Goal: Communication & Community: Answer question/provide support

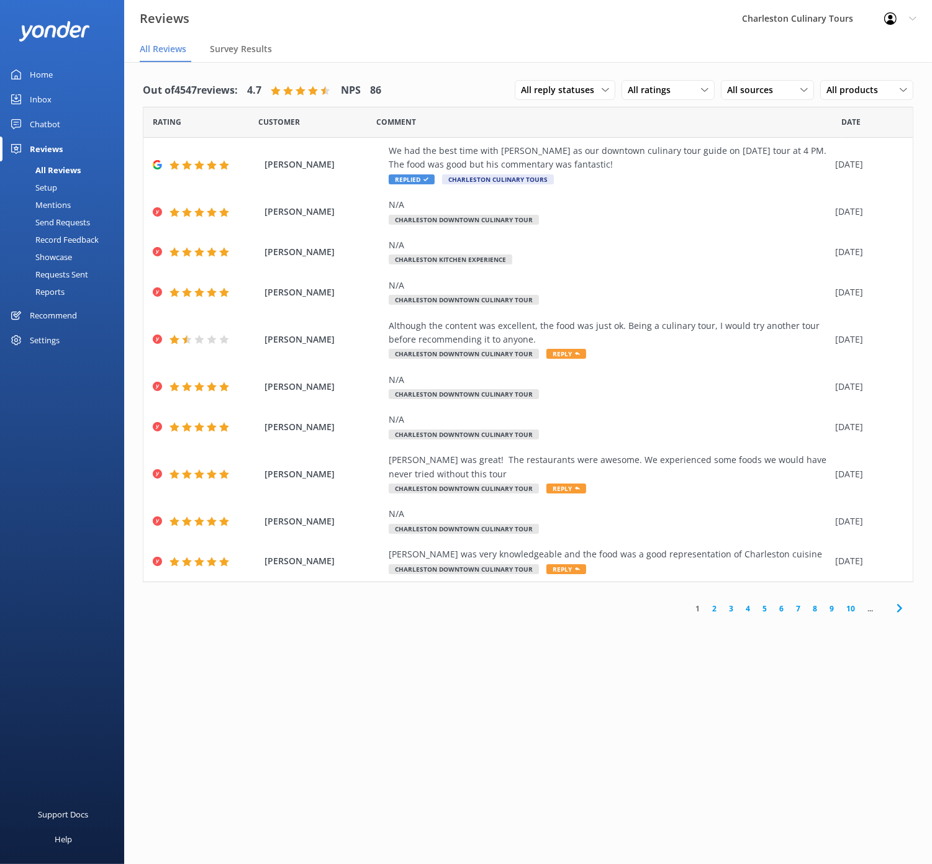
click at [43, 146] on div "Reviews" at bounding box center [46, 149] width 33 height 25
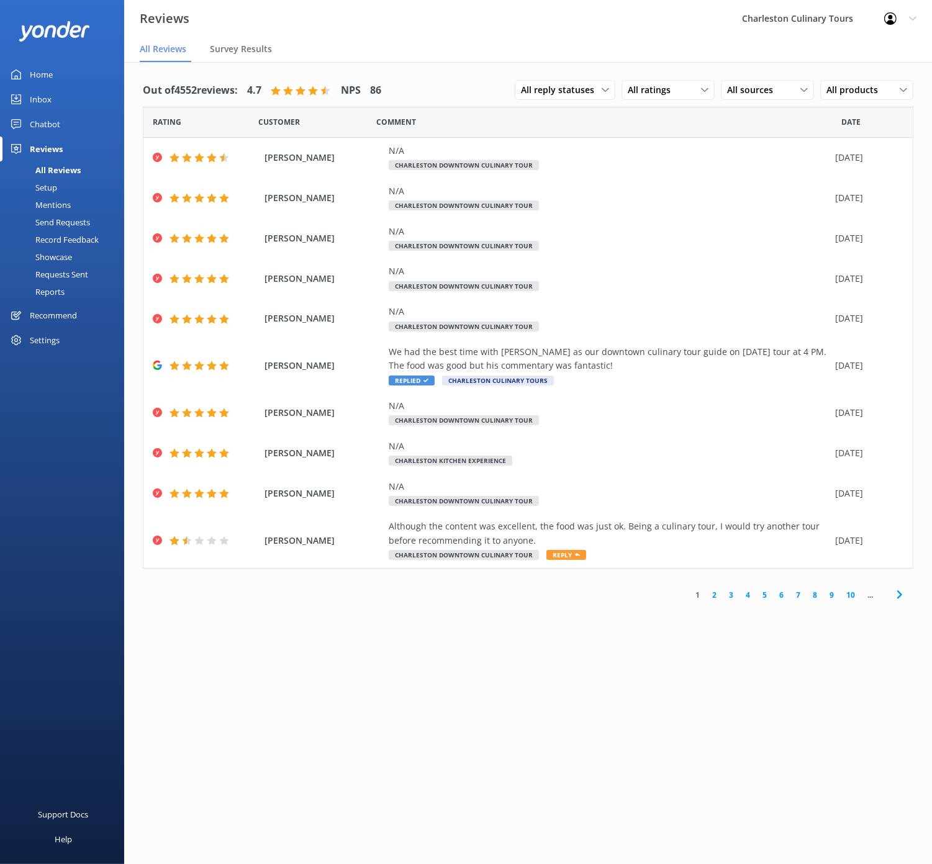
click at [52, 220] on div "Send Requests" at bounding box center [48, 221] width 83 height 17
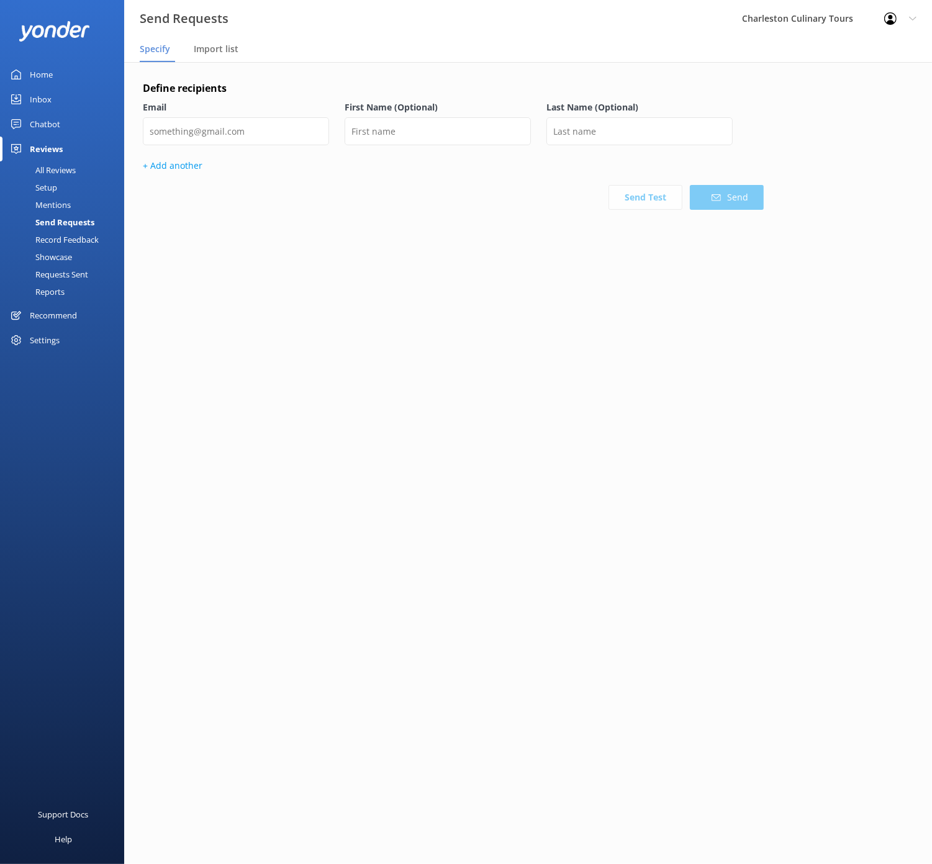
click at [47, 184] on div "Setup" at bounding box center [32, 187] width 50 height 17
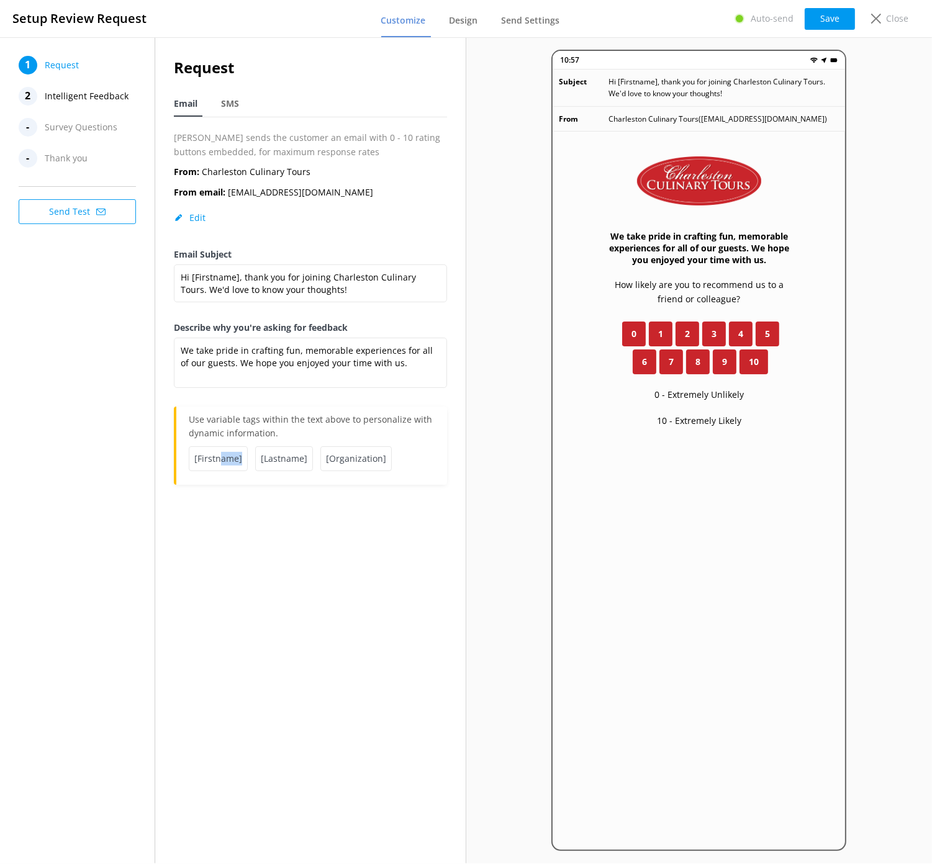
drag, startPoint x: 221, startPoint y: 456, endPoint x: 212, endPoint y: 494, distance: 38.8
click at [212, 493] on div "Request Email SMS [PERSON_NAME] sends the customer an email with 0 - 10 rating …" at bounding box center [310, 276] width 310 height 479
click at [213, 501] on div "Request Email SMS [PERSON_NAME] sends the customer an email with 0 - 10 rating …" at bounding box center [310, 276] width 310 height 479
click at [218, 457] on span "[Firstname]" at bounding box center [218, 458] width 59 height 25
click at [281, 369] on textarea "We take pride in crafting fun, memorable experiences for all of our guests. We …" at bounding box center [310, 363] width 273 height 50
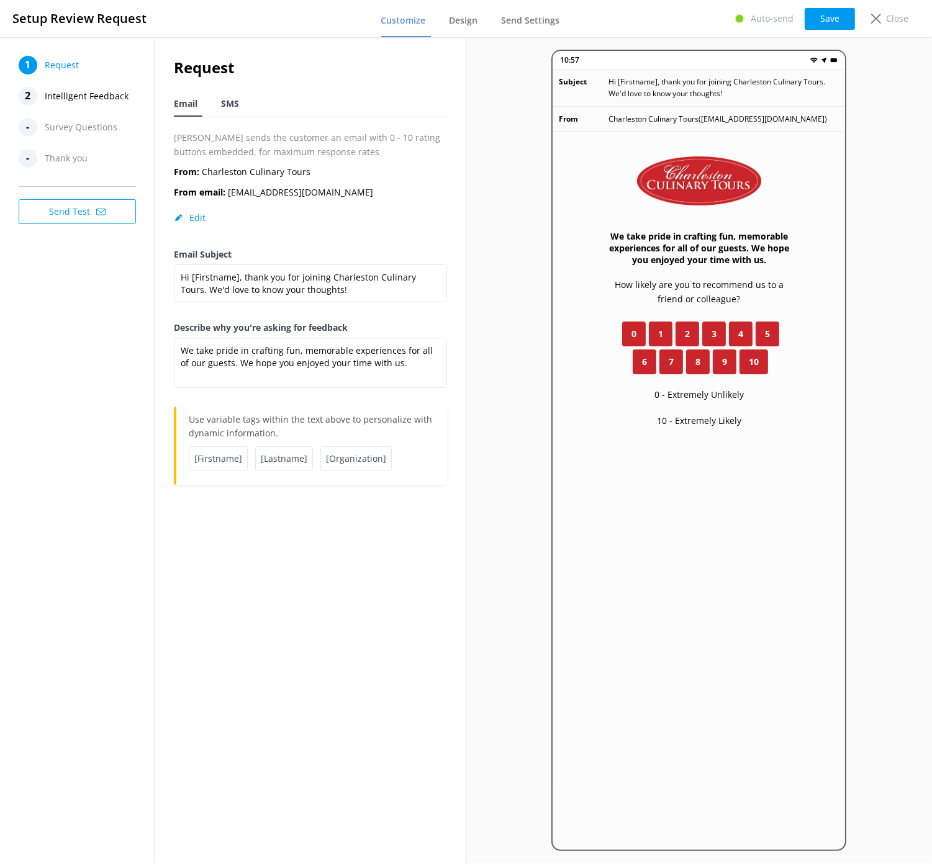
click at [226, 107] on span "SMS" at bounding box center [230, 103] width 18 height 12
type textarea "Thanks for joining Charleston Culinary Tours! We would love to know your though…"
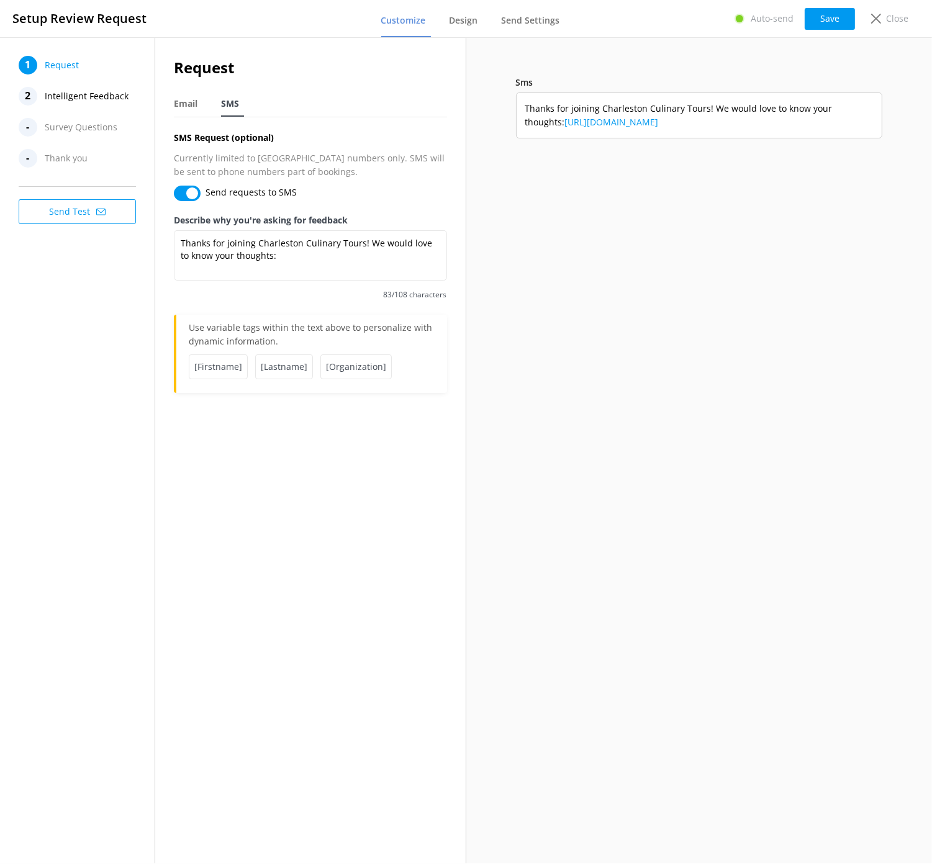
click at [86, 125] on span "Survey Questions" at bounding box center [81, 127] width 73 height 19
click at [83, 87] on span "Intelligent Feedback" at bounding box center [87, 96] width 84 height 19
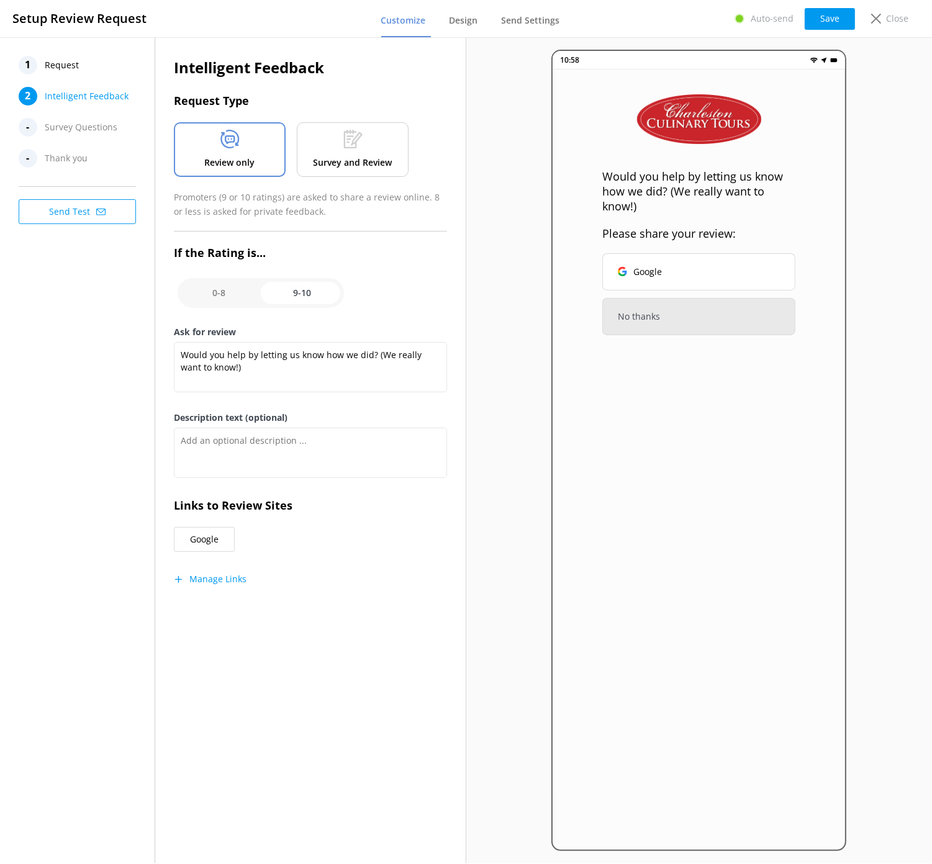
click at [216, 294] on input "checkbox" at bounding box center [261, 293] width 166 height 30
checkbox input "false"
type textarea "We would love more information about why you chose this score."
type textarea "Your feedback is important to help us improve."
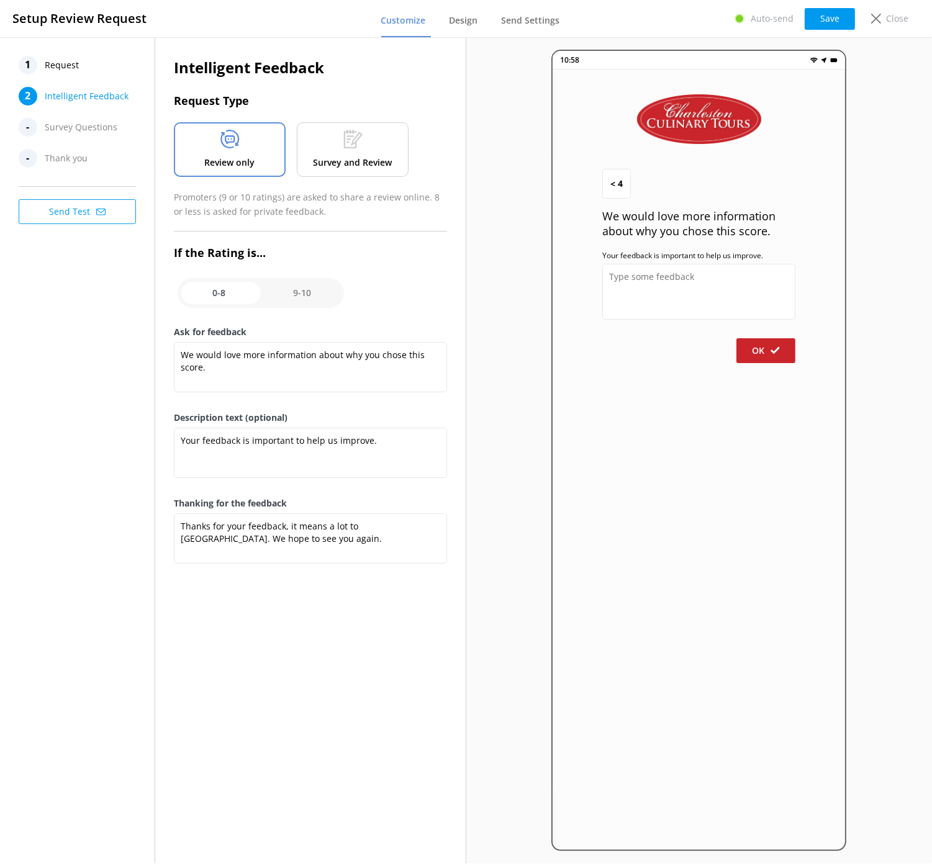
click at [351, 136] on use at bounding box center [352, 139] width 19 height 19
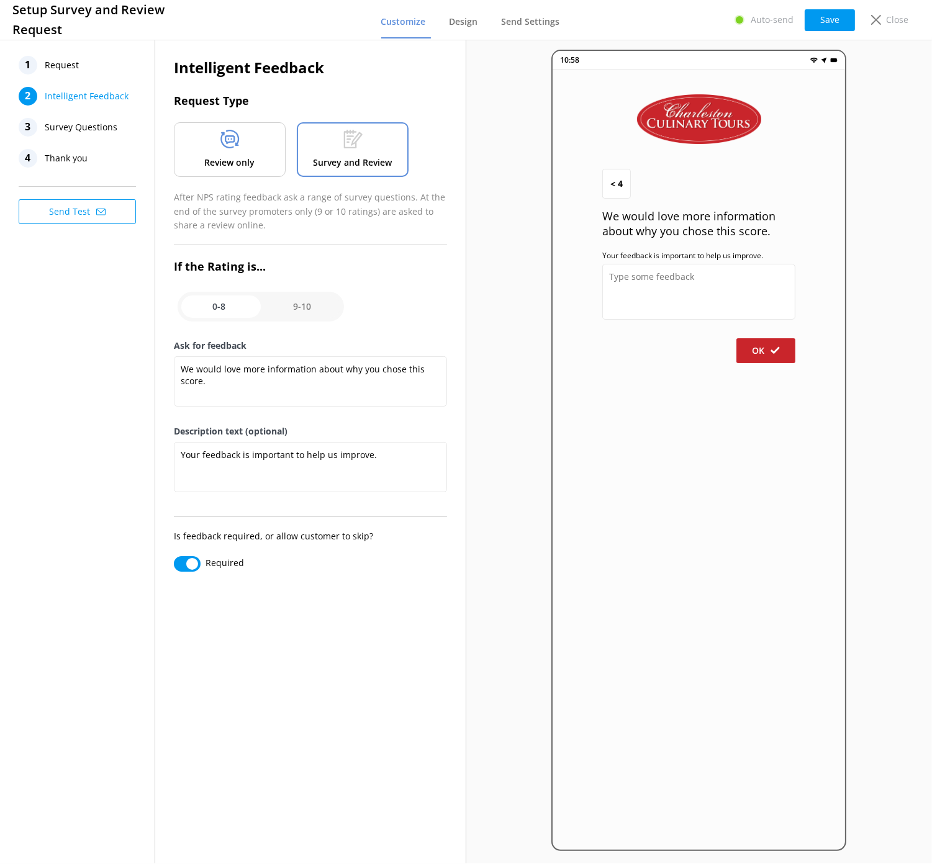
click at [266, 146] on div "Review only" at bounding box center [230, 149] width 112 height 55
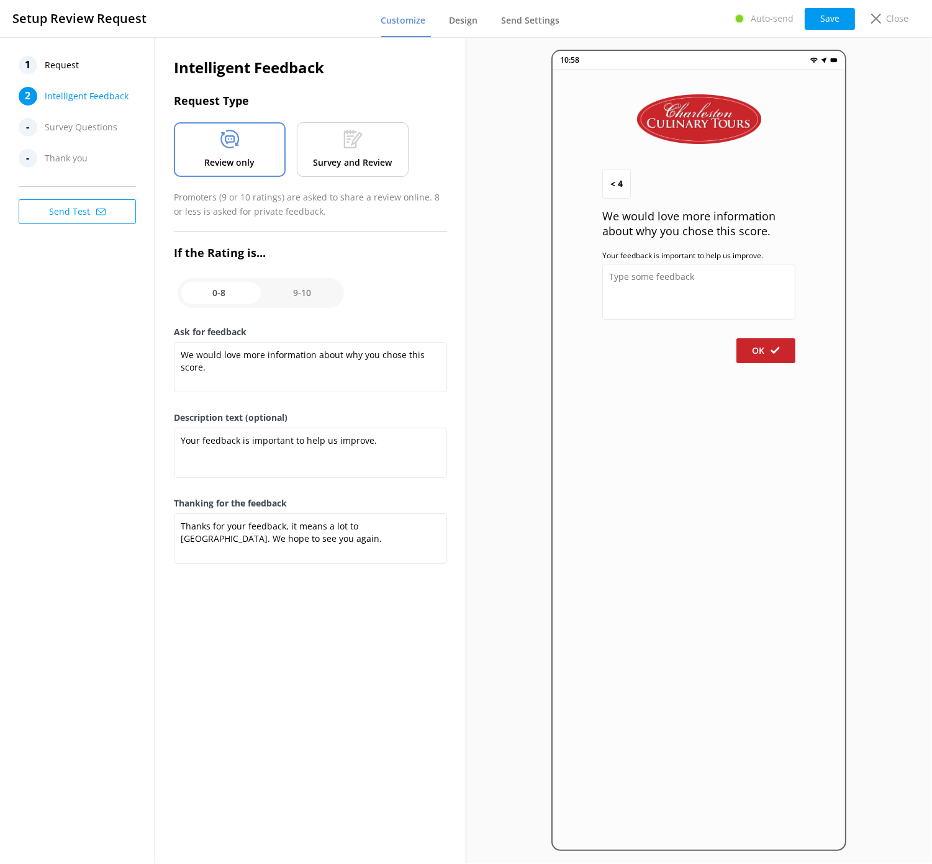
click at [395, 150] on div "Survey and Review" at bounding box center [353, 149] width 112 height 55
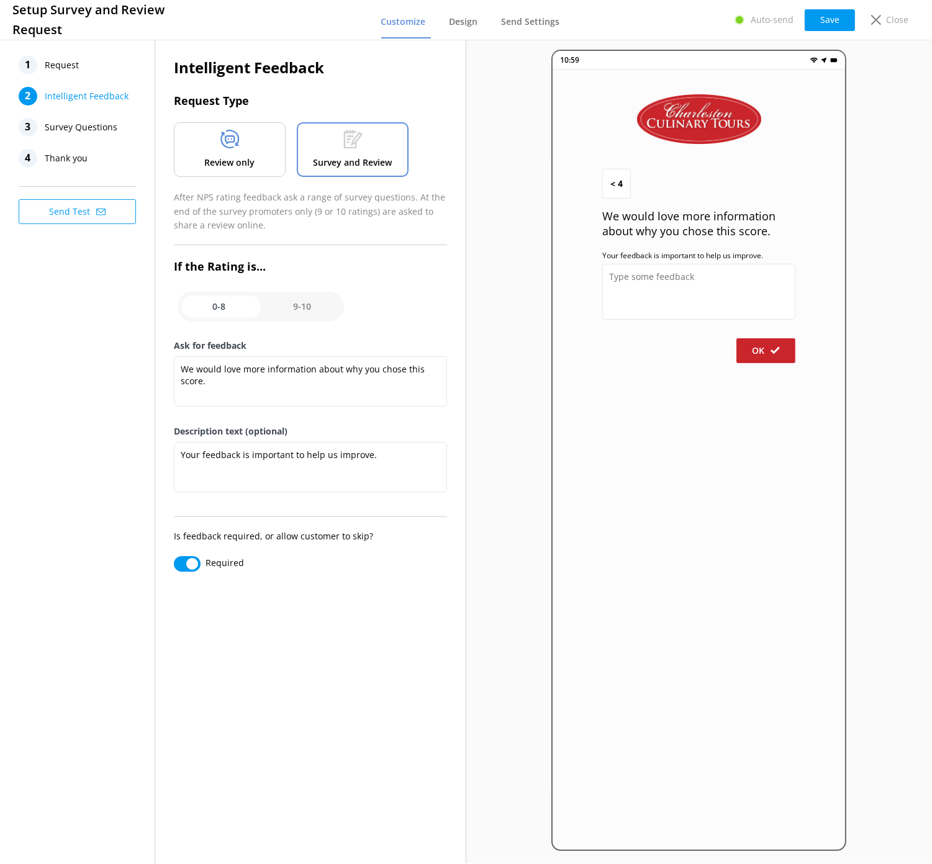
drag, startPoint x: 205, startPoint y: 142, endPoint x: 230, endPoint y: 142, distance: 25.5
click at [205, 142] on div "Review only" at bounding box center [230, 149] width 112 height 55
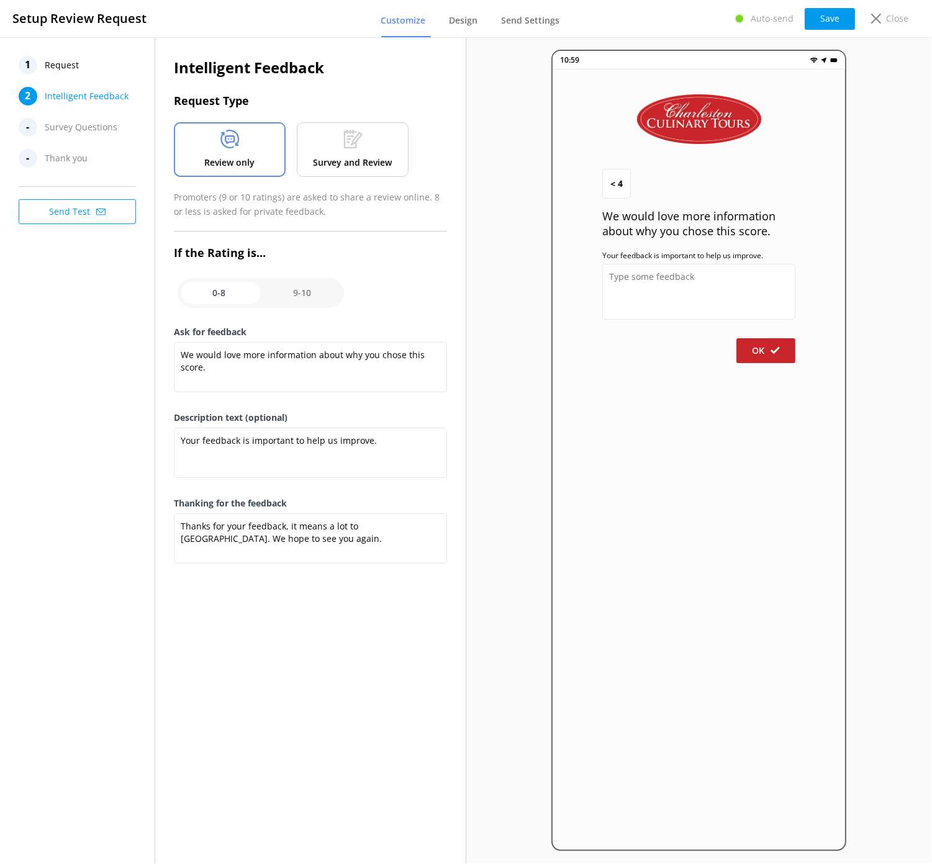
click at [343, 141] on icon at bounding box center [352, 139] width 19 height 19
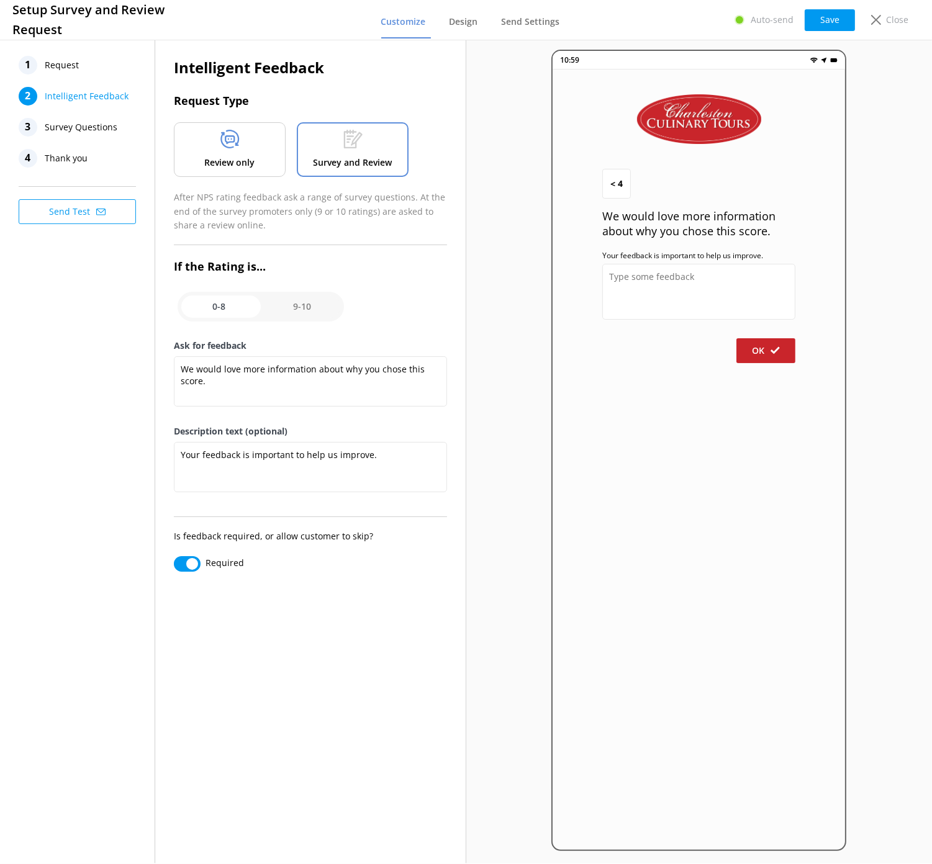
click at [264, 151] on div "Review only" at bounding box center [230, 149] width 112 height 55
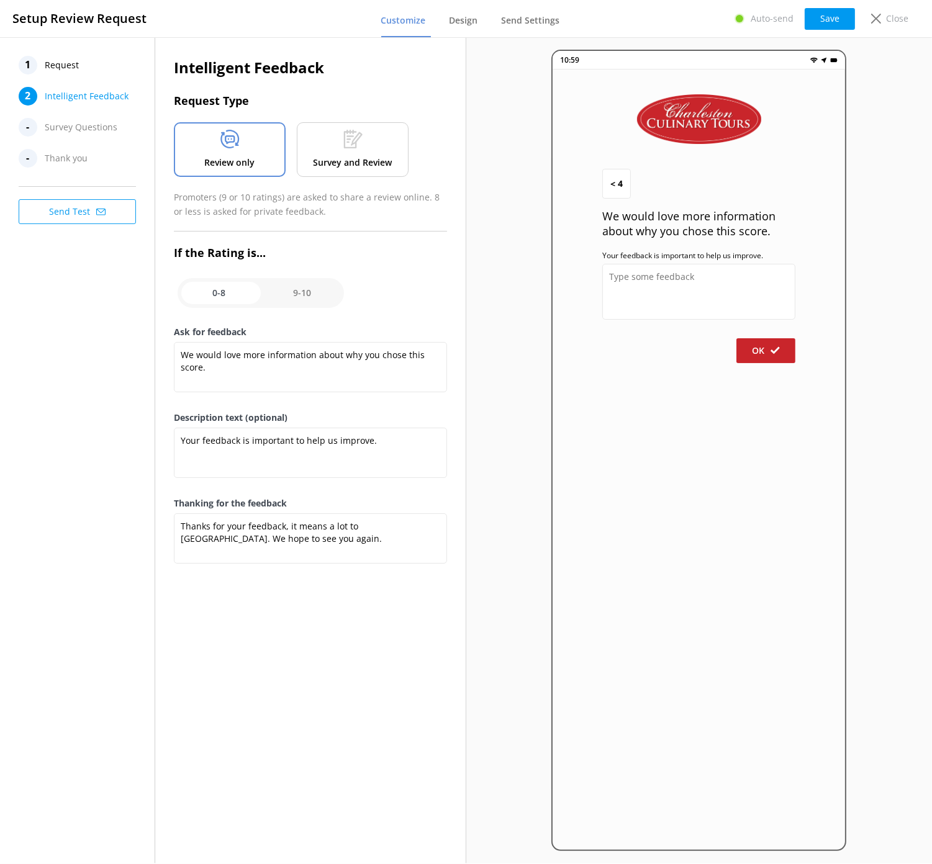
click at [361, 150] on div at bounding box center [352, 142] width 19 height 24
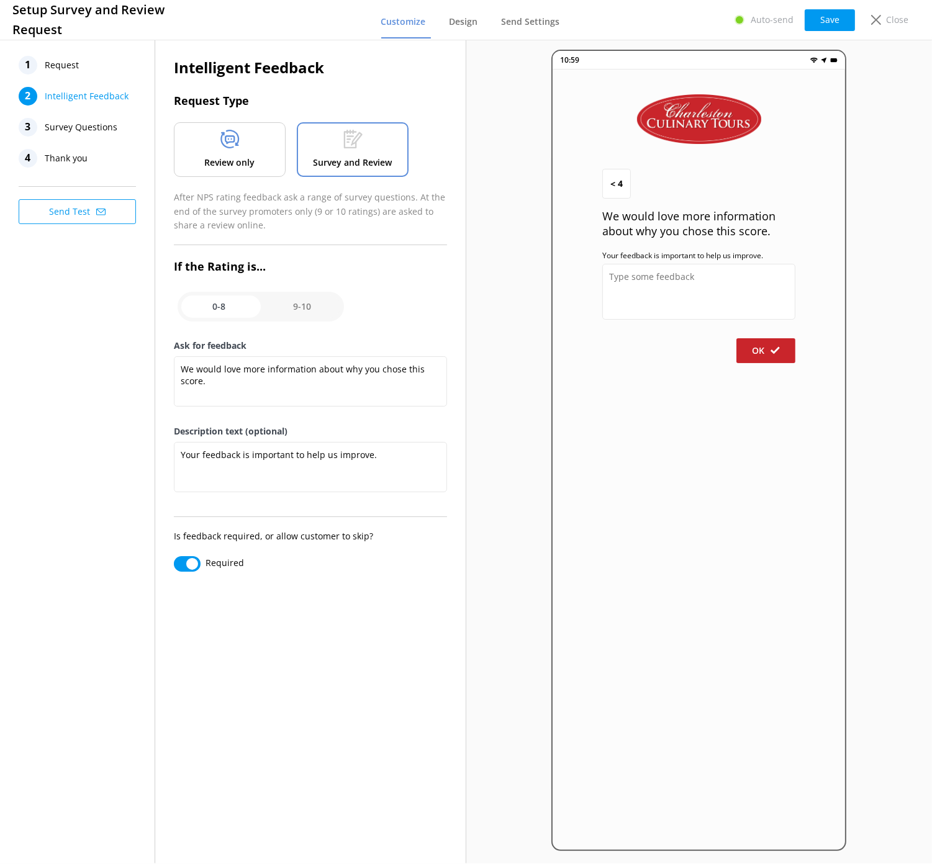
click at [300, 305] on input "checkbox" at bounding box center [261, 307] width 166 height 30
checkbox input "true"
type textarea "Would you help by letting us know how we did? (We really want to know!)"
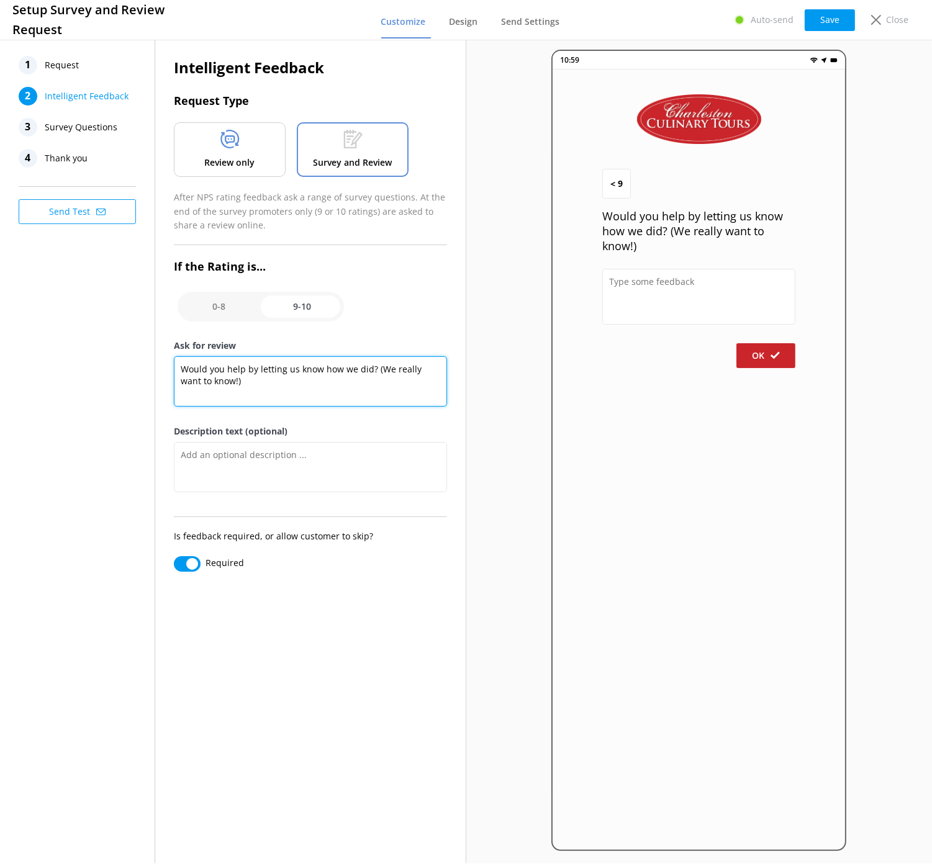
click at [179, 367] on textarea "Would you help by letting us know how we did? (We really want to know!)" at bounding box center [310, 381] width 273 height 50
drag, startPoint x: 317, startPoint y: 367, endPoint x: 181, endPoint y: 364, distance: 135.9
click at [181, 364] on textarea "Would you help by letting us know what stood out to you about your tour experie…" at bounding box center [310, 381] width 273 height 50
drag, startPoint x: 355, startPoint y: 379, endPoint x: 253, endPoint y: 374, distance: 101.9
click at [246, 379] on textarea "We would love to know what aspects of your tour experience stood out to you. (W…" at bounding box center [310, 381] width 273 height 50
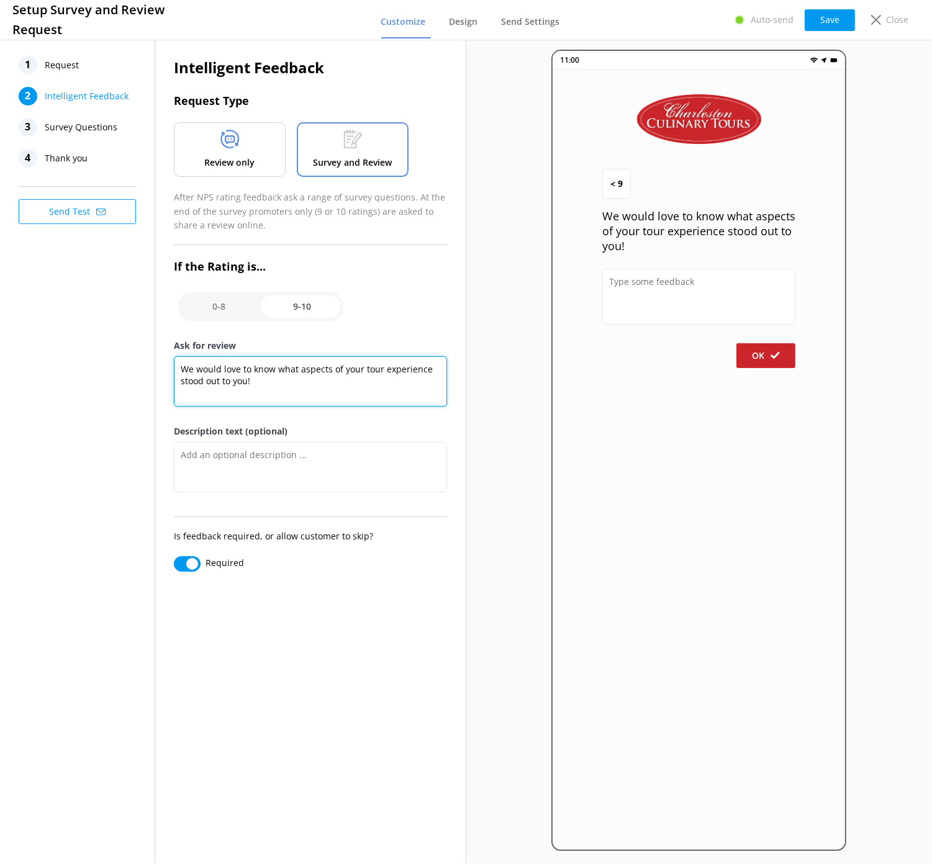
type textarea "We would love to know what aspects of your tour experience stood out to you!"
click at [836, 11] on button "Save" at bounding box center [829, 20] width 50 height 22
click at [71, 125] on span "Survey Questions" at bounding box center [81, 127] width 73 height 19
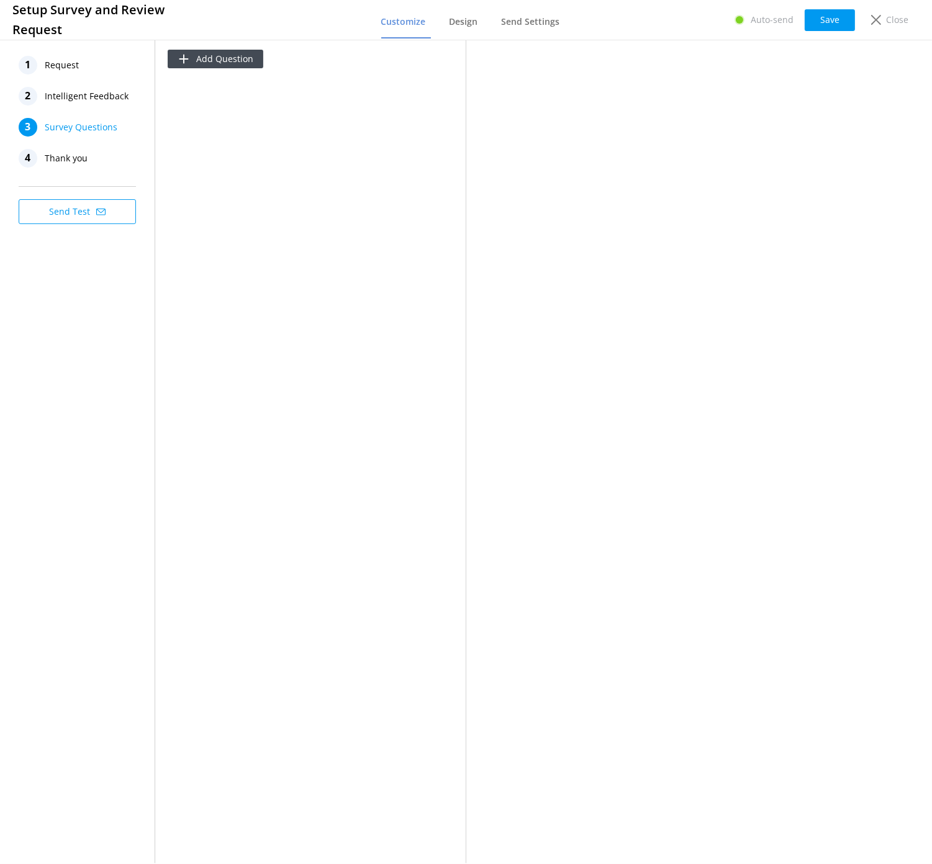
click at [68, 160] on span "Thank you" at bounding box center [66, 158] width 43 height 19
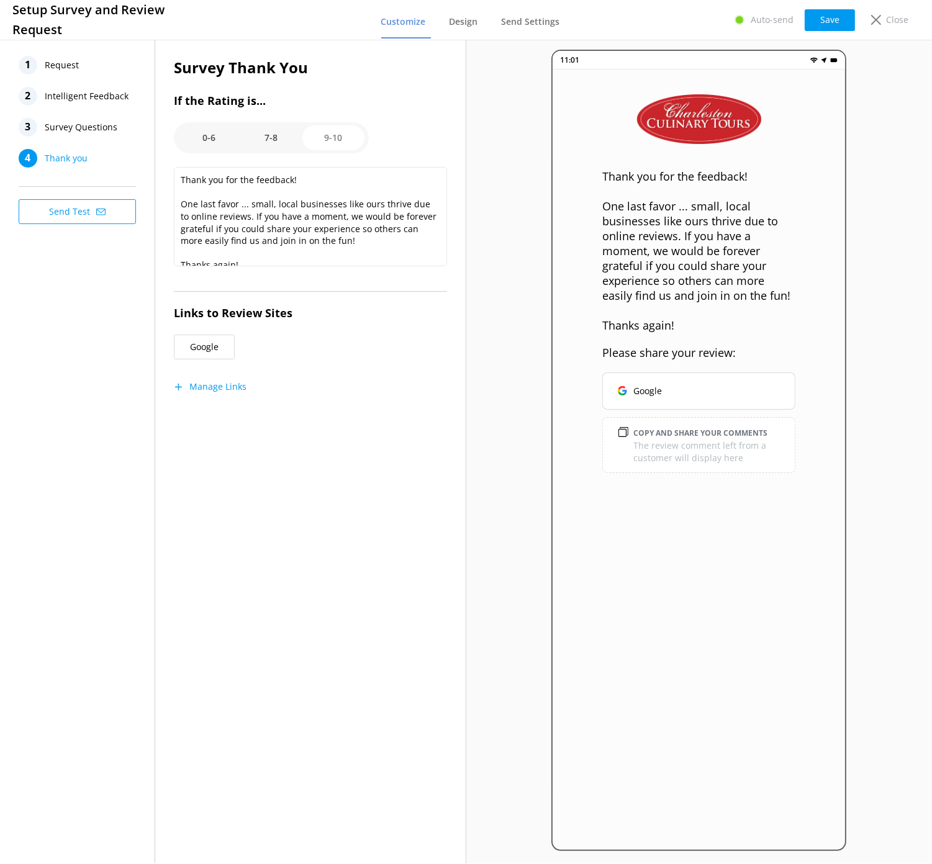
click at [177, 126] on div "0-6 7-8 9-10" at bounding box center [271, 137] width 195 height 31
click at [286, 121] on div "Survey Thank You If the Rating is... 0-6 7-8 9-10 Thank you for the feedback! O…" at bounding box center [310, 236] width 273 height 361
click at [294, 106] on h3 "If the Rating is..." at bounding box center [310, 101] width 273 height 18
drag, startPoint x: 285, startPoint y: 110, endPoint x: 258, endPoint y: 106, distance: 27.0
click at [284, 110] on div "Survey Thank You If the Rating is... 0-6 7-8 9-10 Thank you for the feedback! O…" at bounding box center [310, 236] width 273 height 361
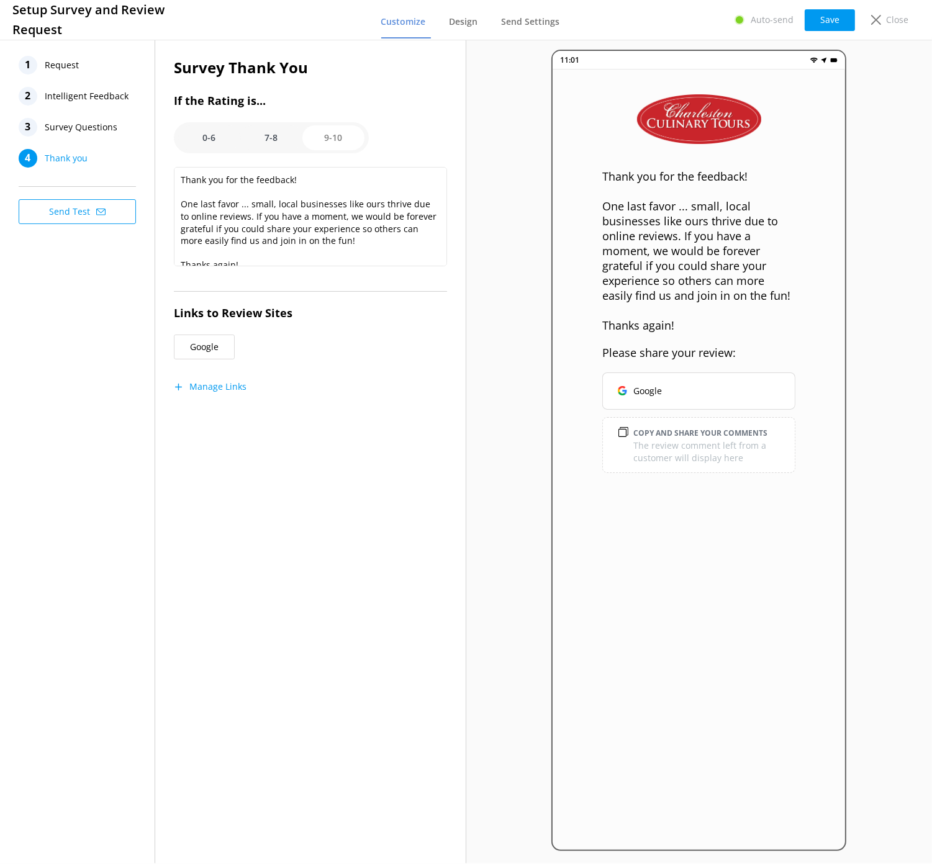
click at [231, 105] on h3 "If the Rating is..." at bounding box center [310, 101] width 273 height 18
click at [177, 124] on div "0-6 7-8 9-10" at bounding box center [271, 137] width 195 height 31
click at [60, 94] on span "Intelligent Feedback" at bounding box center [87, 96] width 84 height 19
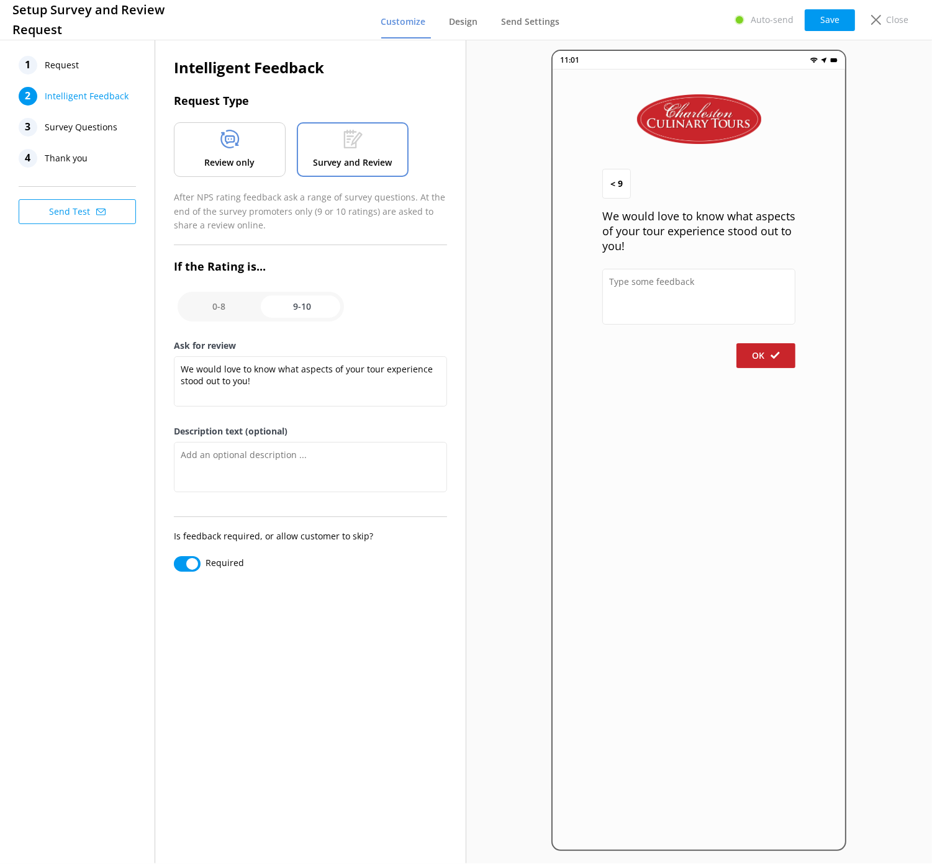
click at [215, 303] on input "checkbox" at bounding box center [261, 307] width 166 height 30
checkbox input "false"
type textarea "We would love more information about why you chose this score."
type textarea "Your feedback is important to help us improve."
click at [242, 142] on div "Review only" at bounding box center [230, 149] width 112 height 55
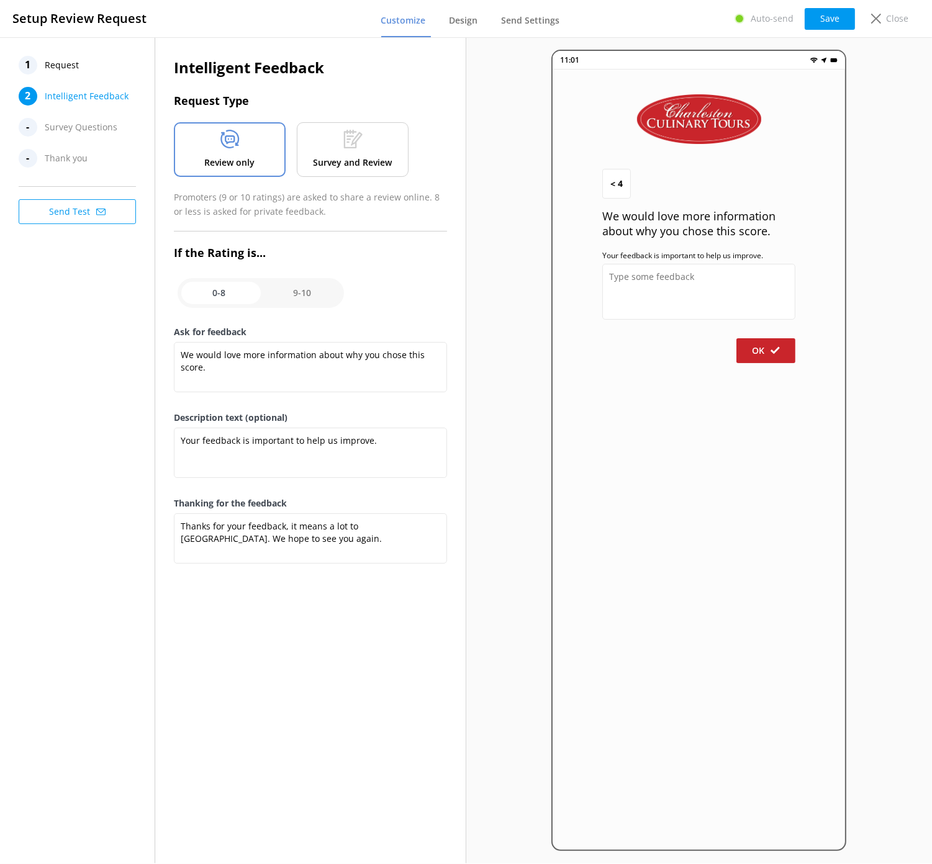
click at [288, 290] on input "checkbox" at bounding box center [261, 293] width 166 height 30
checkbox input "true"
type textarea "We would love to know what aspects of your tour experience stood out to you!"
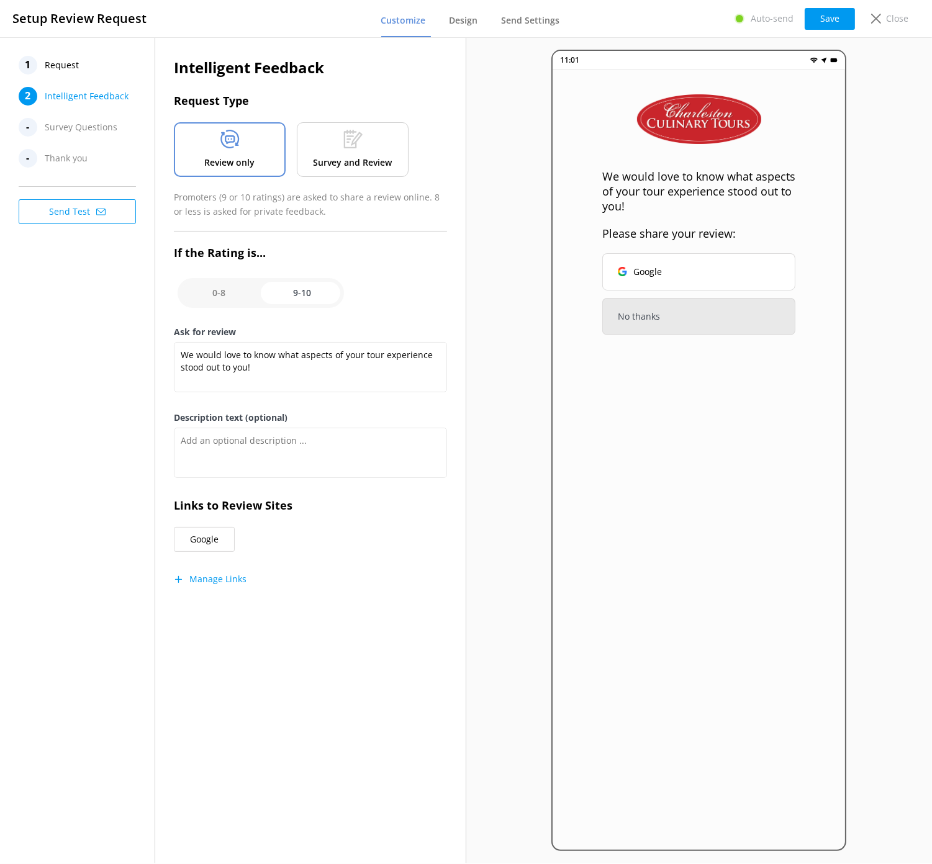
click at [200, 295] on input "checkbox" at bounding box center [261, 293] width 166 height 30
checkbox input "false"
type textarea "We would love more information about why you chose this score."
type textarea "Your feedback is important to help us improve."
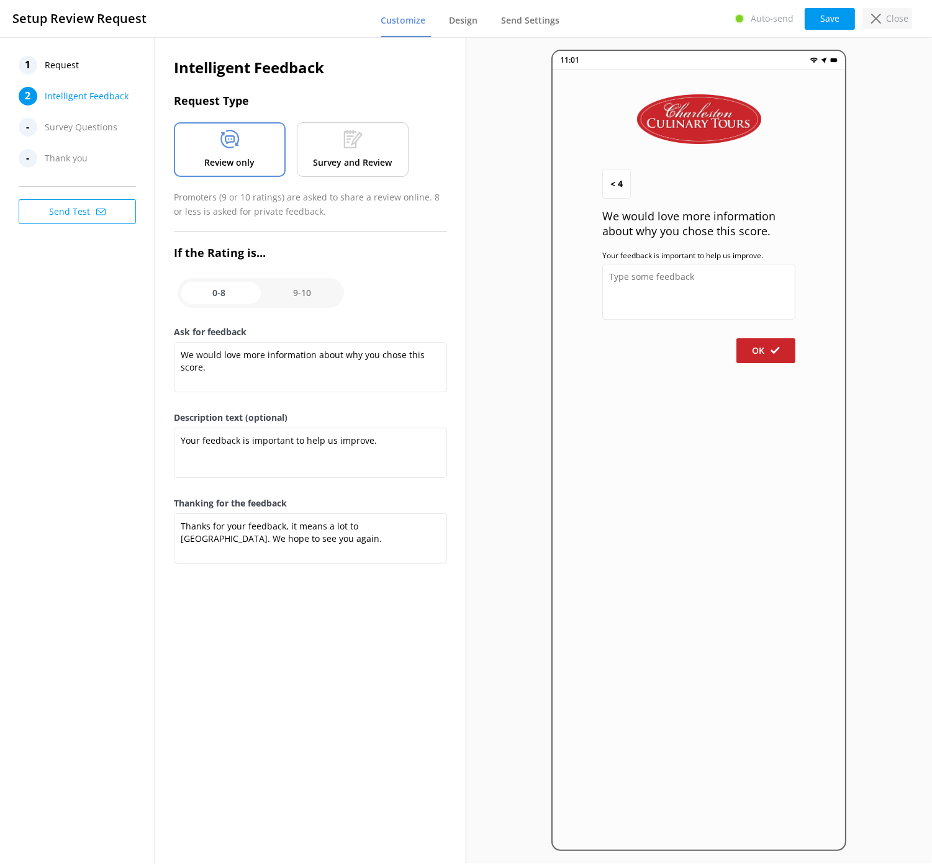
click at [887, 19] on p "Close" at bounding box center [897, 19] width 22 height 14
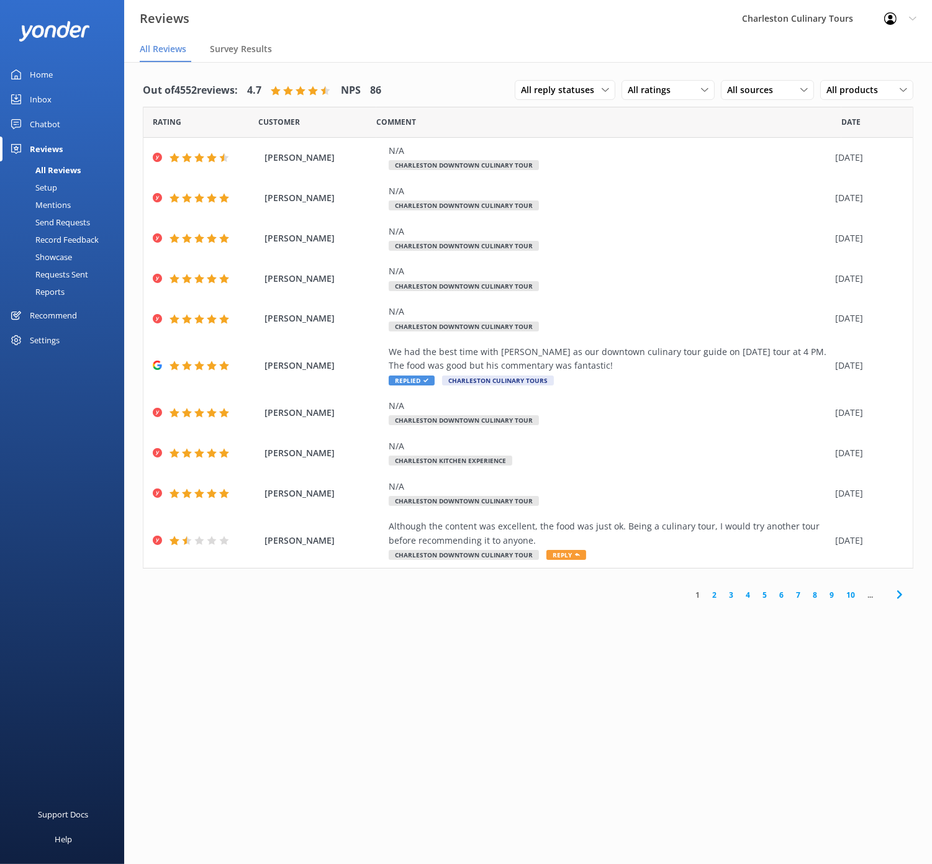
click at [47, 205] on div "Mentions" at bounding box center [38, 204] width 63 height 17
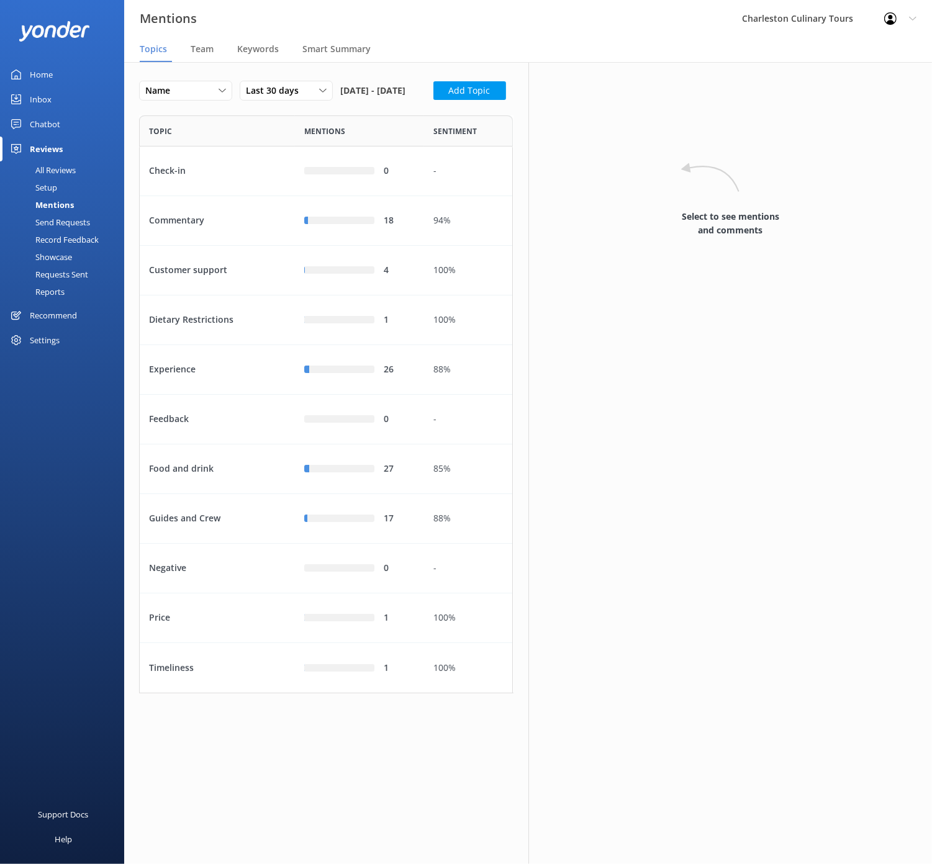
scroll to position [577, 374]
click at [260, 543] on div "Guides and Crew" at bounding box center [217, 519] width 155 height 50
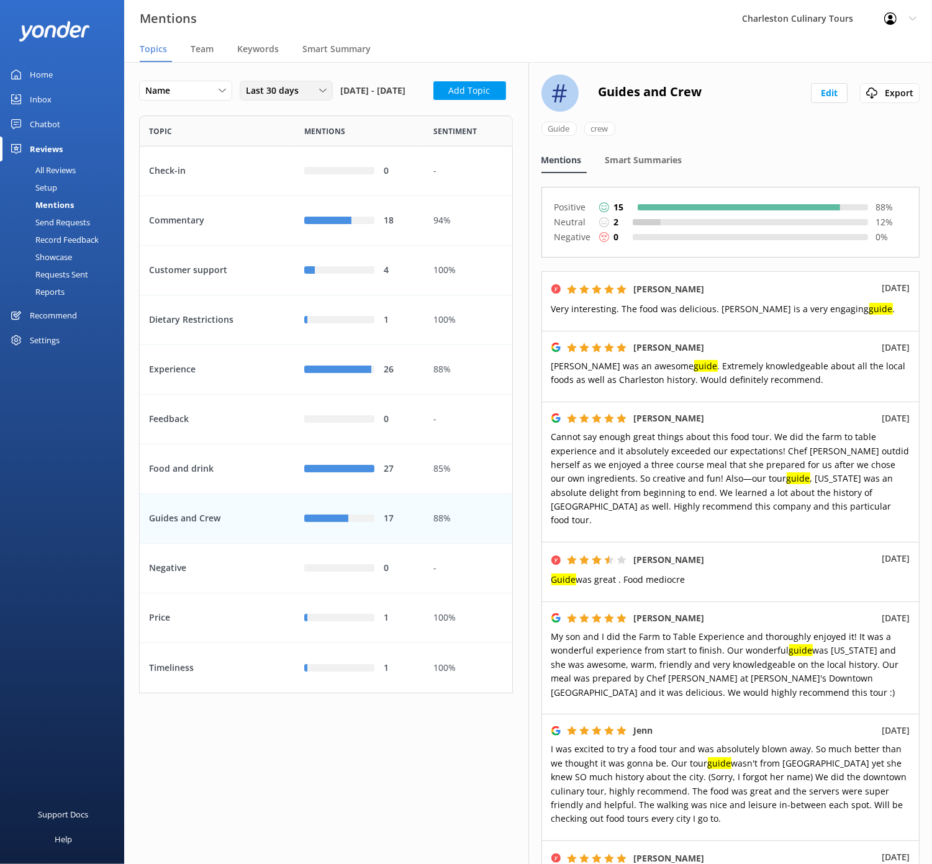
click at [297, 90] on span "Last 30 days" at bounding box center [276, 91] width 60 height 14
click at [283, 186] on div "Last 180 days" at bounding box center [270, 192] width 48 height 12
click at [260, 642] on div "Price" at bounding box center [217, 618] width 155 height 50
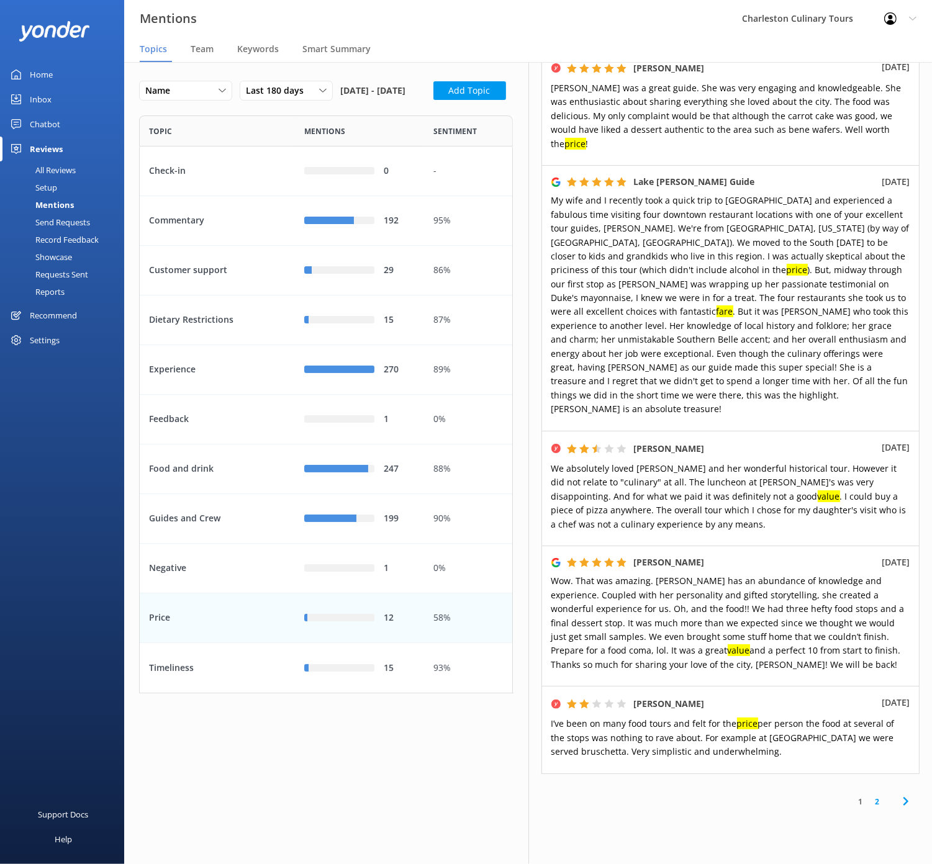
click at [36, 97] on div "Inbox" at bounding box center [41, 99] width 22 height 25
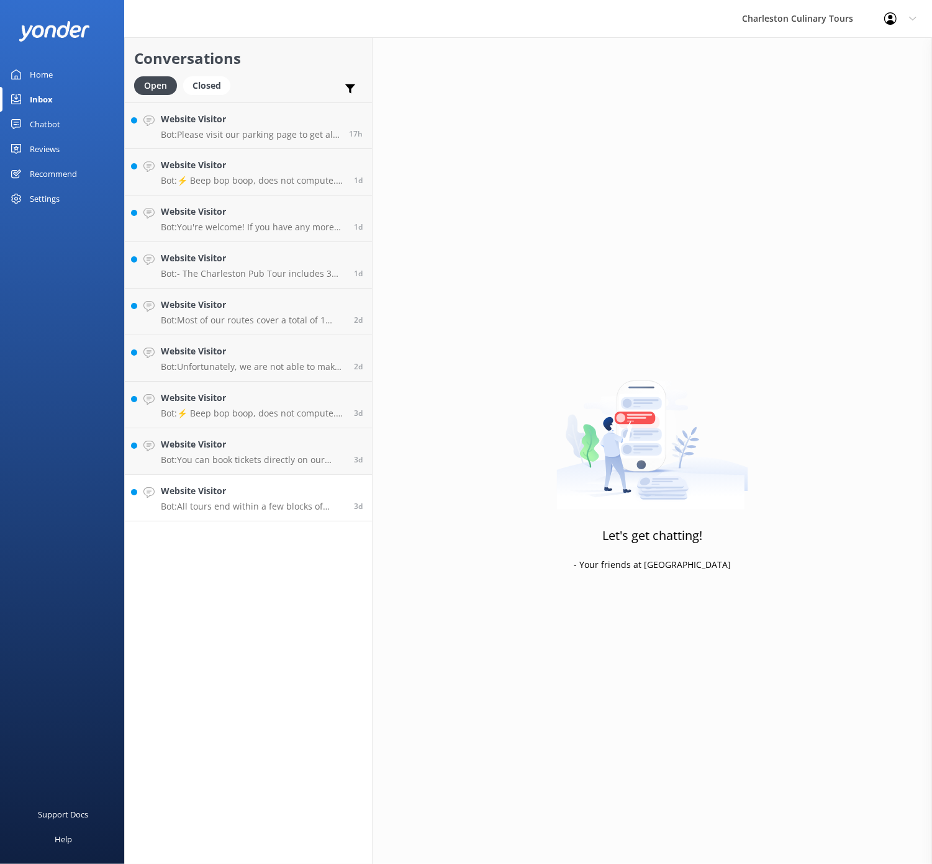
click at [257, 506] on p "Bot: All tours end within a few blocks of their starting location." at bounding box center [253, 506] width 184 height 11
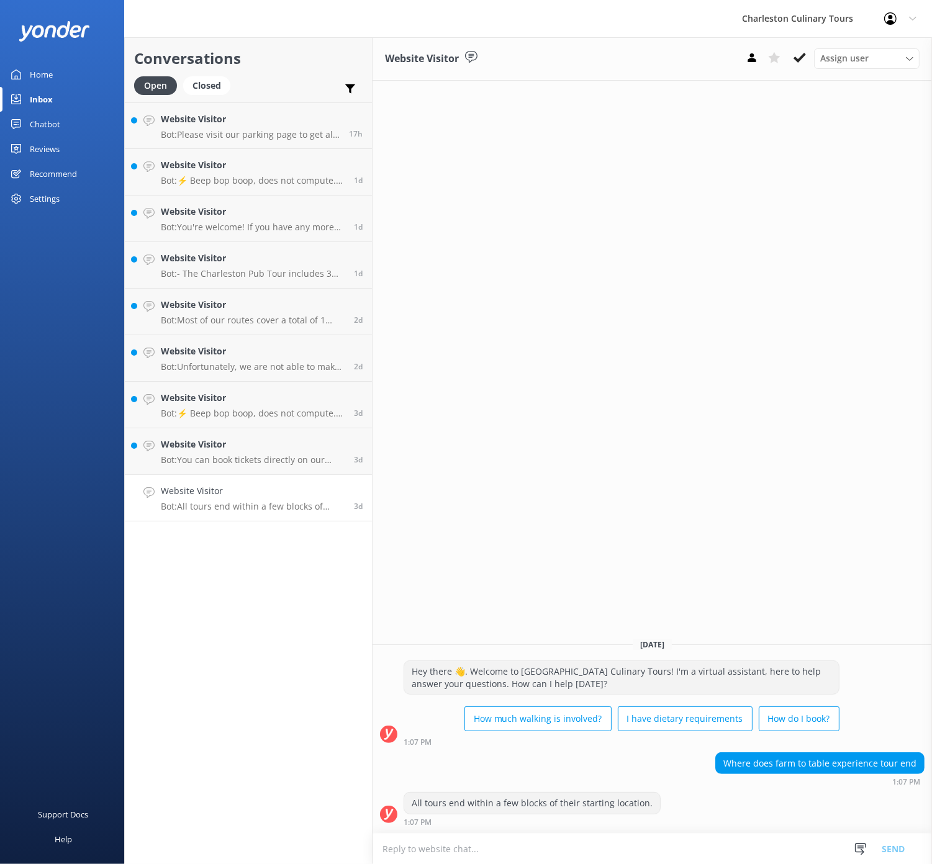
click at [799, 61] on use at bounding box center [799, 58] width 12 height 10
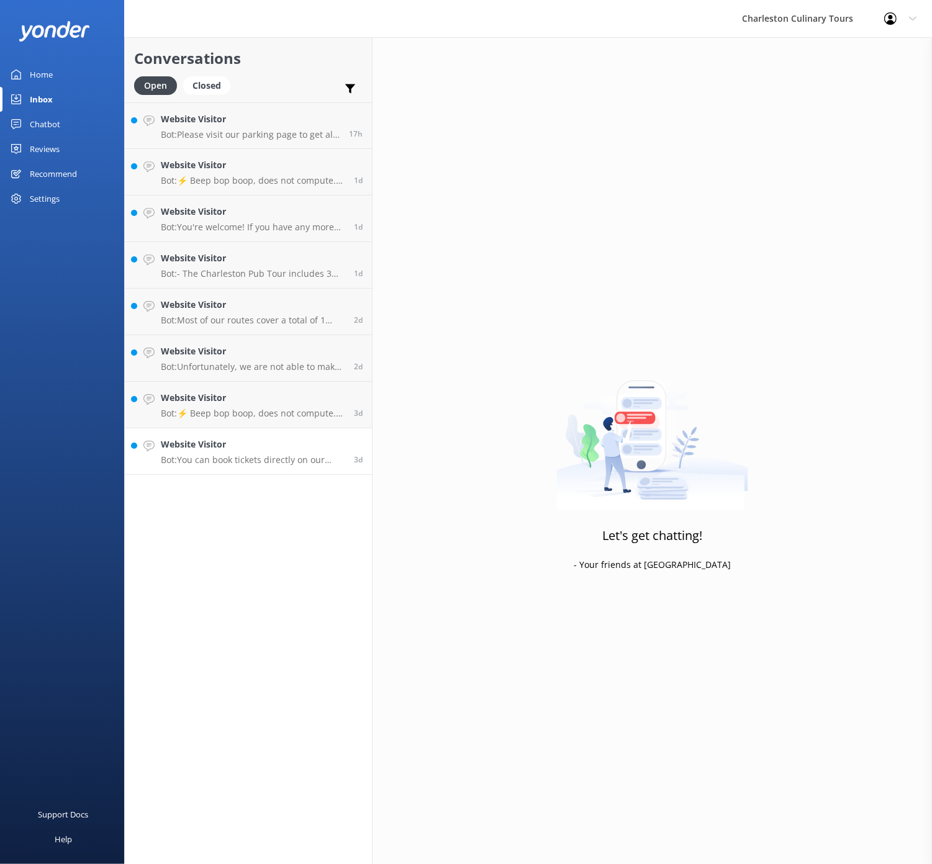
click at [259, 456] on p "Bot: You can book tickets directly on our website at [URL][DOMAIN_NAME]." at bounding box center [253, 459] width 184 height 11
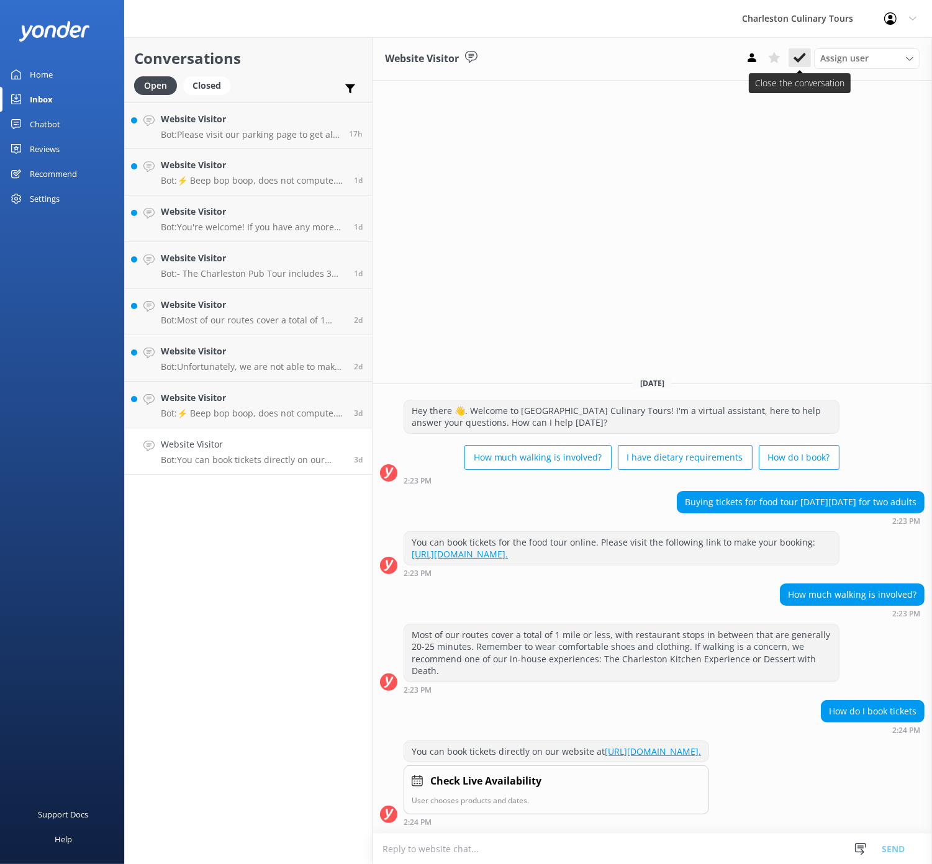
click at [797, 56] on icon at bounding box center [799, 58] width 12 height 12
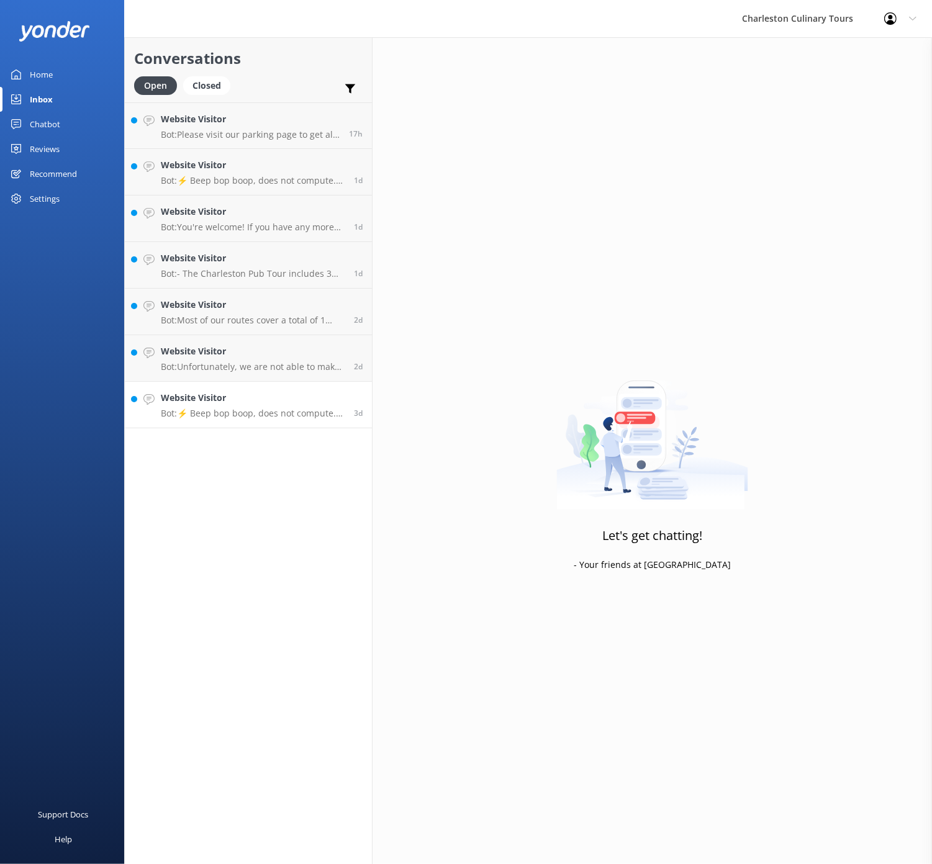
click at [277, 408] on p "Bot: ⚡ Beep bop boop, does not compute. Sorry, I don't have an answer for that …" at bounding box center [253, 413] width 184 height 11
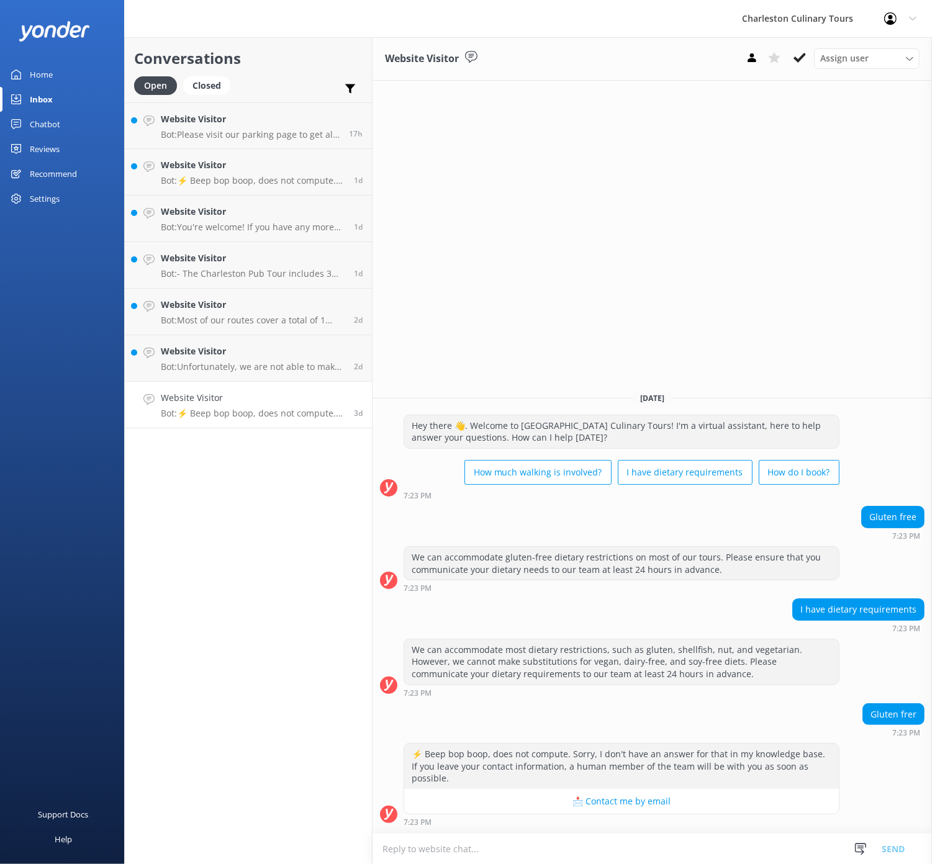
click at [521, 766] on div "⚡ Beep bop boop, does not compute. Sorry, I don't have an answer for that in my…" at bounding box center [621, 766] width 434 height 45
click at [507, 789] on button "📩 Contact me by email" at bounding box center [621, 801] width 434 height 25
click at [806, 46] on div "Website Visitor Assign user [PERSON_NAME] [PERSON_NAME] [PERSON_NAME]" at bounding box center [651, 58] width 559 height 43
click at [801, 54] on icon at bounding box center [799, 58] width 12 height 12
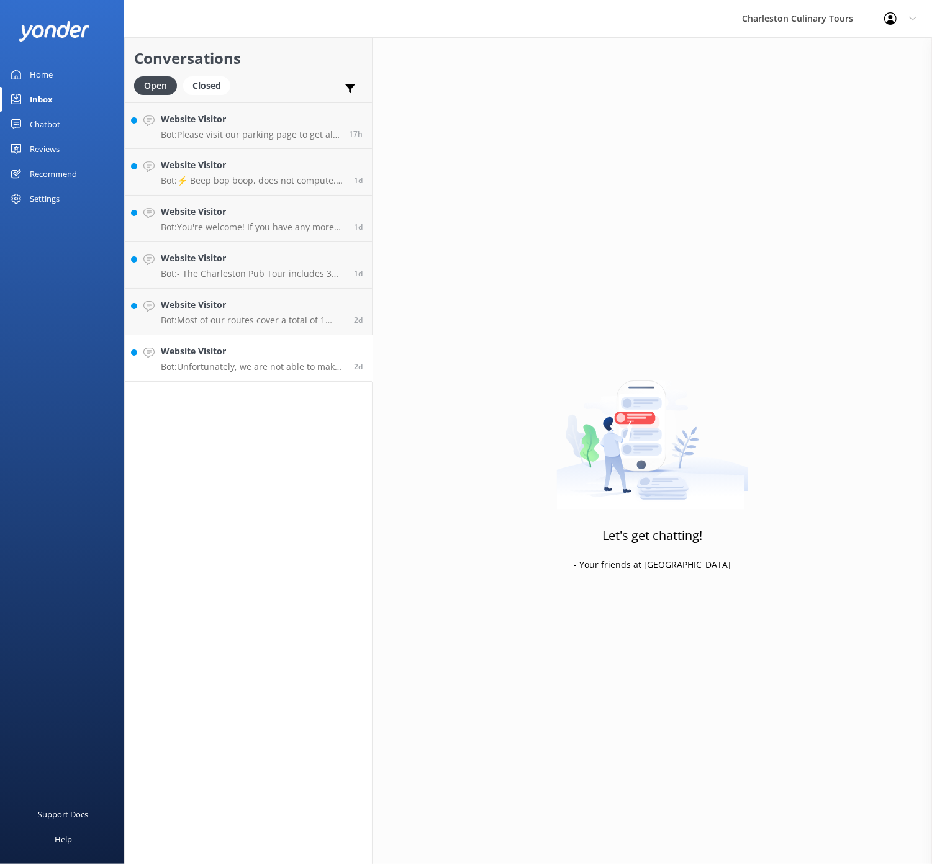
click at [235, 350] on h4 "Website Visitor" at bounding box center [253, 351] width 184 height 14
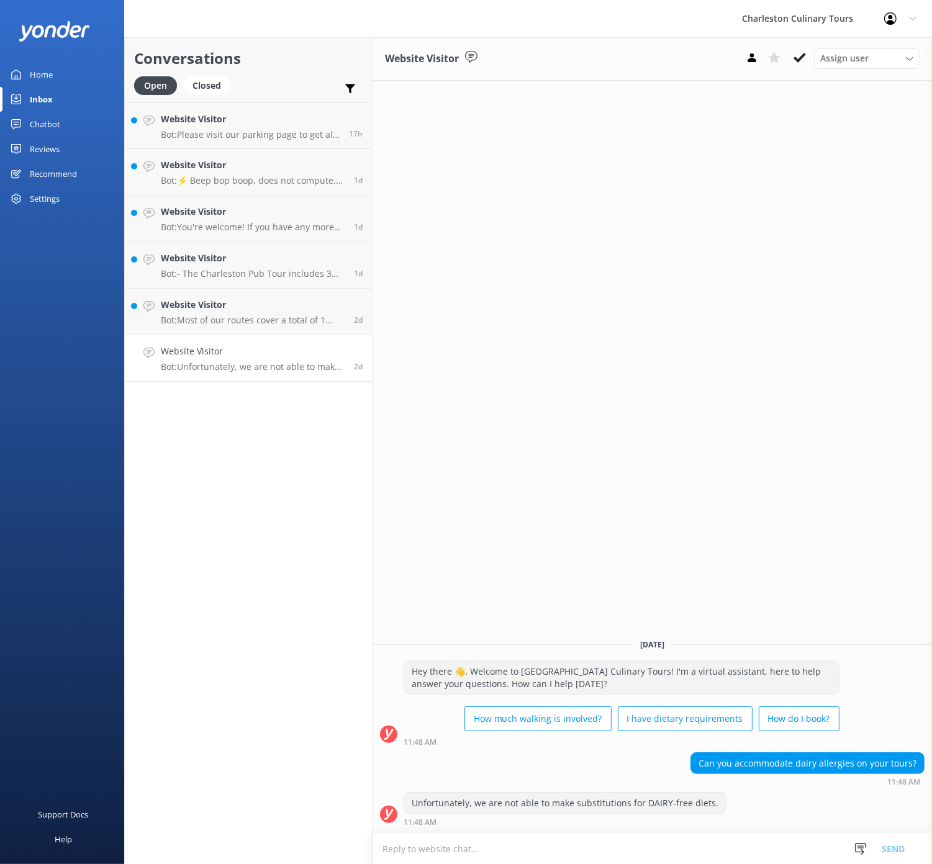
click at [808, 56] on button at bounding box center [799, 57] width 22 height 19
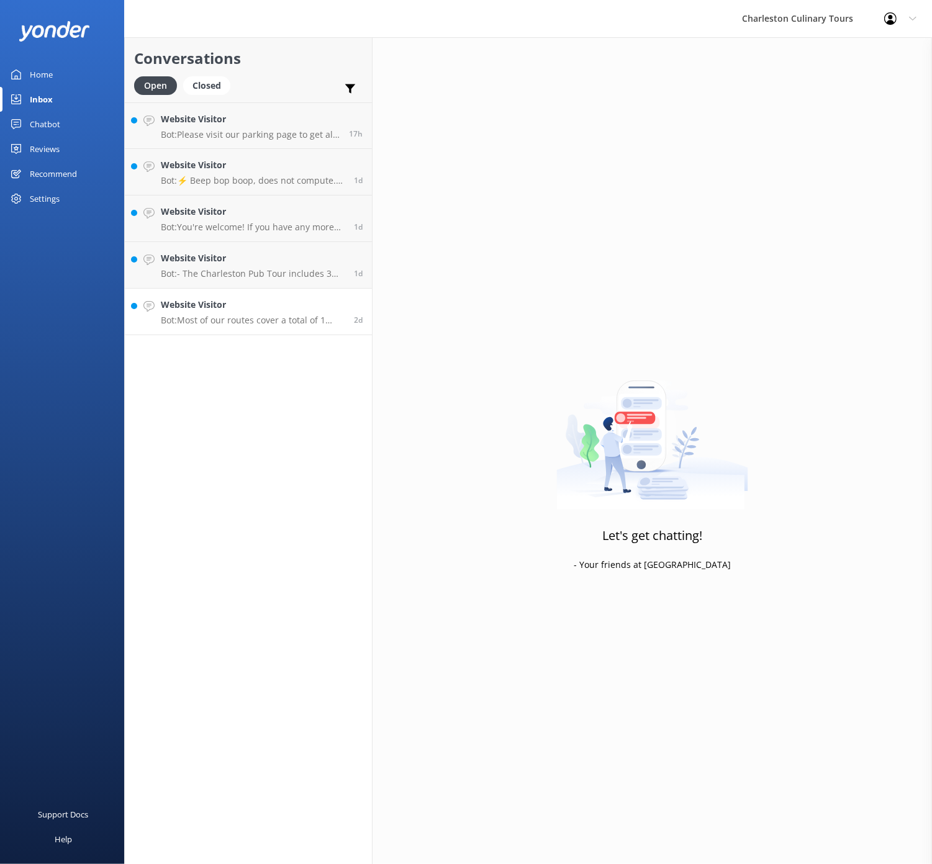
click at [300, 301] on h4 "Website Visitor" at bounding box center [253, 305] width 184 height 14
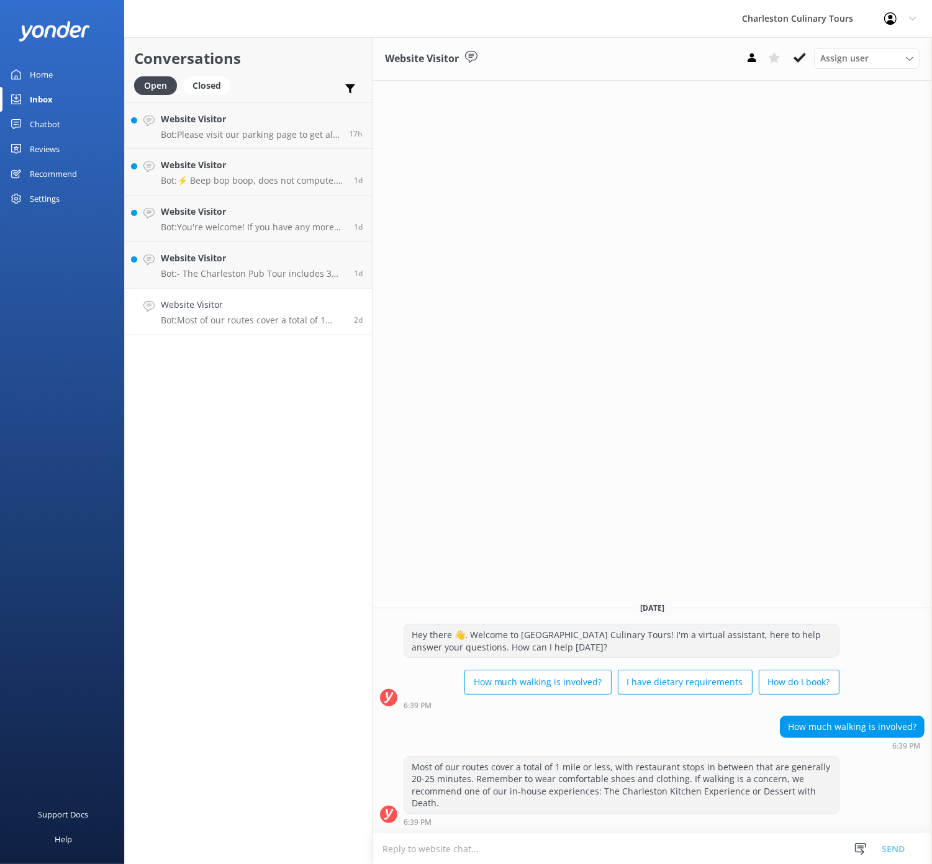
click at [797, 58] on icon at bounding box center [799, 58] width 12 height 12
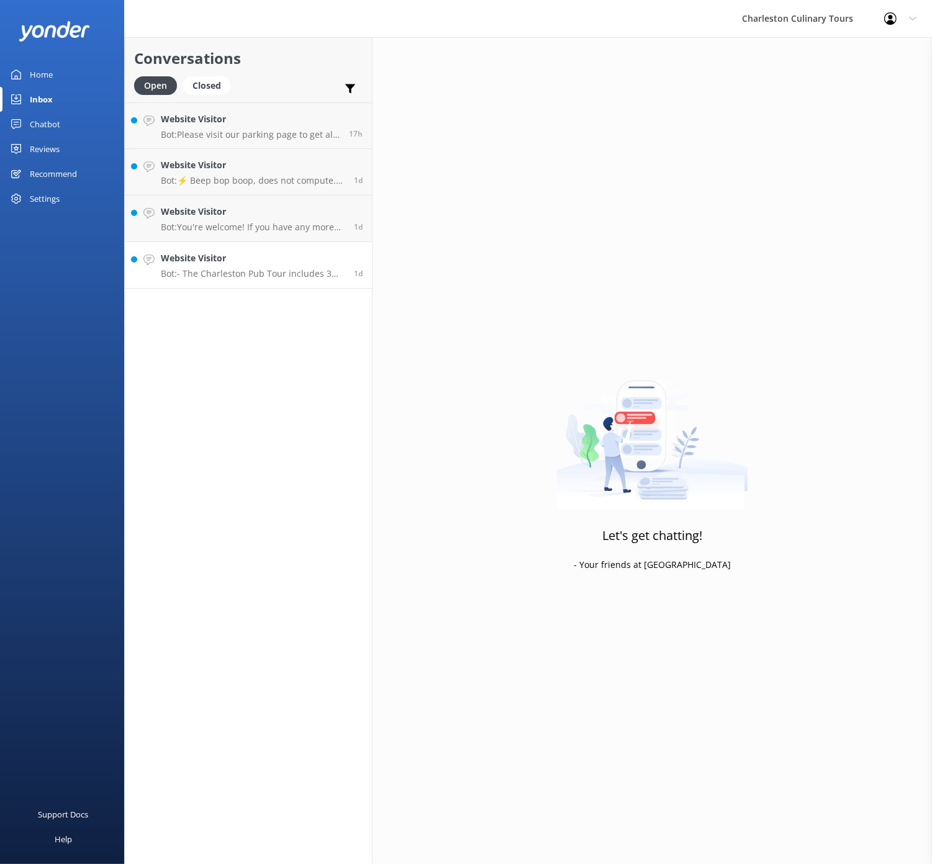
click at [281, 253] on h4 "Website Visitor" at bounding box center [253, 258] width 184 height 14
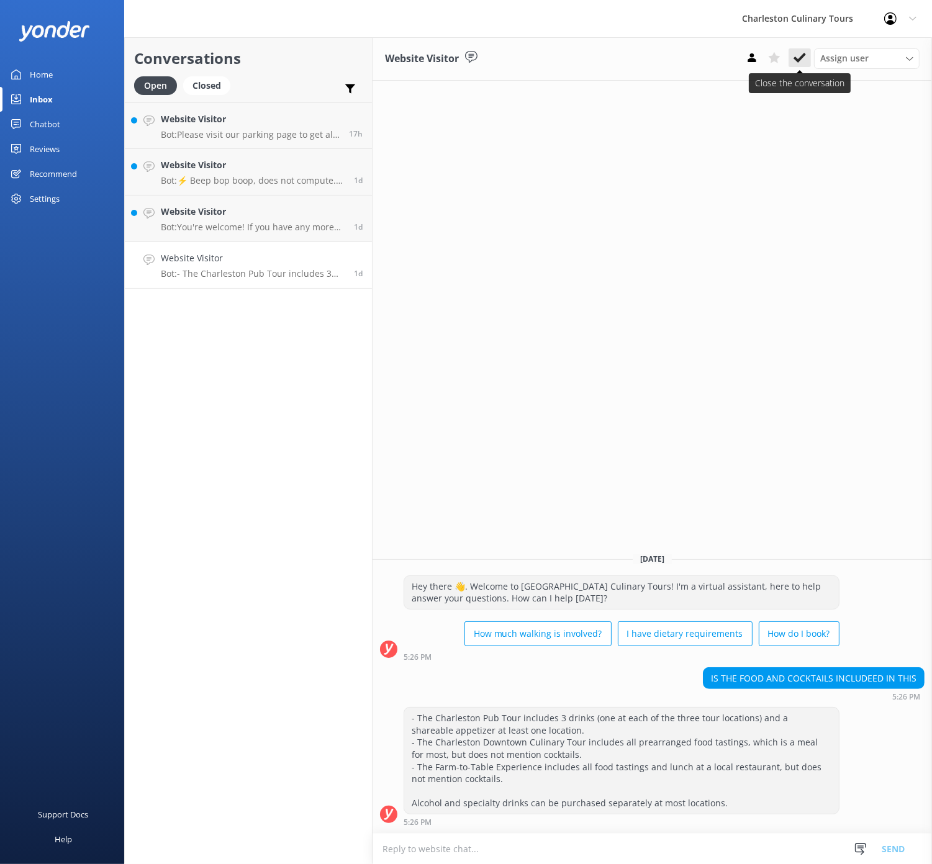
click at [797, 52] on icon at bounding box center [799, 58] width 12 height 12
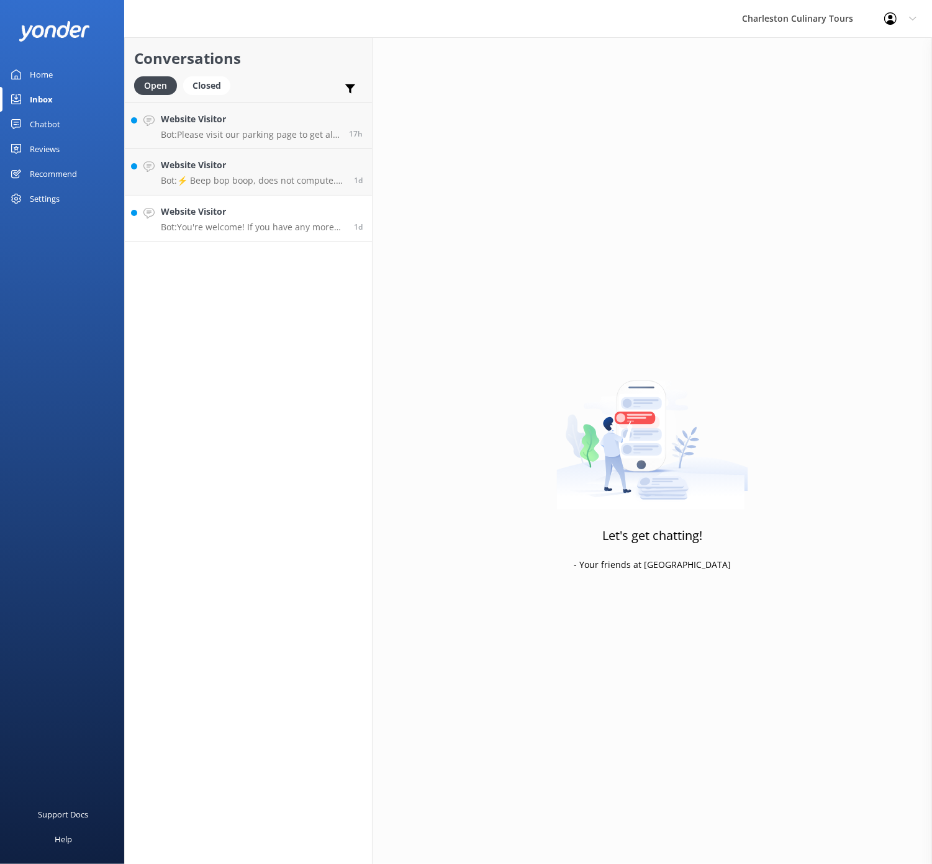
click at [277, 207] on h4 "Website Visitor" at bounding box center [253, 212] width 184 height 14
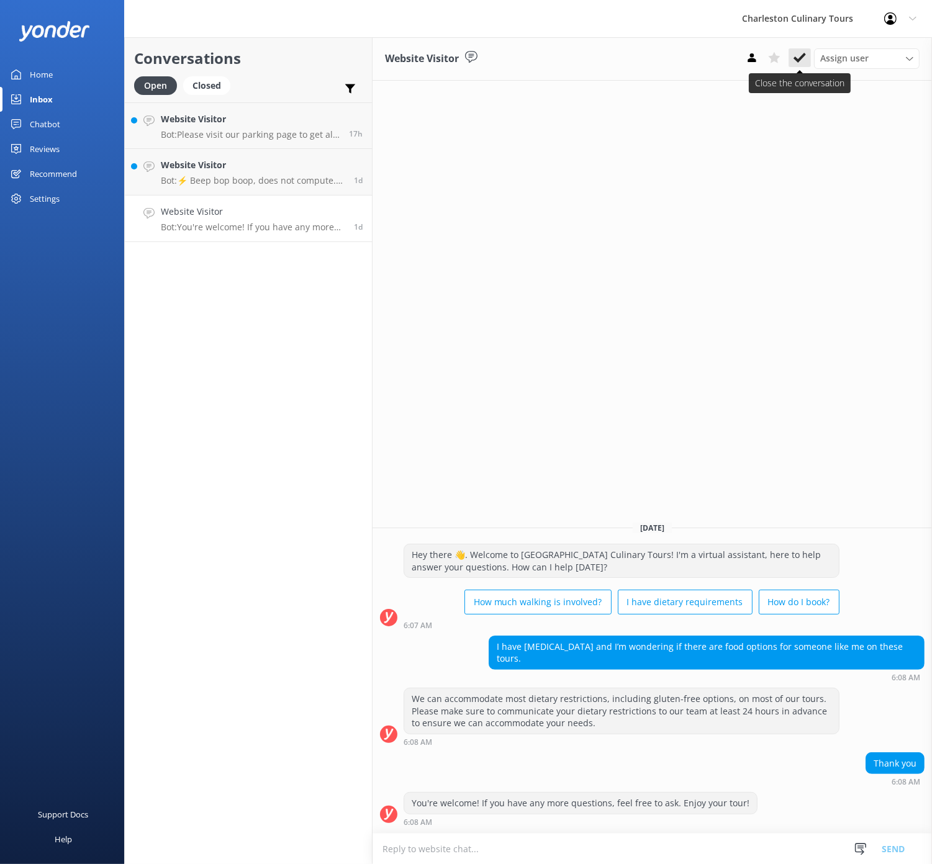
click at [801, 58] on use at bounding box center [799, 58] width 12 height 10
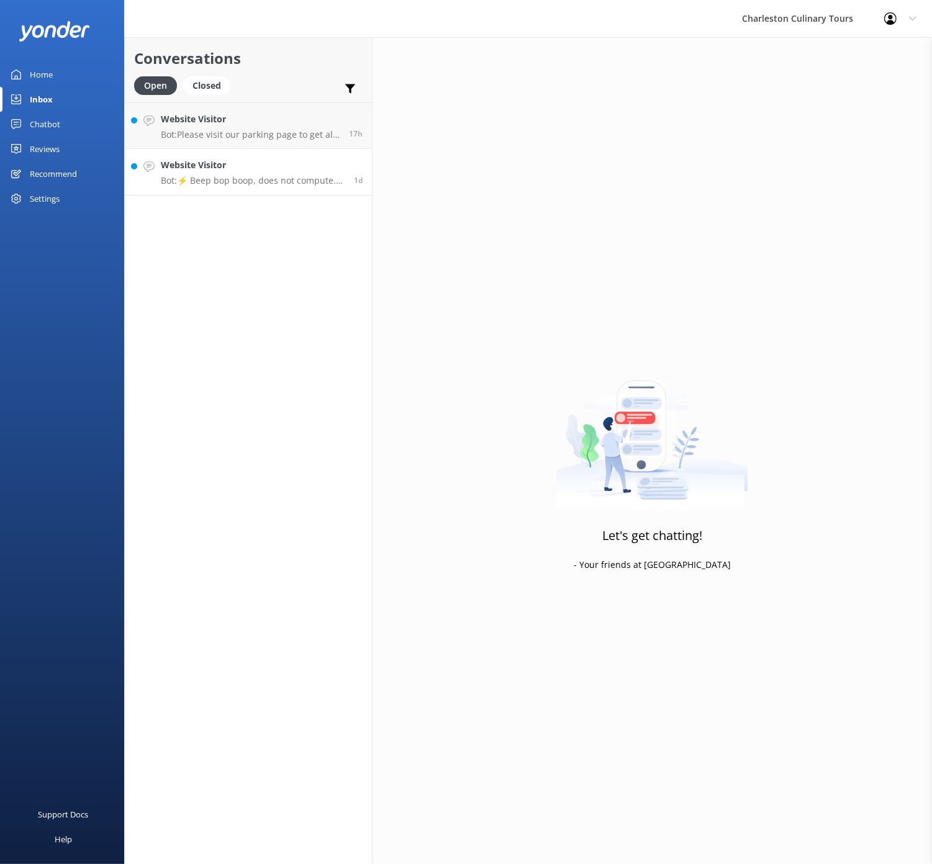
click at [279, 178] on p "Bot: ⚡ Beep bop boop, does not compute. Sorry, I don't have an answer for that …" at bounding box center [253, 180] width 184 height 11
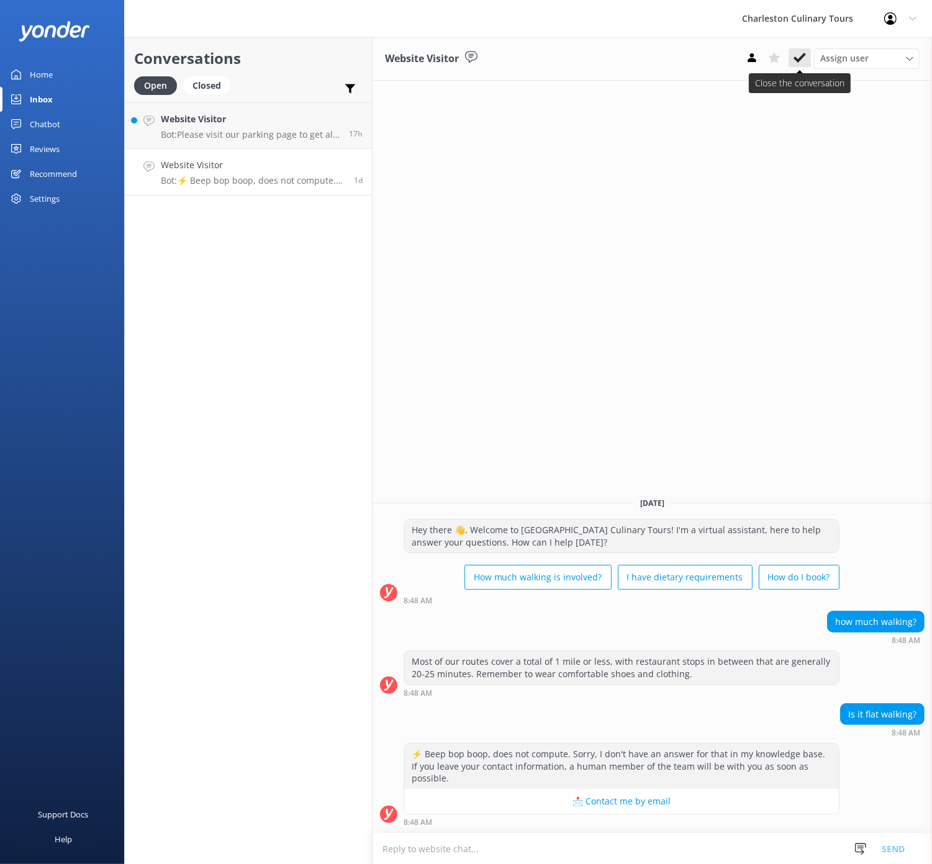
click at [795, 53] on icon at bounding box center [799, 58] width 12 height 12
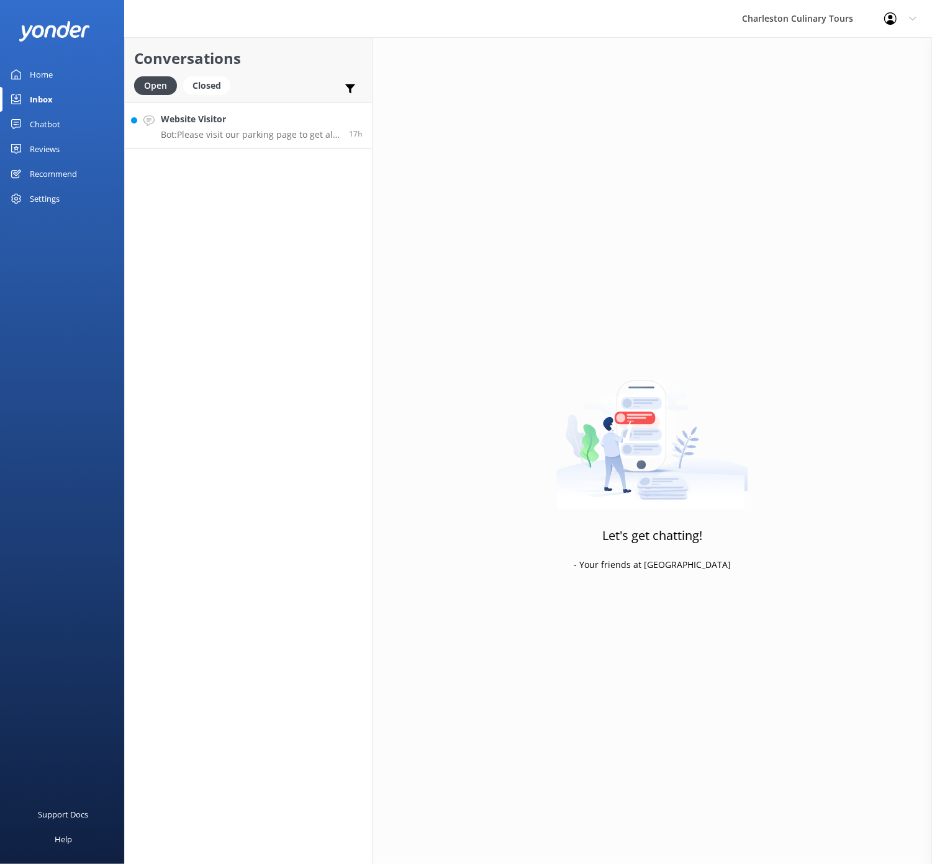
click at [248, 128] on div "Website Visitor Bot: Please visit our parking page to get all the details: [URL…" at bounding box center [250, 125] width 179 height 27
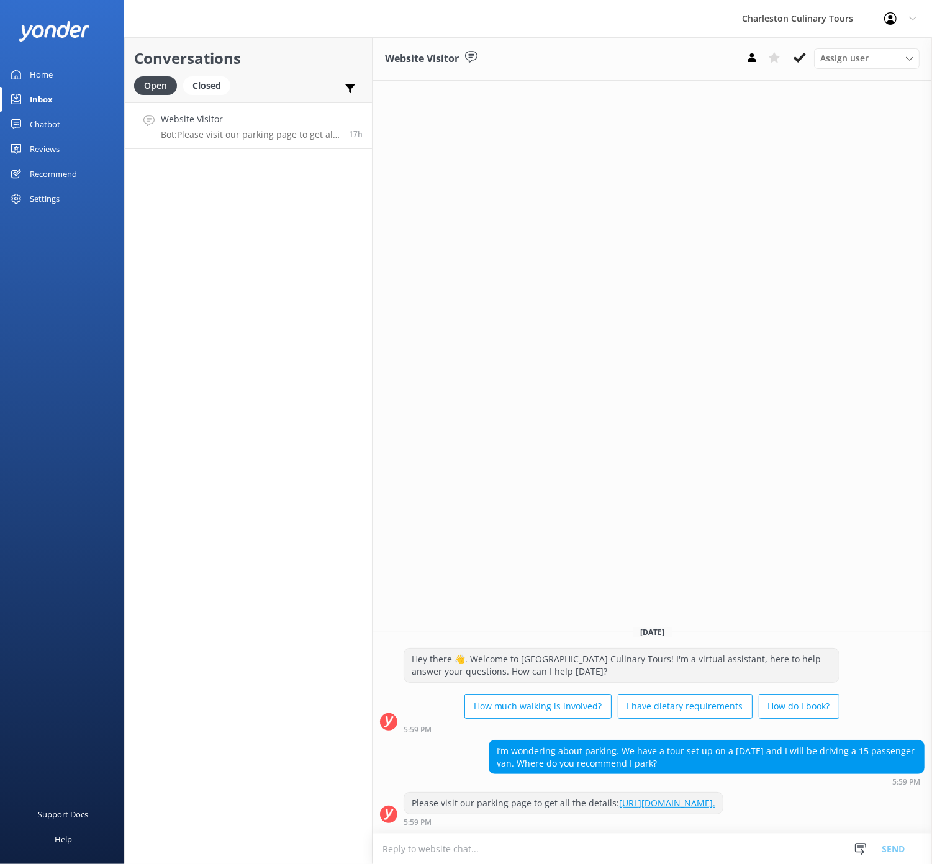
click at [797, 56] on icon at bounding box center [799, 58] width 12 height 12
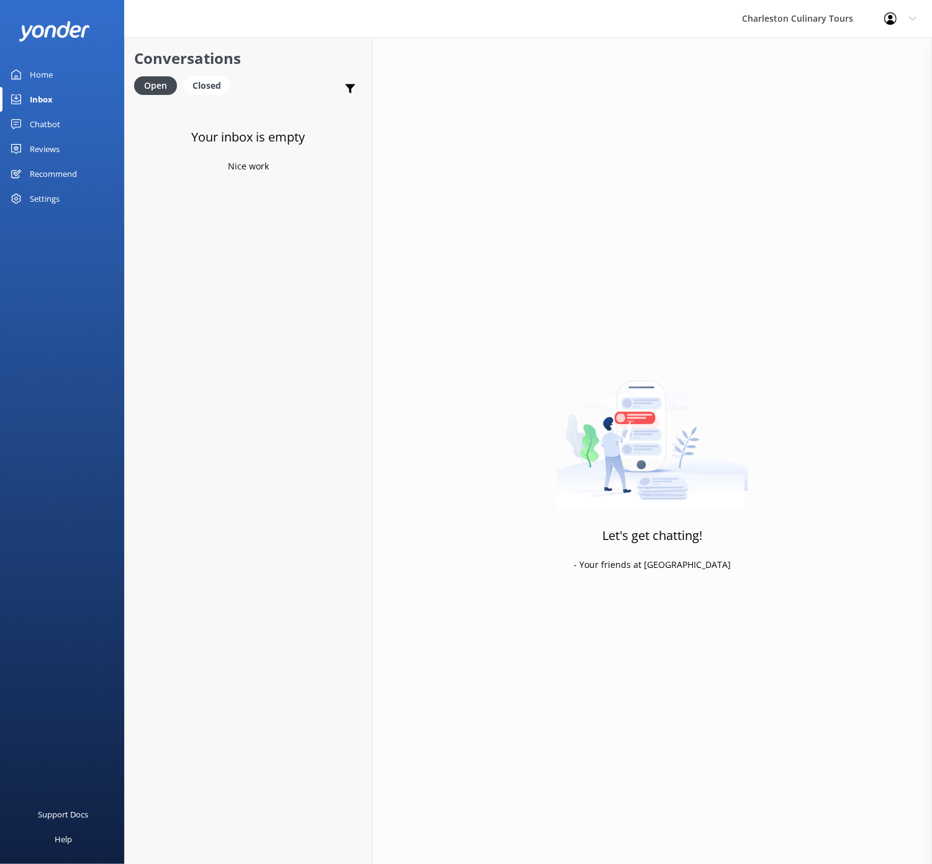
click at [38, 98] on div "Inbox" at bounding box center [41, 99] width 23 height 25
click at [39, 122] on div "Chatbot" at bounding box center [45, 124] width 30 height 25
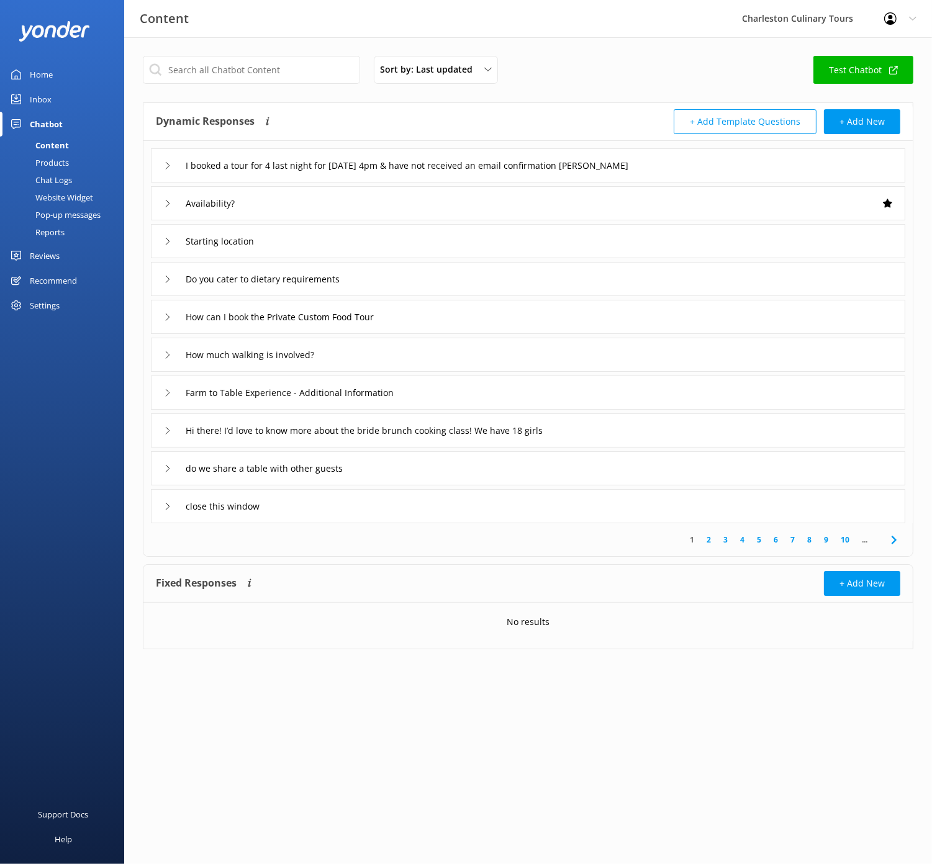
click at [52, 182] on div "Chat Logs" at bounding box center [39, 179] width 65 height 17
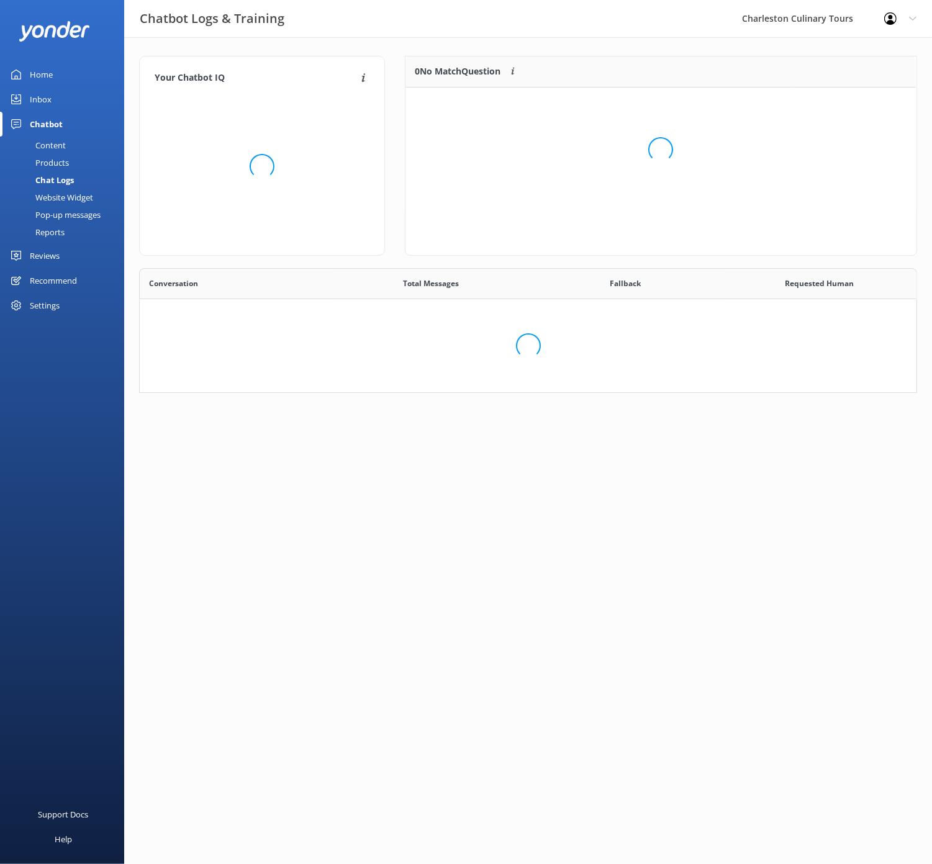
scroll to position [155, 510]
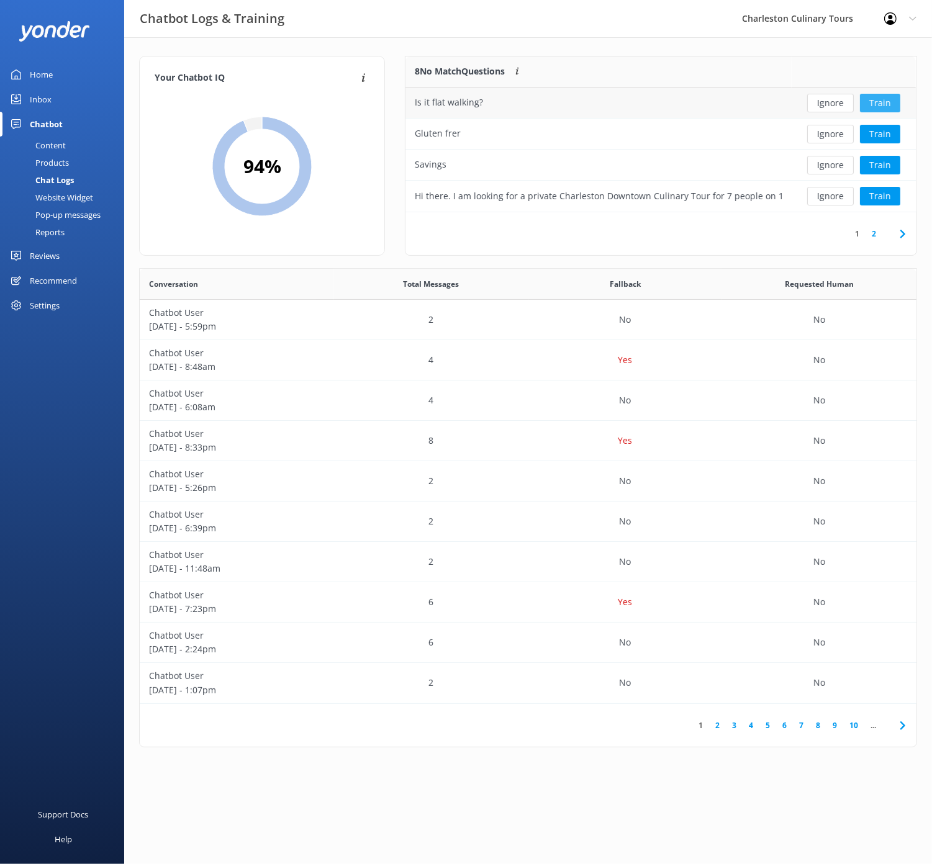
click at [873, 100] on button "Train" at bounding box center [880, 103] width 40 height 19
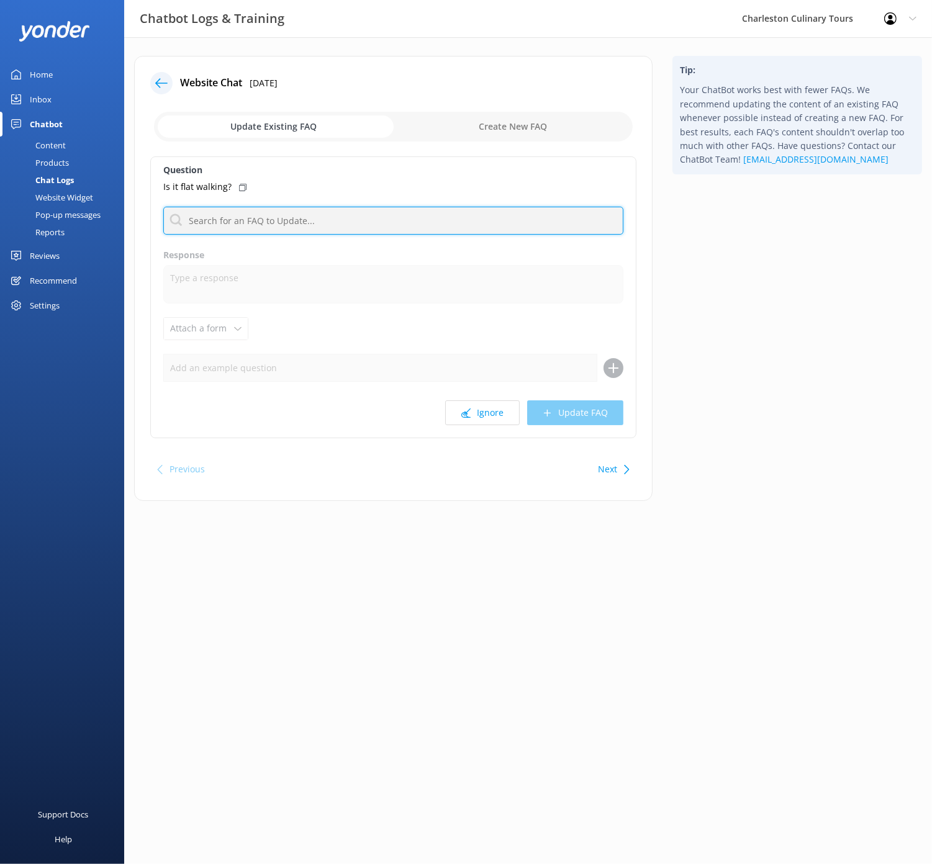
click at [330, 220] on input "text" at bounding box center [393, 221] width 460 height 28
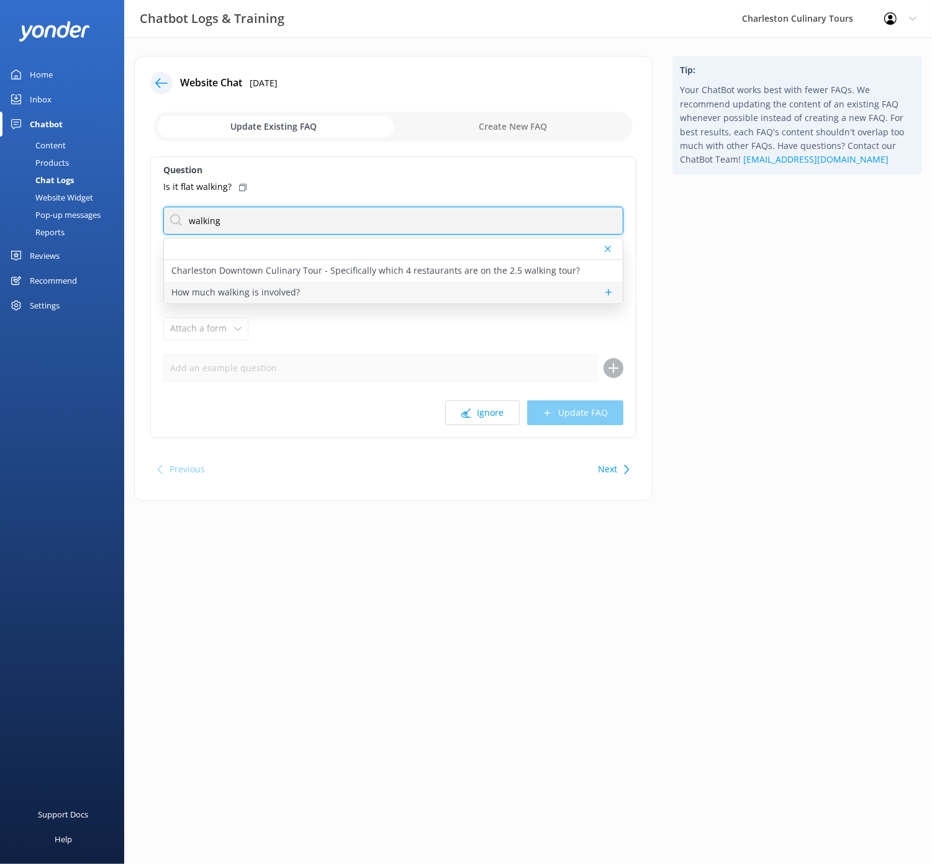
type input "walking"
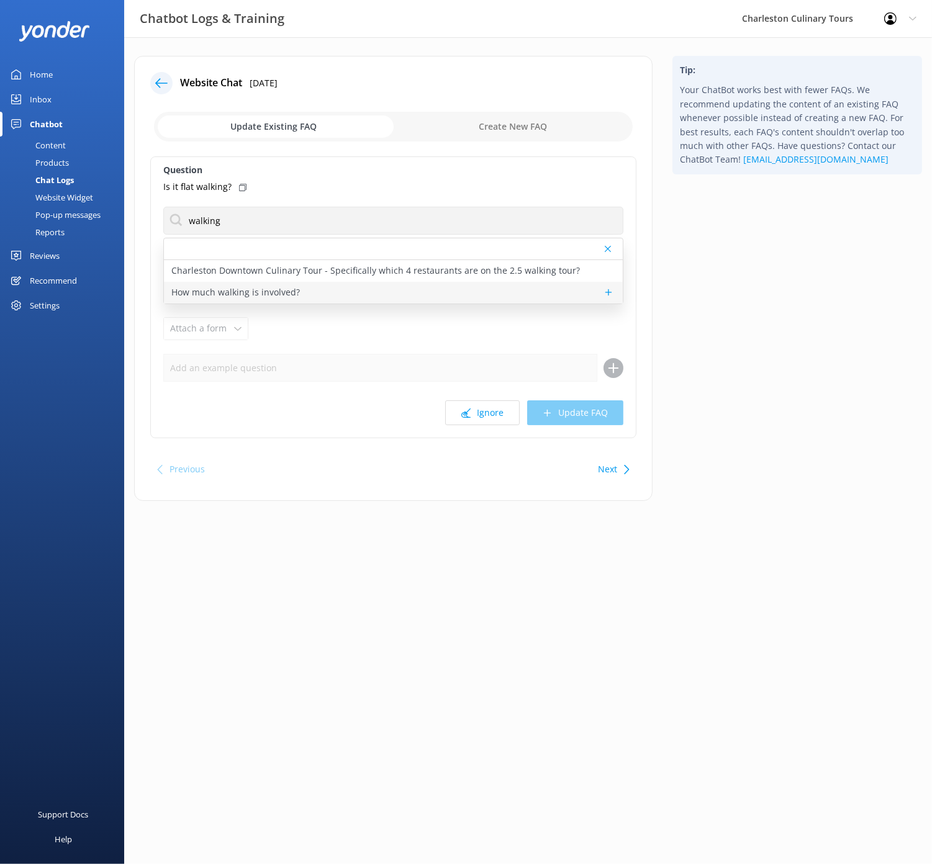
click at [281, 290] on p "How much walking is involved?" at bounding box center [235, 292] width 128 height 14
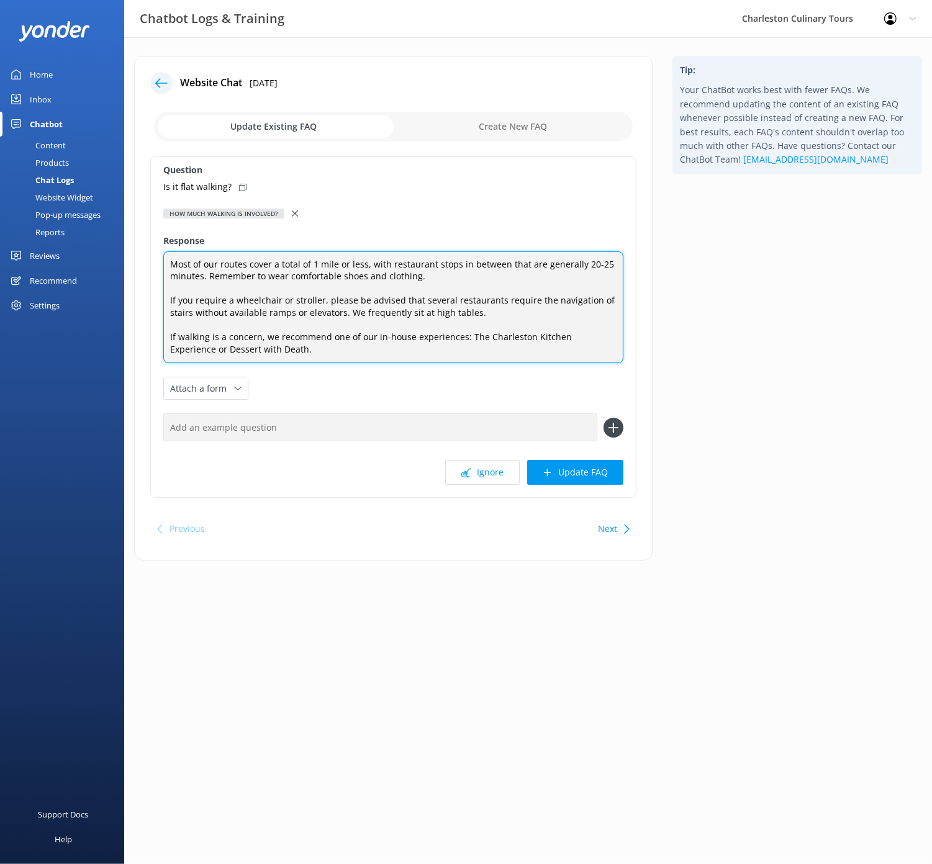
click at [362, 263] on textarea "Most of our routes cover a total of 1 mile or less, with restaurant stops in be…" at bounding box center [393, 307] width 460 height 112
drag, startPoint x: 379, startPoint y: 245, endPoint x: 364, endPoint y: 305, distance: 62.5
click at [364, 305] on textarea "Most of our routes cover a total of 1 mile or less over flat terrain, with rest…" at bounding box center [393, 307] width 460 height 112
drag, startPoint x: 456, startPoint y: 264, endPoint x: 444, endPoint y: 263, distance: 11.8
click at [444, 263] on textarea "Most of our routes cover a total of 1 mile or less over flat terrain, with rest…" at bounding box center [393, 307] width 460 height 112
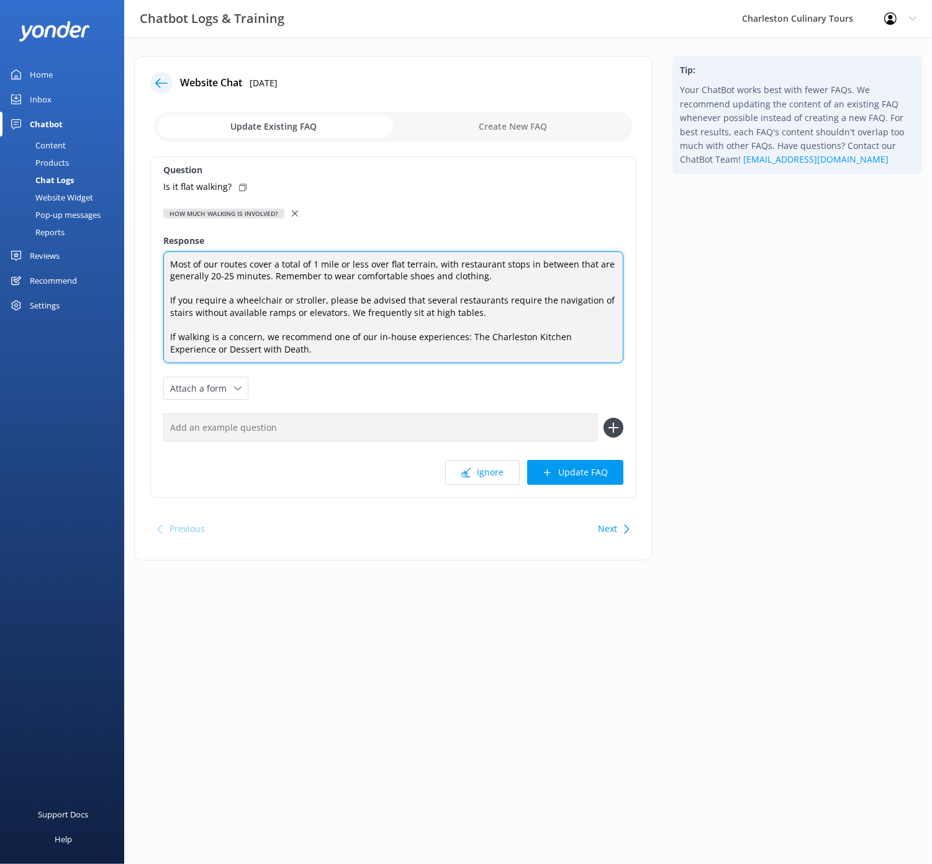
click at [474, 269] on textarea "Most of our routes cover a total of 1 mile or less over flat terrain, with rest…" at bounding box center [393, 307] width 460 height 112
type textarea "Most of our routes cover a total of 1 mile or less over flat terrain, with rest…"
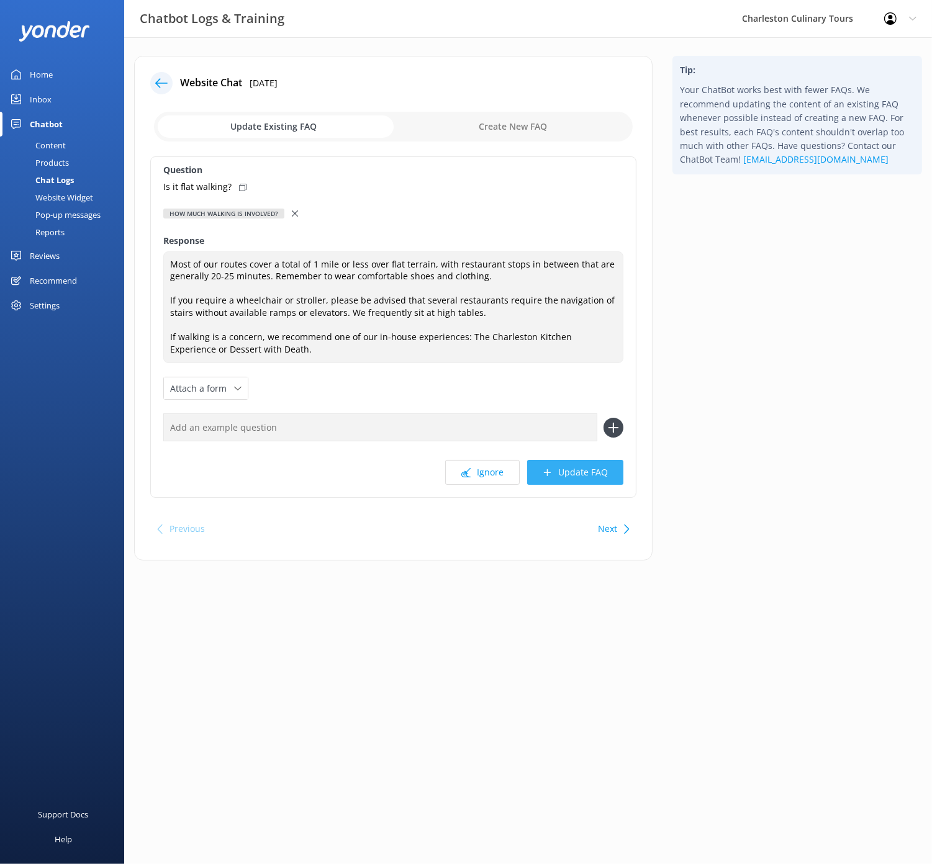
click at [570, 477] on button "Update FAQ" at bounding box center [575, 472] width 96 height 25
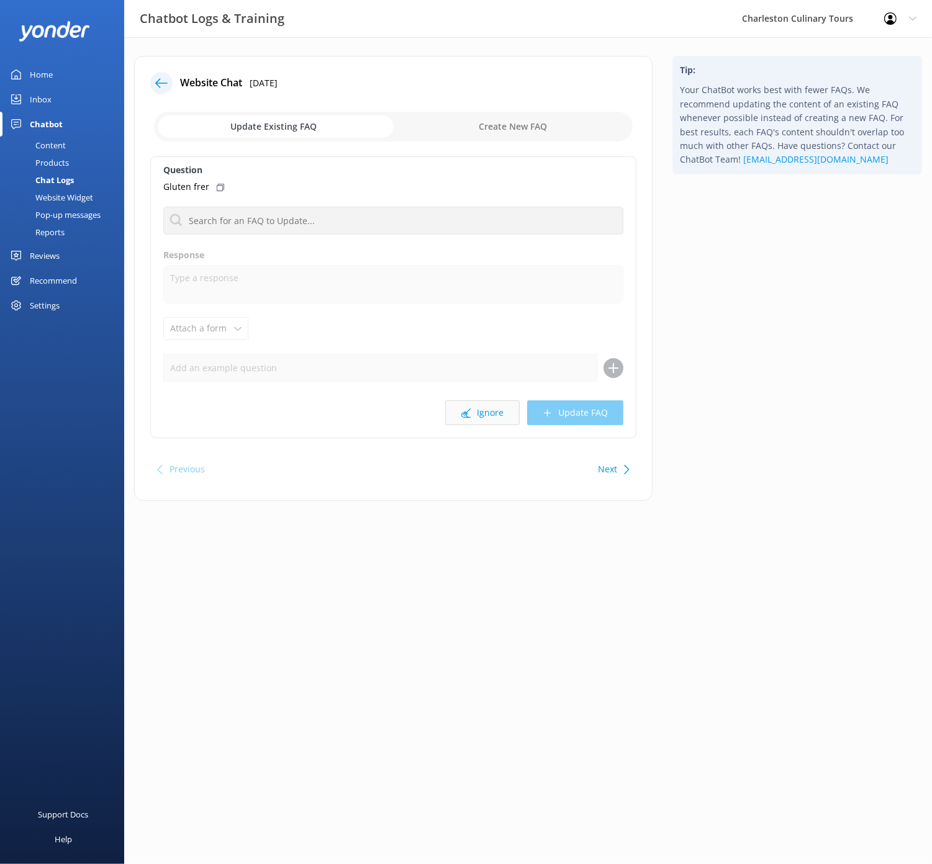
click at [482, 411] on button "Ignore" at bounding box center [482, 412] width 74 height 25
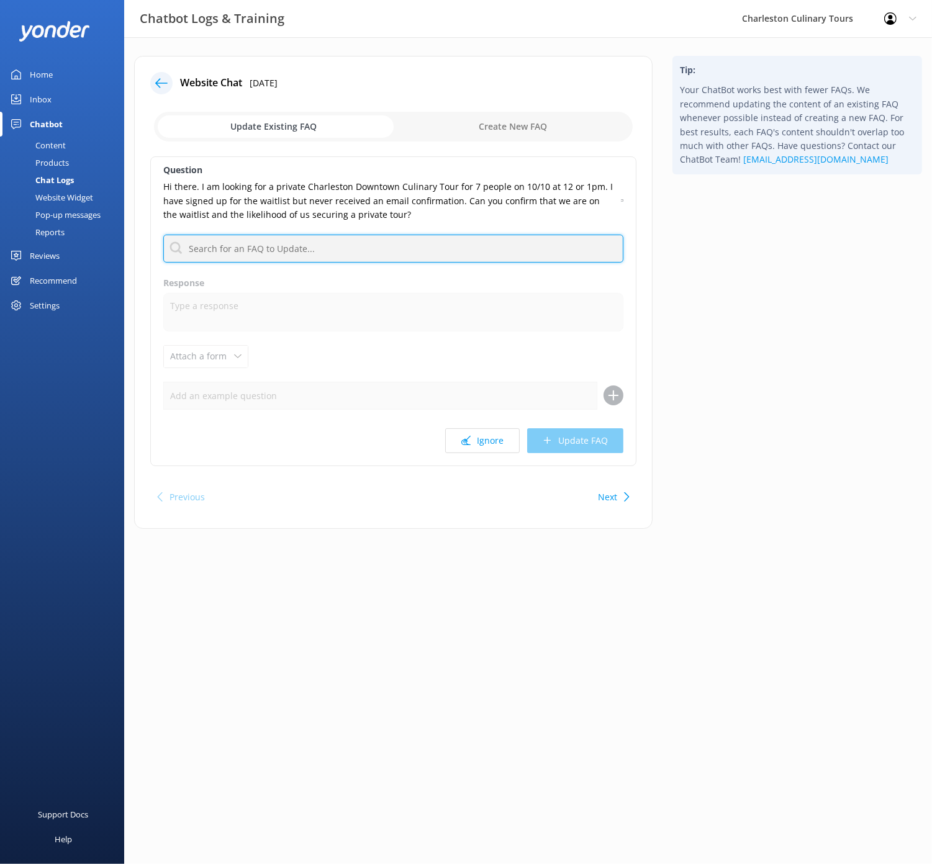
click at [233, 251] on input "text" at bounding box center [393, 249] width 460 height 28
type input "p"
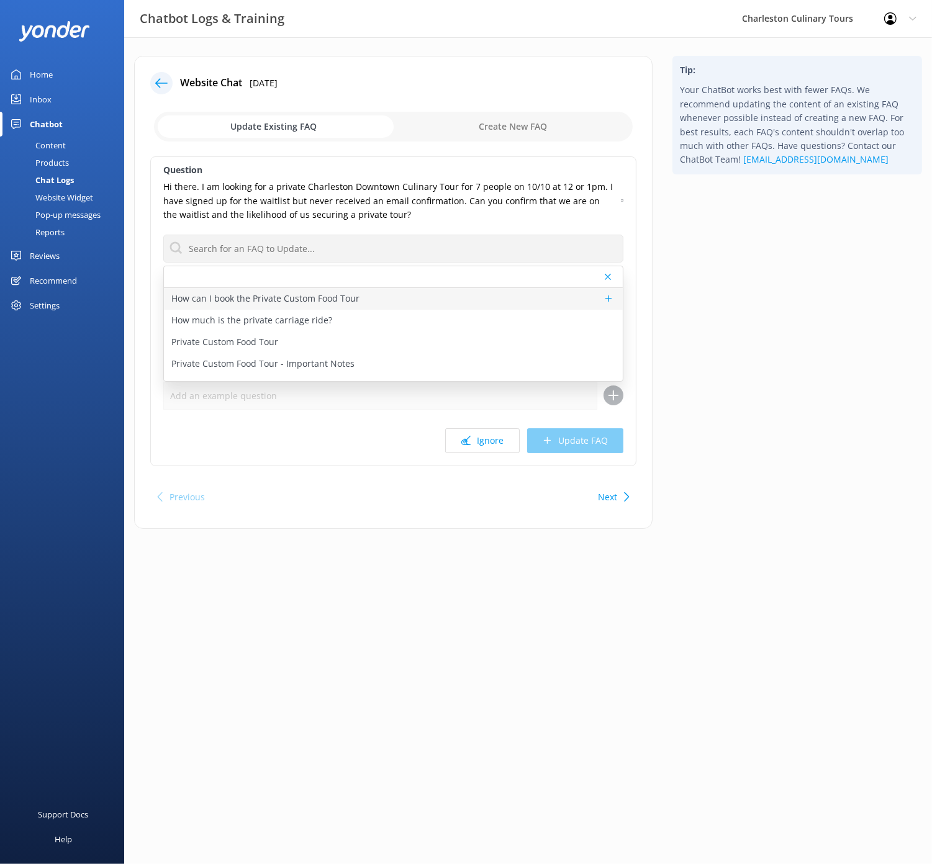
click at [291, 295] on p "How can I book the Private Custom Food Tour" at bounding box center [265, 299] width 188 height 14
type textarea "We offer private tours for 1-65 guests. Fill out a private tour inquiry form he…"
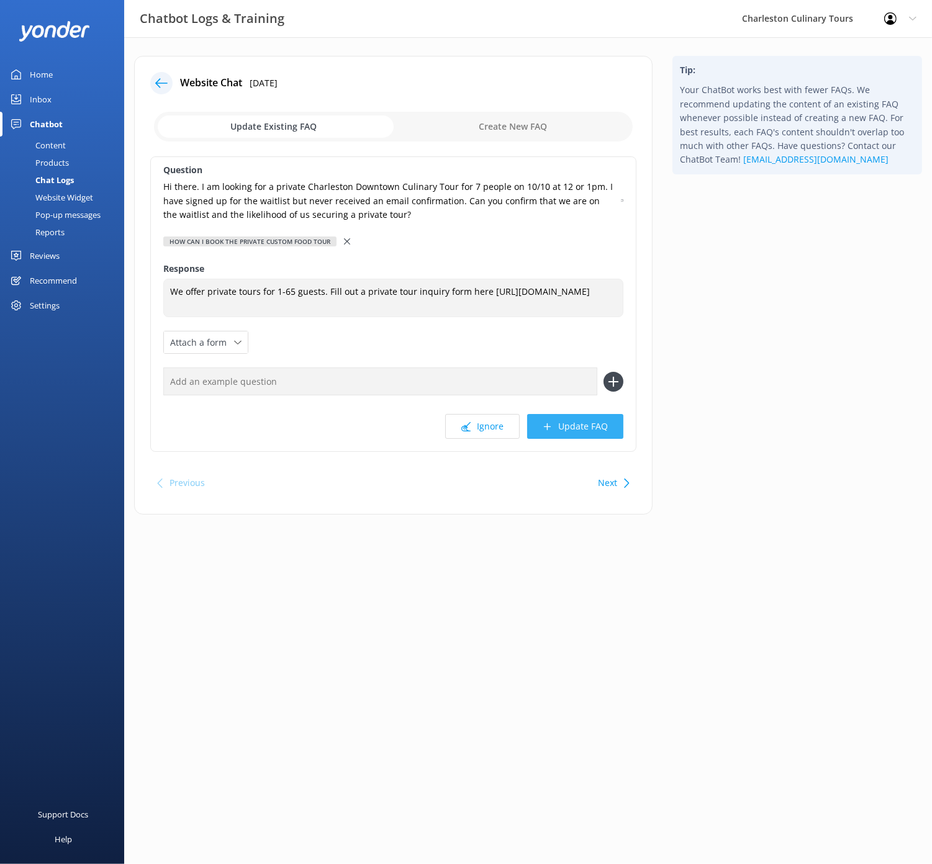
click at [569, 423] on button "Update FAQ" at bounding box center [575, 426] width 96 height 25
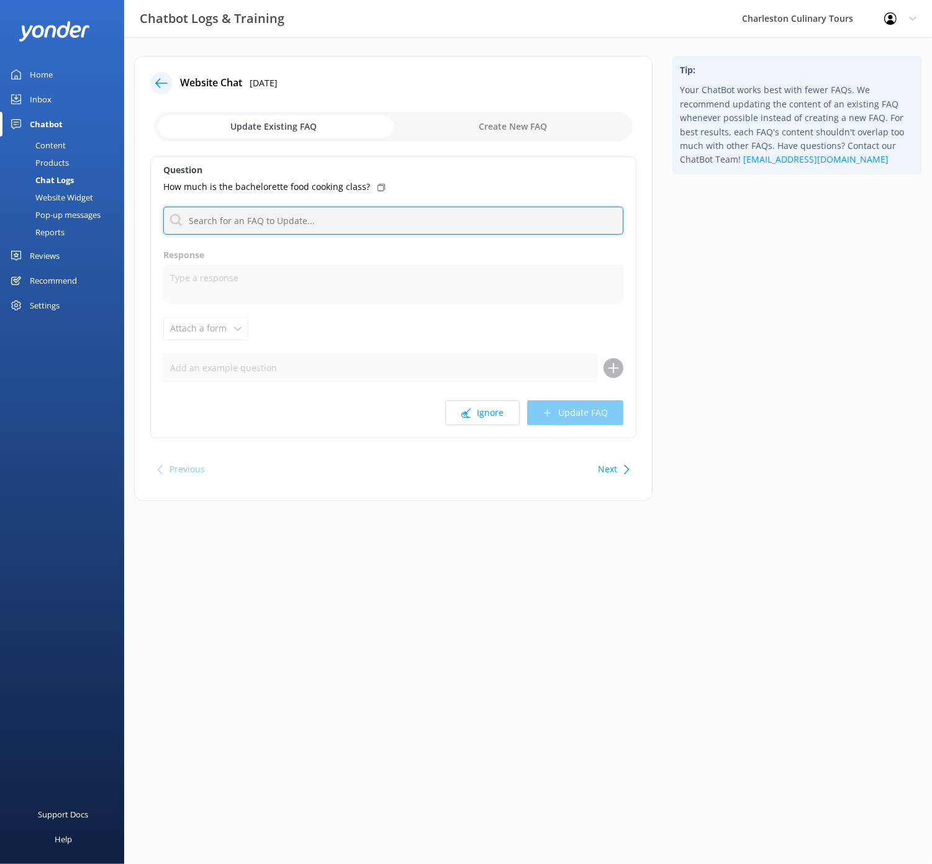
click at [264, 217] on input "text" at bounding box center [393, 221] width 460 height 28
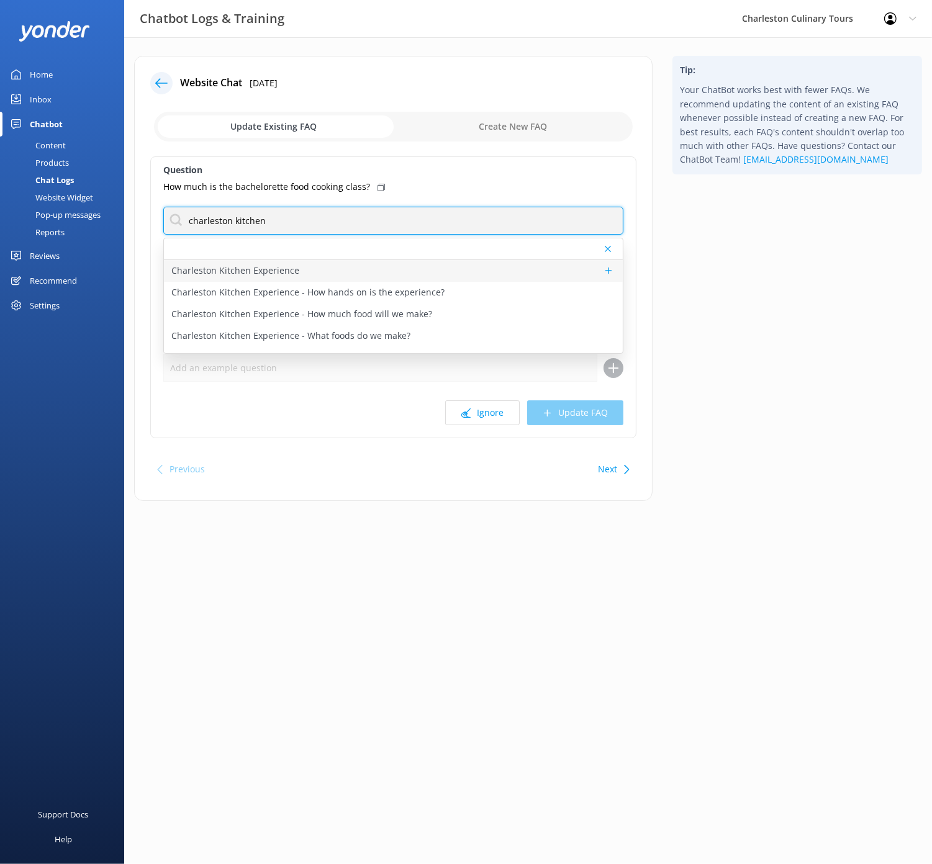
type input "charleston kitchen"
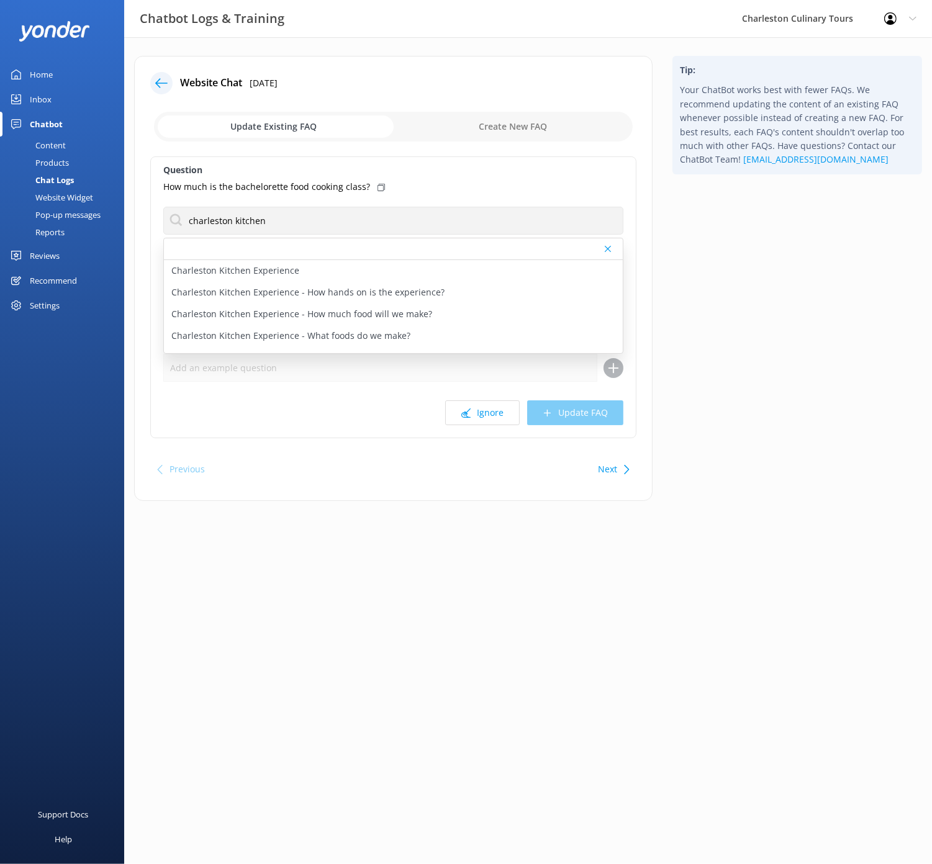
click at [266, 272] on p "Charleston Kitchen Experience" at bounding box center [235, 271] width 128 height 14
type textarea "##Duration 1.5 Hours ##About Embark on a unique hands-on cooking adventure in t…"
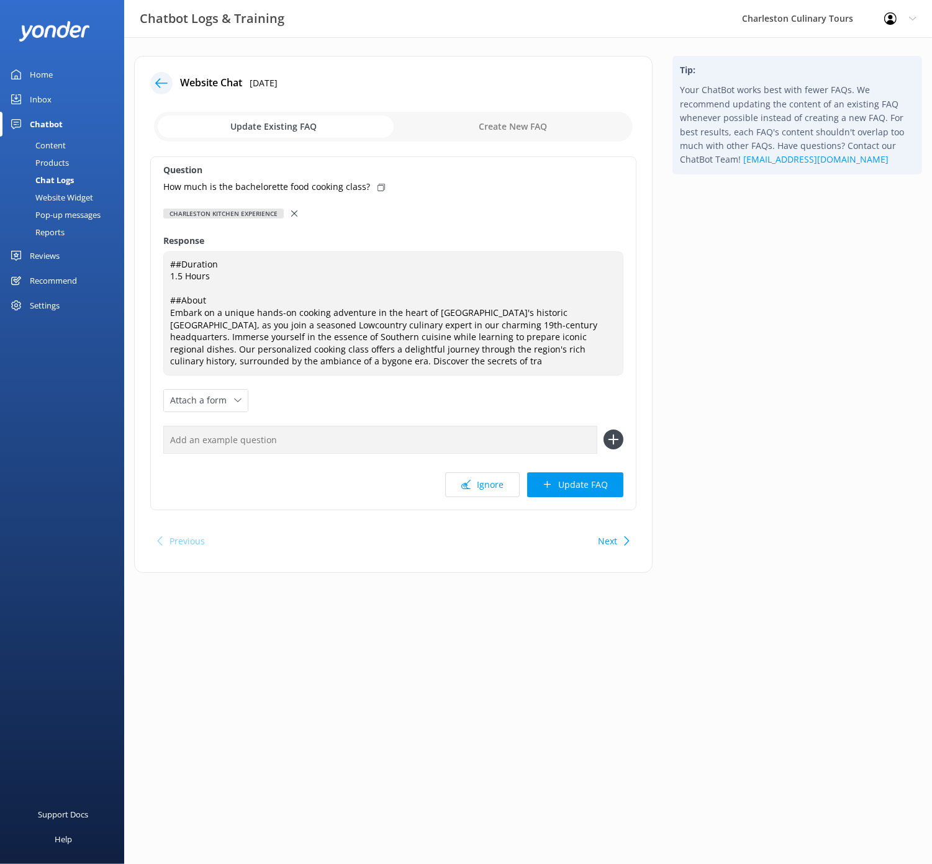
click at [313, 210] on div "Charleston Kitchen Experience" at bounding box center [393, 214] width 460 height 14
click at [297, 214] on icon at bounding box center [294, 213] width 6 height 6
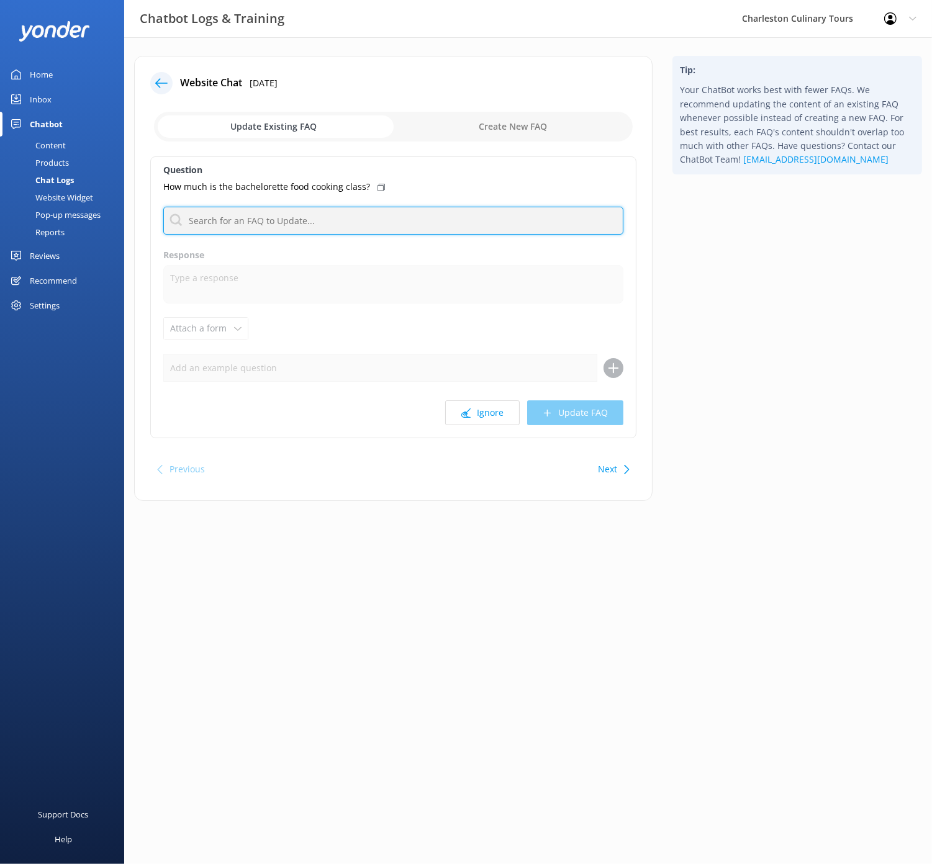
click at [271, 216] on input "text" at bounding box center [393, 221] width 460 height 28
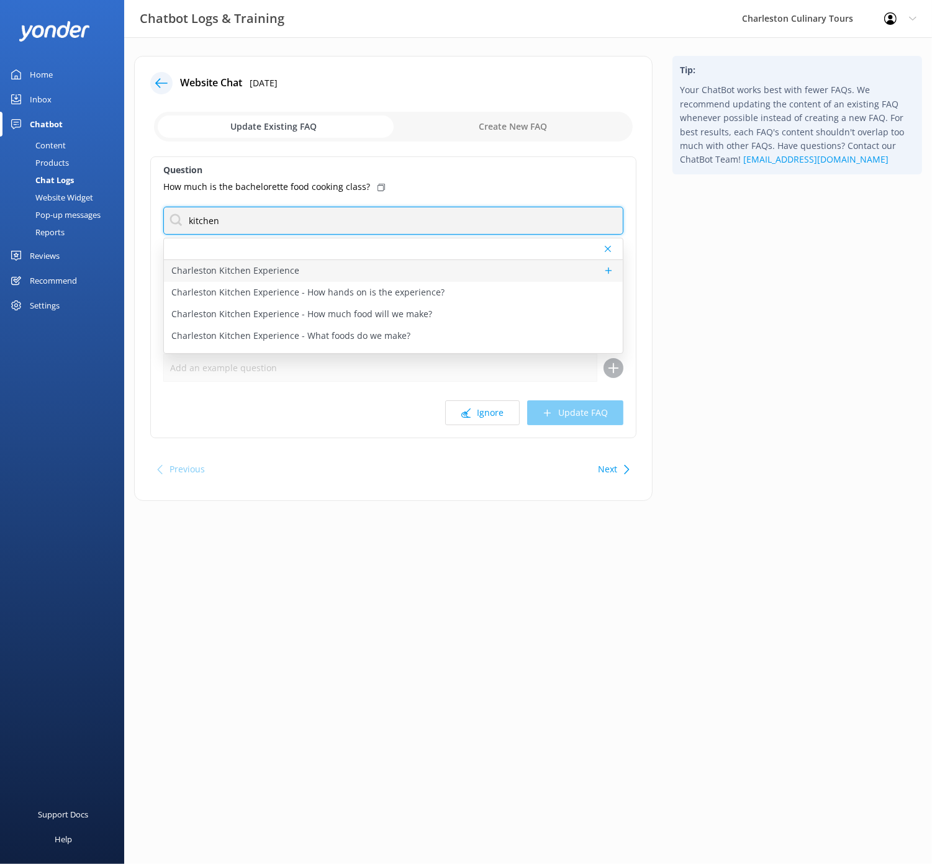
type input "kitchen"
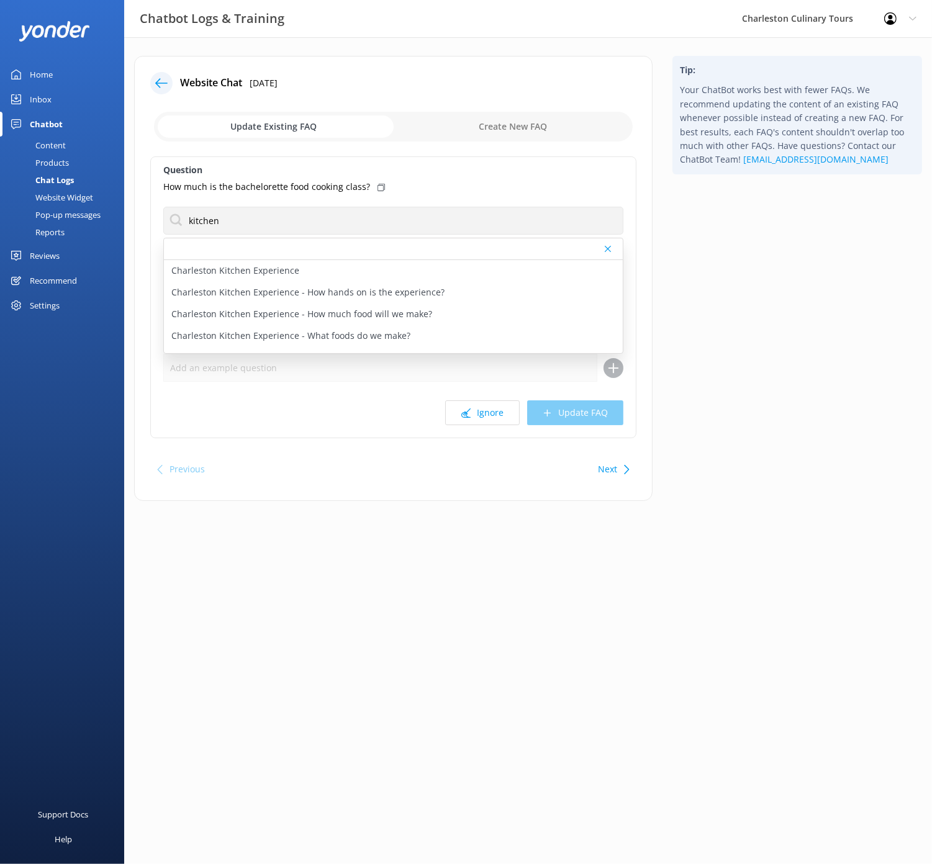
click at [372, 267] on div "Charleston Kitchen Experience" at bounding box center [393, 271] width 459 height 22
type textarea "##Duration 1.5 Hours ##About Embark on a unique hands-on cooking adventure in t…"
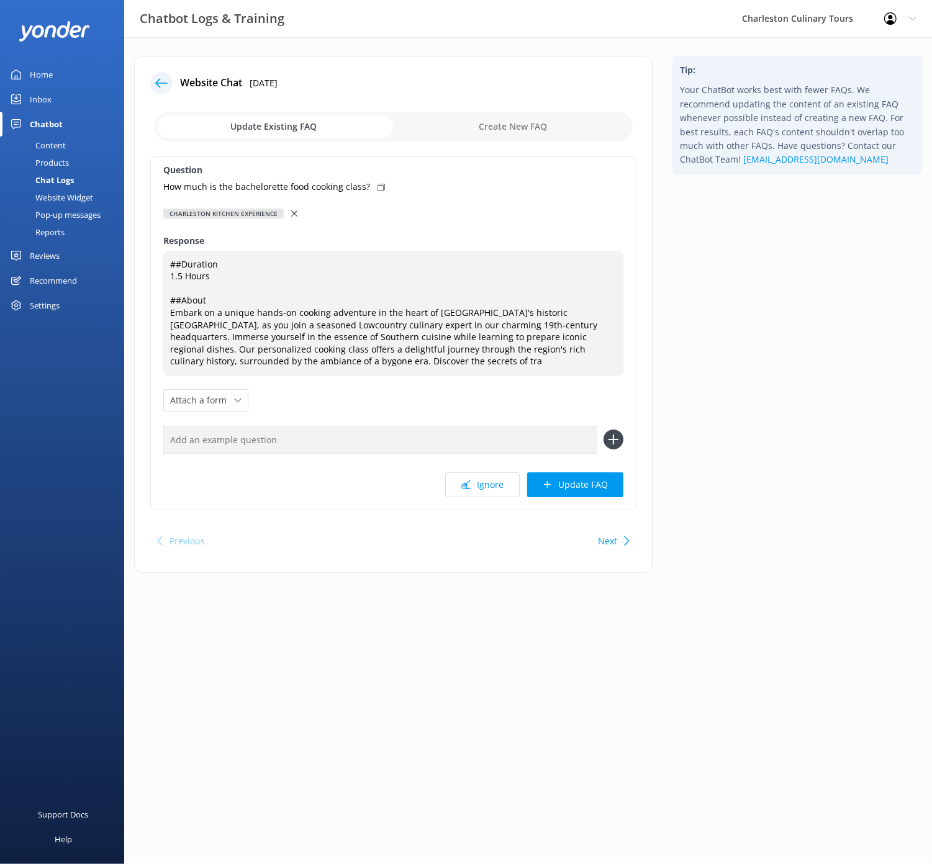
click at [578, 476] on button "Update FAQ" at bounding box center [575, 484] width 96 height 25
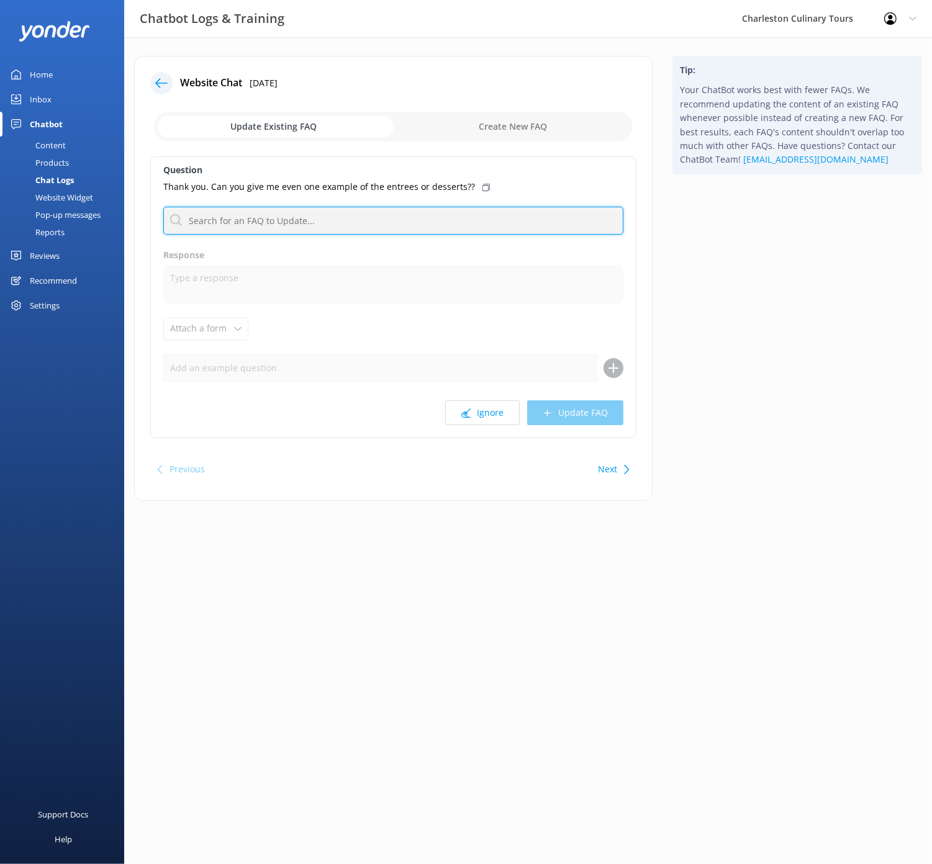
click at [318, 222] on input "text" at bounding box center [393, 221] width 460 height 28
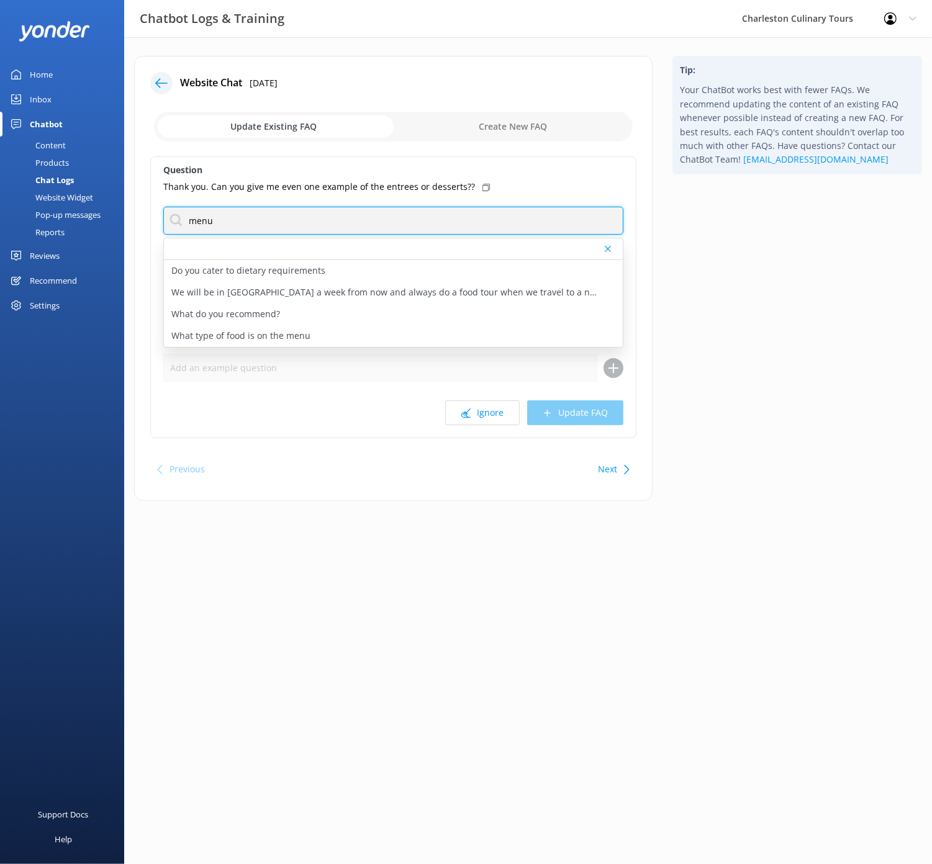
type input "menu"
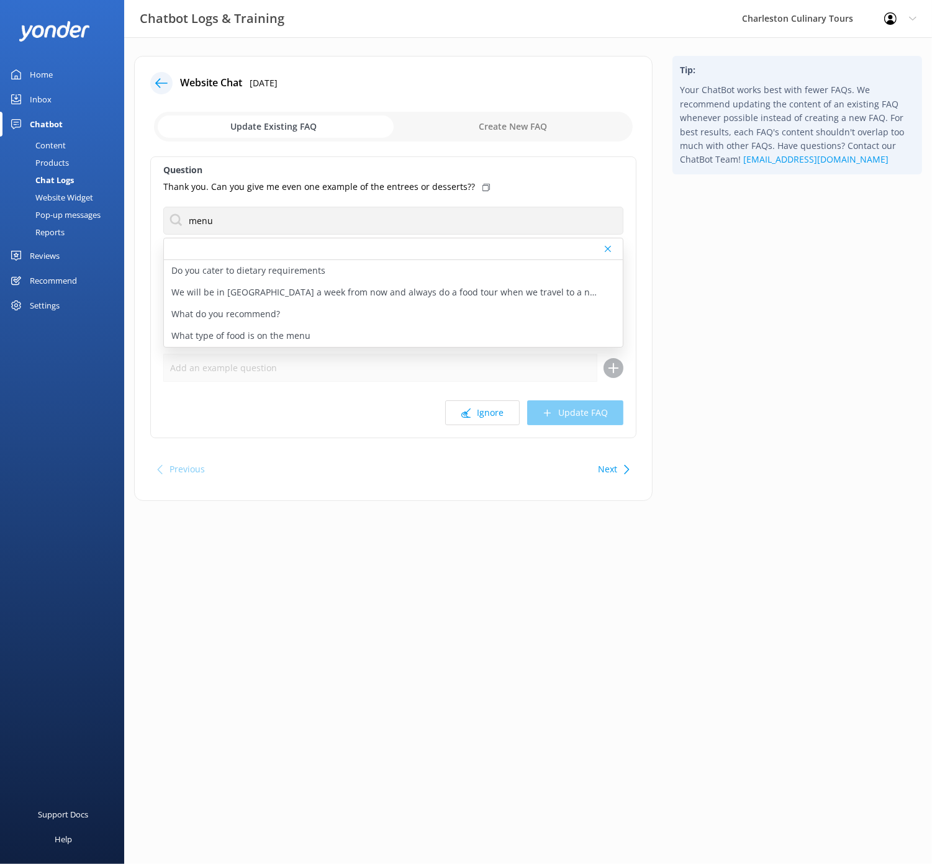
click at [346, 330] on div "What type of food is on the menu" at bounding box center [393, 336] width 459 height 22
type textarea "A variety of food will be served on each tour - with a focus on unique Charlest…"
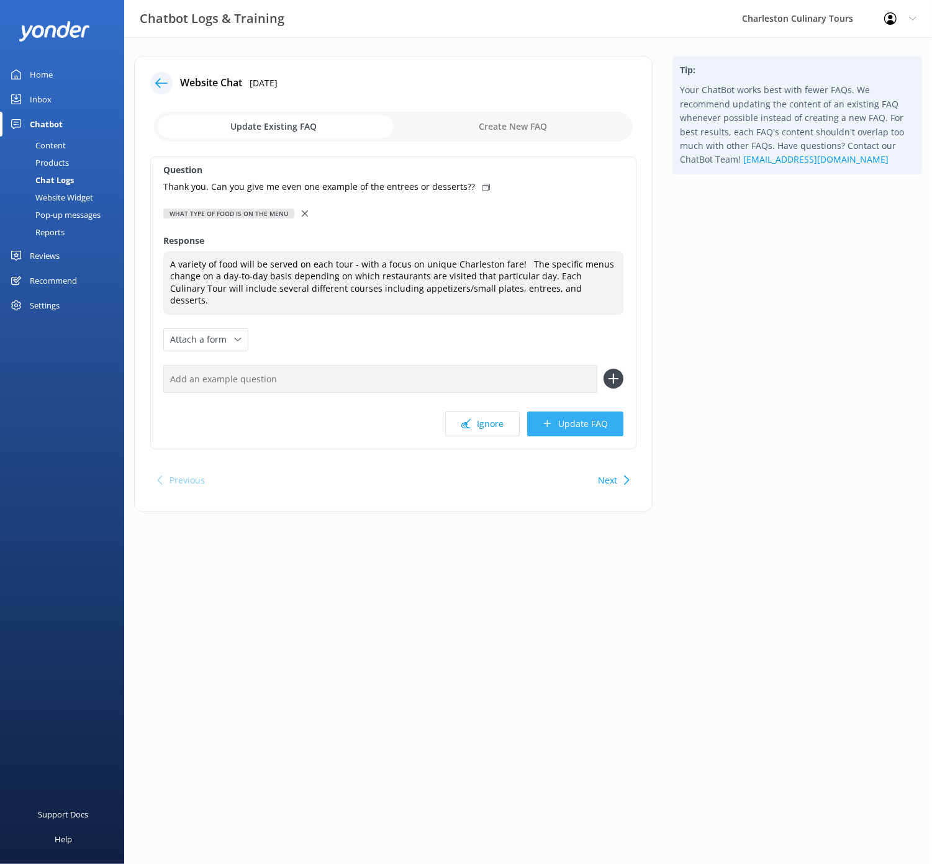
click at [573, 411] on button "Update FAQ" at bounding box center [575, 423] width 96 height 25
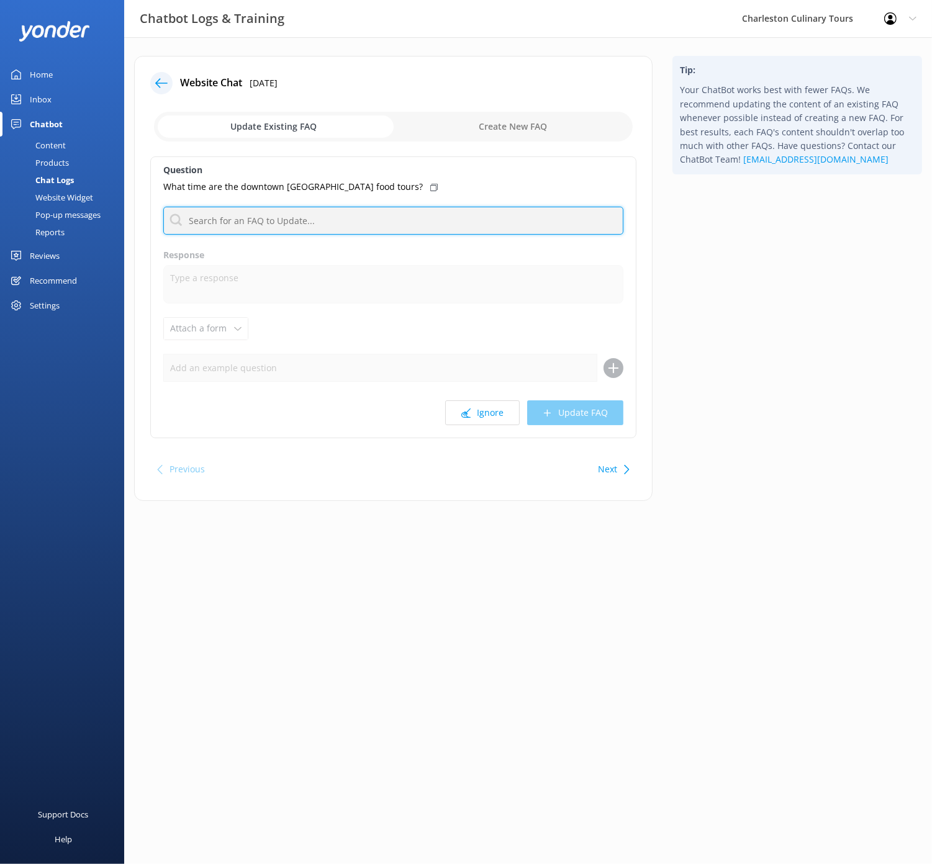
click at [279, 230] on input "text" at bounding box center [393, 221] width 460 height 28
type input "availabilit"
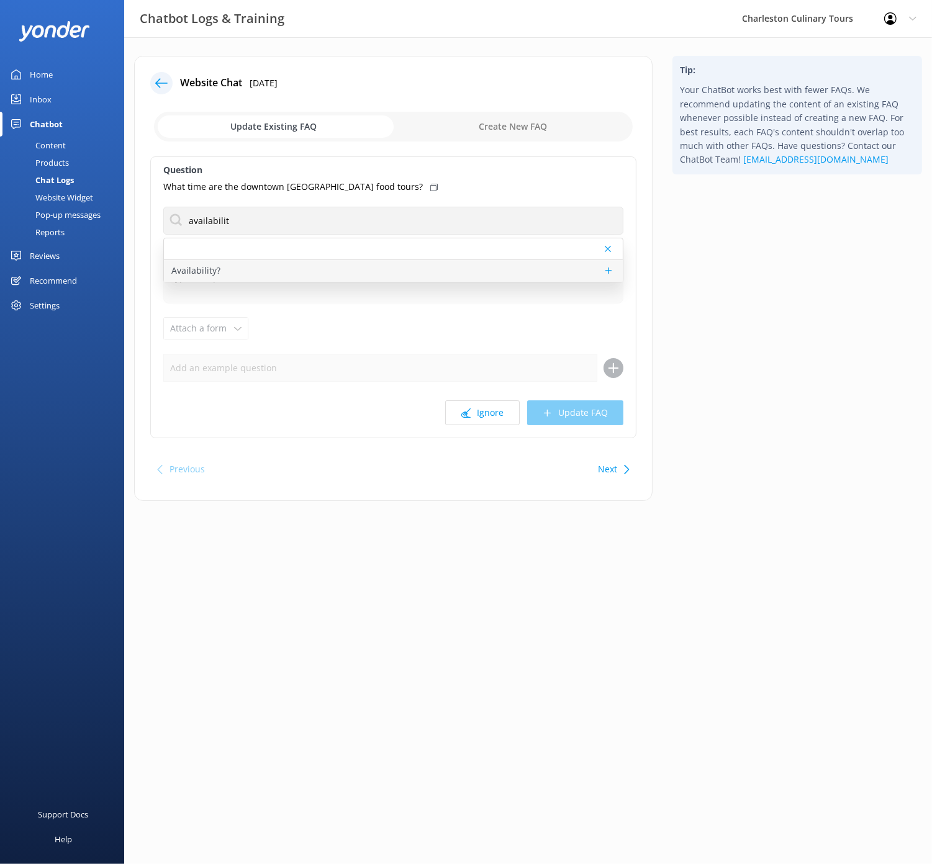
click at [271, 266] on div "Availability?" at bounding box center [393, 271] width 459 height 22
type textarea "You can check availability for all of our tours, using our availability calenda…"
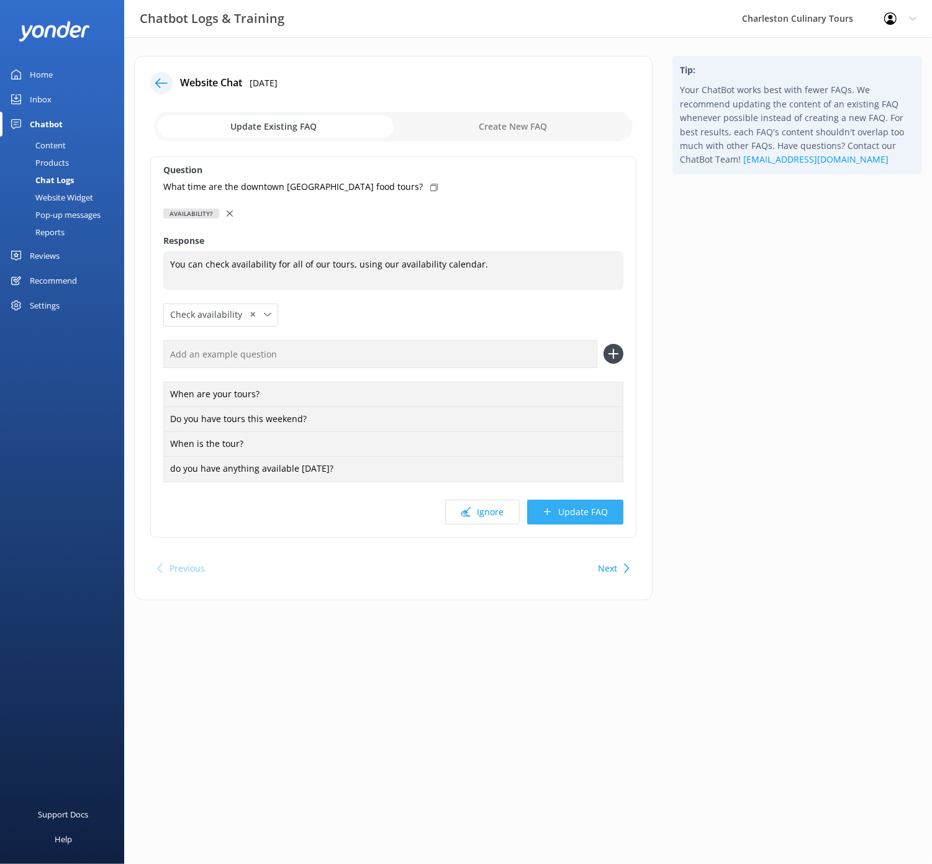
click at [575, 511] on button "Update FAQ" at bounding box center [575, 512] width 96 height 25
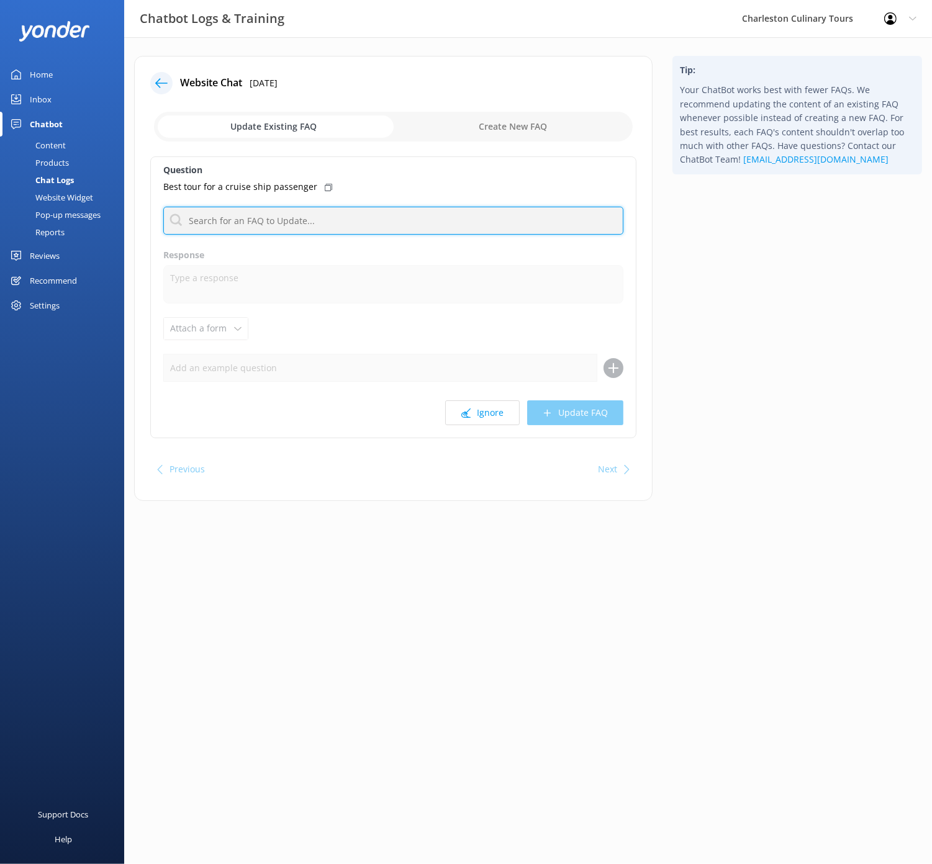
click at [236, 220] on input "text" at bounding box center [393, 221] width 460 height 28
type input "available"
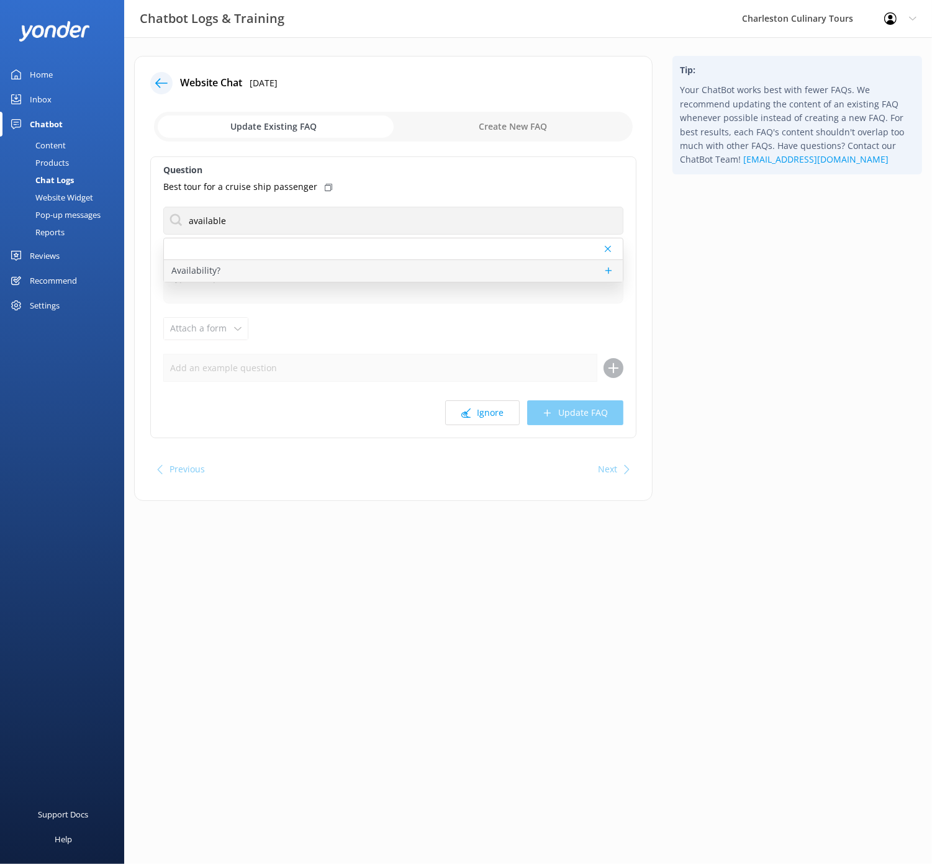
drag, startPoint x: 209, startPoint y: 251, endPoint x: 208, endPoint y: 267, distance: 16.2
click at [208, 267] on p "Availability?" at bounding box center [195, 271] width 49 height 14
type textarea "You can check availability for all of our tours, using our availability calenda…"
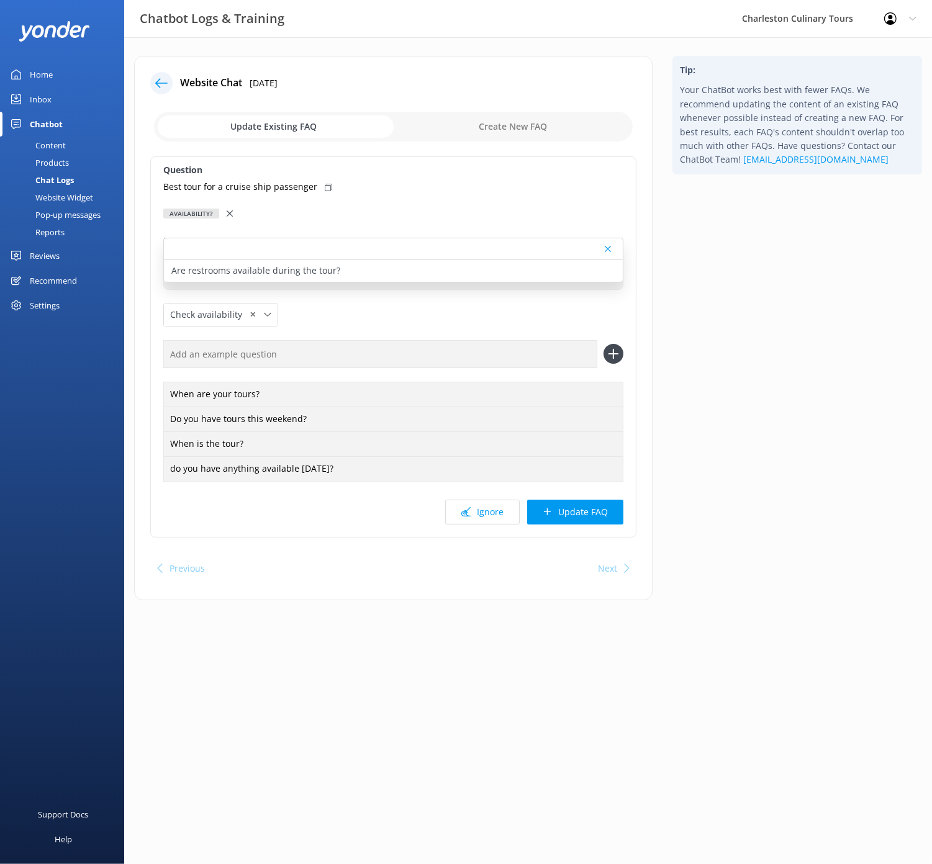
click at [598, 513] on button "Update FAQ" at bounding box center [575, 512] width 96 height 25
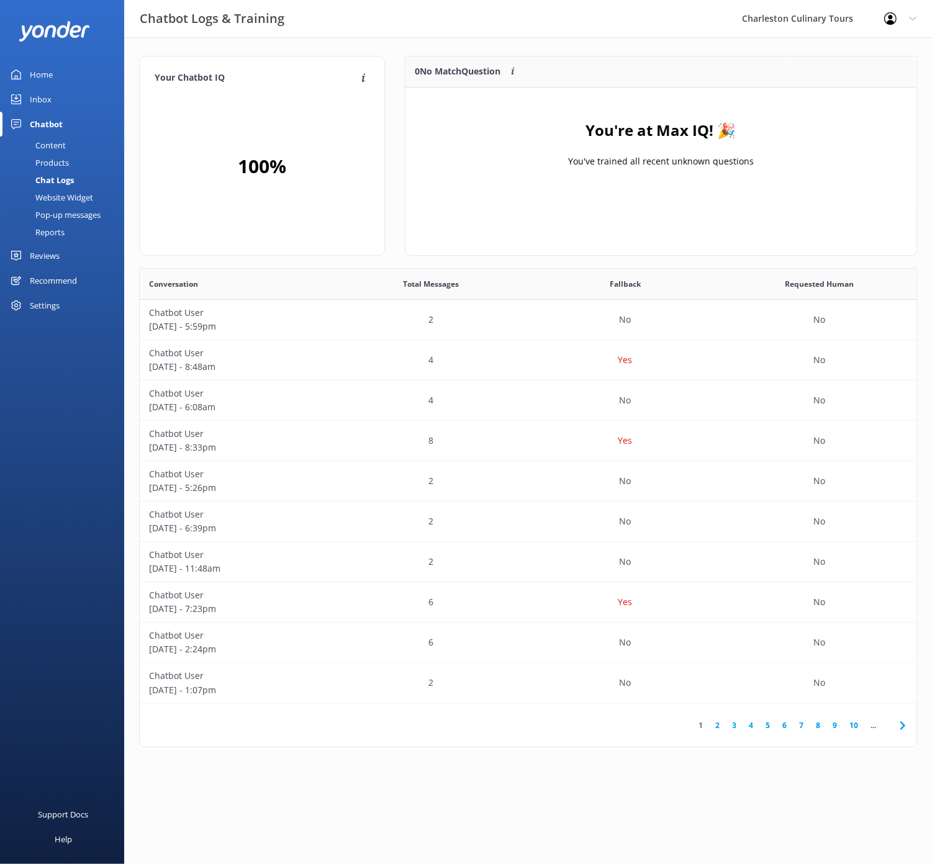
scroll to position [155, 510]
click at [52, 148] on div "Content" at bounding box center [36, 145] width 58 height 17
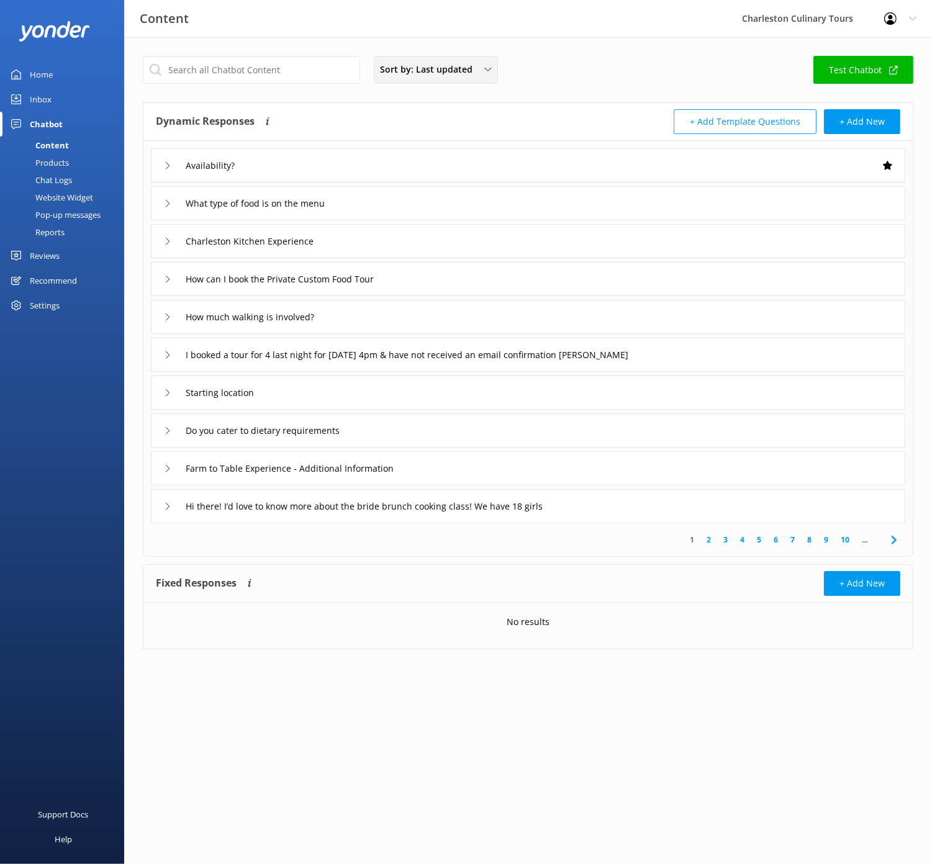
click at [462, 76] on span "Sort by: Last updated" at bounding box center [430, 70] width 100 height 14
click at [458, 91] on link "Title (A-Z)" at bounding box center [435, 99] width 122 height 25
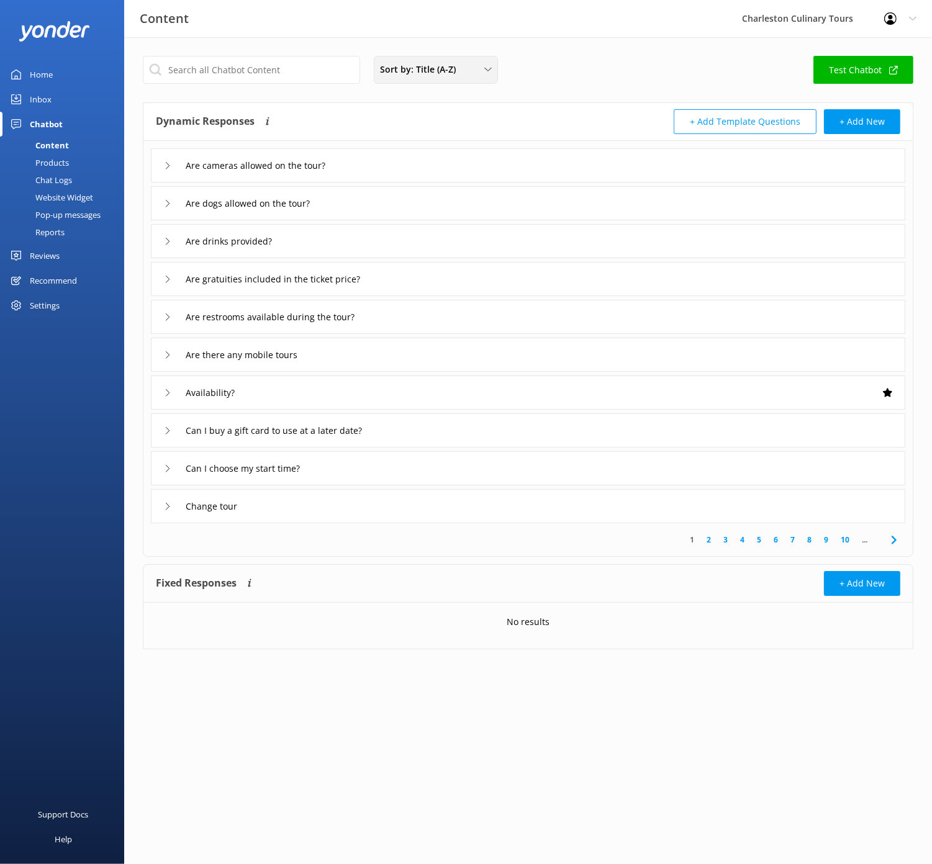
click at [448, 63] on span "Sort by: Title (A-Z)" at bounding box center [421, 70] width 83 height 14
click at [444, 105] on link "Title (A-Z)" at bounding box center [435, 99] width 122 height 25
click at [217, 72] on input "text" at bounding box center [251, 70] width 217 height 28
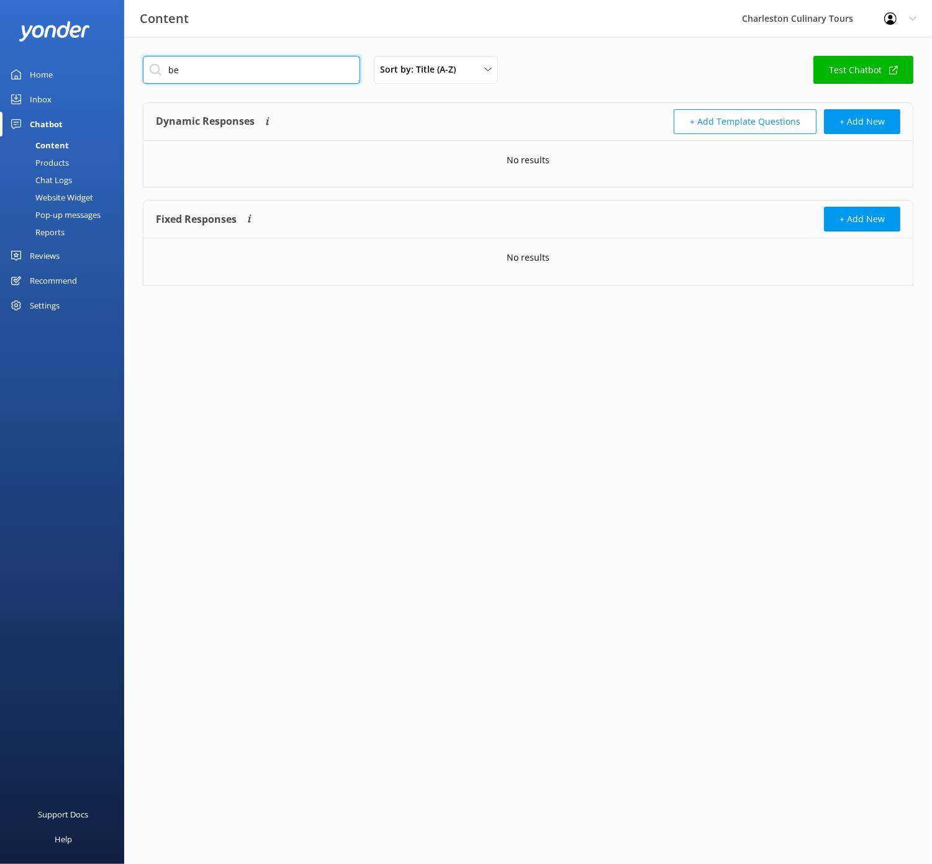
type input "b"
type input "does not compute"
click at [50, 181] on div "Chat Logs" at bounding box center [39, 179] width 65 height 17
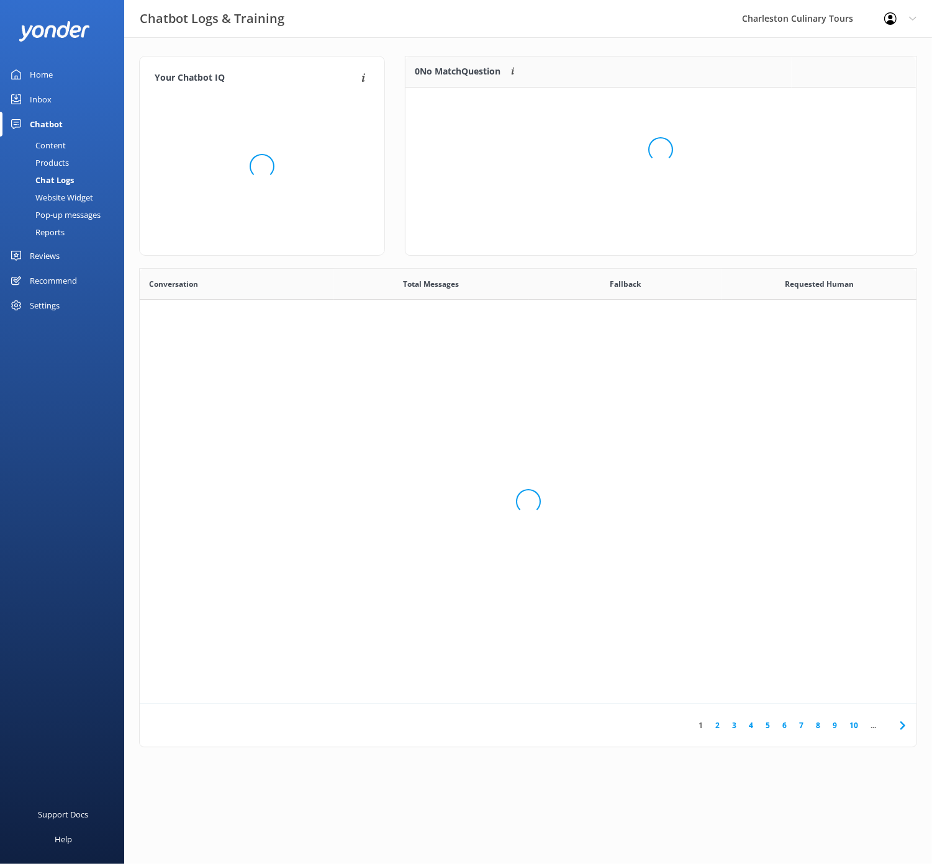
scroll to position [435, 776]
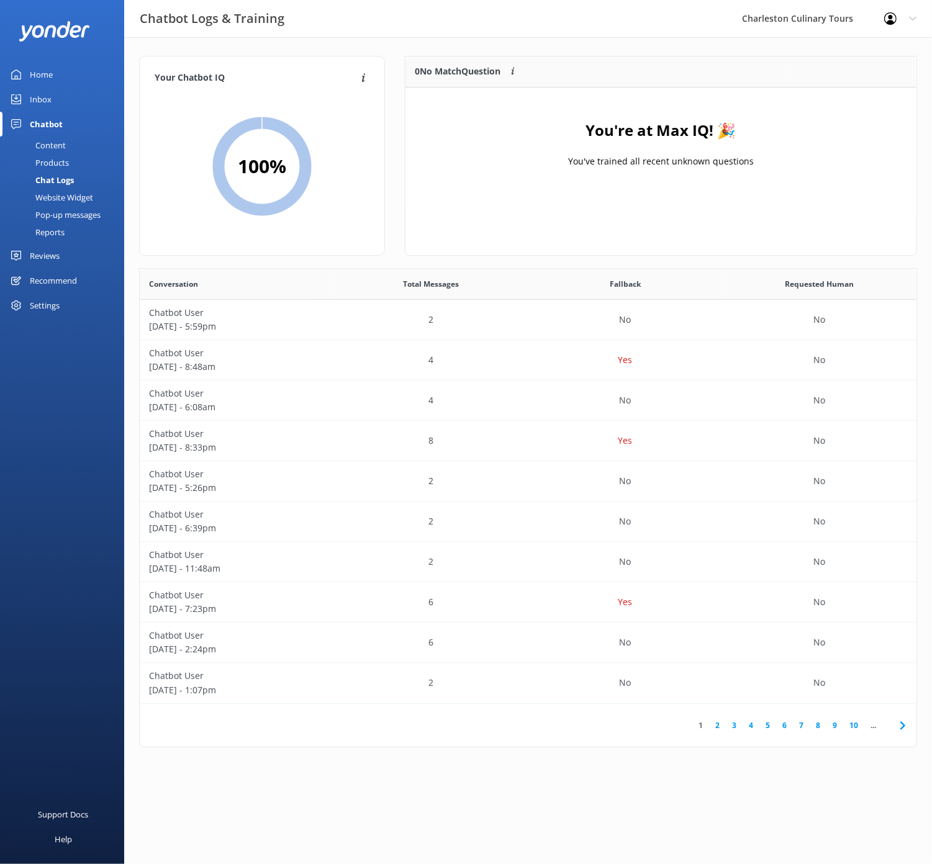
click at [42, 124] on div "Chatbot" at bounding box center [46, 124] width 33 height 25
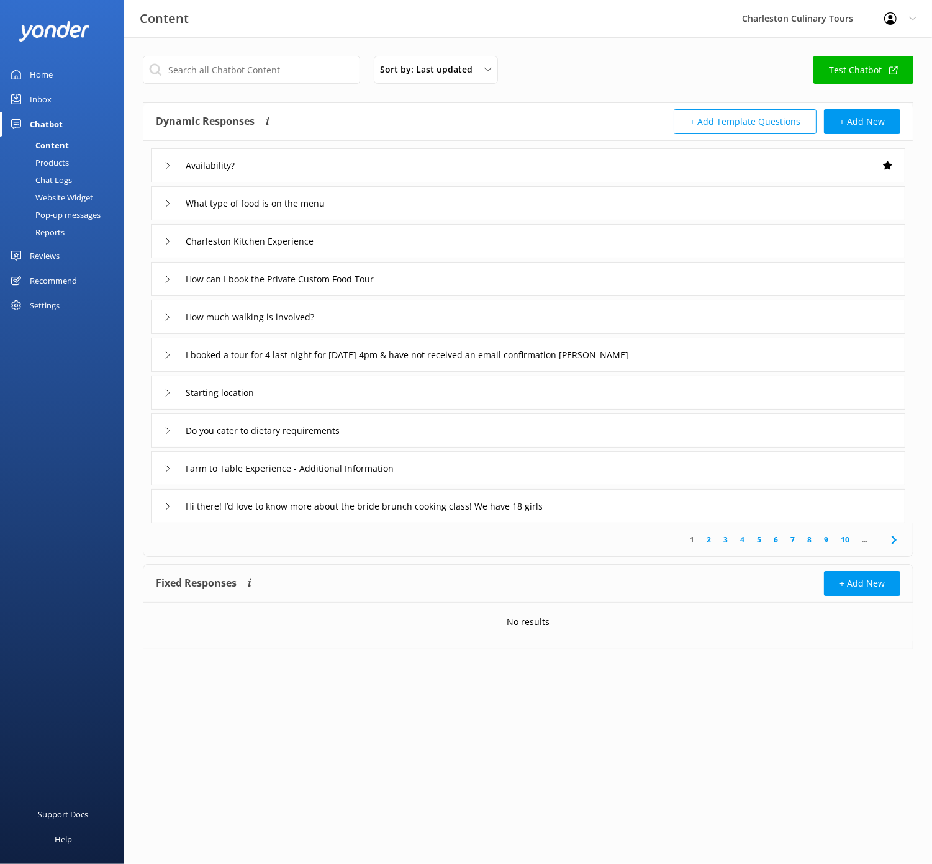
click at [38, 101] on div "Inbox" at bounding box center [41, 99] width 22 height 25
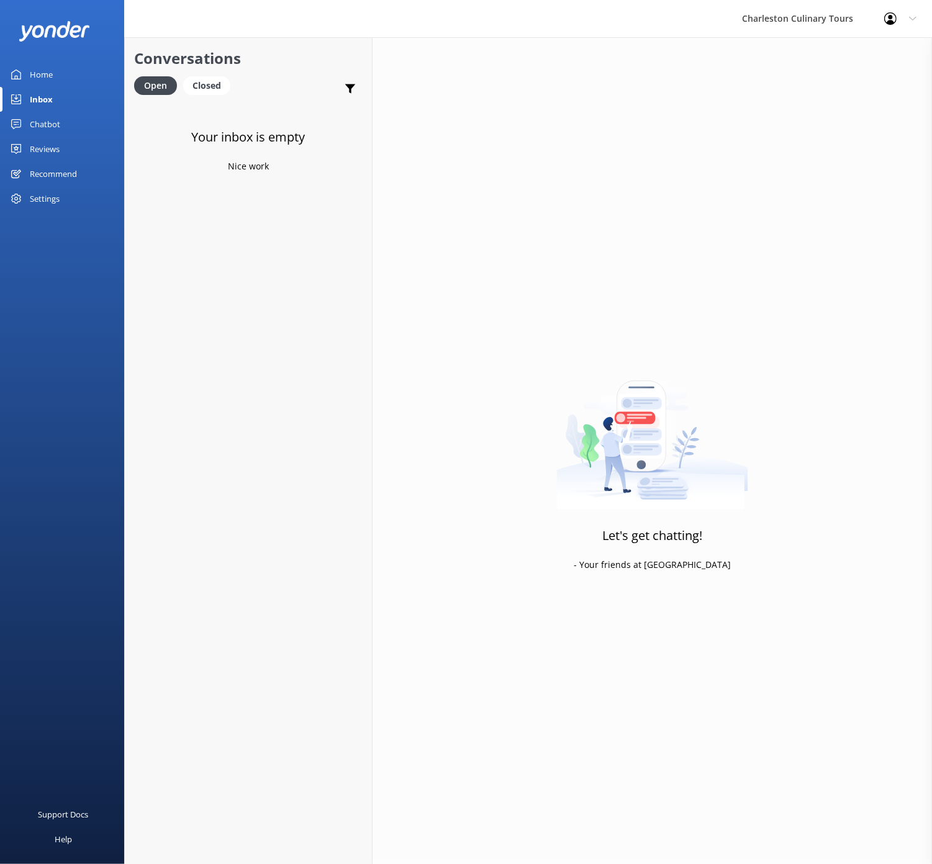
click at [39, 122] on div "Chatbot" at bounding box center [45, 124] width 30 height 25
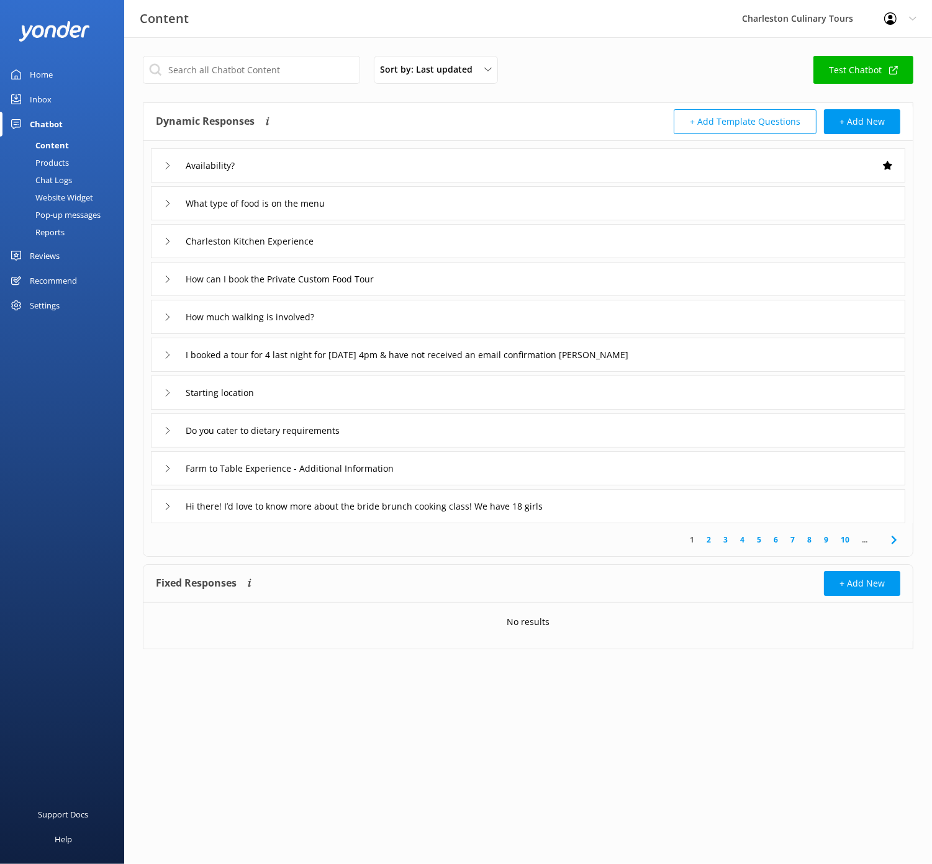
click at [56, 232] on div "Reports" at bounding box center [35, 231] width 57 height 17
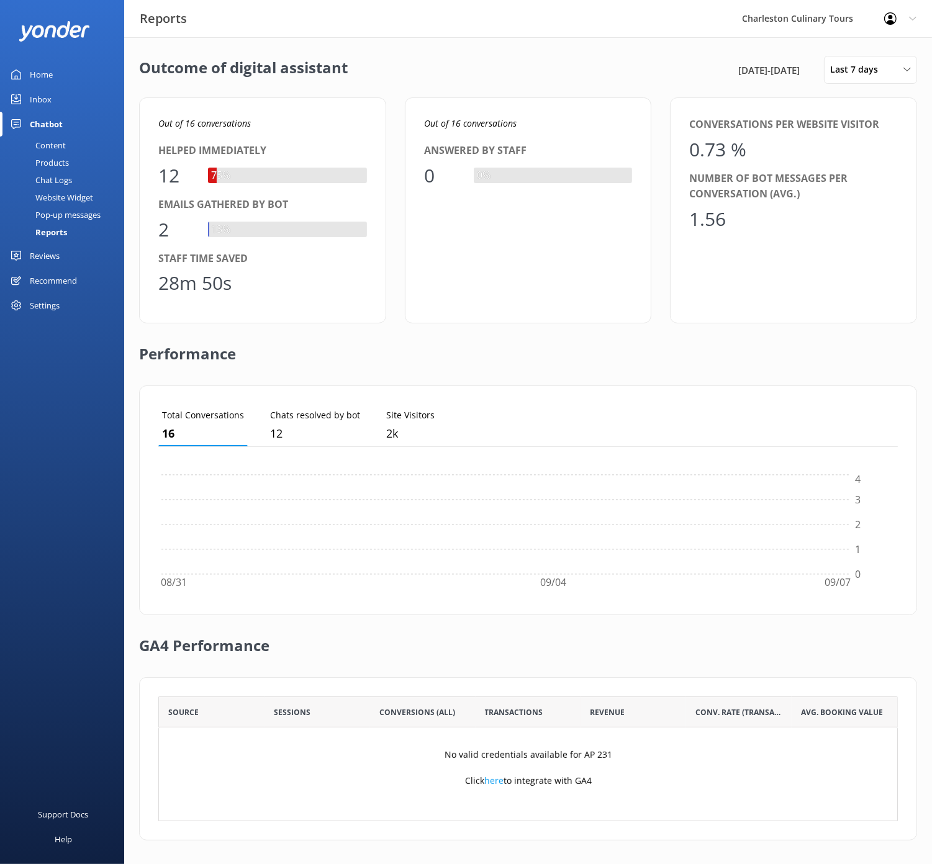
click at [44, 307] on div "Settings" at bounding box center [45, 305] width 30 height 25
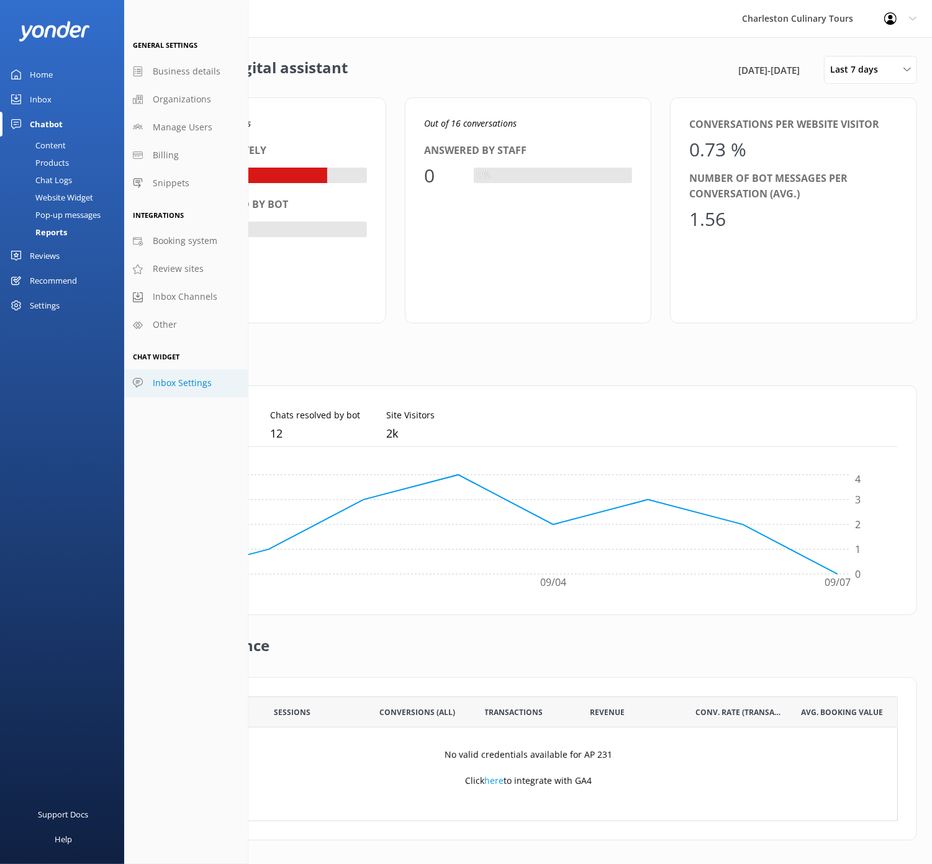
click at [196, 378] on span "Inbox Settings" at bounding box center [182, 383] width 59 height 14
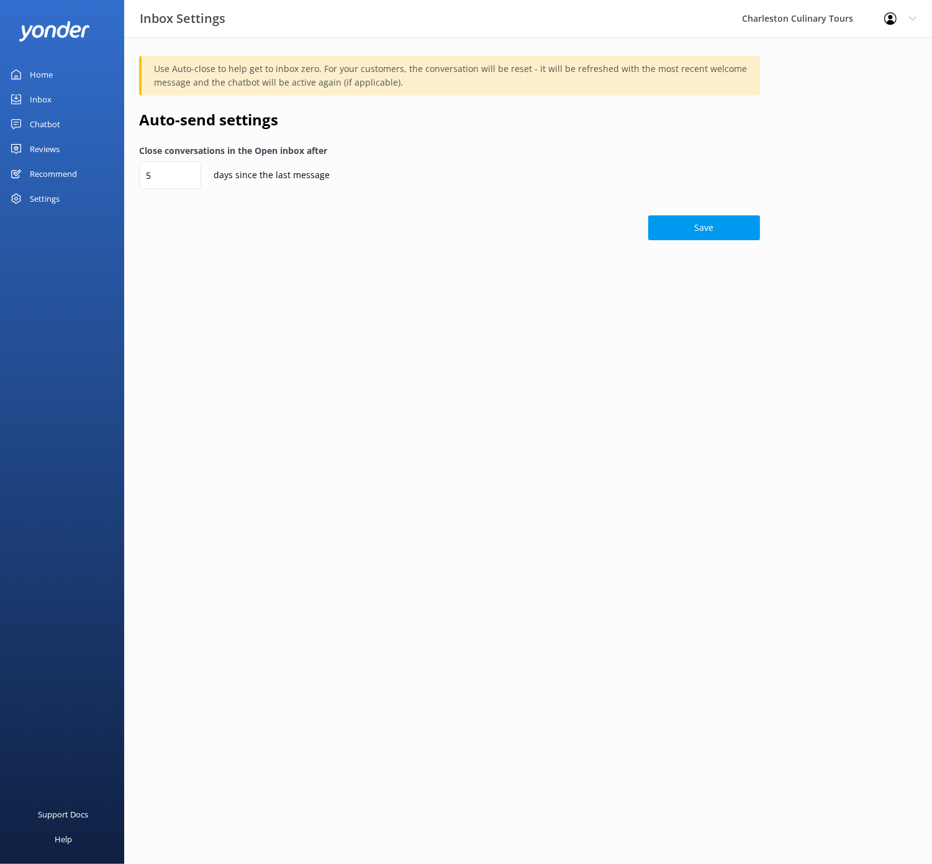
click at [42, 200] on div "Settings" at bounding box center [45, 198] width 30 height 25
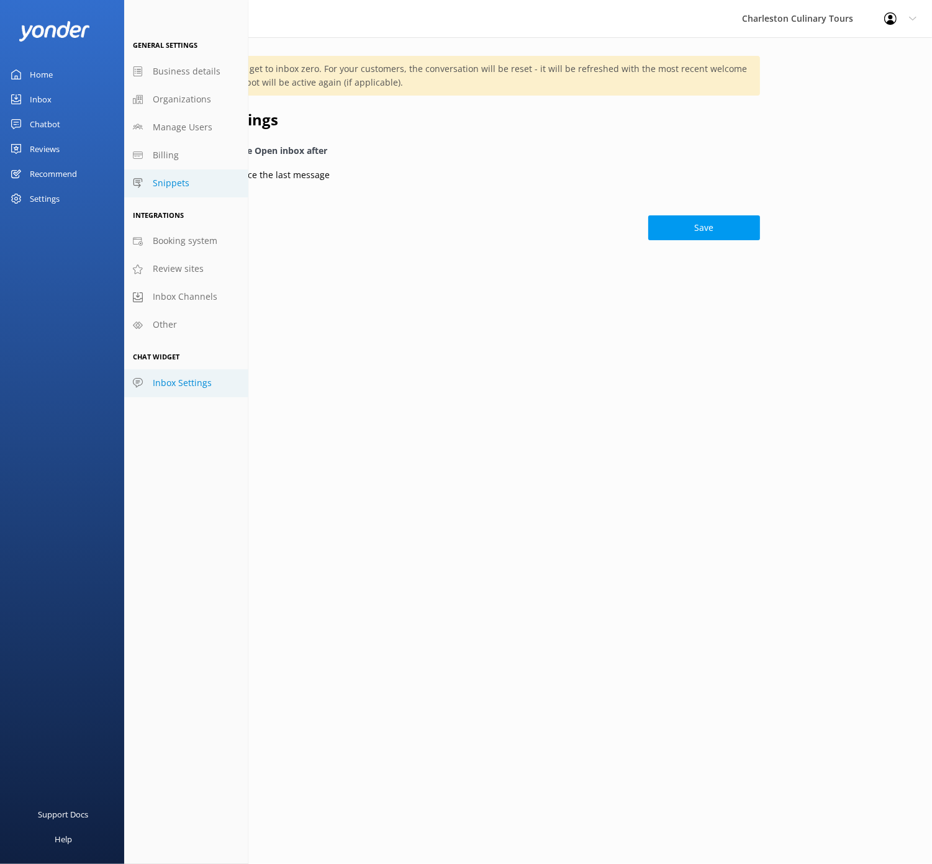
click at [182, 177] on span "Snippets" at bounding box center [171, 183] width 37 height 14
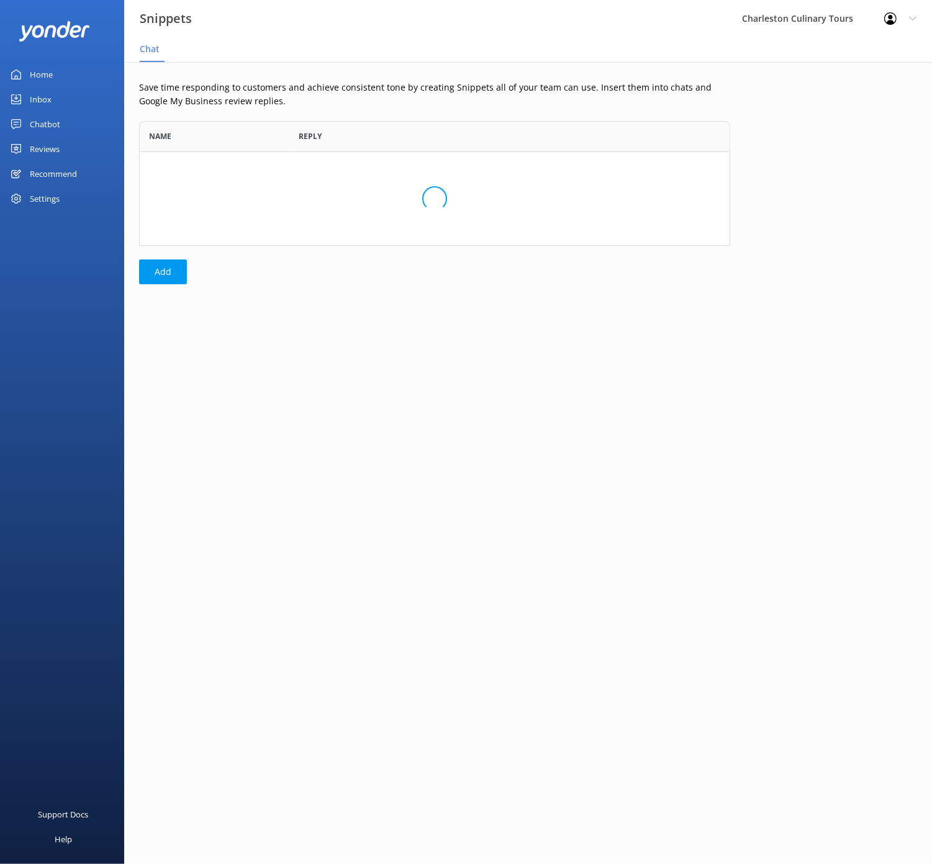
scroll to position [125, 590]
click at [171, 279] on button "Add" at bounding box center [163, 271] width 48 height 25
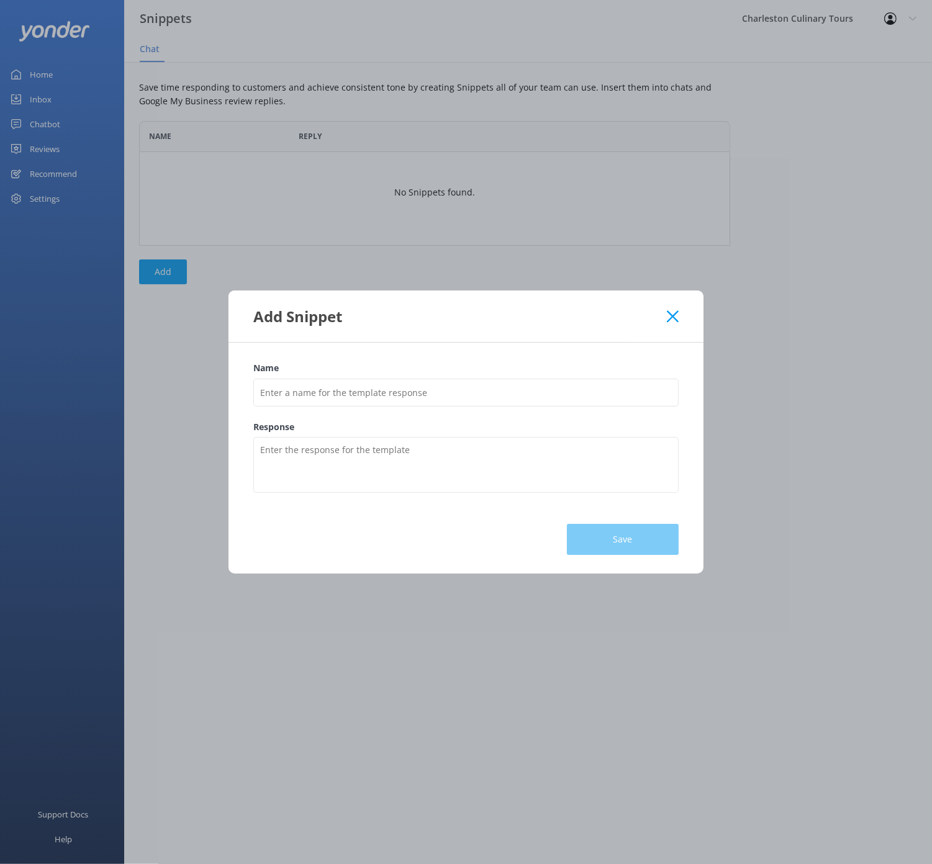
click at [675, 321] on icon at bounding box center [673, 316] width 12 height 12
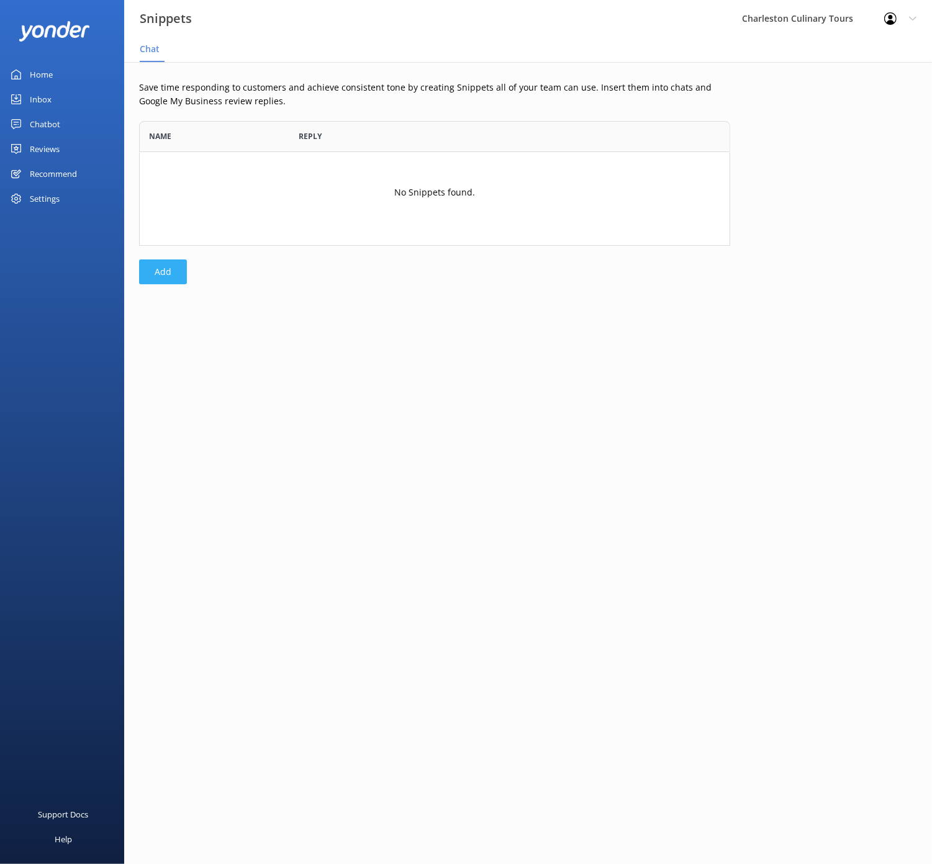
click at [175, 266] on button "Add" at bounding box center [163, 271] width 48 height 25
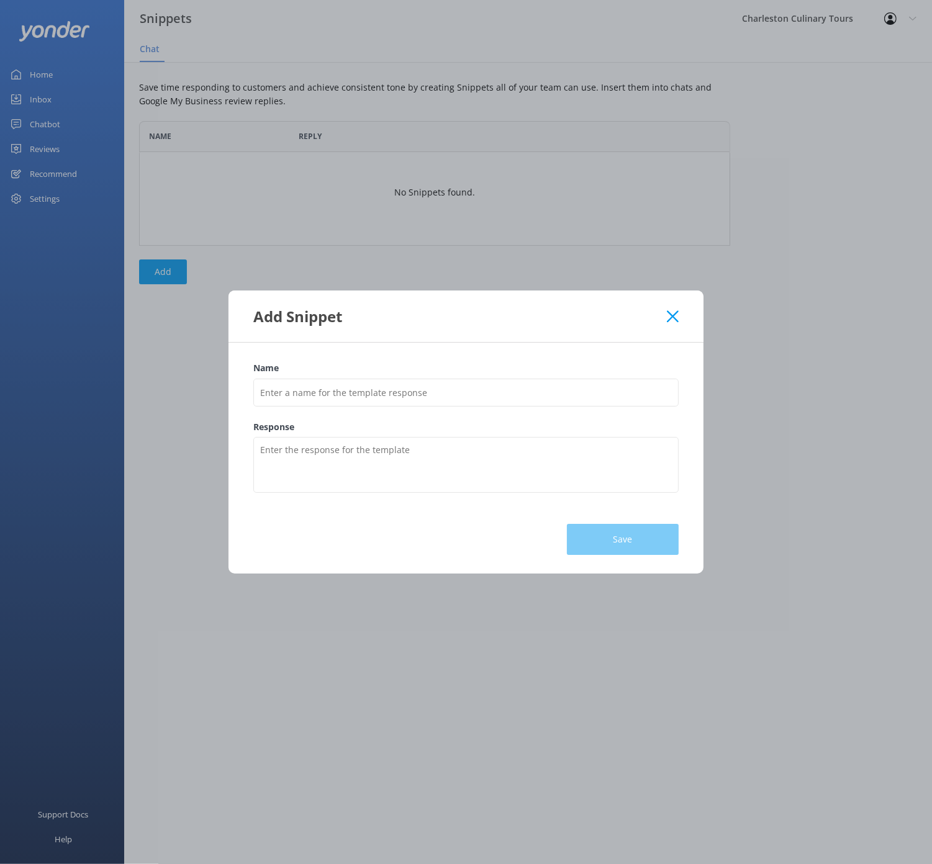
click at [671, 315] on icon at bounding box center [673, 316] width 12 height 12
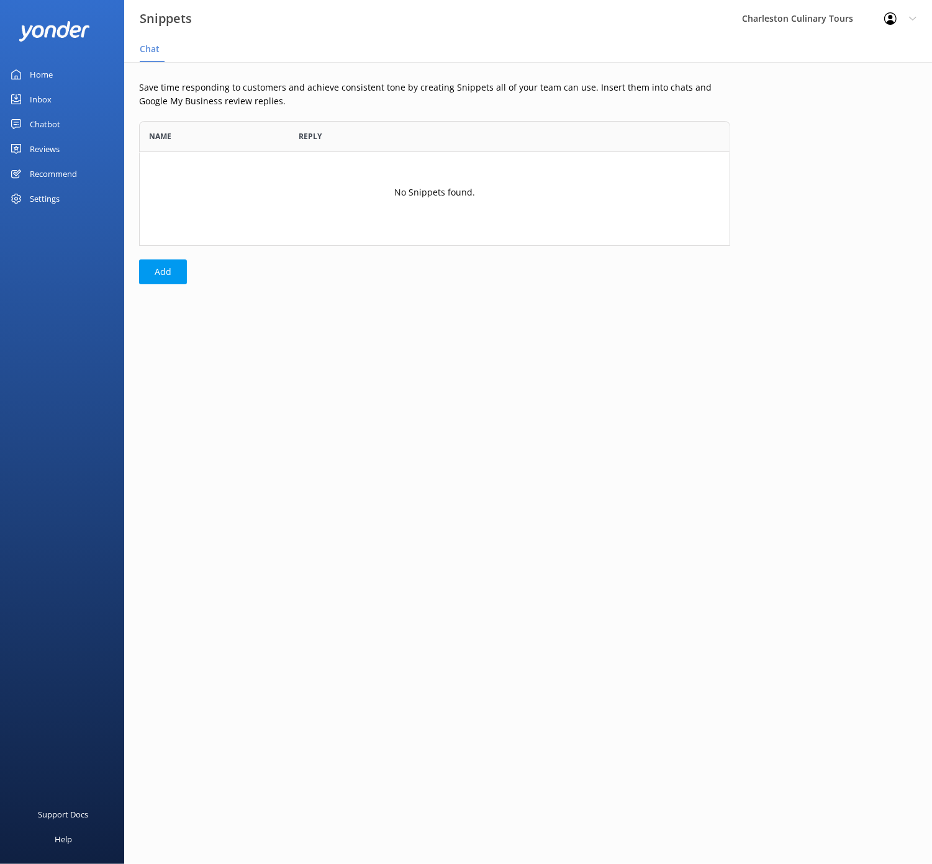
click at [37, 204] on div "Settings" at bounding box center [45, 198] width 30 height 25
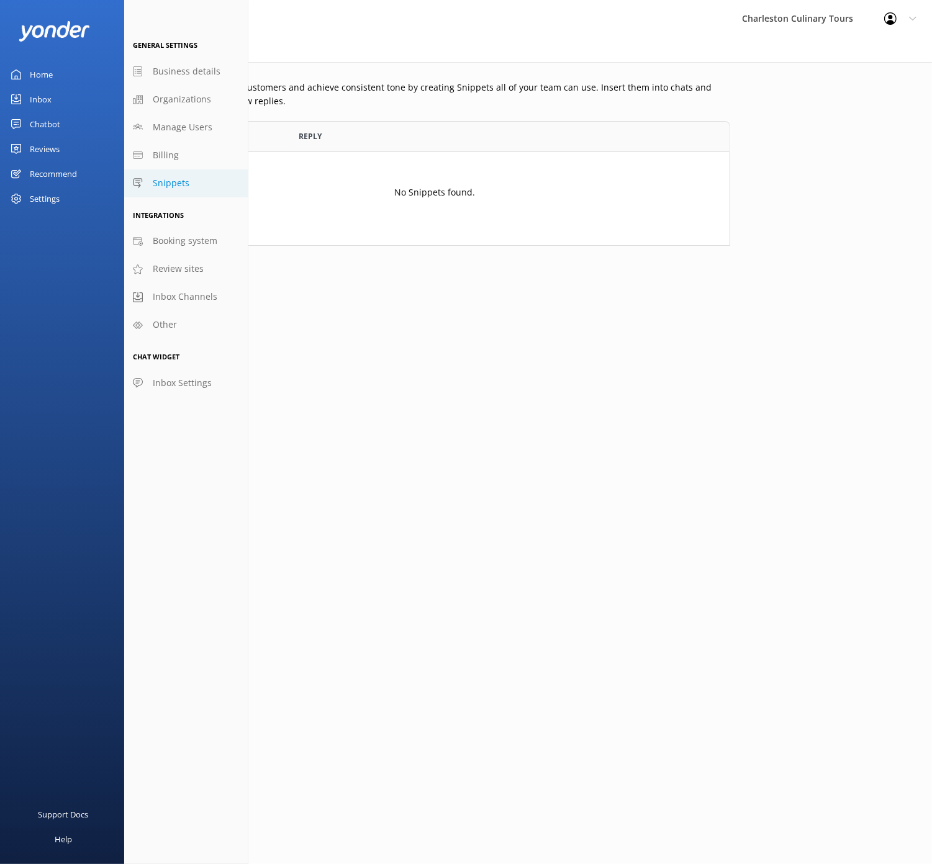
click at [167, 382] on span "Inbox Settings" at bounding box center [182, 383] width 59 height 14
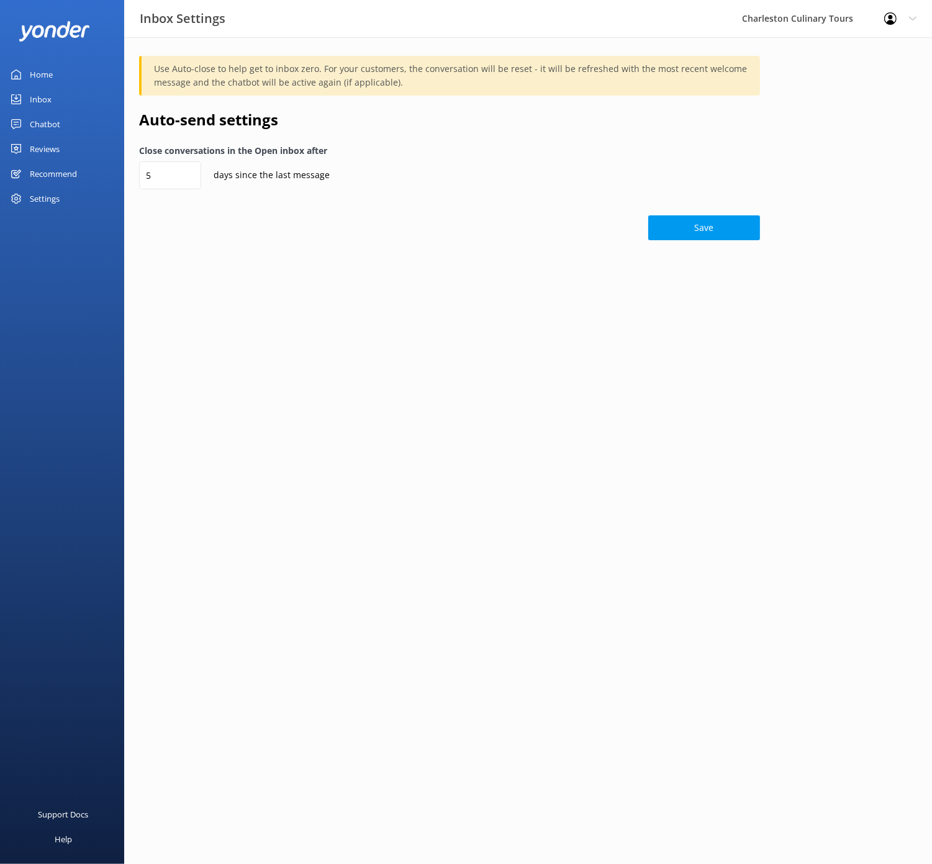
click at [530, 68] on p "Use Auto-close to help get to inbox zero. For your customers, the conversation …" at bounding box center [450, 75] width 593 height 27
click at [57, 200] on div "Settings" at bounding box center [45, 198] width 30 height 25
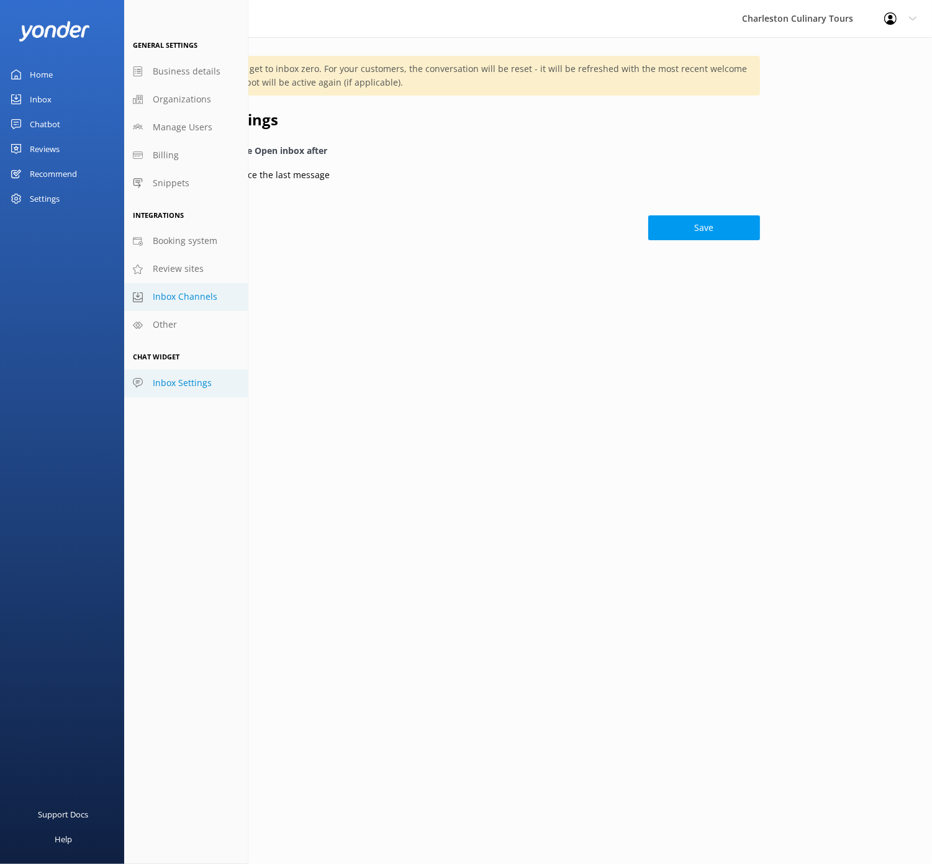
click at [191, 295] on span "Inbox Channels" at bounding box center [185, 297] width 65 height 14
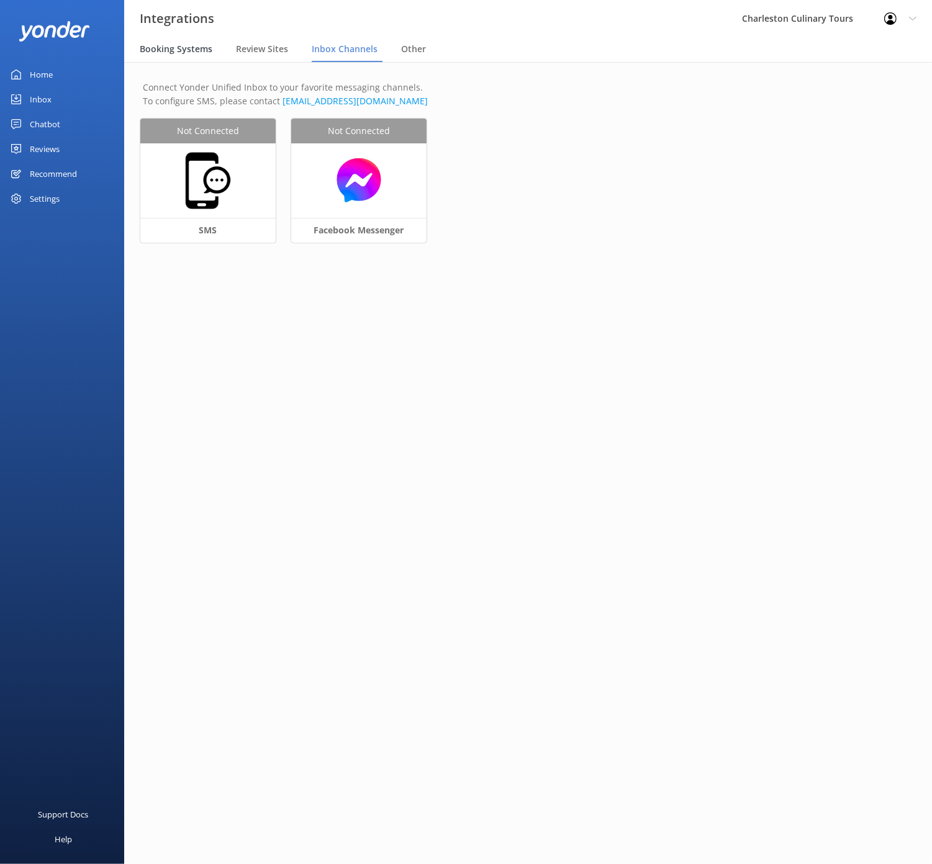
click at [182, 54] on span "Booking Systems" at bounding box center [176, 49] width 73 height 12
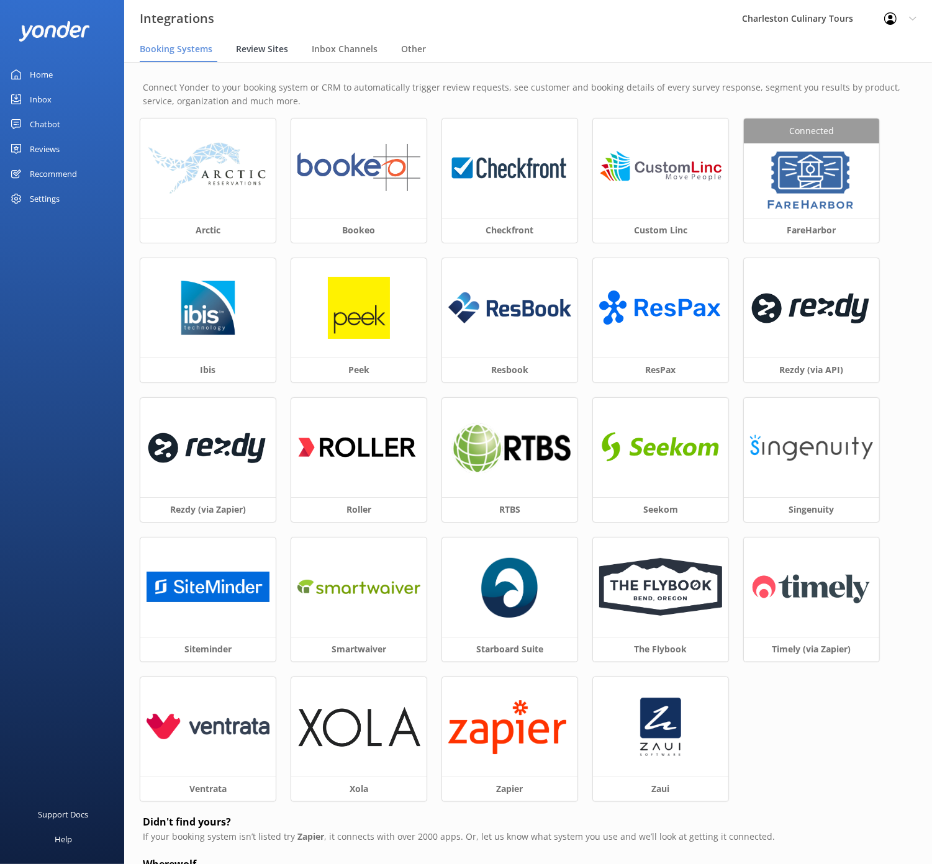
click at [255, 50] on span "Review Sites" at bounding box center [262, 49] width 52 height 12
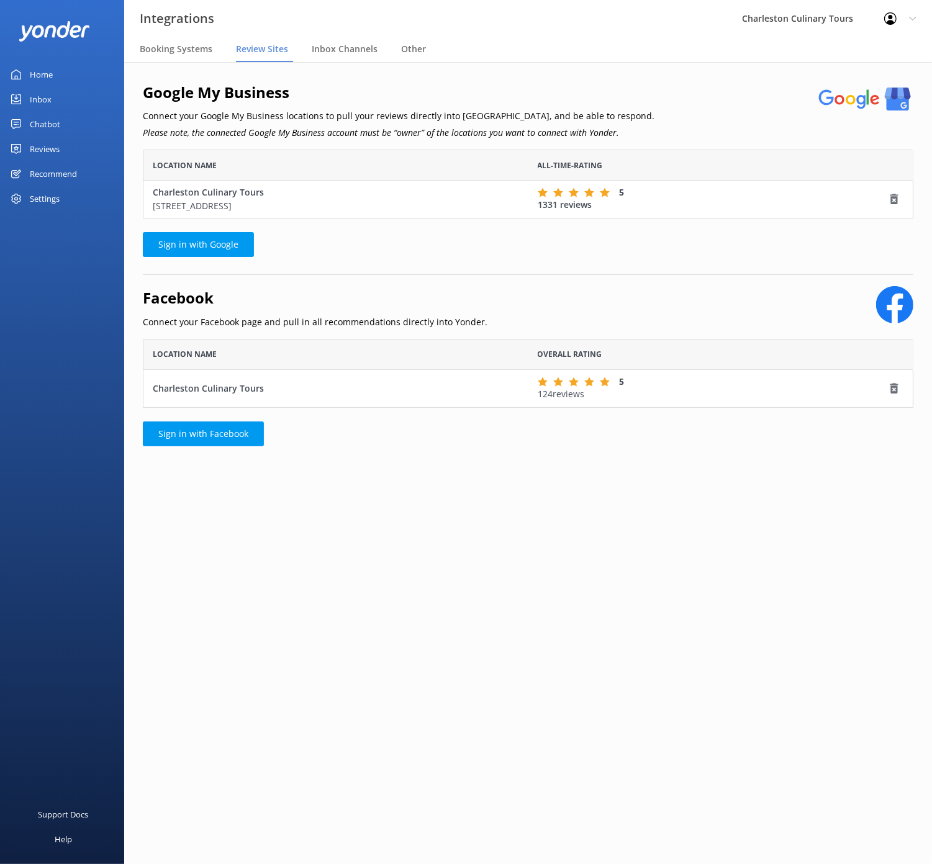
scroll to position [68, 770]
click at [892, 19] on icon at bounding box center [890, 18] width 12 height 12
click at [878, 55] on link "Profile Settings" at bounding box center [870, 52] width 124 height 31
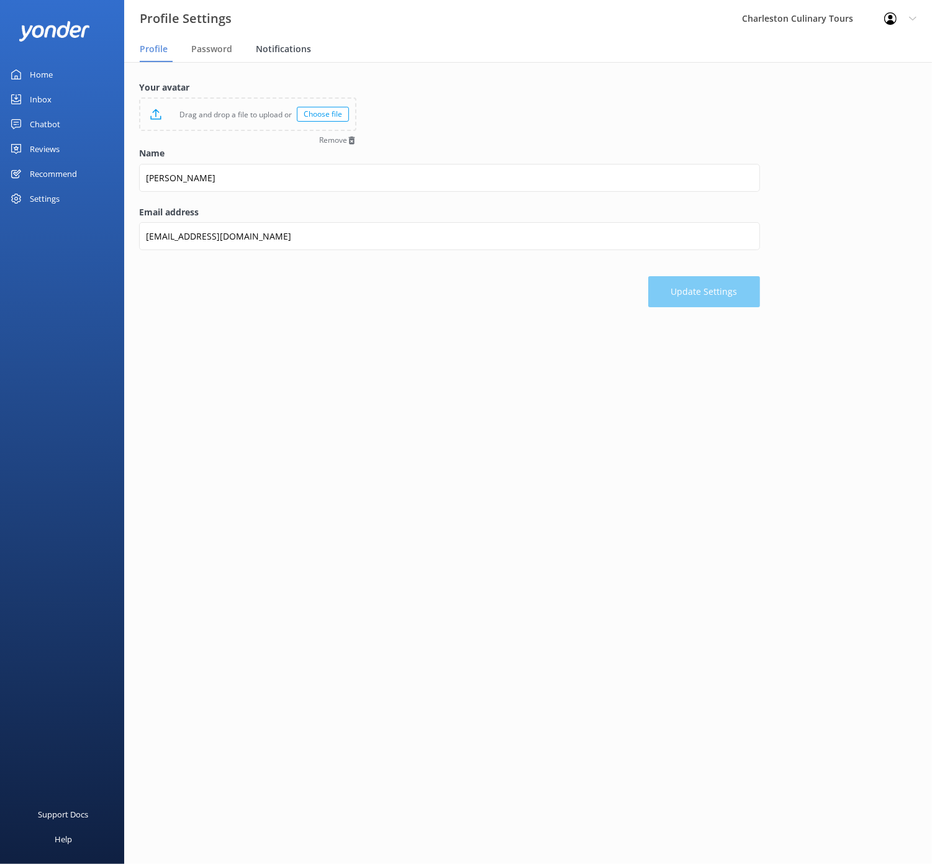
click at [272, 52] on span "Notifications" at bounding box center [283, 49] width 55 height 12
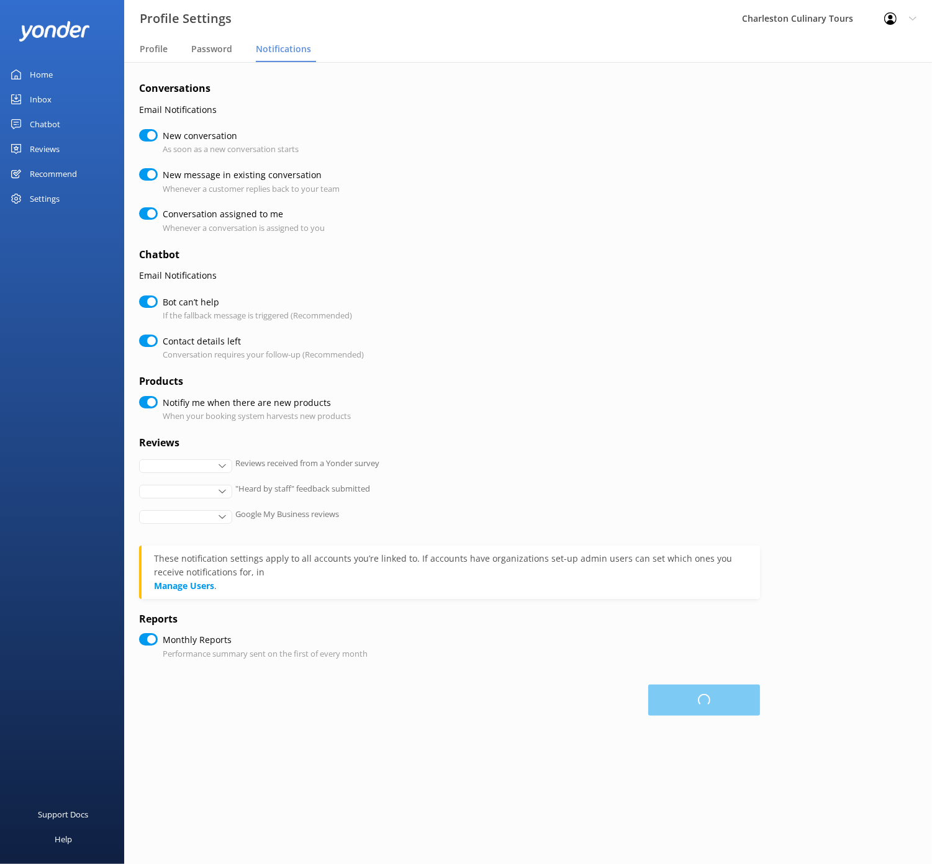
checkbox input "true"
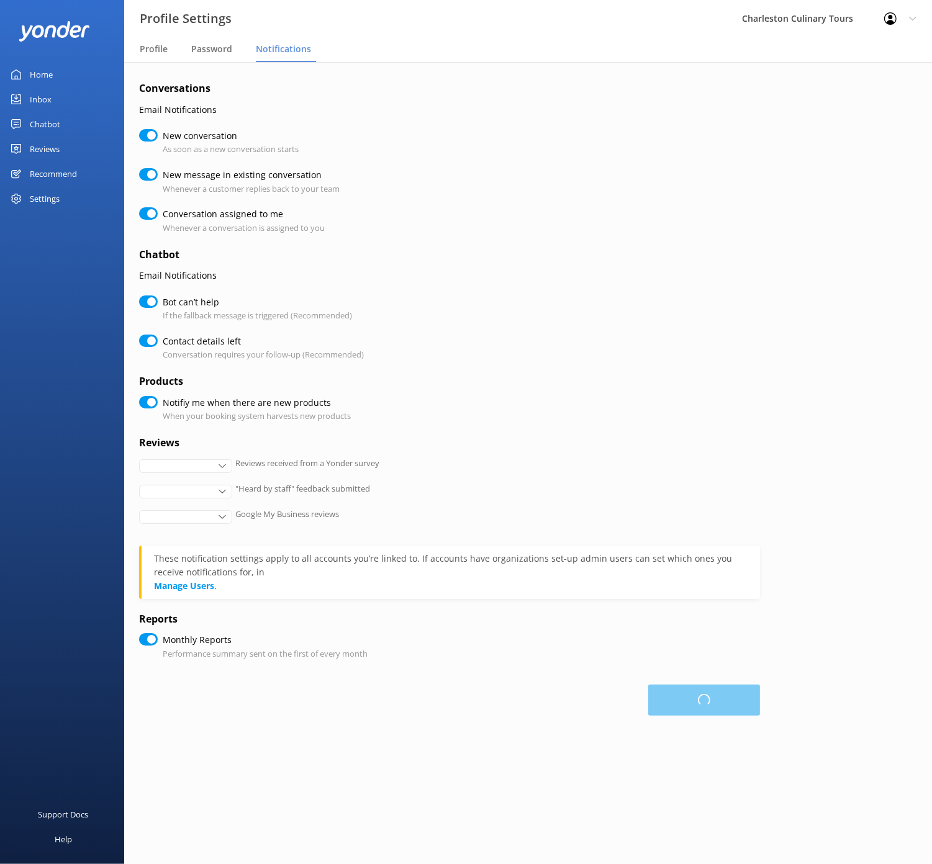
checkbox input "true"
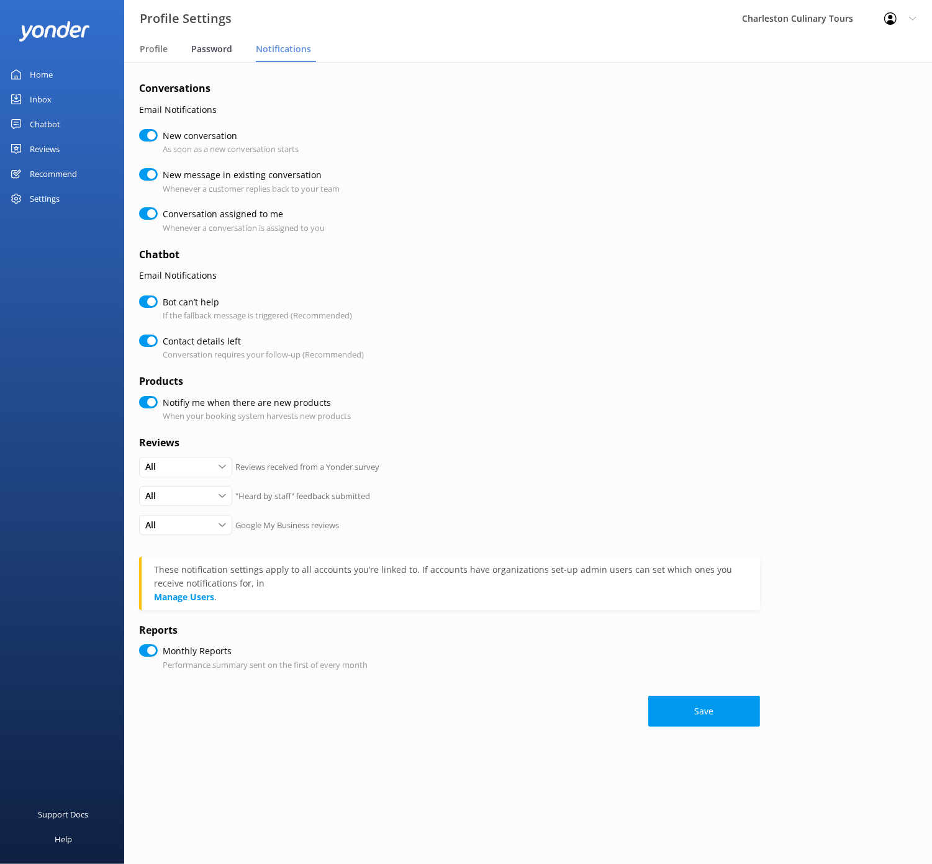
click at [204, 46] on span "Password" at bounding box center [211, 49] width 41 height 12
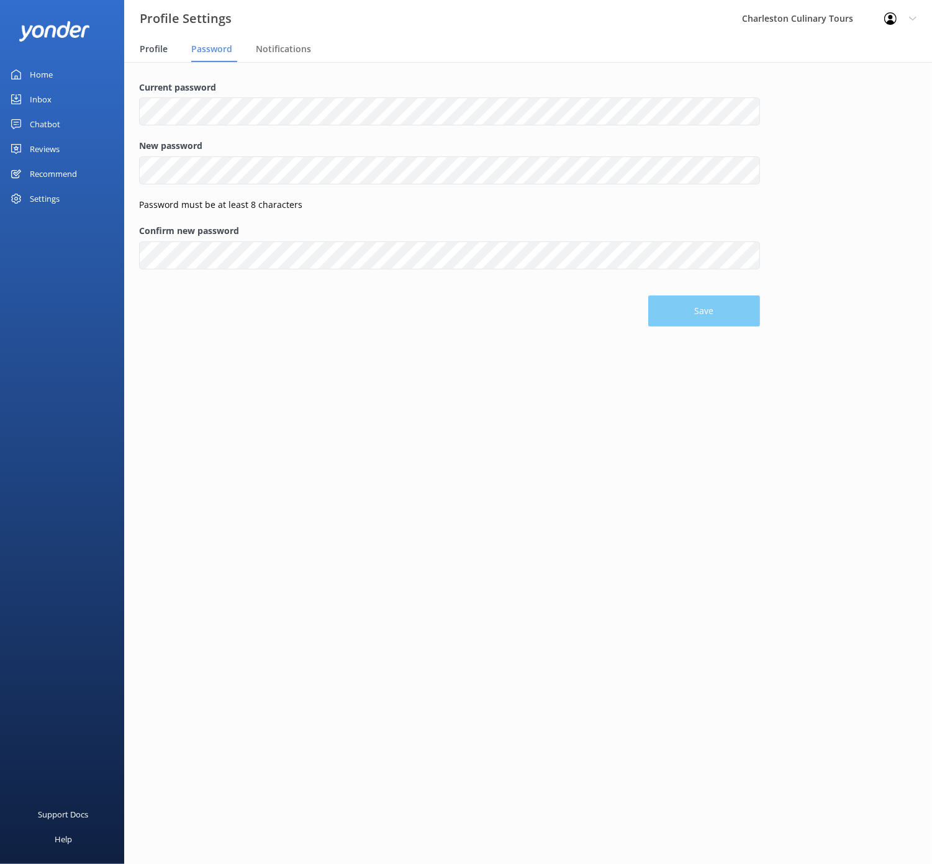
click at [162, 45] on span "Profile" at bounding box center [154, 49] width 28 height 12
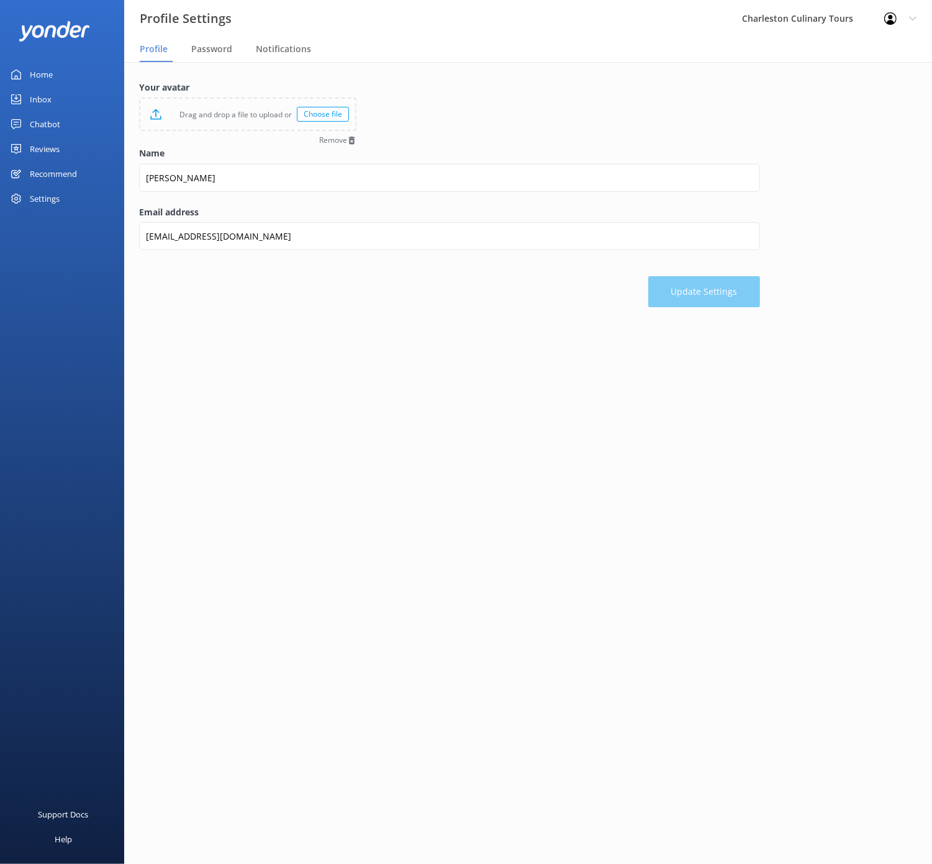
click at [43, 212] on div "Home Inbox Chatbot Content Products Chat Logs Website Widget Pop-up messages Re…" at bounding box center [62, 216] width 124 height 432
click at [43, 205] on div "Settings" at bounding box center [45, 198] width 30 height 25
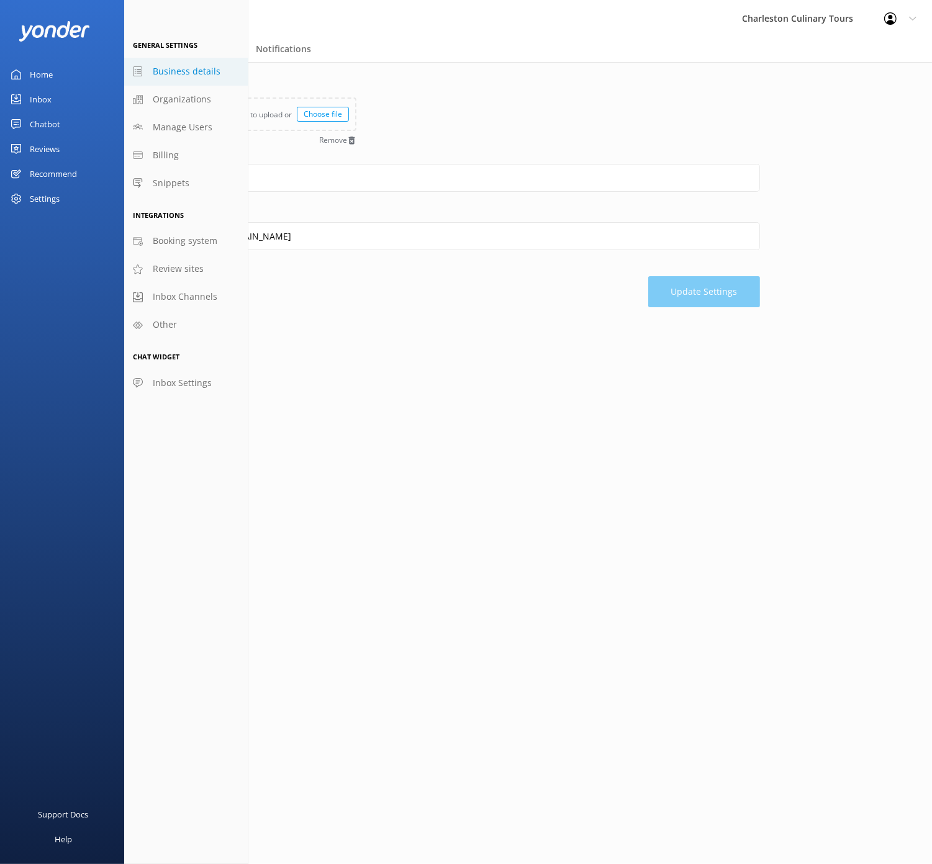
click at [164, 67] on span "Business details" at bounding box center [187, 72] width 68 height 14
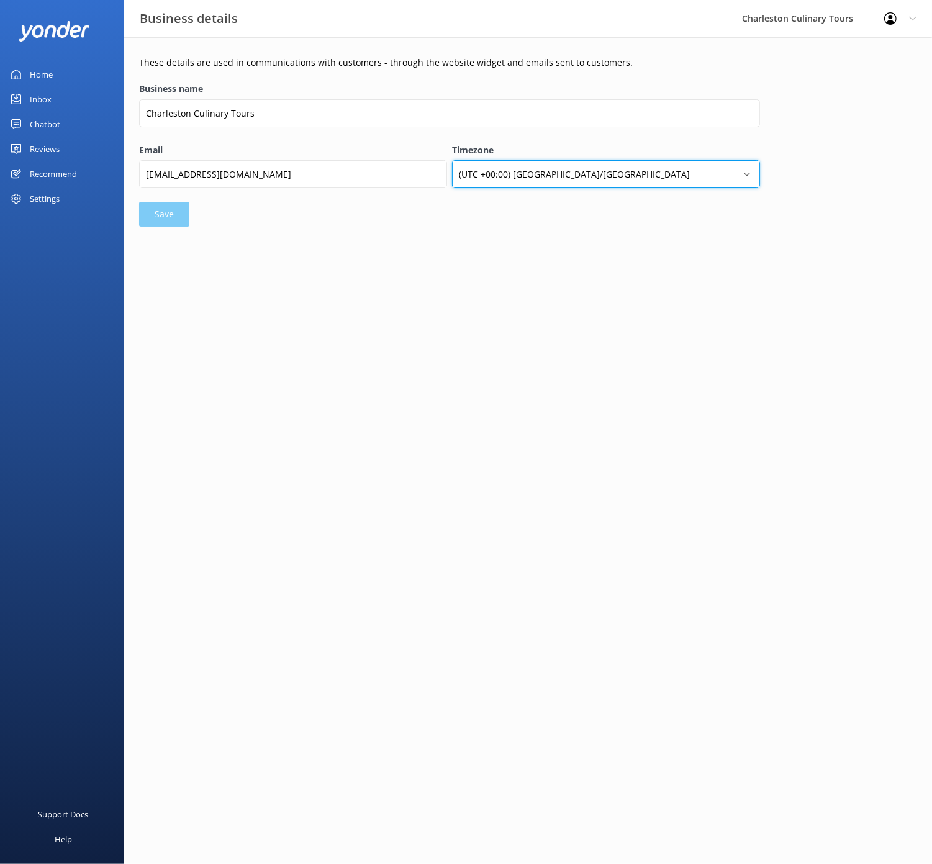
select select "America/New_York"
click at [161, 220] on button "Save" at bounding box center [164, 214] width 50 height 25
click at [42, 201] on div "Settings" at bounding box center [45, 198] width 30 height 25
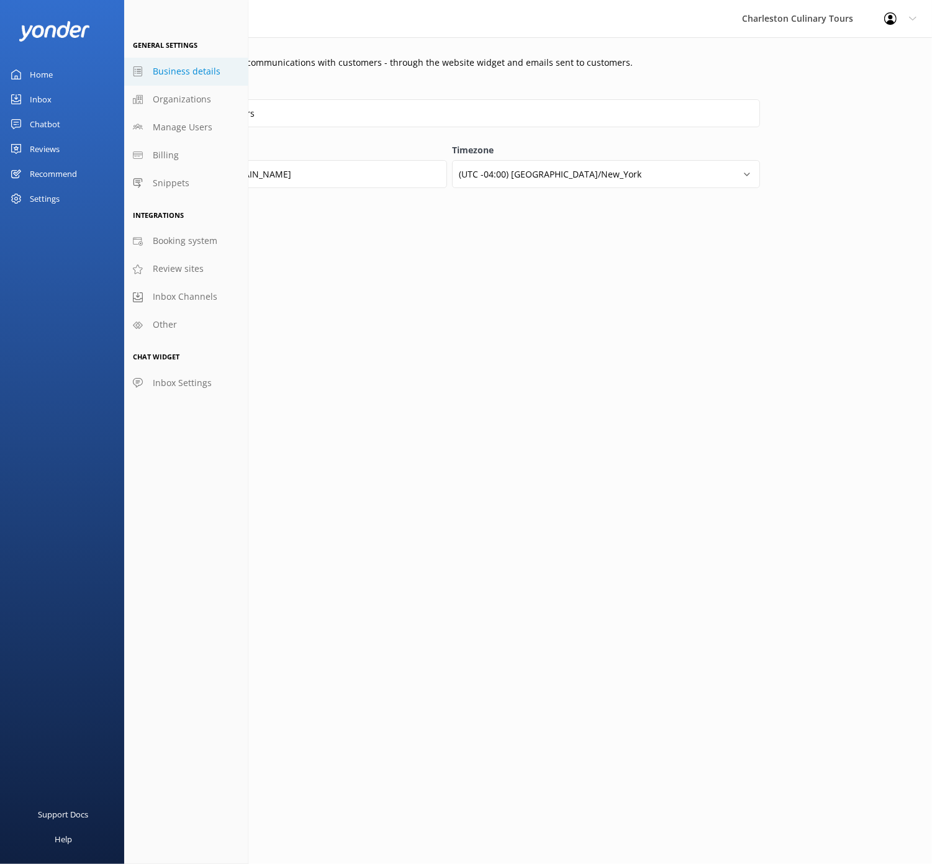
click at [38, 171] on div "Recommend" at bounding box center [53, 173] width 47 height 25
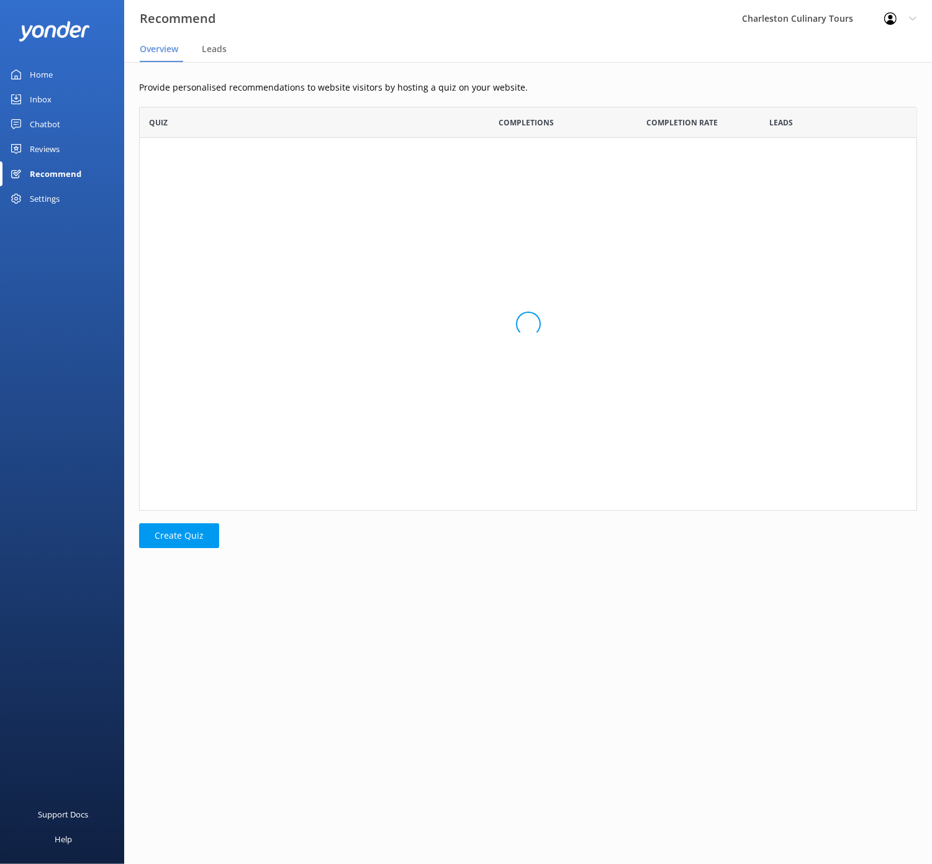
scroll to position [403, 777]
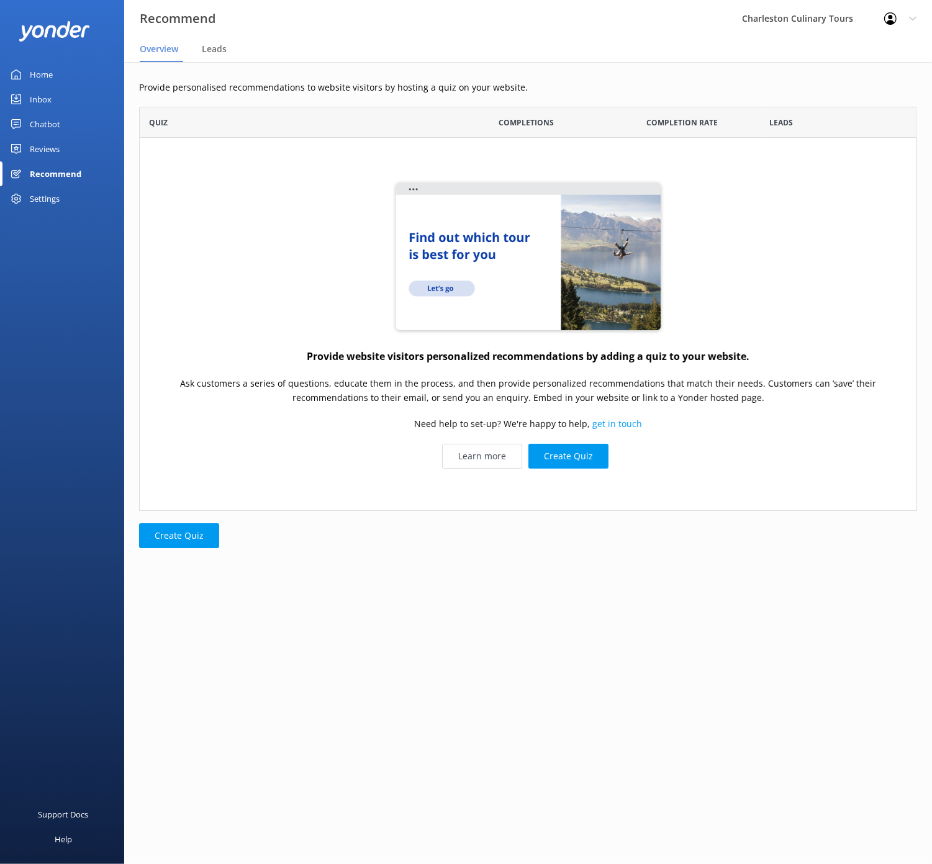
click at [40, 148] on div "Reviews" at bounding box center [45, 149] width 30 height 25
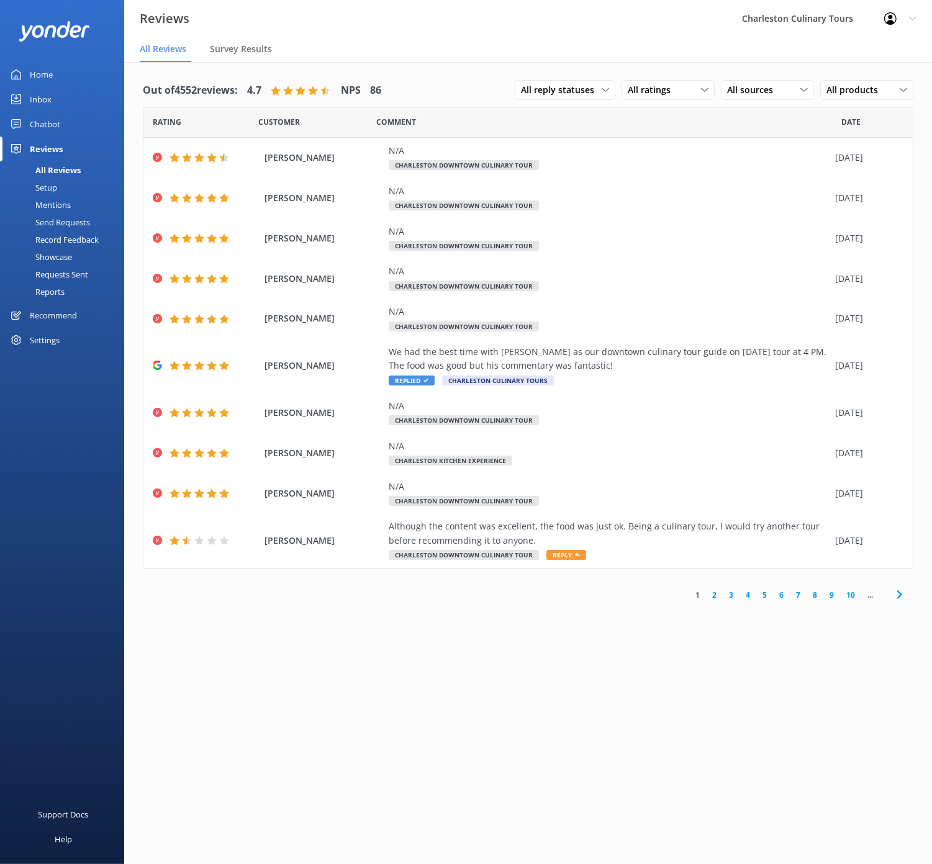
click at [37, 120] on div "Chatbot" at bounding box center [45, 124] width 30 height 25
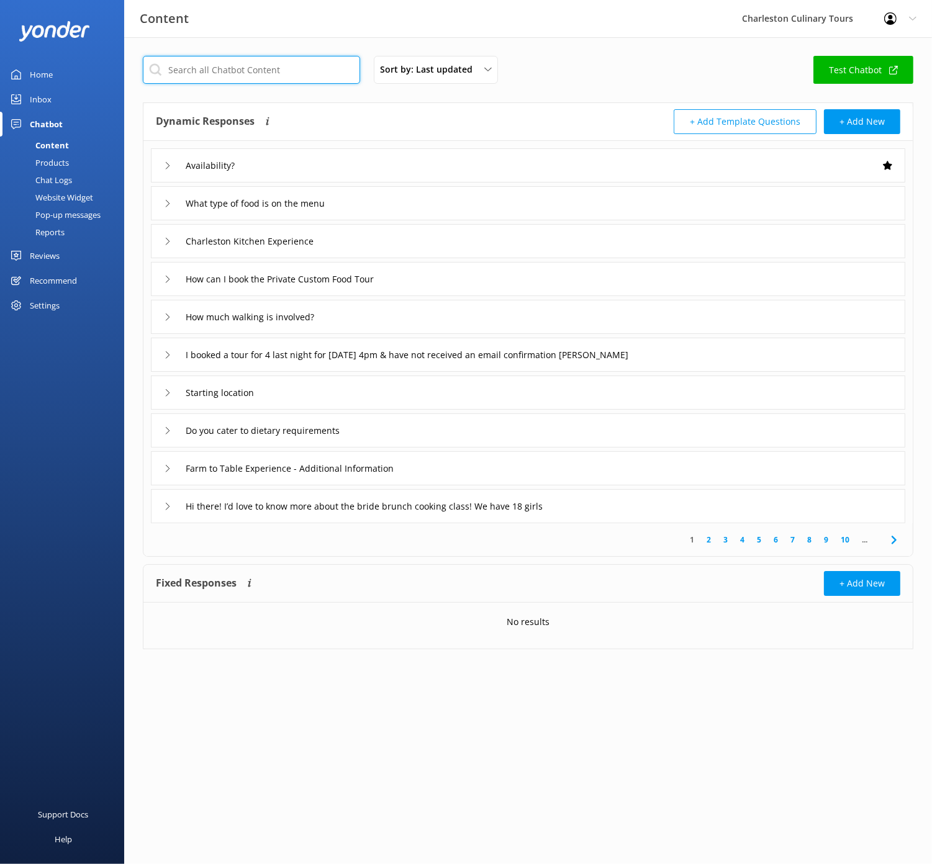
click at [257, 73] on input "text" at bounding box center [251, 70] width 217 height 28
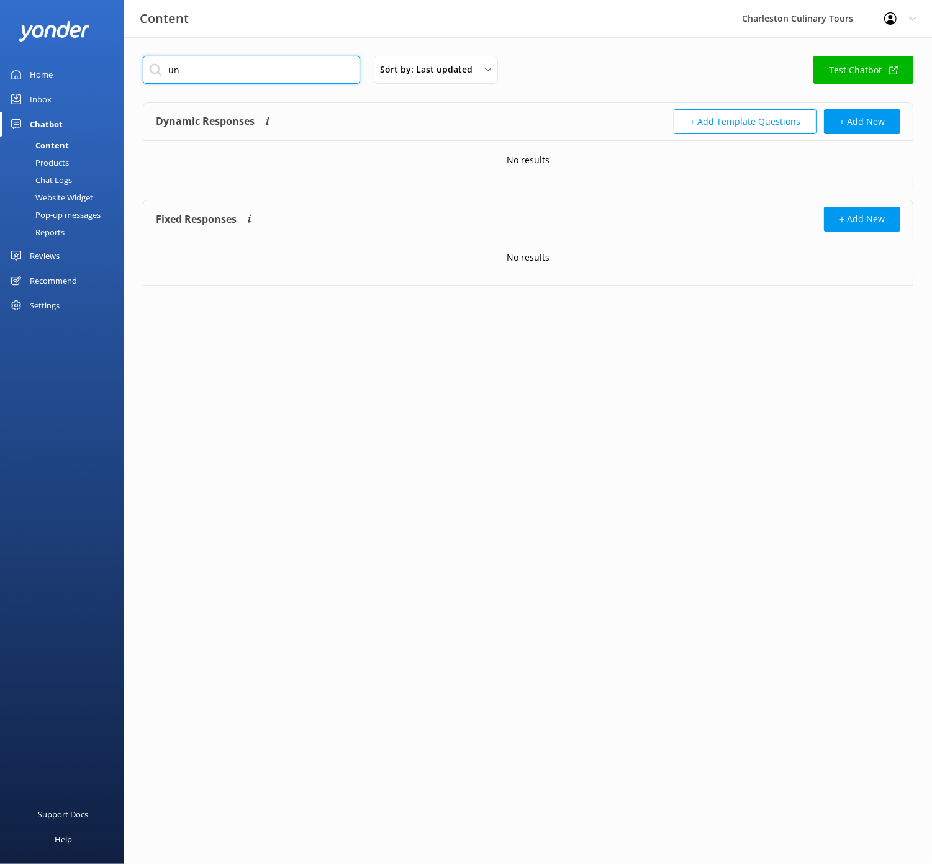
type input "u"
type input "d"
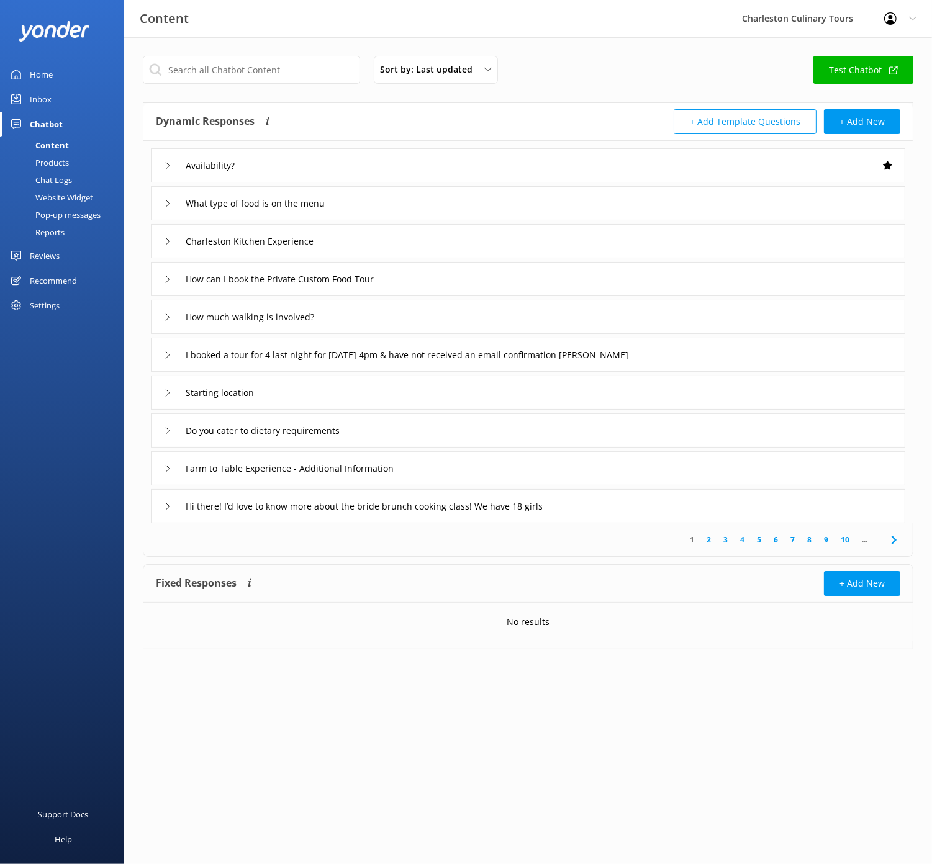
click at [845, 535] on link "10" at bounding box center [844, 540] width 21 height 12
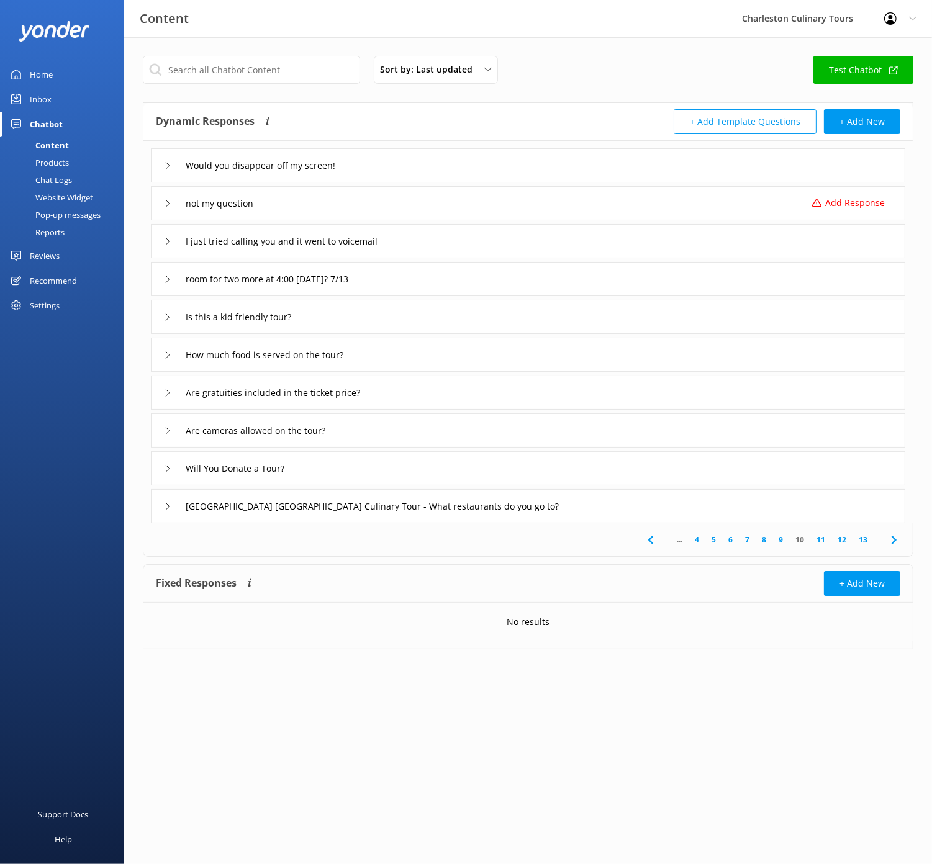
click at [863, 537] on link "13" at bounding box center [862, 540] width 21 height 12
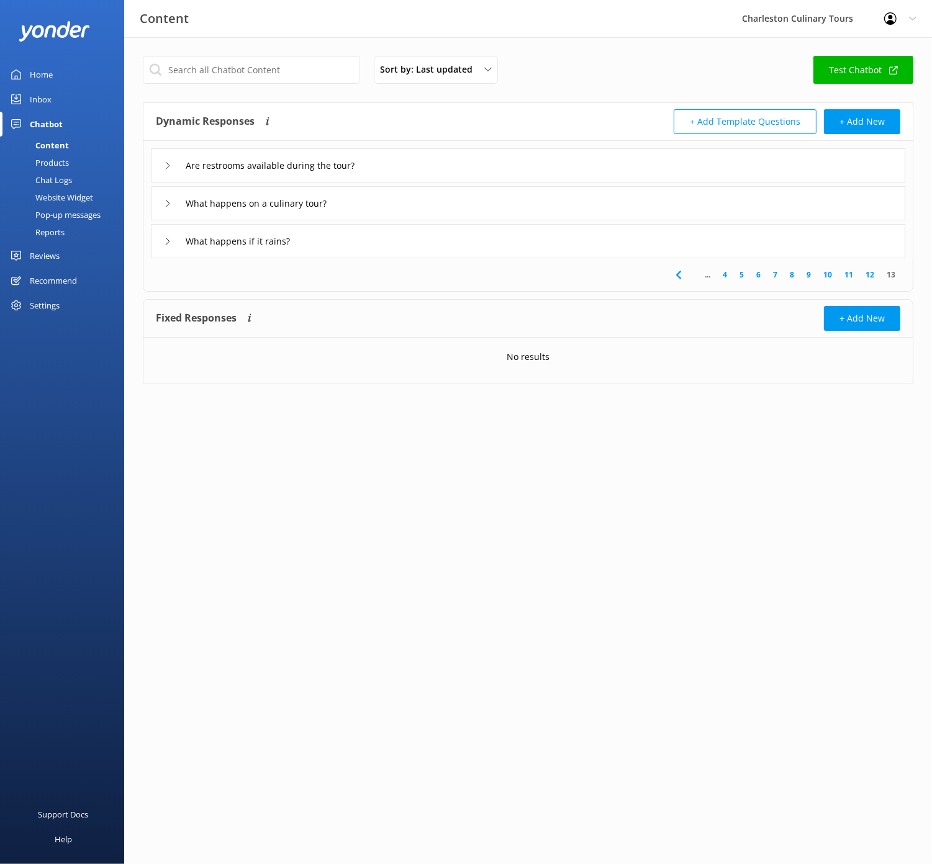
click at [166, 246] on div "What happens if it rains?" at bounding box center [233, 241] width 139 height 20
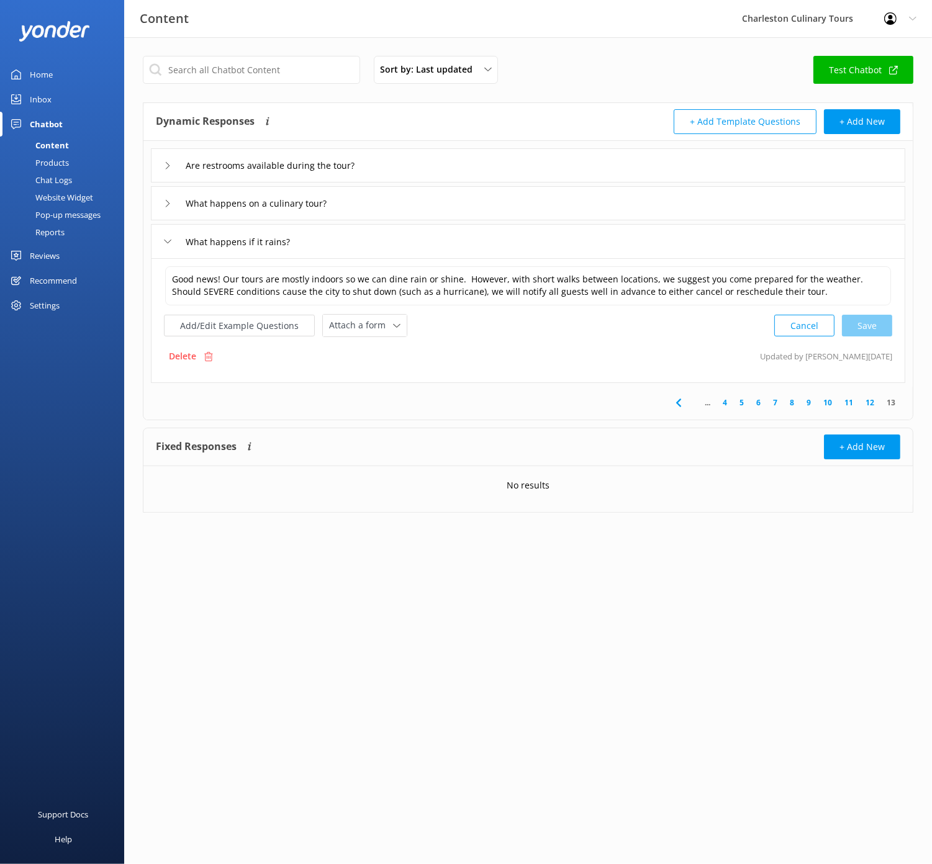
click at [871, 403] on link "12" at bounding box center [869, 403] width 21 height 12
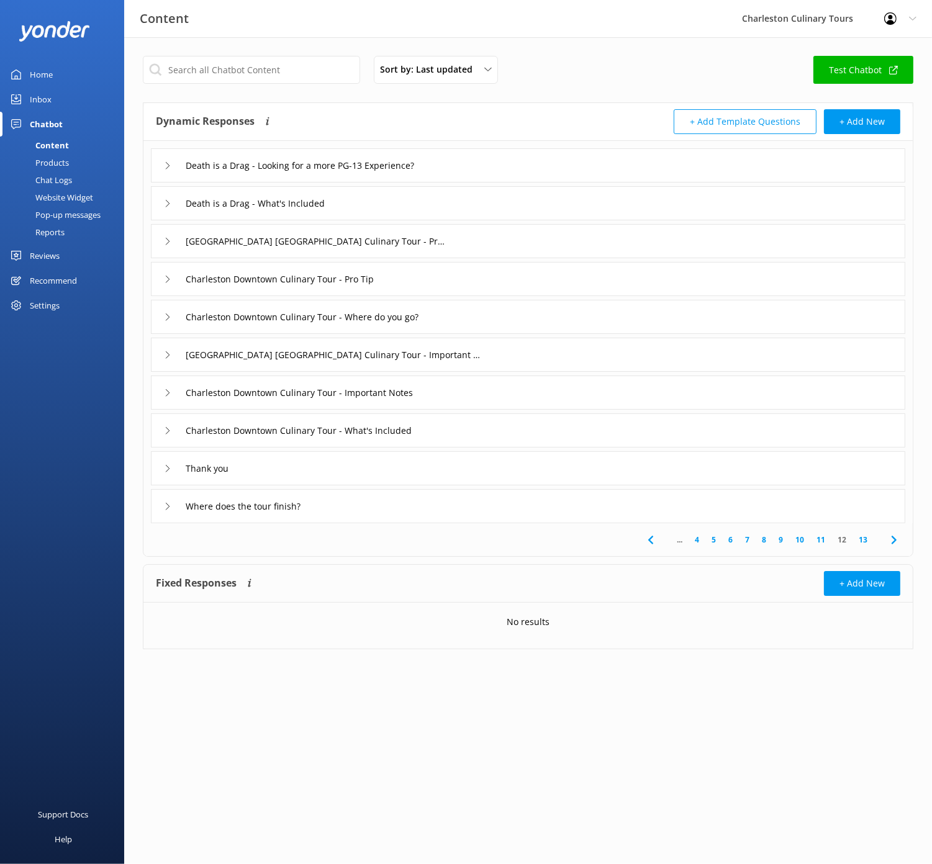
click at [820, 536] on link "11" at bounding box center [820, 540] width 21 height 12
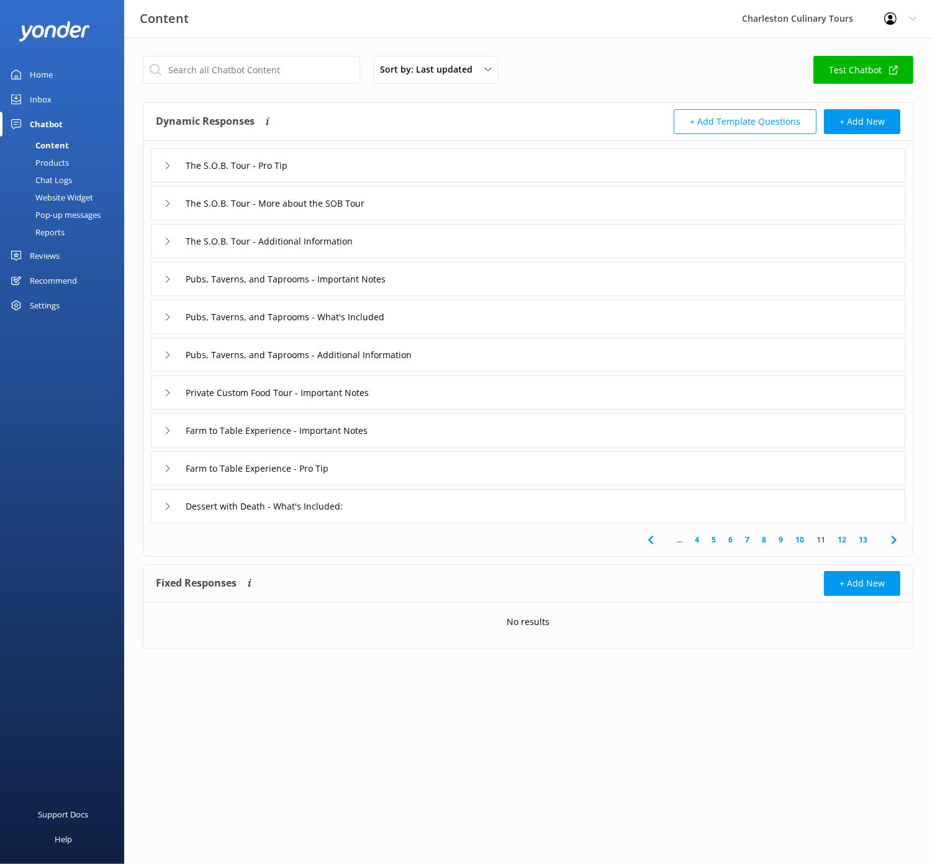
click at [801, 538] on link "10" at bounding box center [799, 540] width 21 height 12
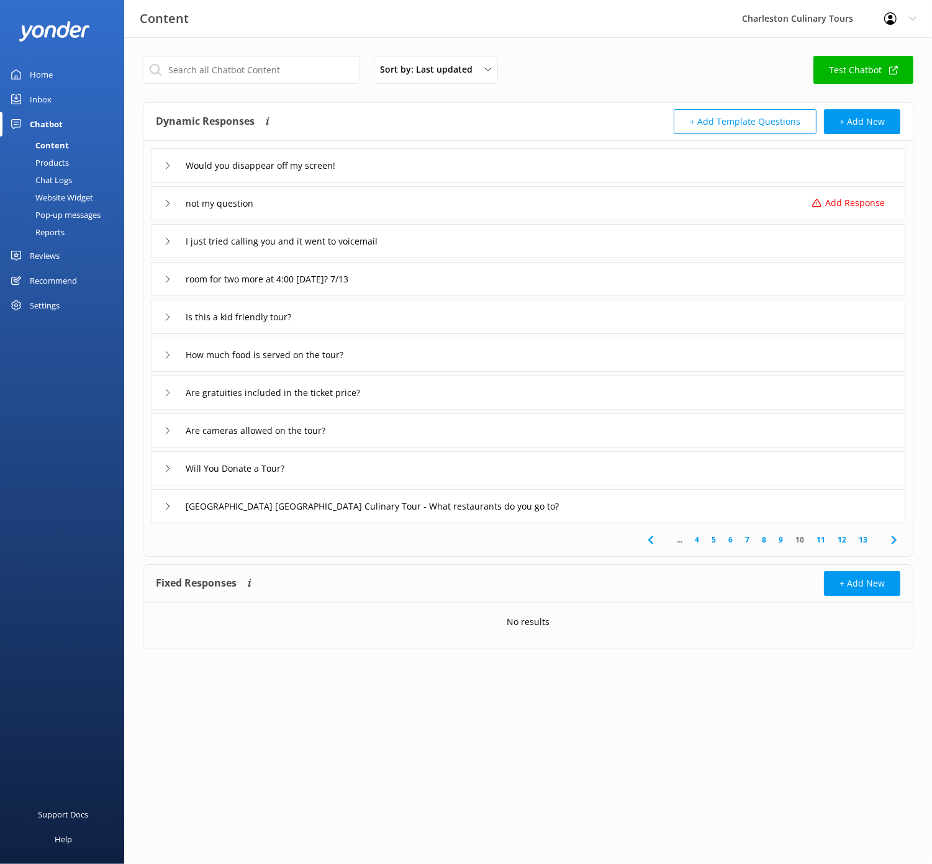
click at [564, 279] on div "room for two more at 4:00 [DATE]? 7/13" at bounding box center [528, 279] width 754 height 34
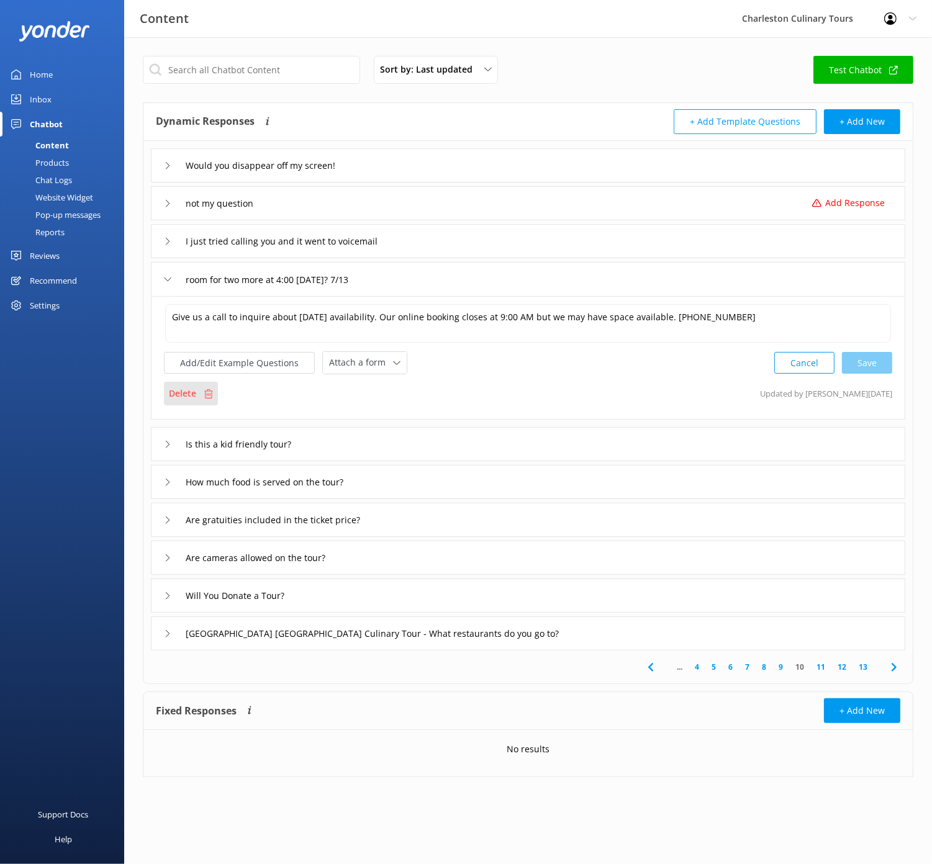
click at [183, 392] on p "Delete" at bounding box center [182, 394] width 27 height 14
click at [321, 331] on textarea "Give us a call to inquire about [DATE] availability. Our online booking closes …" at bounding box center [528, 323] width 726 height 38
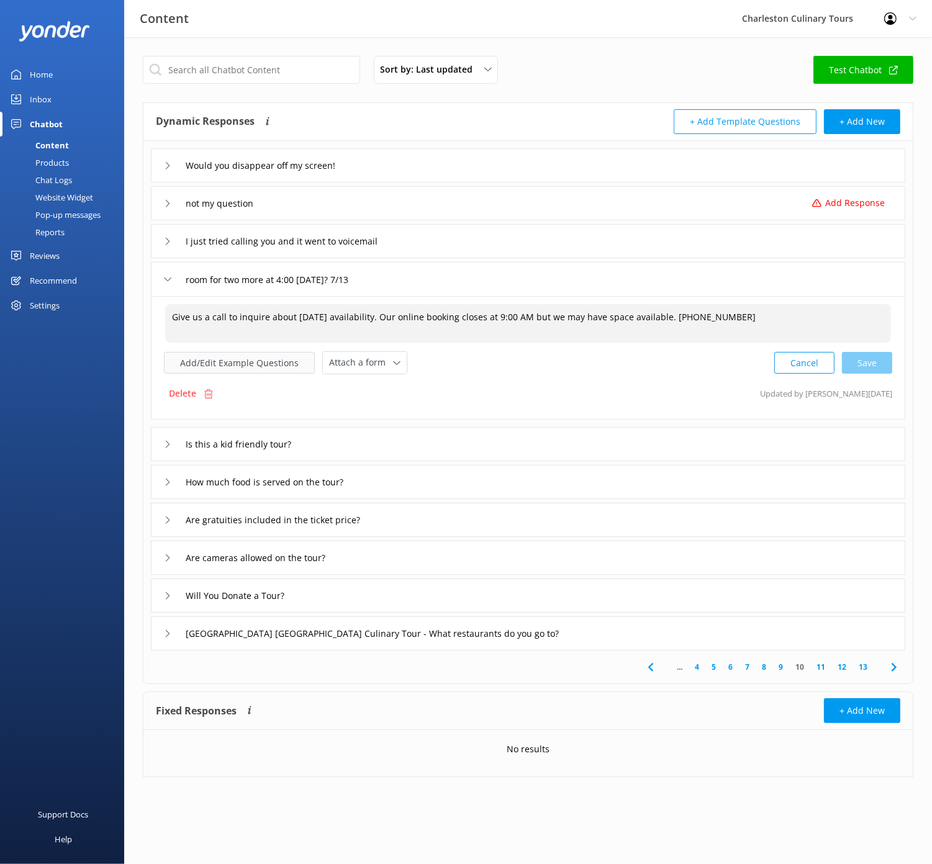
click at [253, 362] on button "Add/Edit Example Questions" at bounding box center [239, 363] width 151 height 22
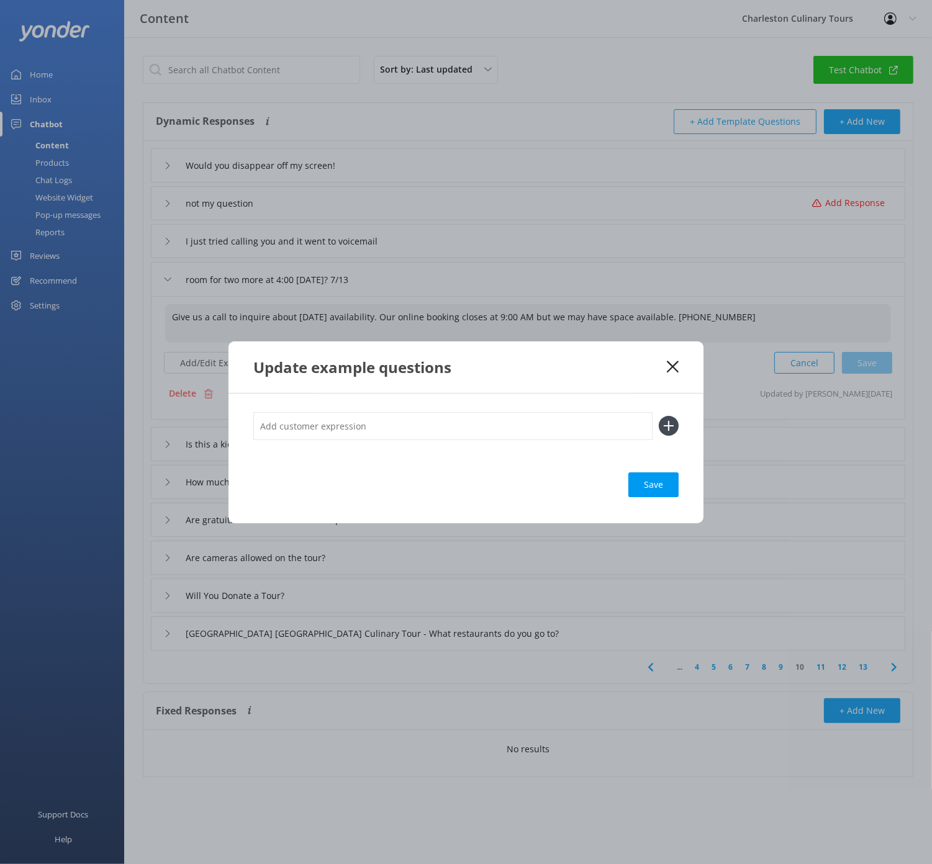
click at [386, 426] on input "text" at bounding box center [452, 426] width 399 height 28
click at [665, 366] on div "Update example questions" at bounding box center [459, 367] width 413 height 20
click at [676, 362] on use at bounding box center [673, 367] width 12 height 12
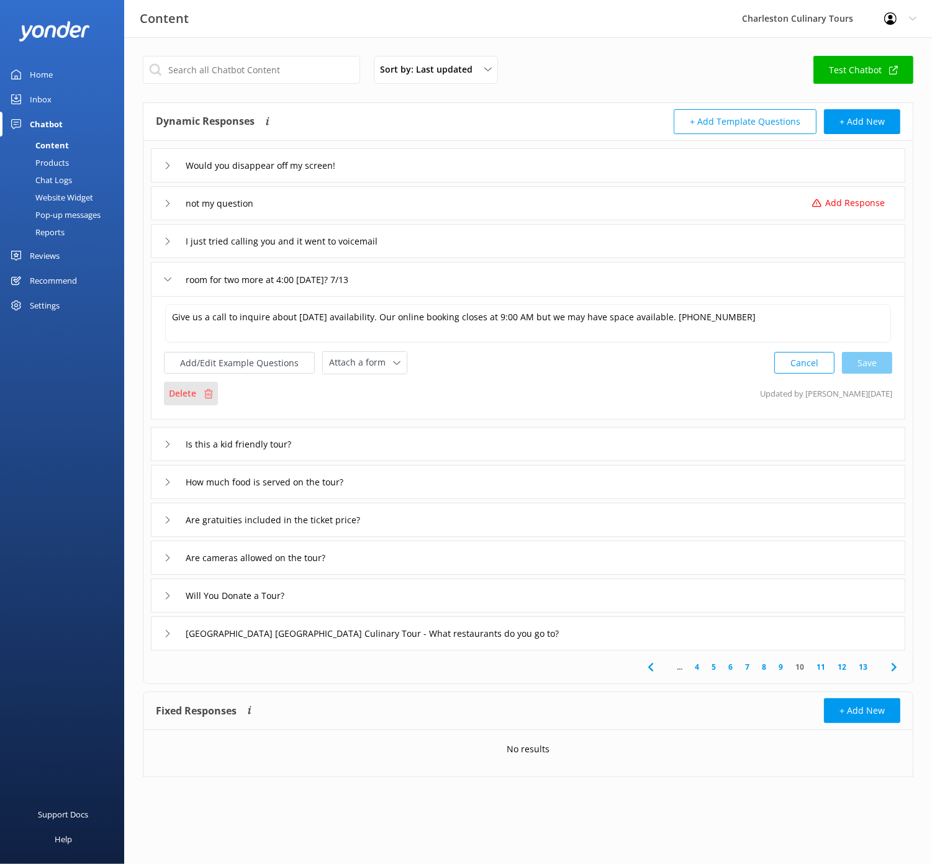
click at [192, 395] on p "Delete" at bounding box center [182, 394] width 27 height 14
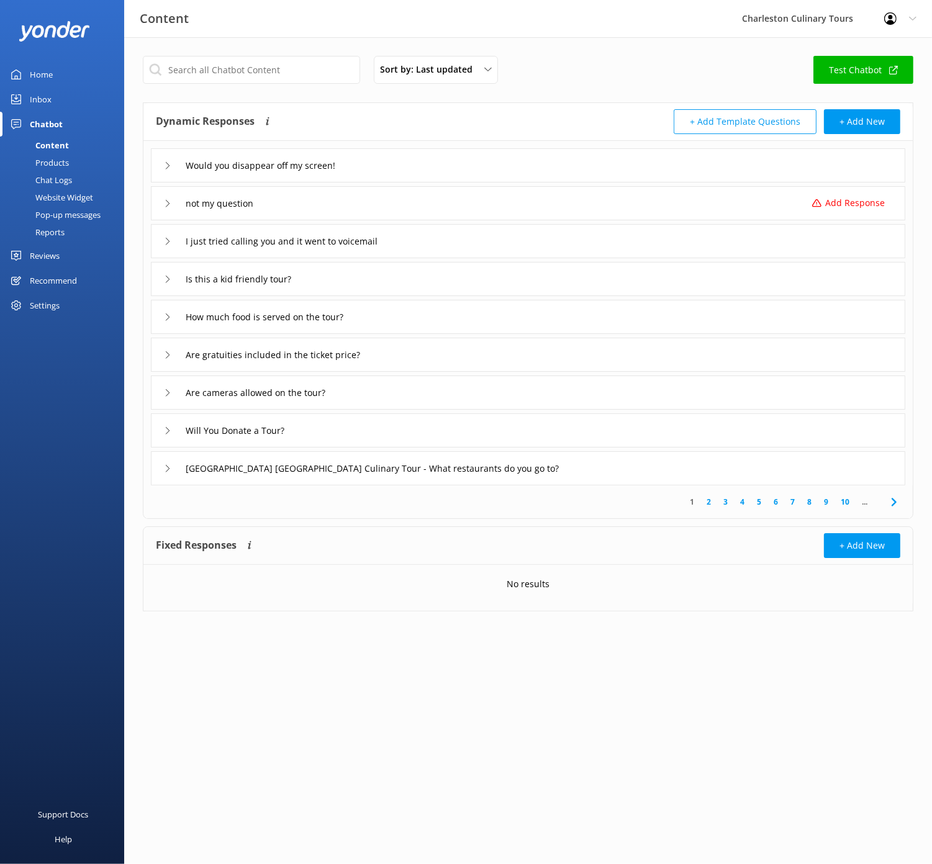
click at [843, 502] on link "10" at bounding box center [844, 502] width 21 height 12
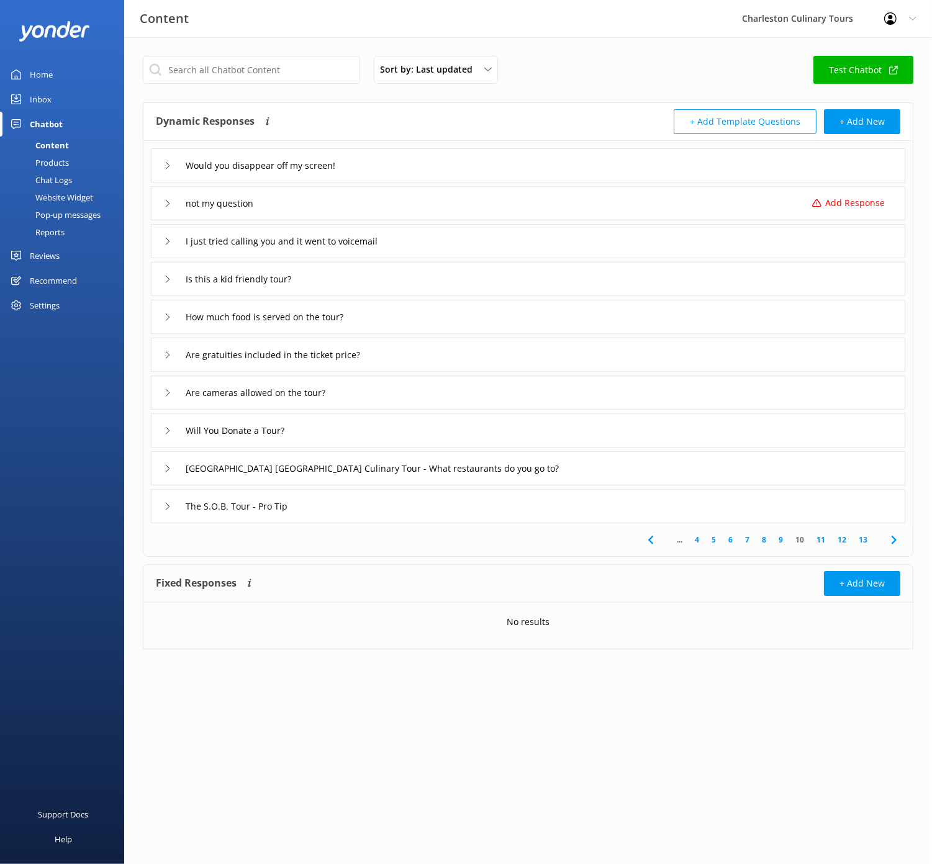
click at [824, 537] on link "11" at bounding box center [820, 540] width 21 height 12
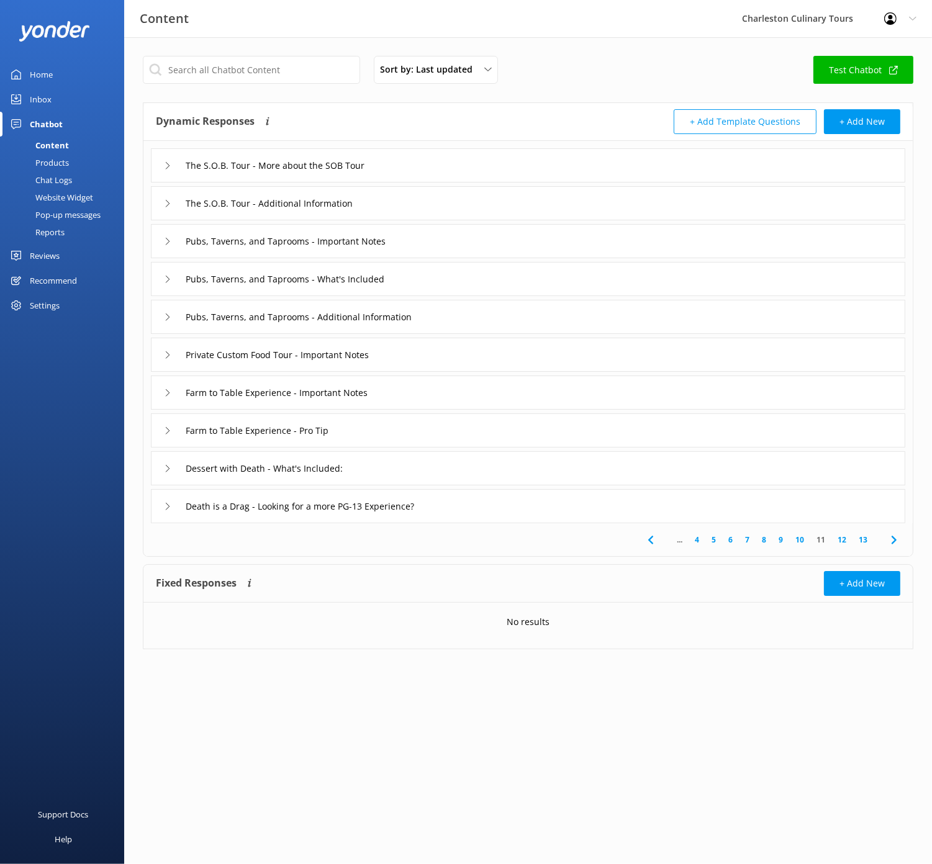
click at [803, 540] on link "10" at bounding box center [799, 540] width 21 height 12
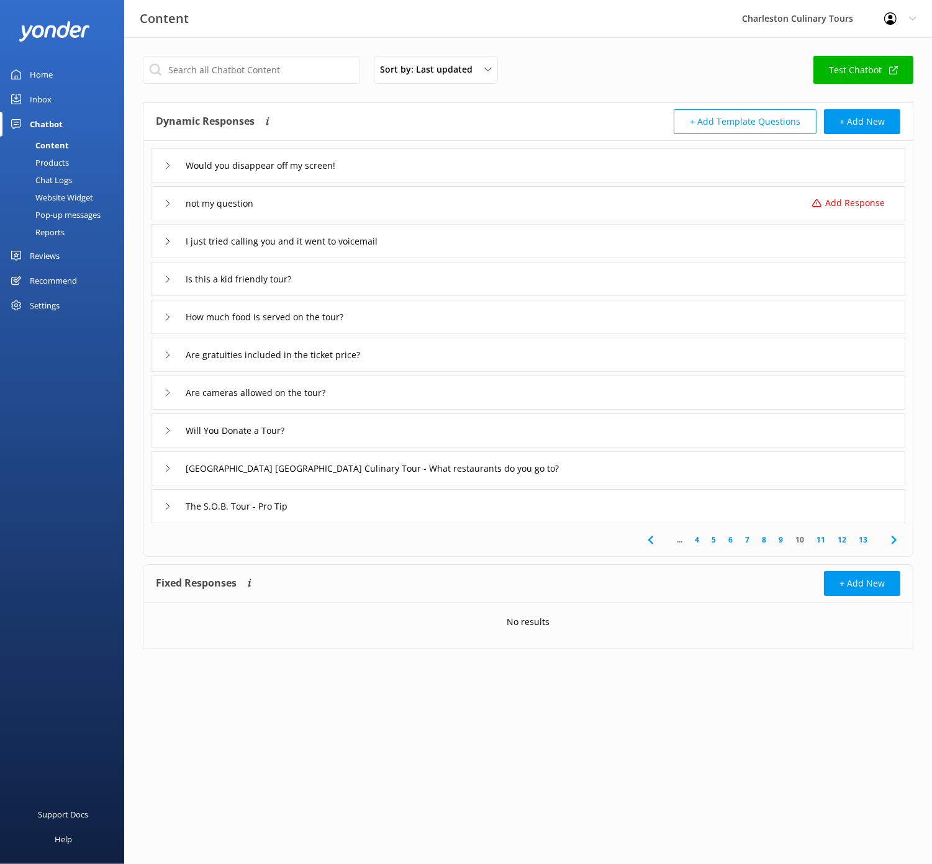
click at [160, 500] on div "The S.O.B. Tour - Pro Tip" at bounding box center [528, 506] width 754 height 34
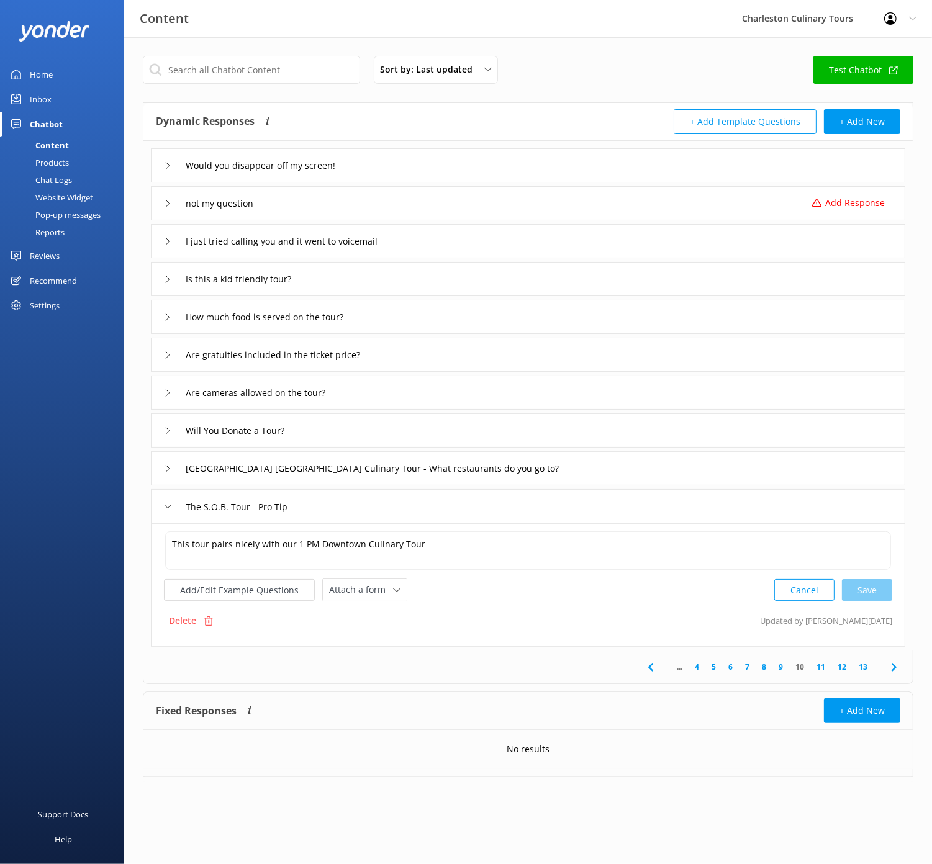
click at [163, 501] on div "The S.O.B. Tour - Pro Tip" at bounding box center [528, 506] width 754 height 34
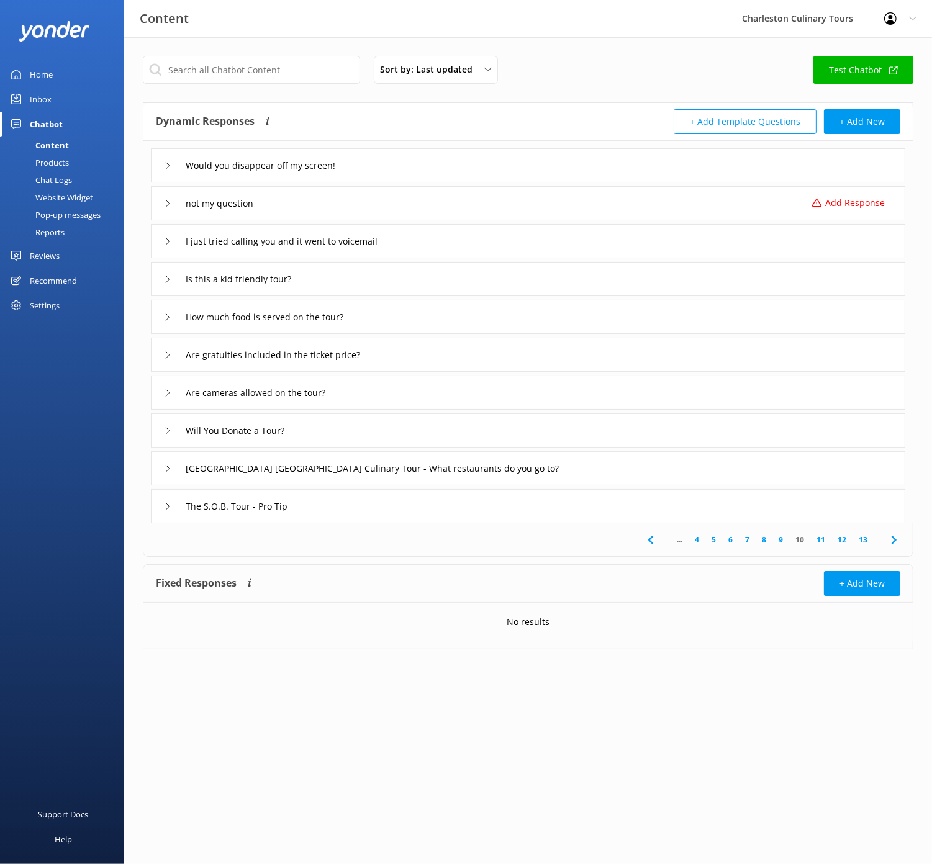
click at [164, 231] on div "I just tried calling you and it went to voicemail" at bounding box center [293, 241] width 258 height 20
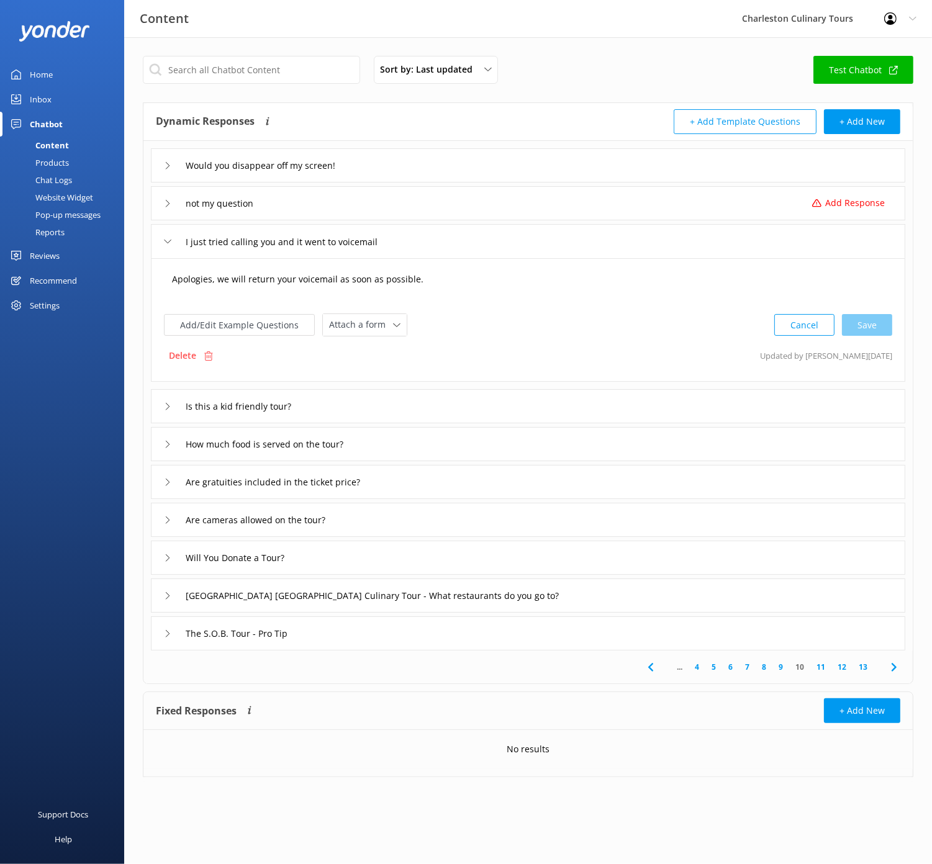
click at [451, 285] on textarea "Apologies, we will return your voicemail as soon as possible." at bounding box center [528, 285] width 726 height 38
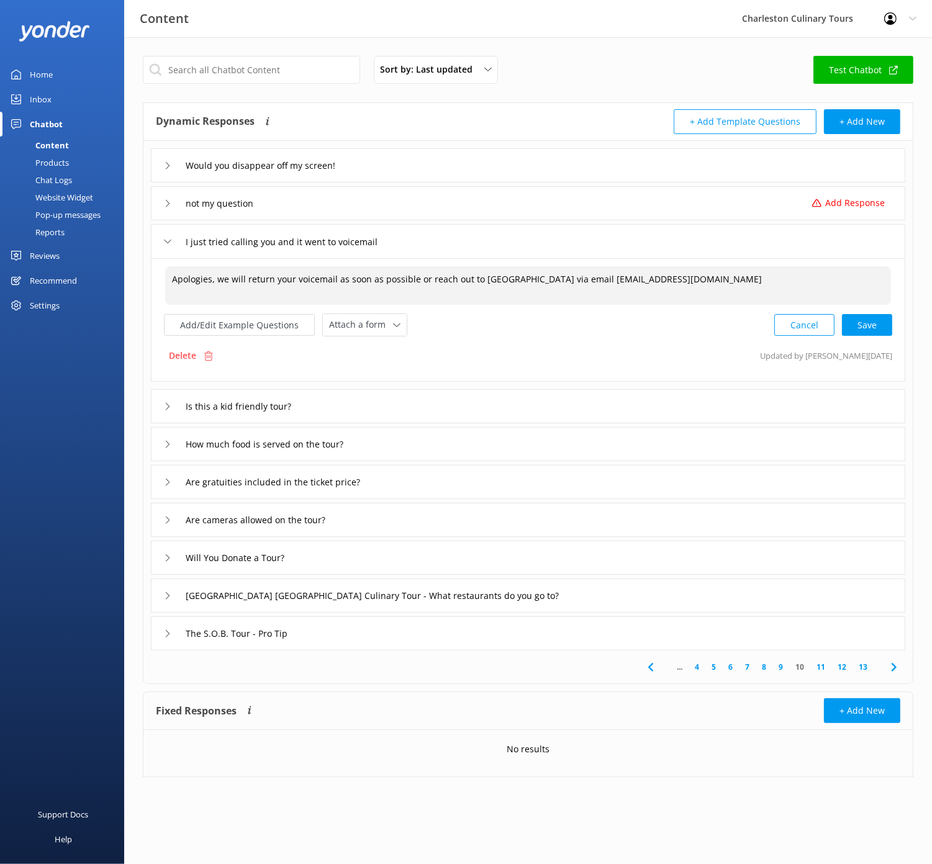
click at [225, 278] on textarea "Apologies, we will return your voicemail as soon as possible or reach out to [G…" at bounding box center [528, 285] width 726 height 38
drag, startPoint x: 593, startPoint y: 279, endPoint x: 594, endPoint y: 264, distance: 15.6
click at [593, 279] on textarea "Apologies, we may be out of office or on the other line. We will return your vo…" at bounding box center [528, 285] width 726 height 38
click at [856, 325] on div "Cancel Loading.." at bounding box center [833, 324] width 117 height 23
type textarea "Apologies, we may be out of office or on the other line. We will return your vo…"
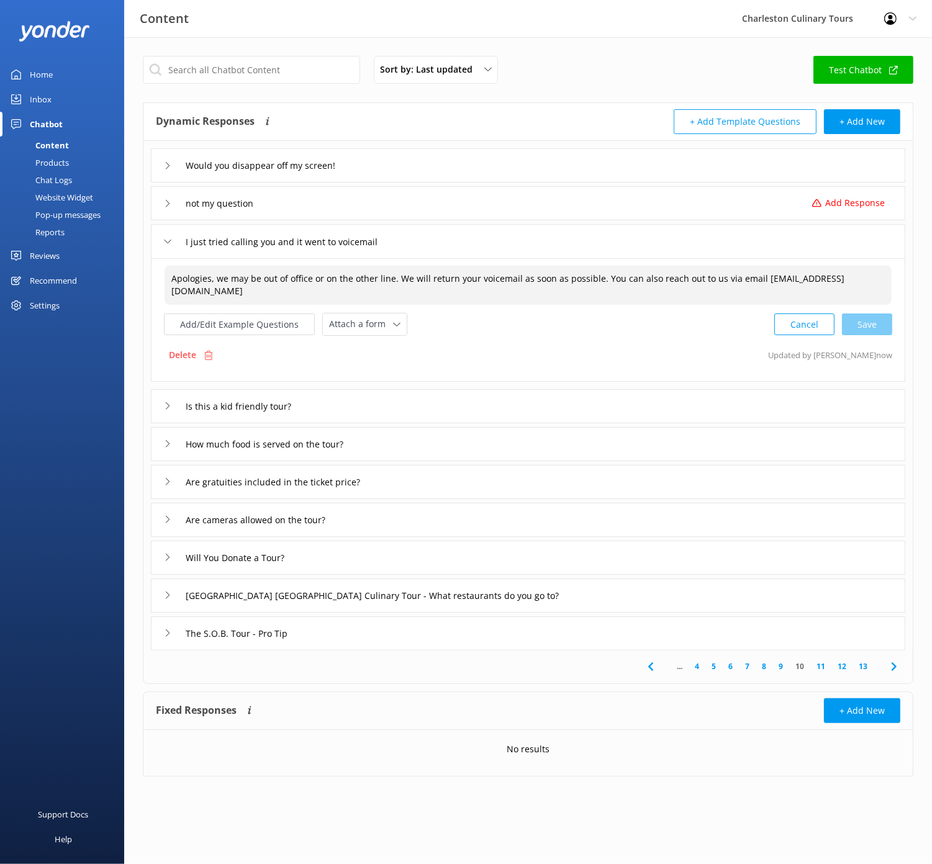
click at [166, 203] on icon at bounding box center [167, 203] width 7 height 7
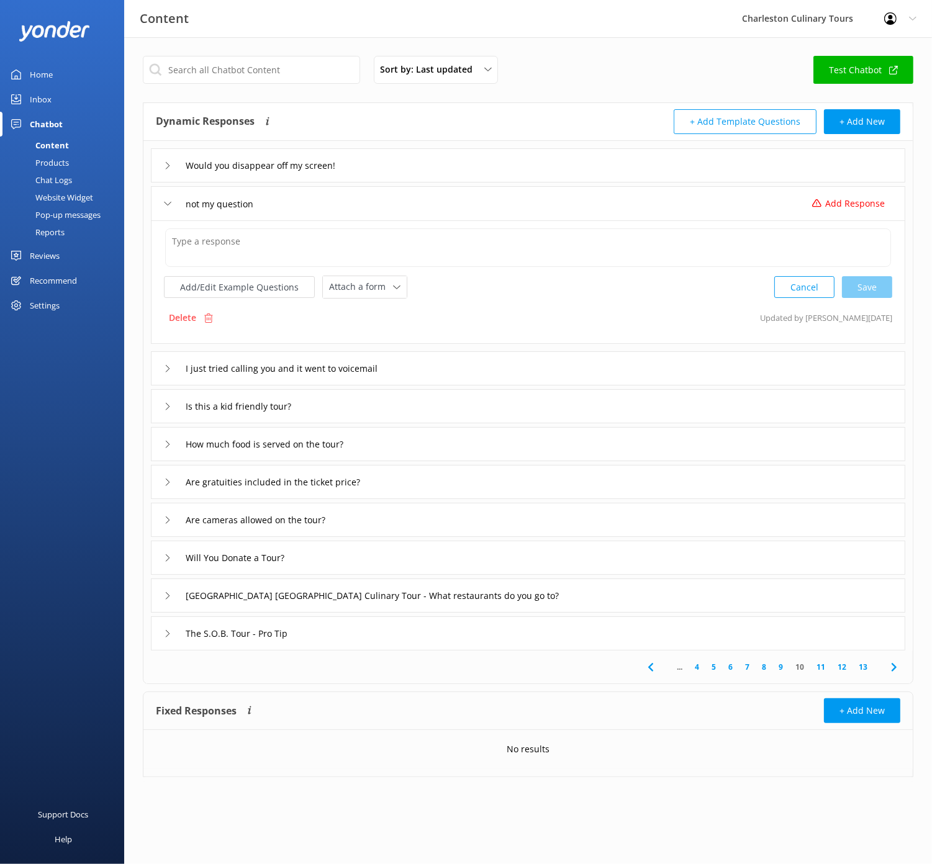
drag, startPoint x: 175, startPoint y: 320, endPoint x: 297, endPoint y: 232, distance: 150.7
click at [175, 320] on p "Delete" at bounding box center [182, 318] width 27 height 14
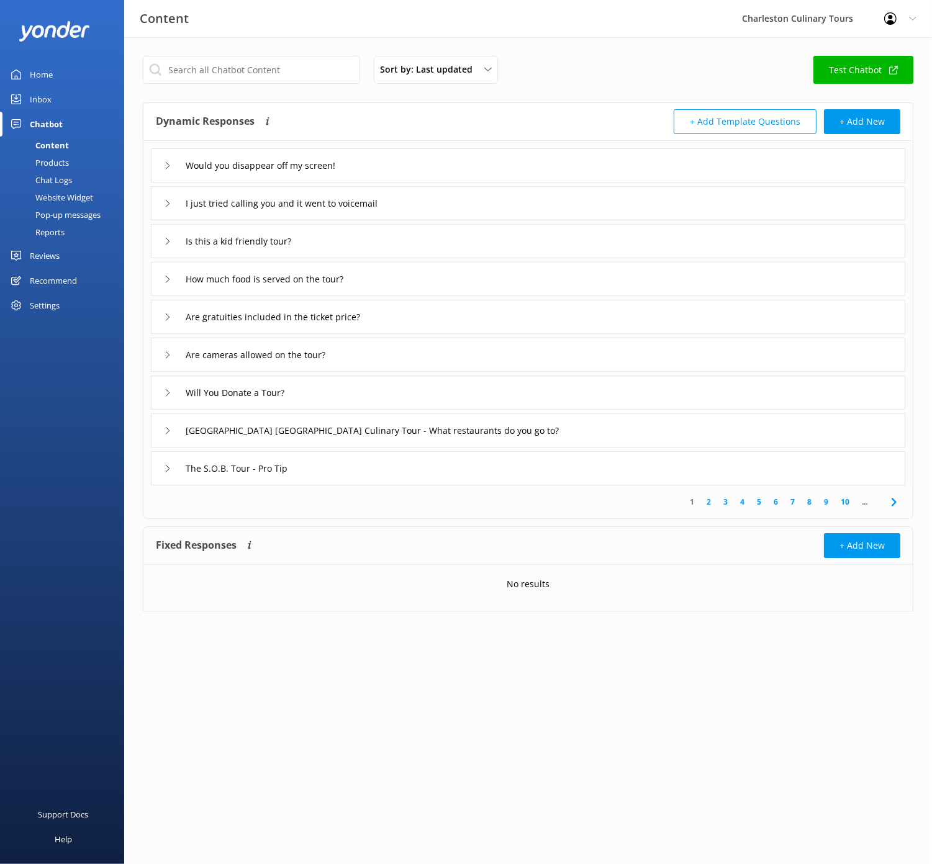
click at [842, 501] on link "10" at bounding box center [844, 502] width 21 height 12
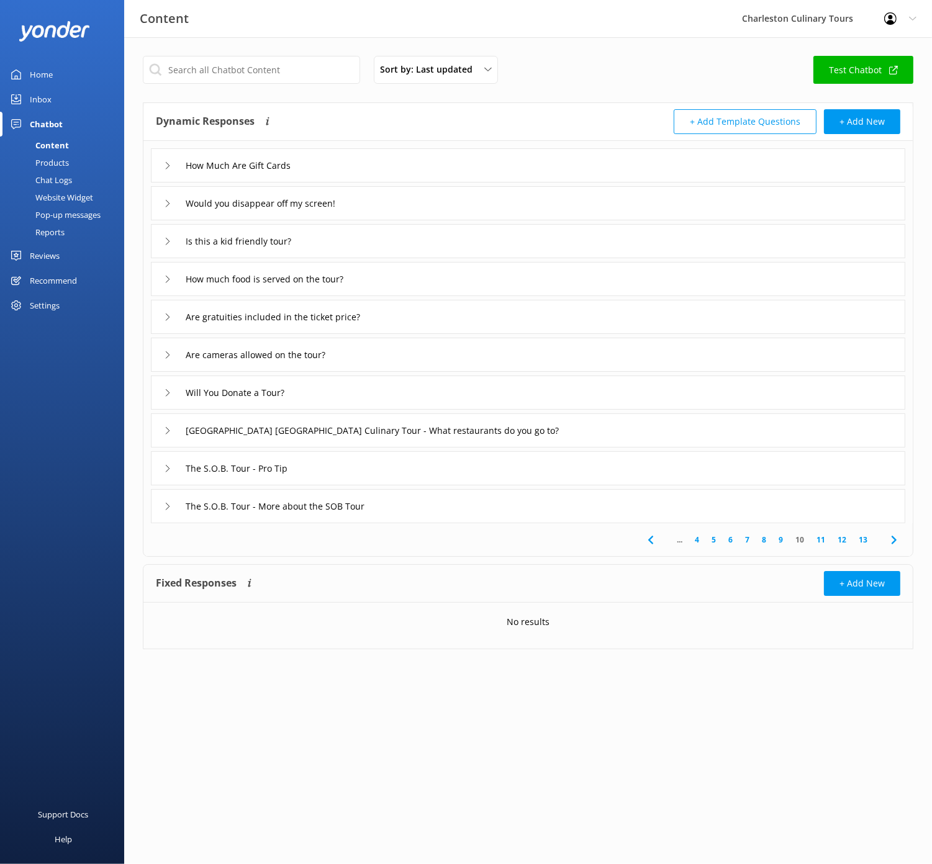
click at [164, 197] on div "Would you disappear off my screen!" at bounding box center [256, 203] width 184 height 20
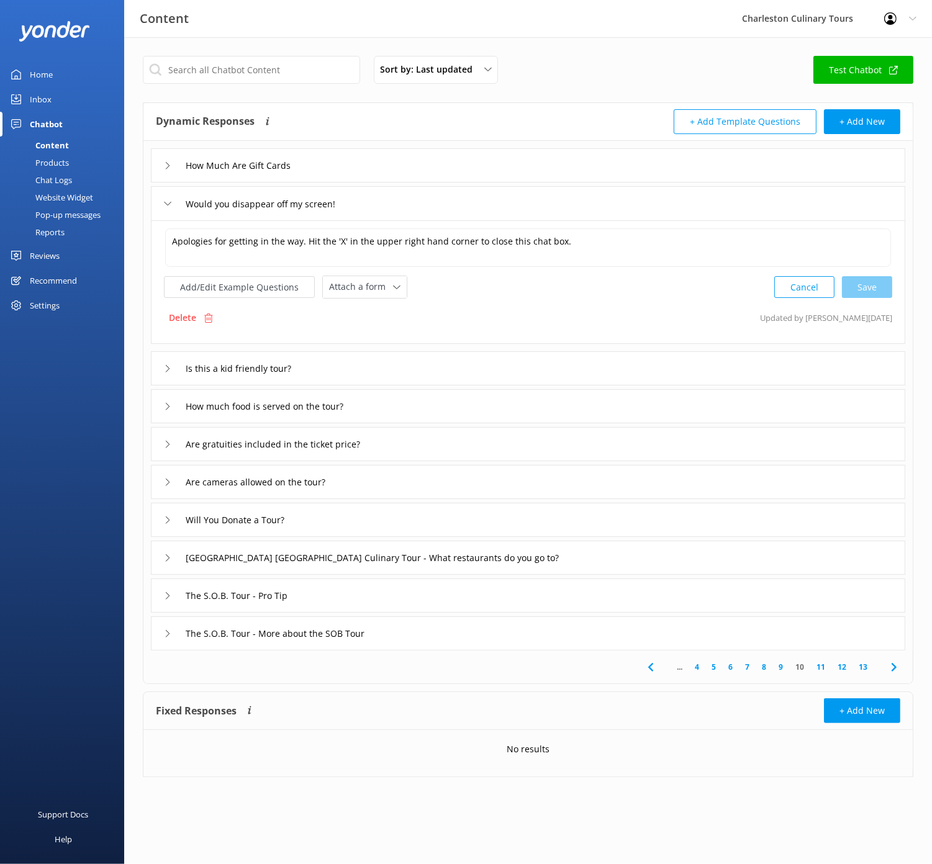
click at [169, 162] on icon at bounding box center [167, 165] width 7 height 7
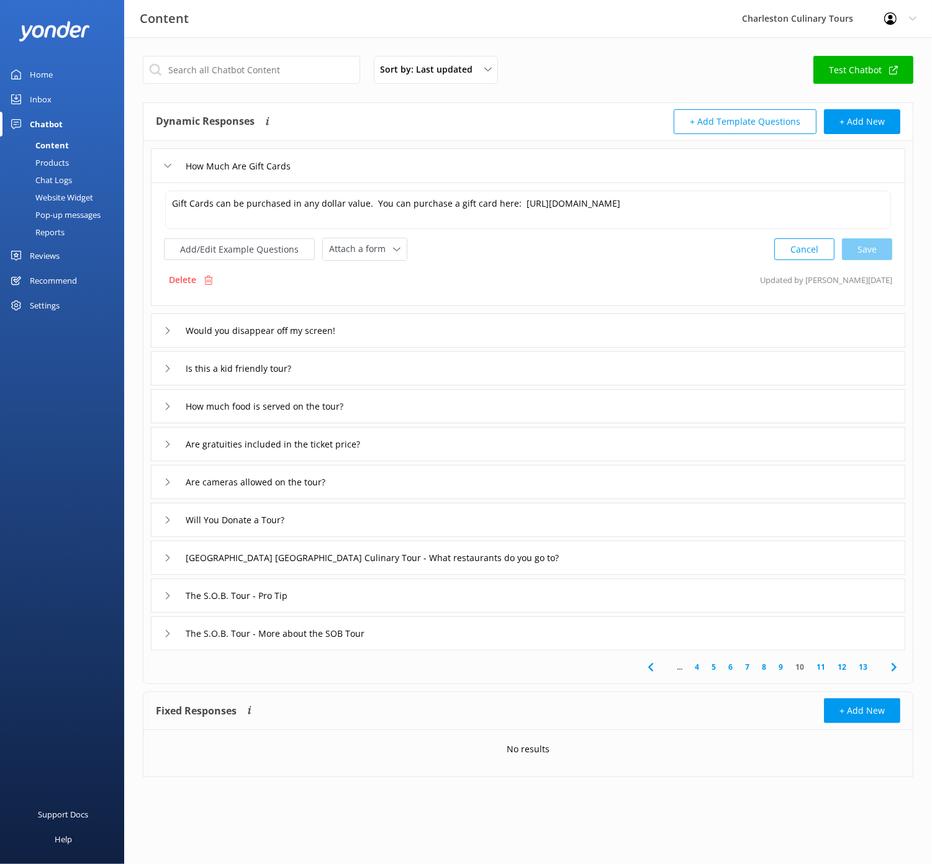
click at [781, 663] on link "9" at bounding box center [780, 667] width 17 height 12
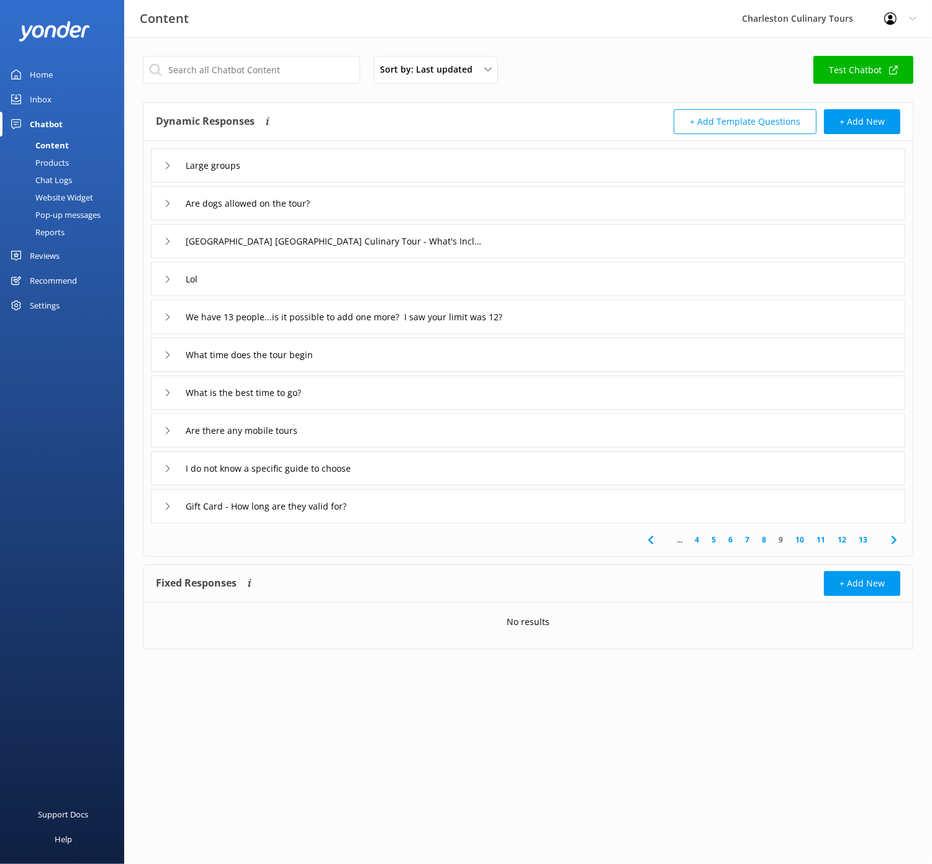
click at [161, 466] on div "I do not know a specific guide to choose" at bounding box center [528, 468] width 754 height 34
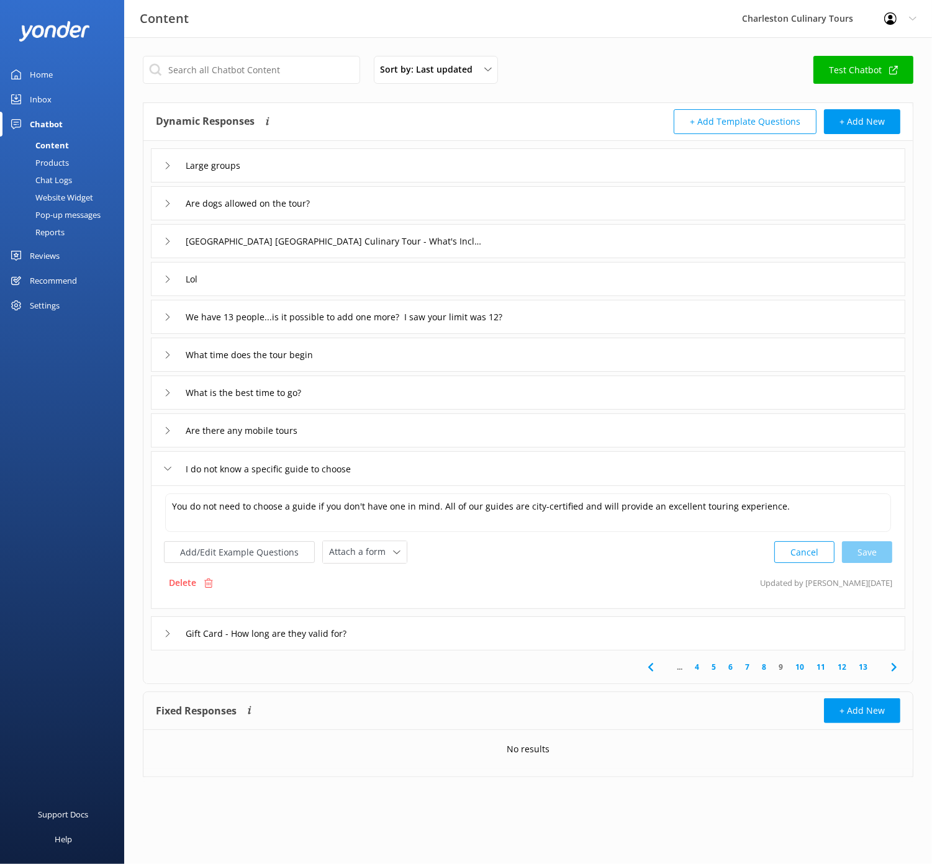
click at [168, 433] on icon at bounding box center [167, 430] width 7 height 7
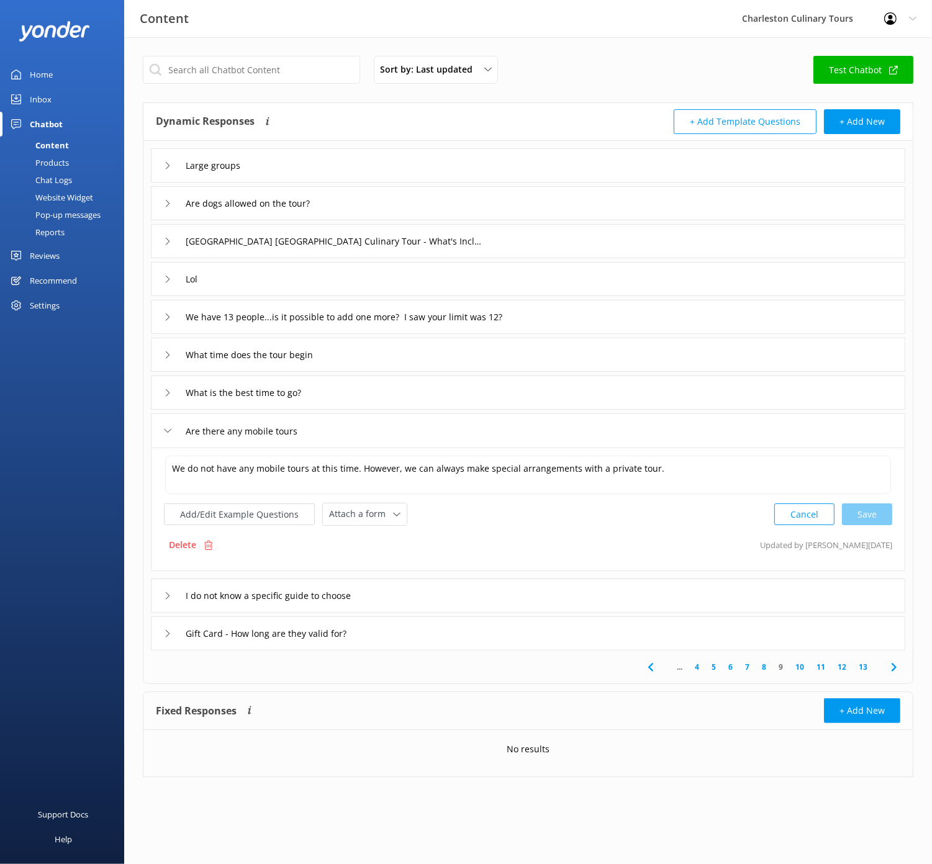
click at [171, 386] on div "What is the best time to go?" at bounding box center [241, 392] width 154 height 20
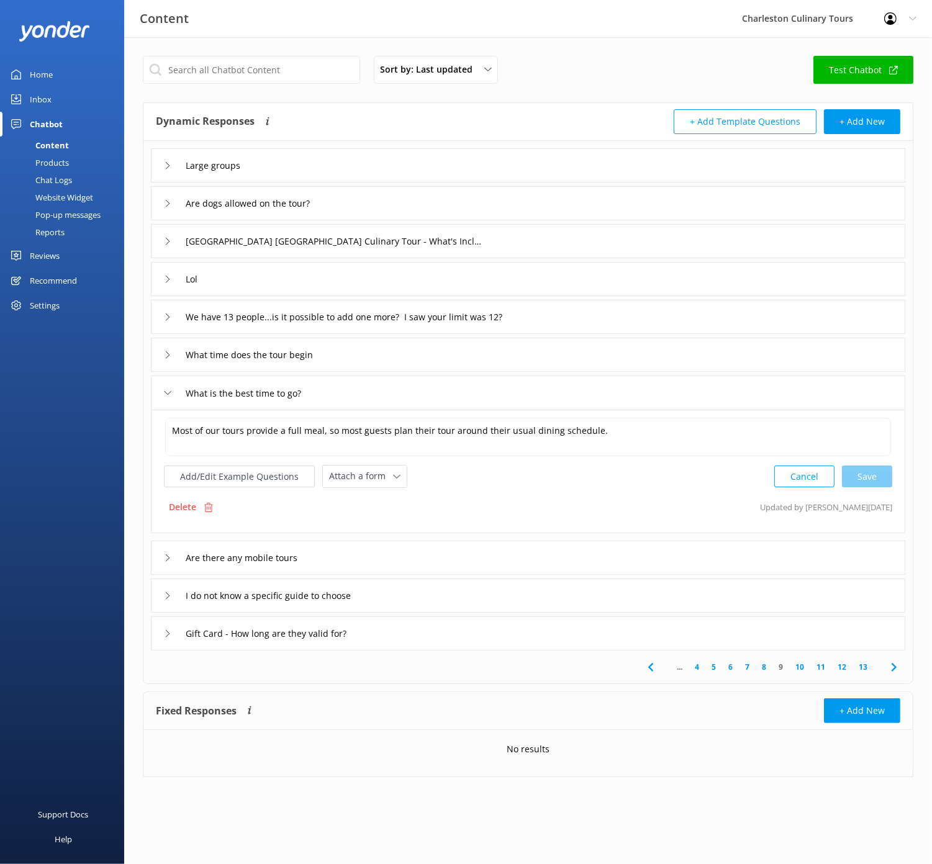
click at [168, 351] on icon at bounding box center [167, 354] width 7 height 7
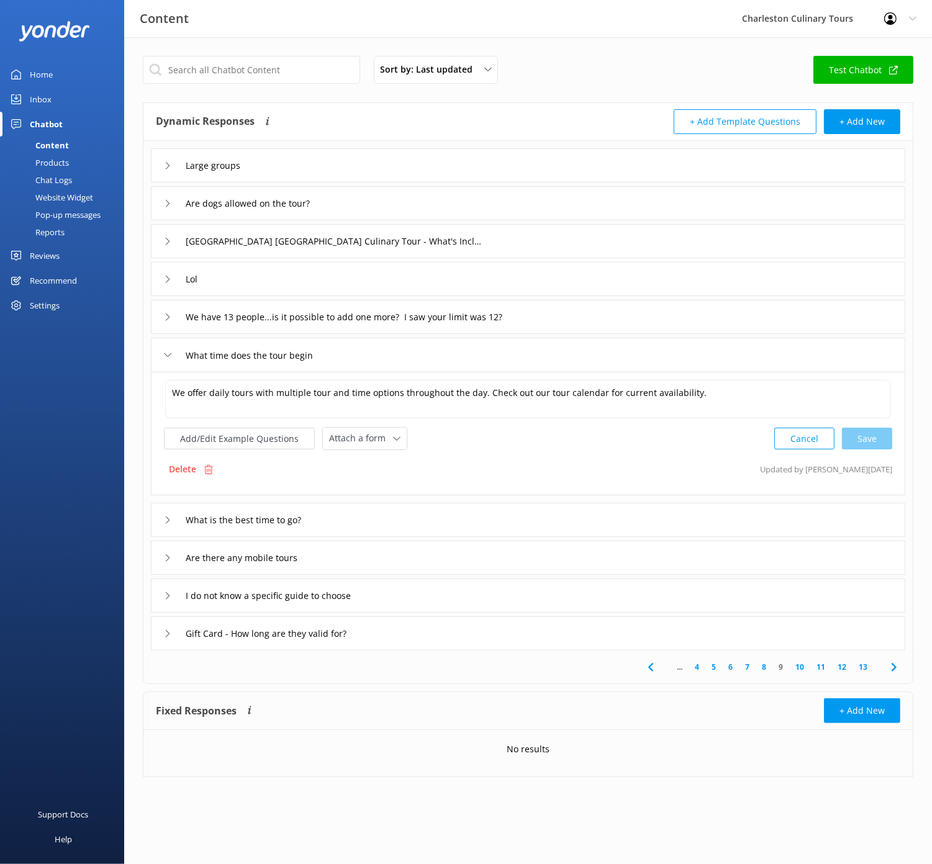
click at [163, 319] on div "We have 13 people...is it possible to add one more? I saw your limit was 12?" at bounding box center [528, 317] width 754 height 34
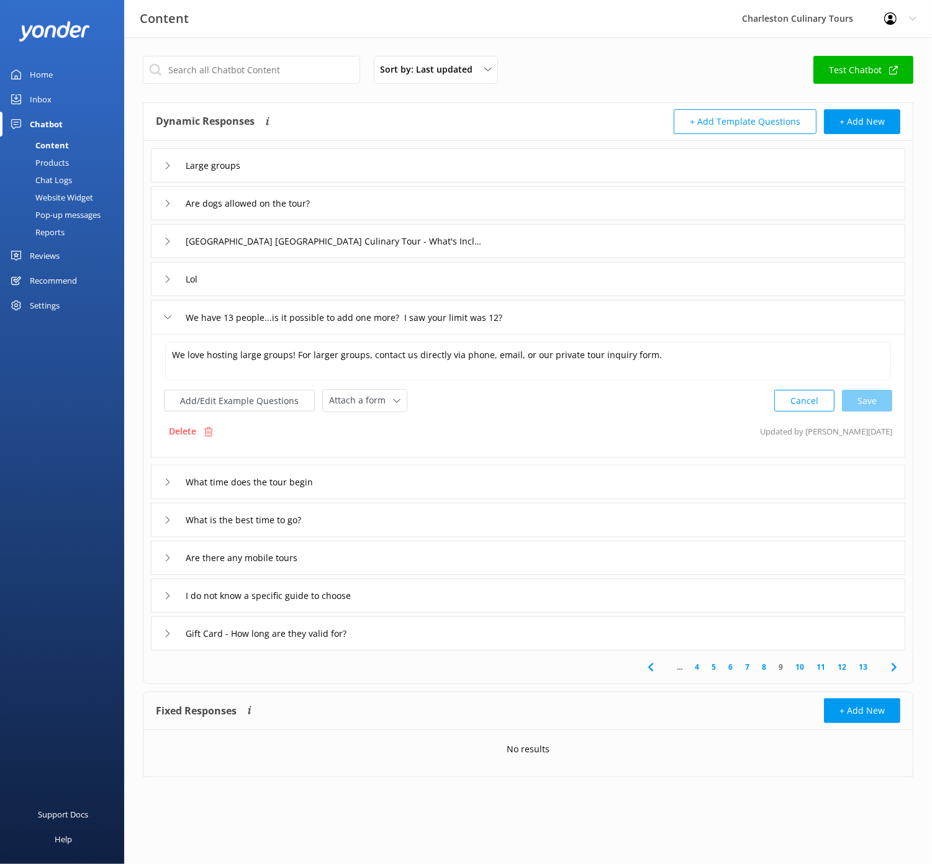
click at [164, 276] on icon at bounding box center [167, 279] width 7 height 7
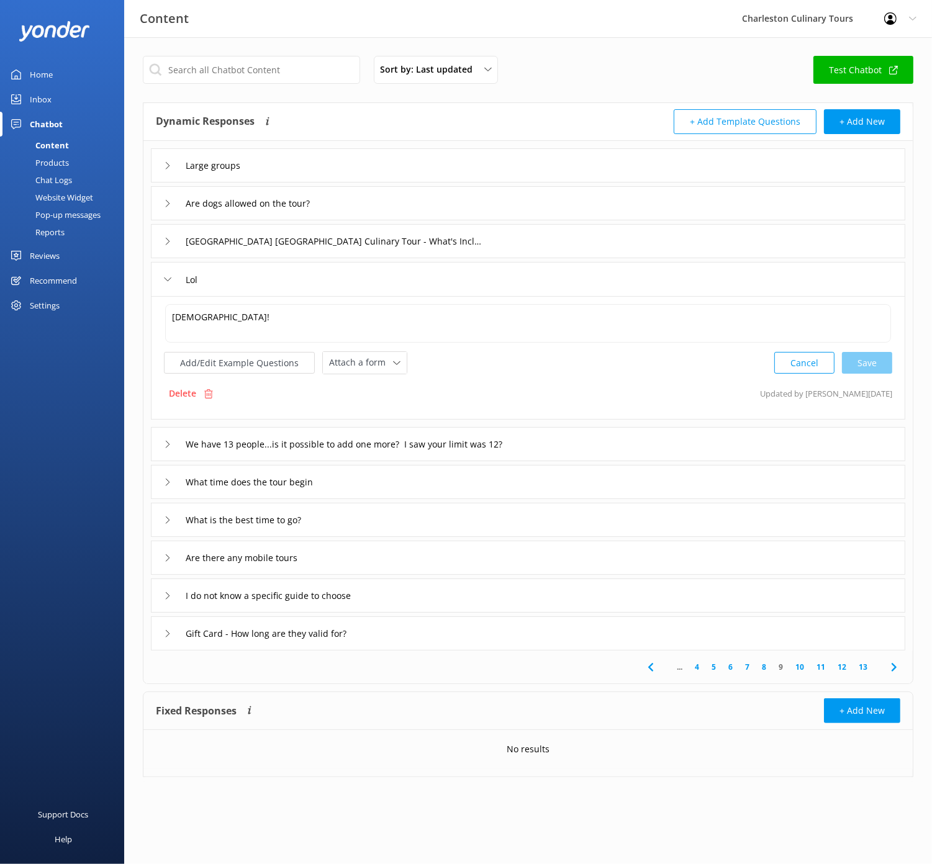
click at [168, 242] on use at bounding box center [168, 241] width 4 height 7
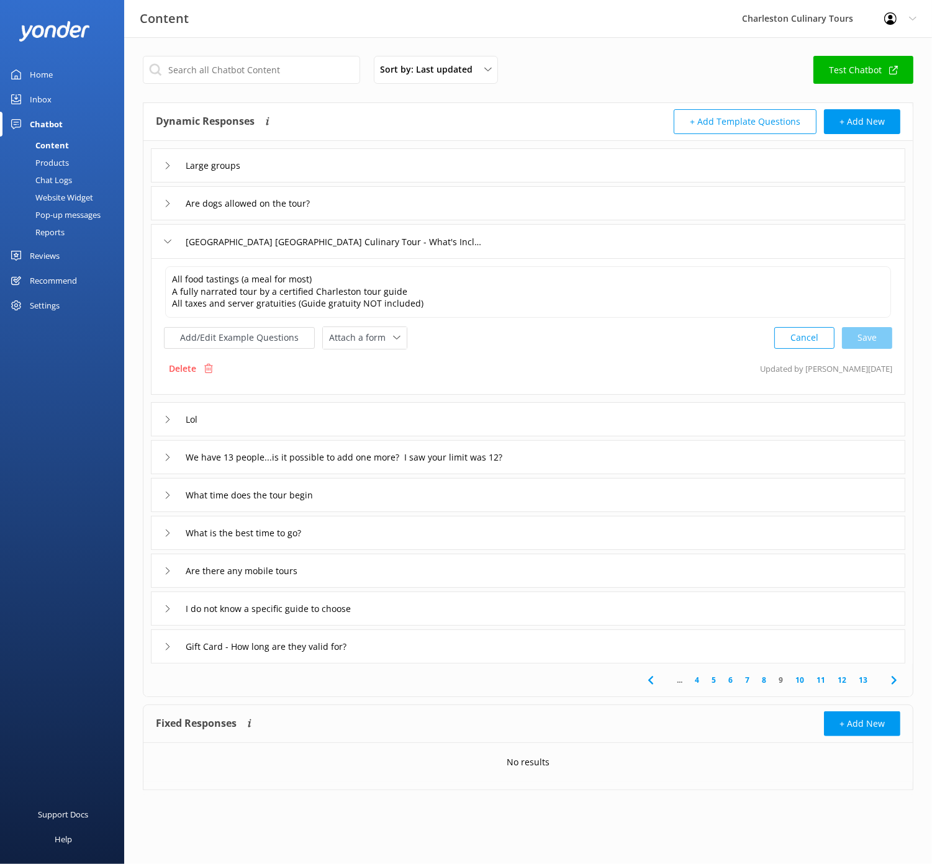
click at [164, 200] on icon at bounding box center [167, 203] width 7 height 7
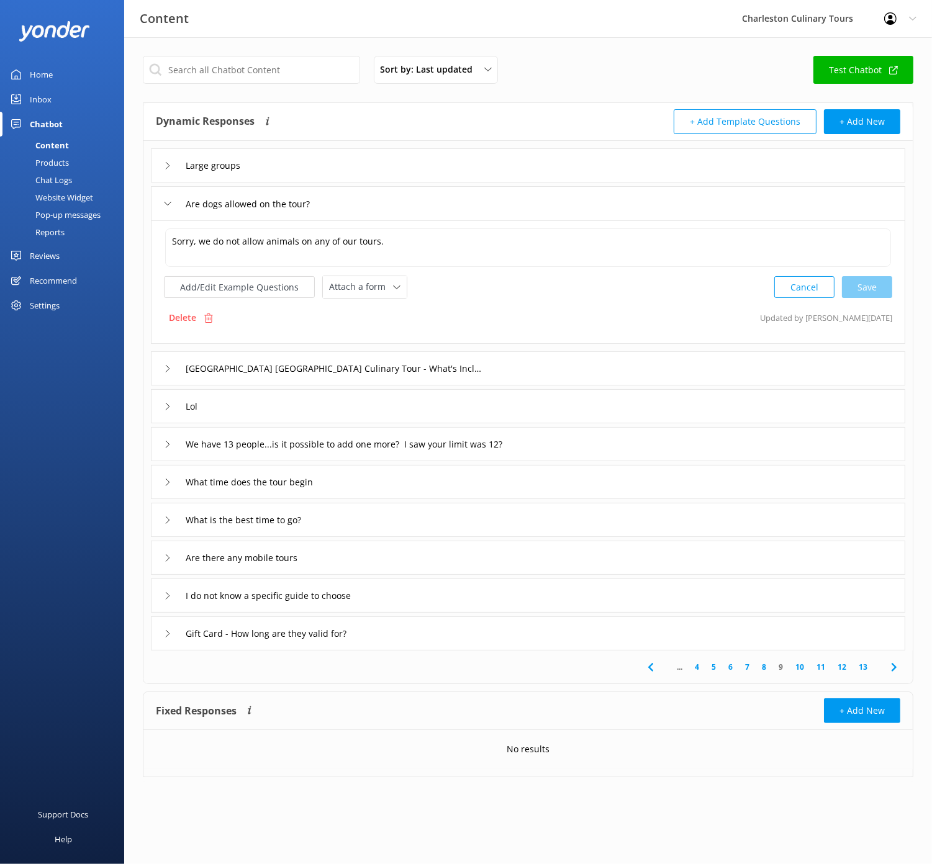
click at [163, 163] on div "Large groups" at bounding box center [528, 165] width 754 height 34
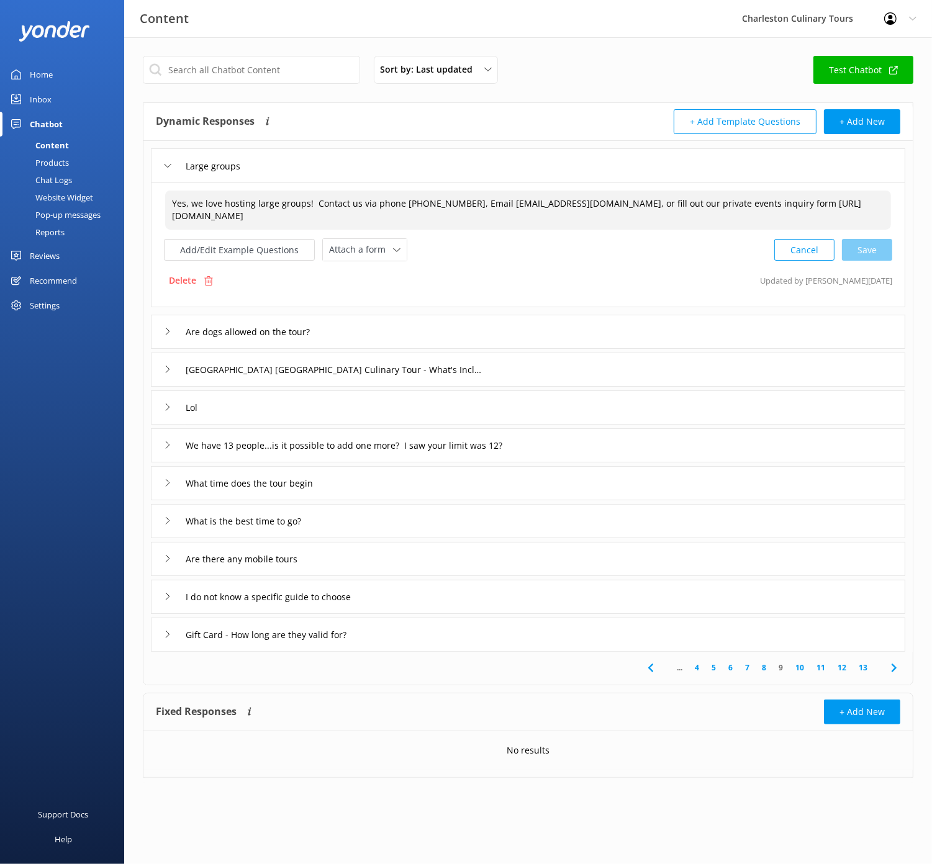
drag, startPoint x: 646, startPoint y: 203, endPoint x: 324, endPoint y: 196, distance: 322.2
click at [310, 201] on textarea "Yes, we love hosting large groups! Contact us via phone [PHONE_NUMBER], Email […" at bounding box center [528, 210] width 726 height 39
drag, startPoint x: 867, startPoint y: 249, endPoint x: 847, endPoint y: 245, distance: 20.3
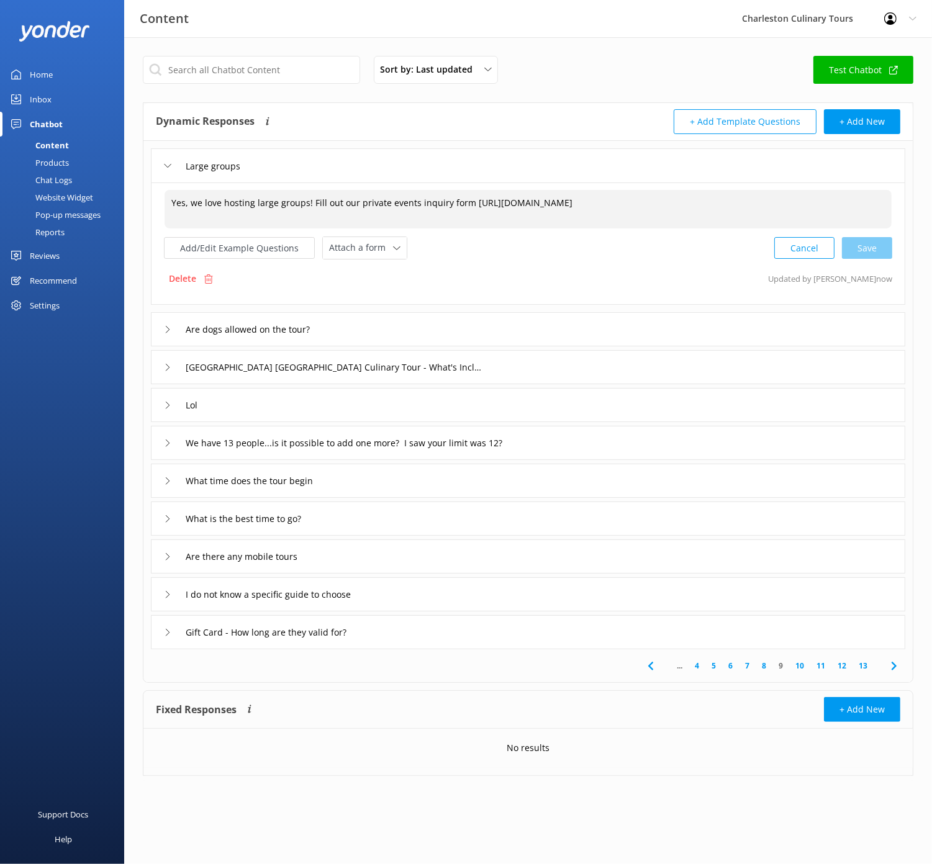
type textarea "Yes, we love hosting large groups! Fill out our private events inquiry form [UR…"
click at [765, 667] on link "8" at bounding box center [763, 666] width 17 height 12
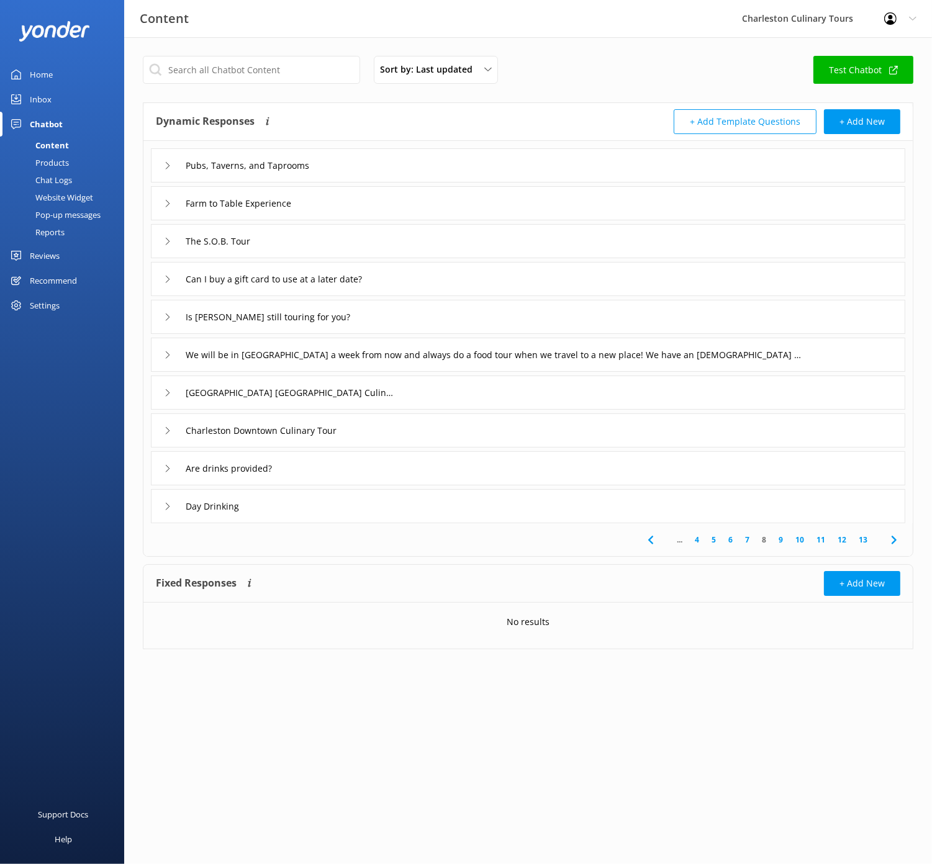
click at [163, 359] on div "We will be in [GEOGRAPHIC_DATA] a week from now and always do a food tour when …" at bounding box center [528, 355] width 754 height 34
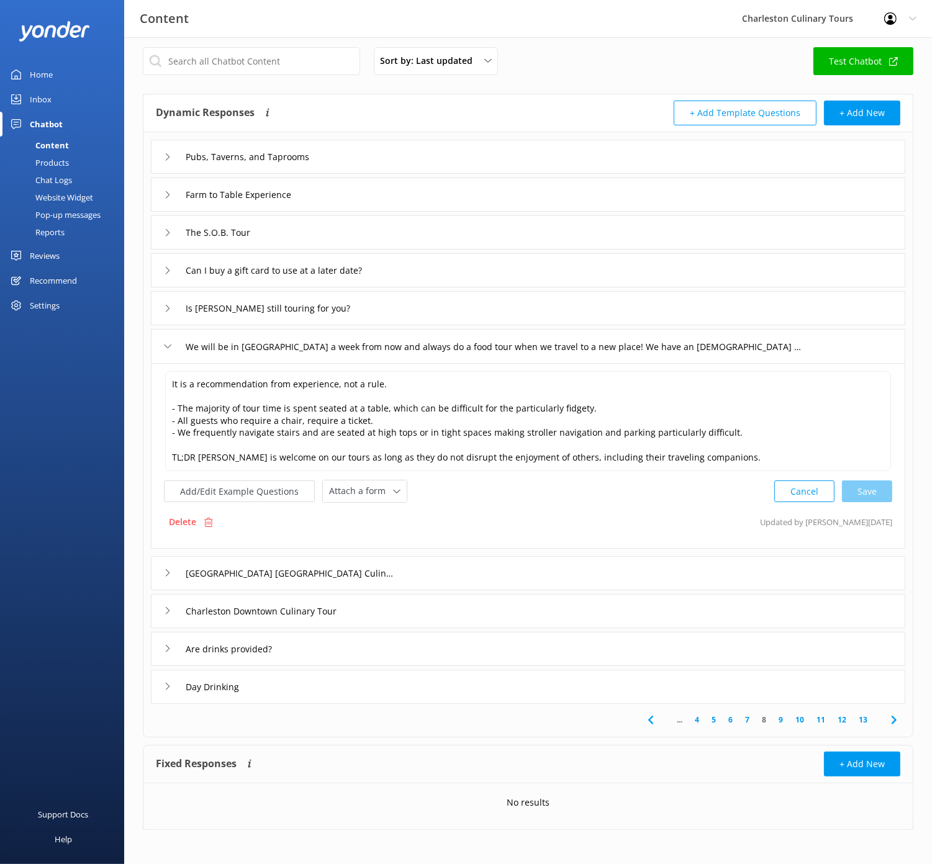
scroll to position [7, 0]
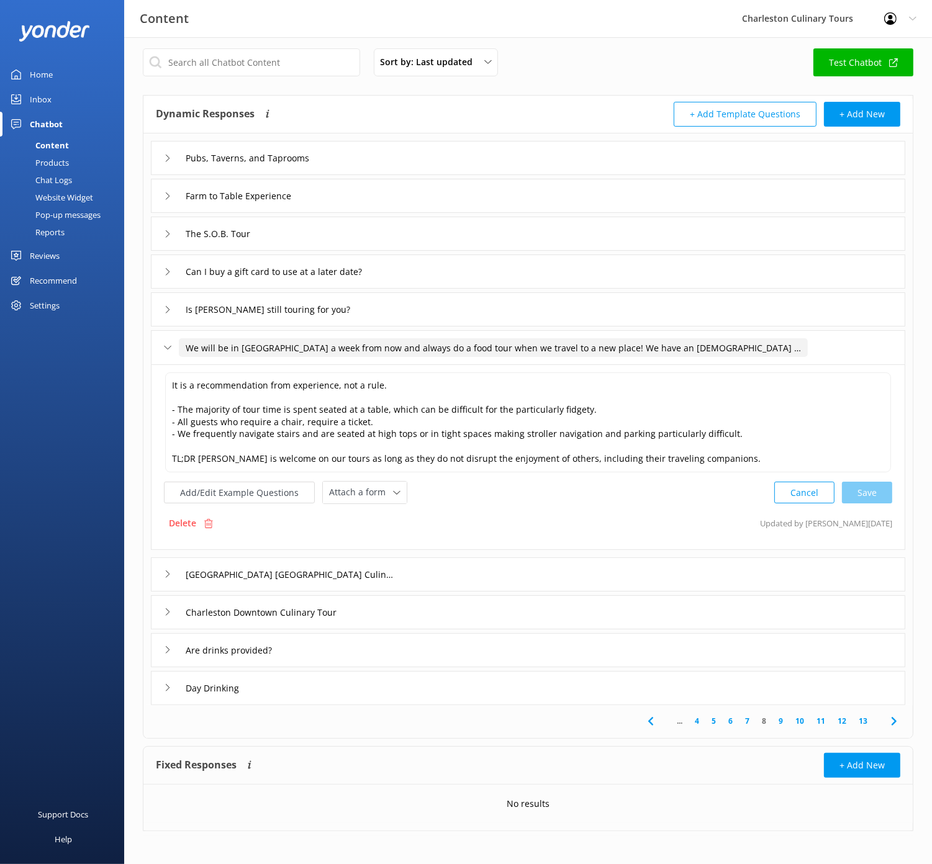
click at [685, 349] on input "We will be in [GEOGRAPHIC_DATA] a week from now and always do a food tour when …" at bounding box center [493, 347] width 629 height 19
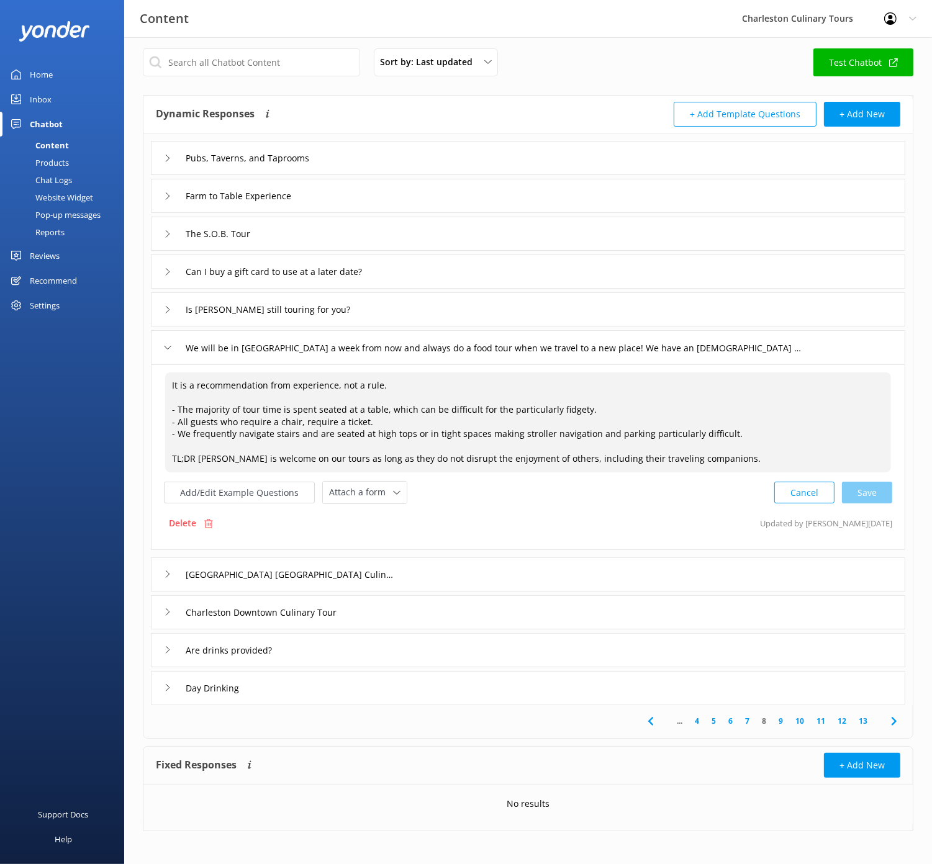
click at [482, 397] on textarea "It is a recommendation from experience, not a rule. - The majority of tour time…" at bounding box center [528, 422] width 726 height 100
click at [330, 303] on input "Is [PERSON_NAME] still touring for you?" at bounding box center [278, 309] width 199 height 19
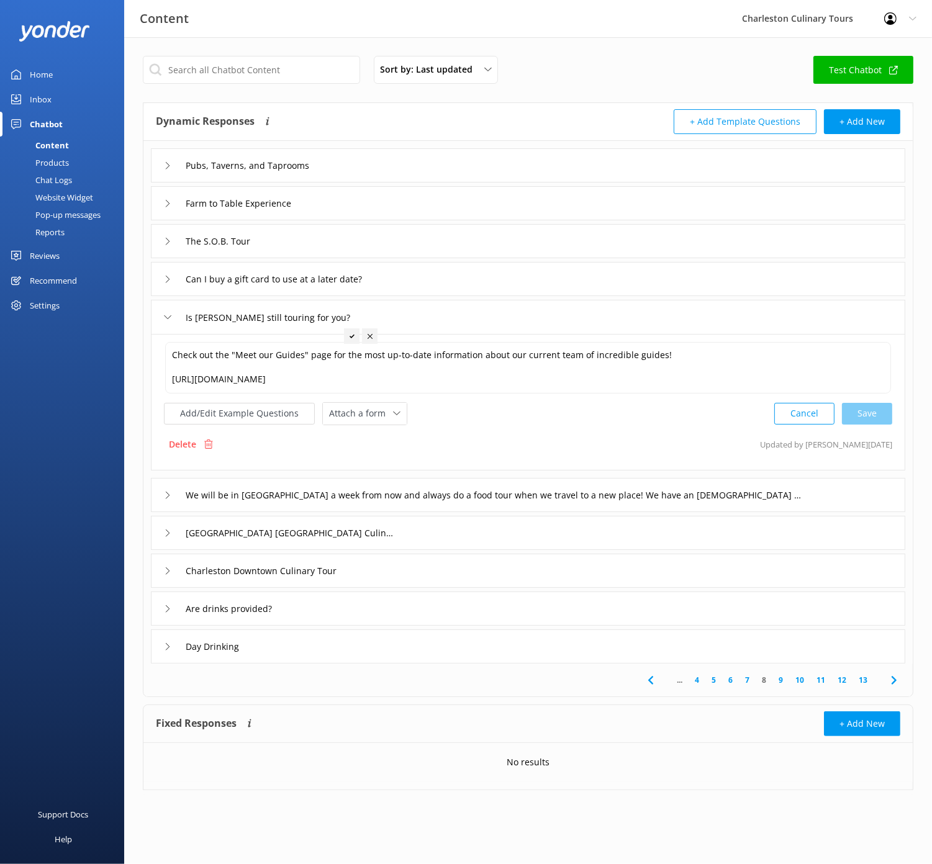
click at [749, 680] on link "7" at bounding box center [747, 680] width 17 height 12
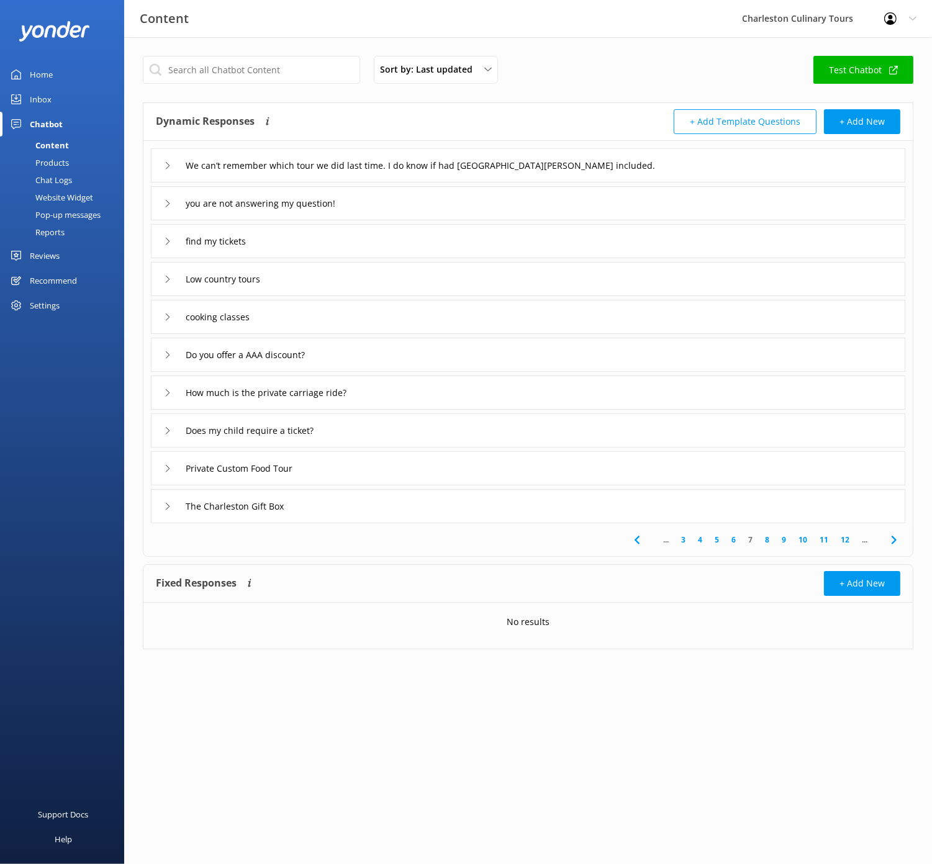
click at [328, 464] on div "Private Custom Food Tour" at bounding box center [528, 468] width 754 height 34
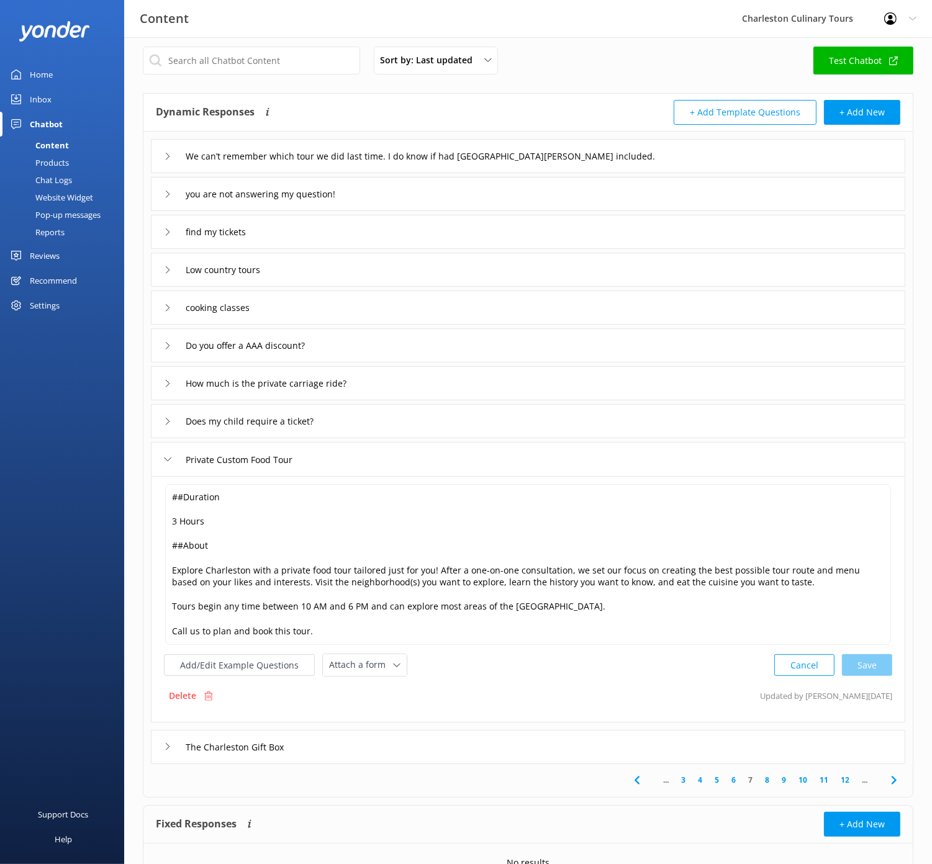
scroll to position [12, 0]
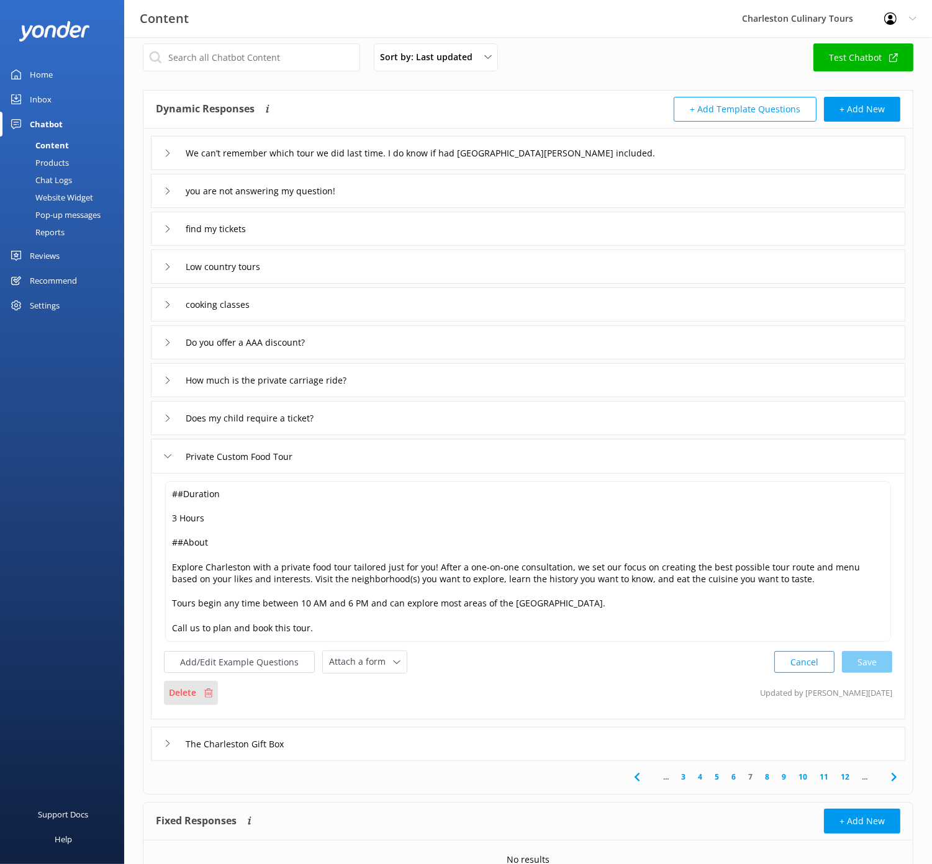
click at [187, 689] on p "Delete" at bounding box center [182, 693] width 27 height 14
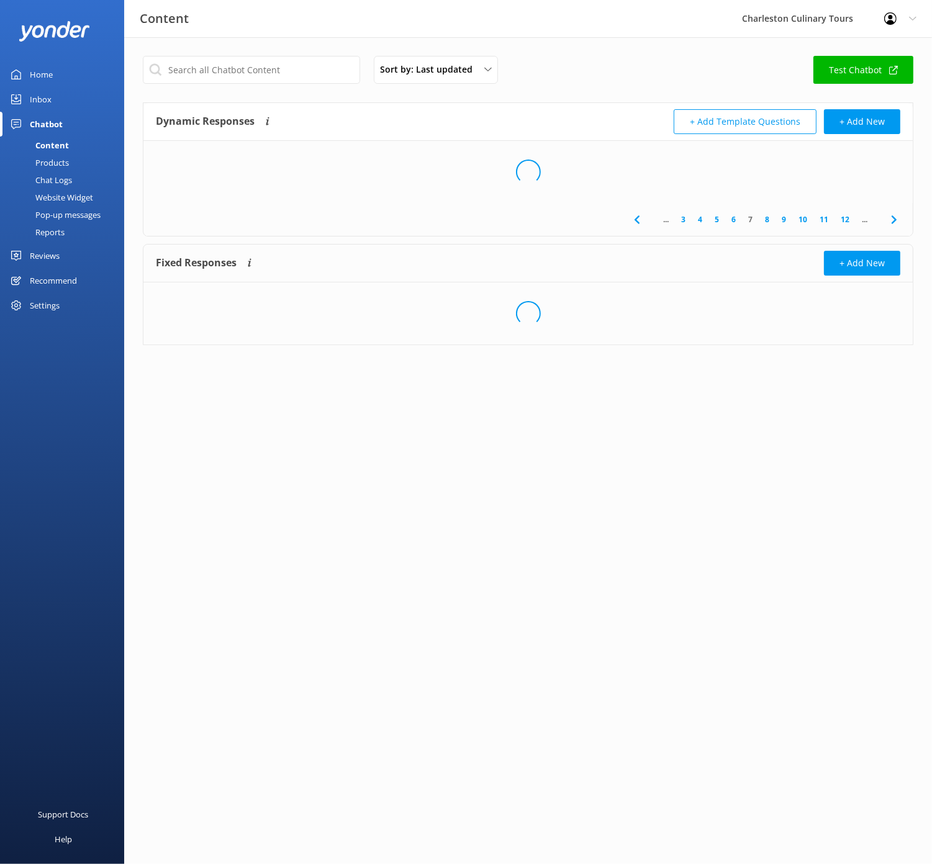
scroll to position [0, 0]
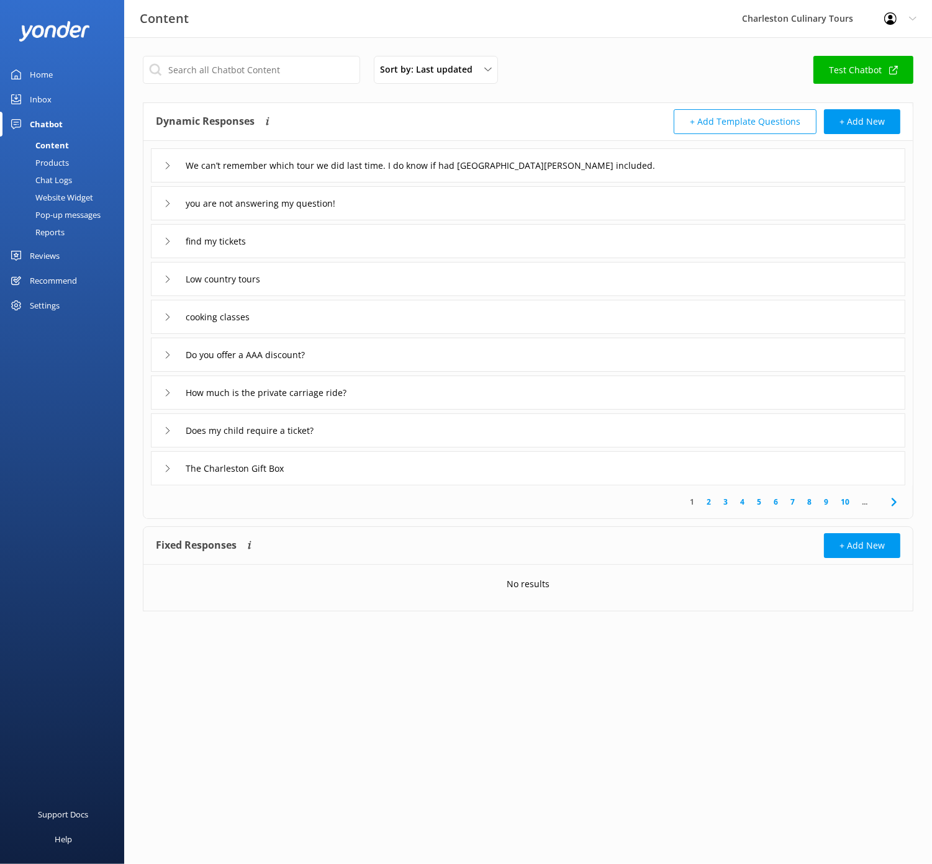
click at [793, 500] on link "7" at bounding box center [792, 502] width 17 height 12
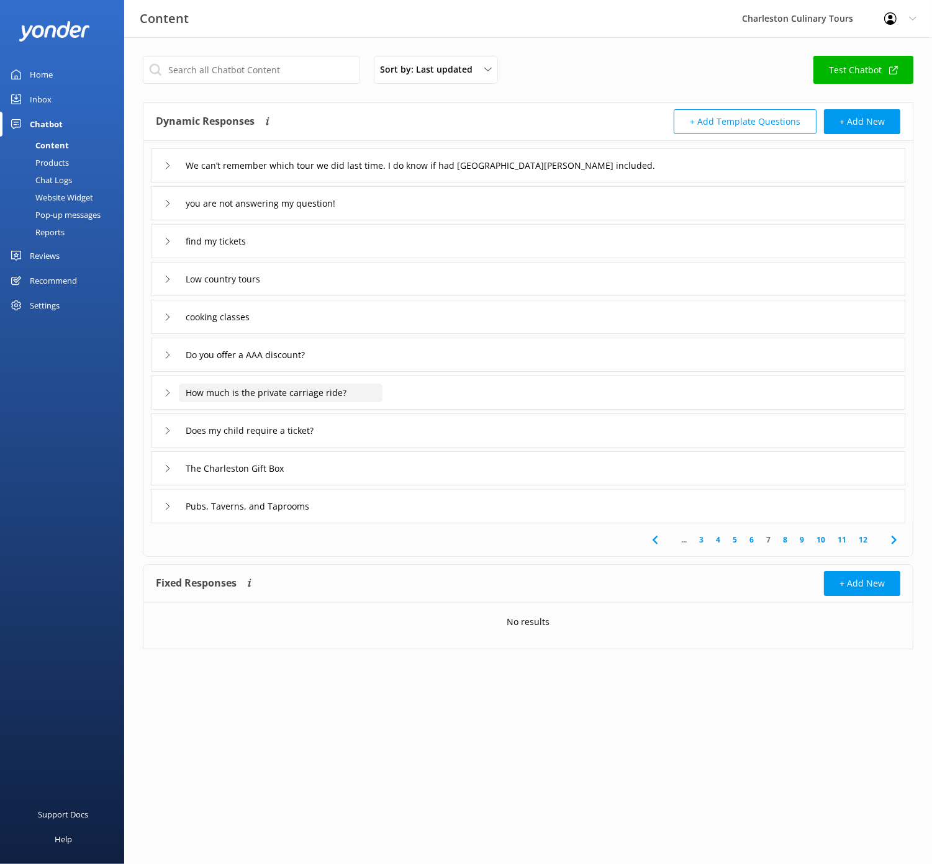
click at [366, 390] on input "How much is the private carriage ride?" at bounding box center [281, 393] width 204 height 19
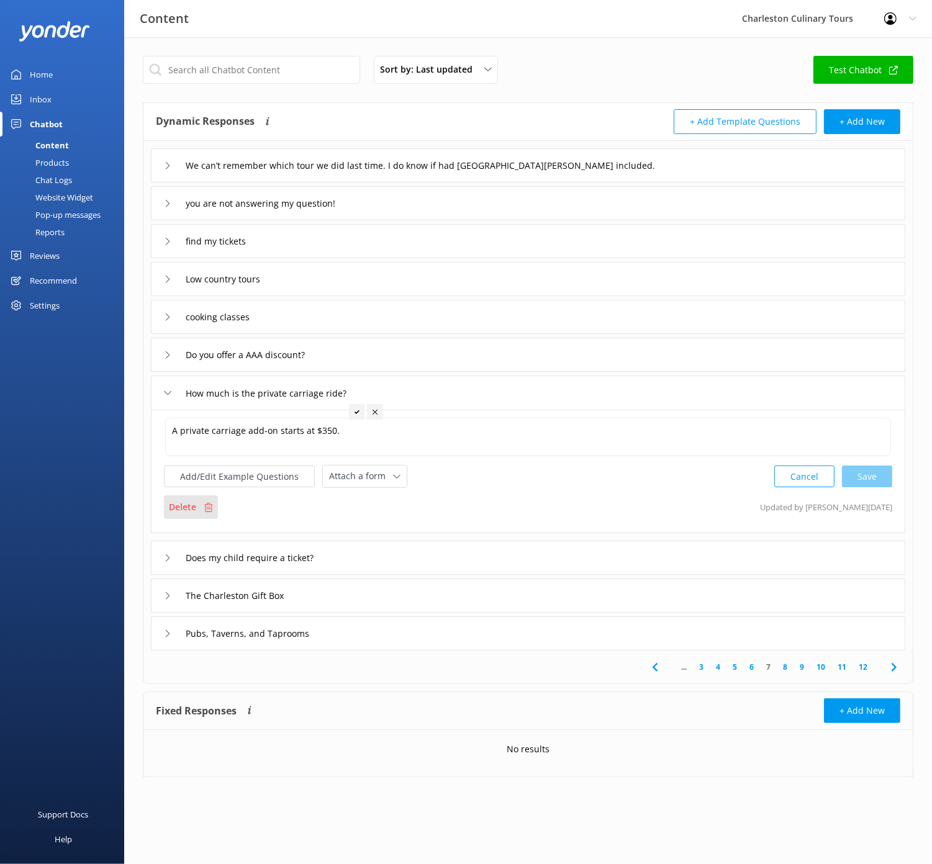
click at [191, 513] on p "Delete" at bounding box center [182, 507] width 27 height 14
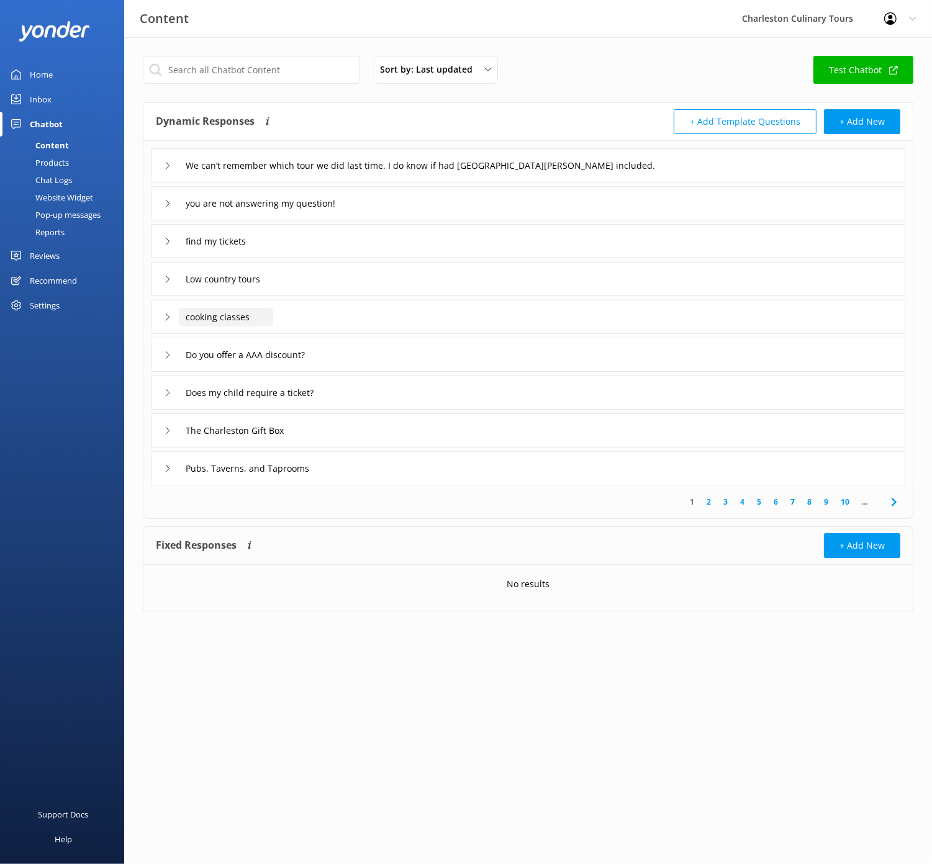
click at [267, 309] on input "cooking classes" at bounding box center [226, 317] width 94 height 19
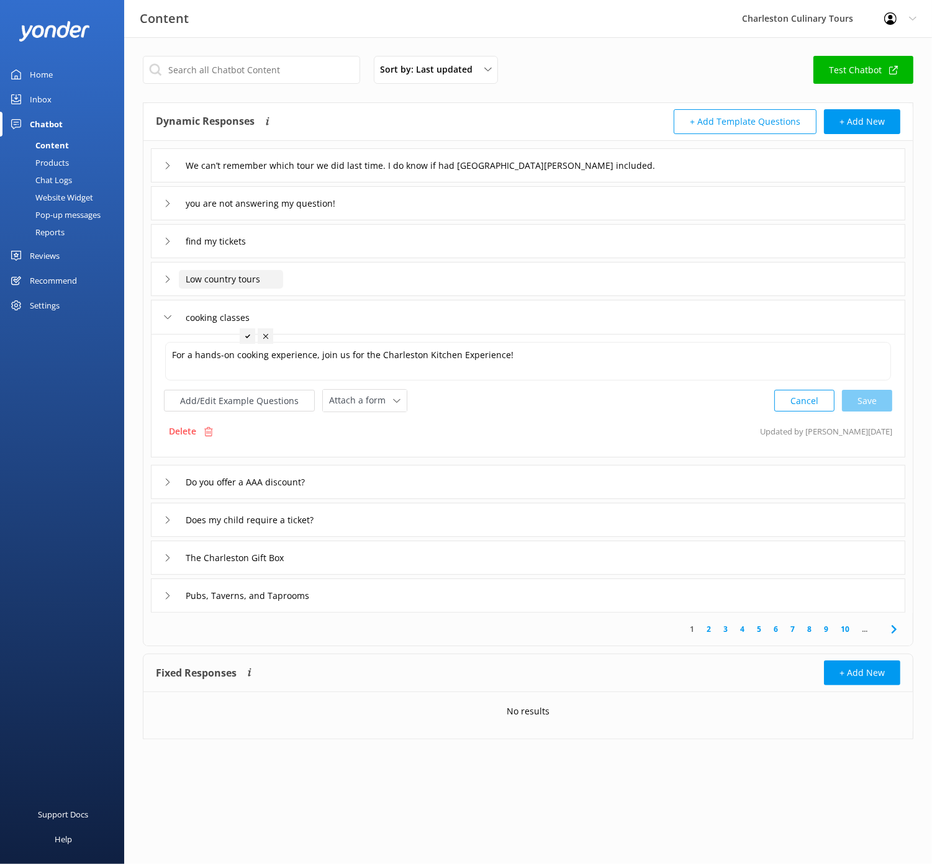
click at [257, 275] on input "Low country tours" at bounding box center [231, 279] width 104 height 19
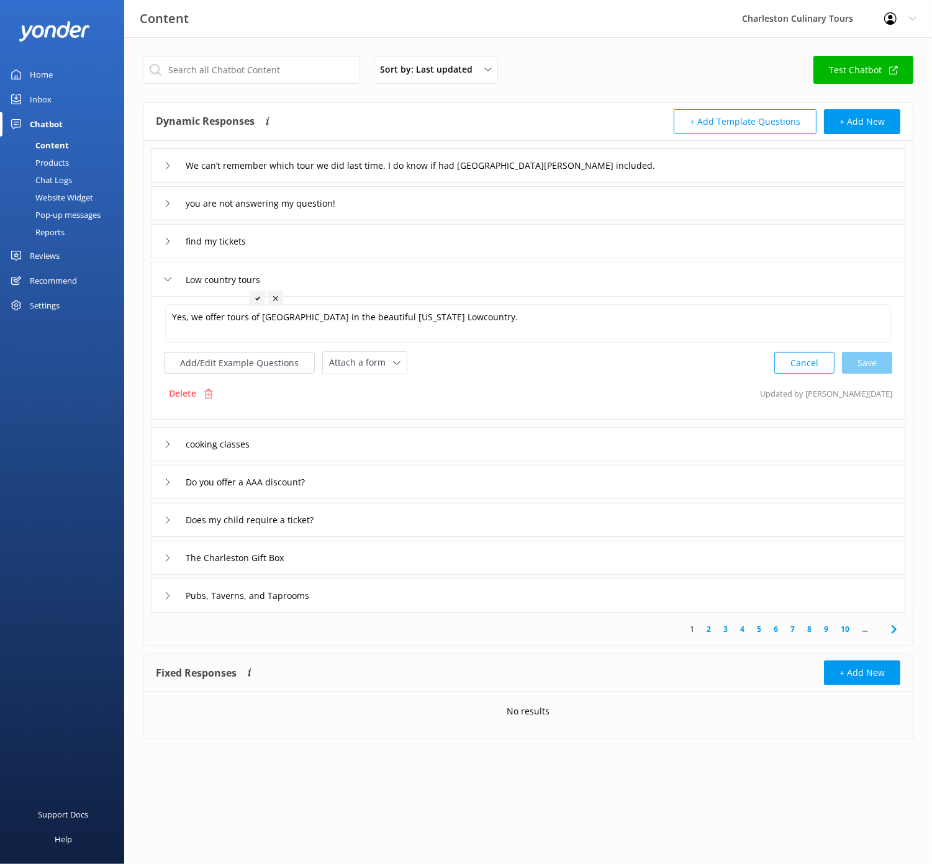
click at [377, 235] on div "find my tickets" at bounding box center [528, 241] width 754 height 34
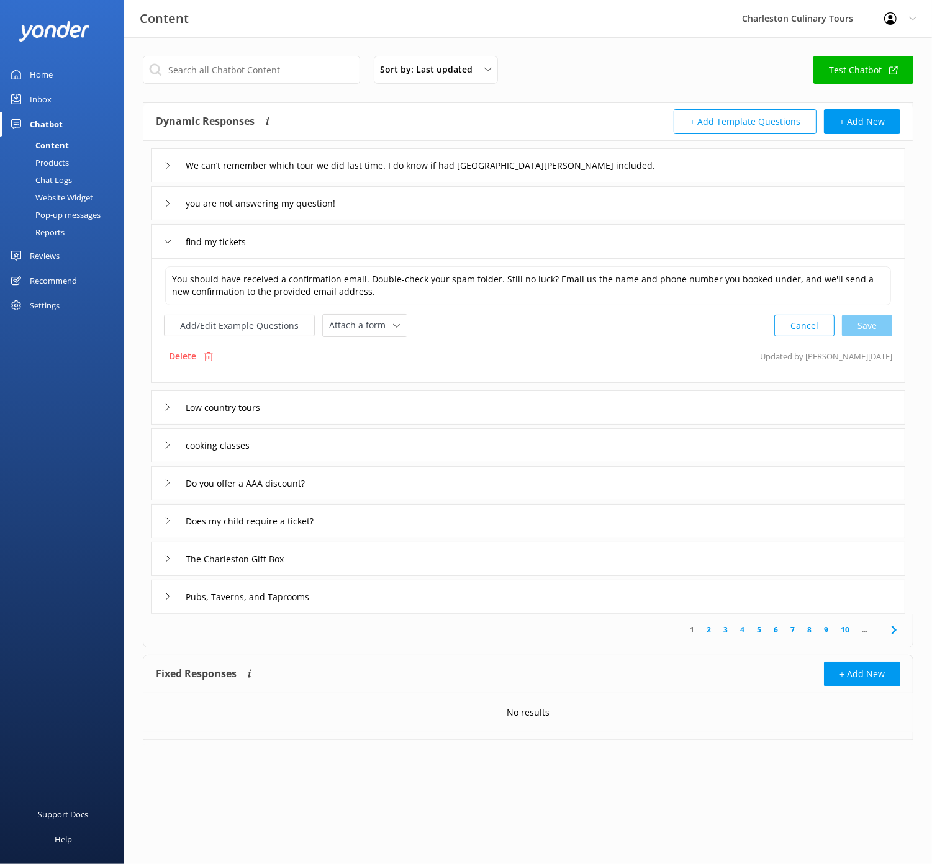
click at [382, 206] on div "you are not answering my question!" at bounding box center [528, 203] width 754 height 34
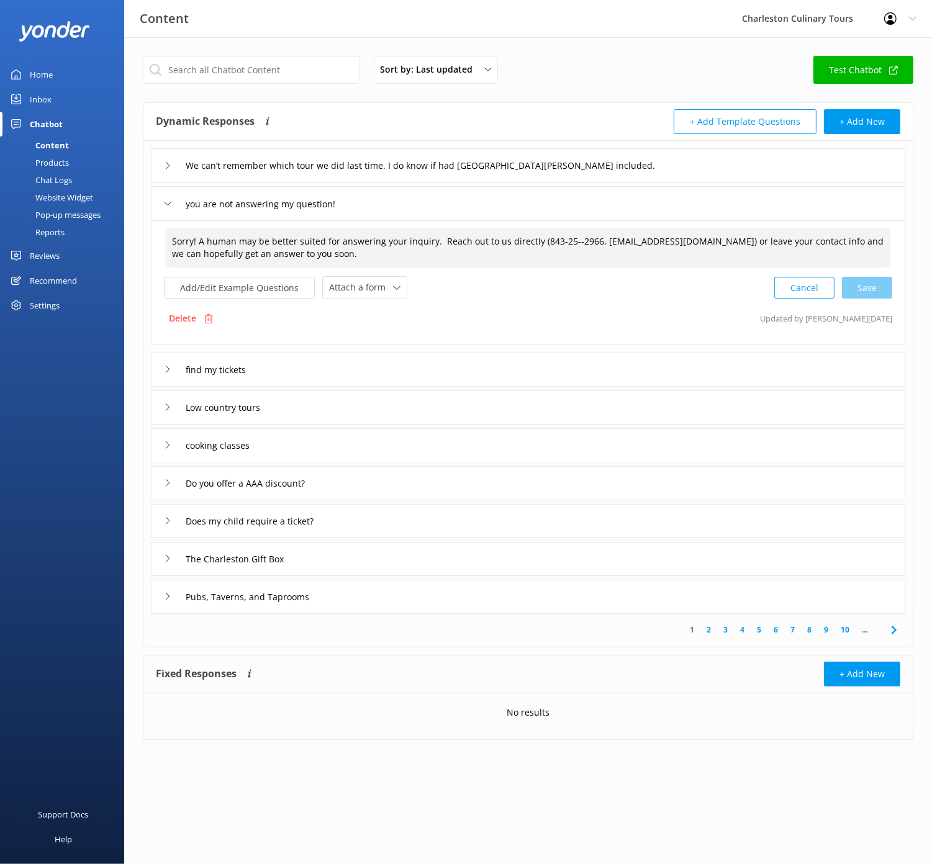
drag, startPoint x: 737, startPoint y: 241, endPoint x: 763, endPoint y: 221, distance: 32.8
click at [737, 241] on textarea "Sorry! A human may be better suited for answering your inquiry. Reach out to us…" at bounding box center [528, 247] width 726 height 39
click at [564, 241] on textarea "Sorry! A human may be better suited for answering your inquiry. Reach out to us…" at bounding box center [528, 247] width 726 height 38
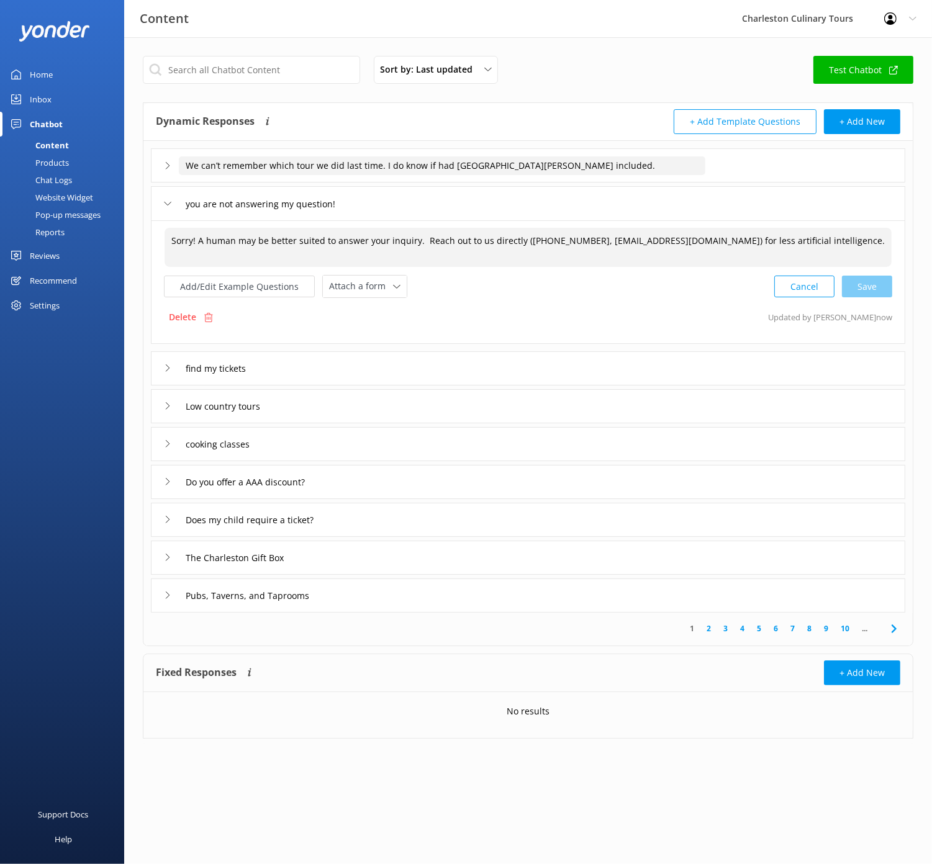
type textarea "Sorry! A human may be better suited to answer your inquiry. Reach out to us dir…"
click at [315, 168] on input "We can’t remember which tour we did last time. I do know if had [GEOGRAPHIC_DAT…" at bounding box center [442, 165] width 526 height 19
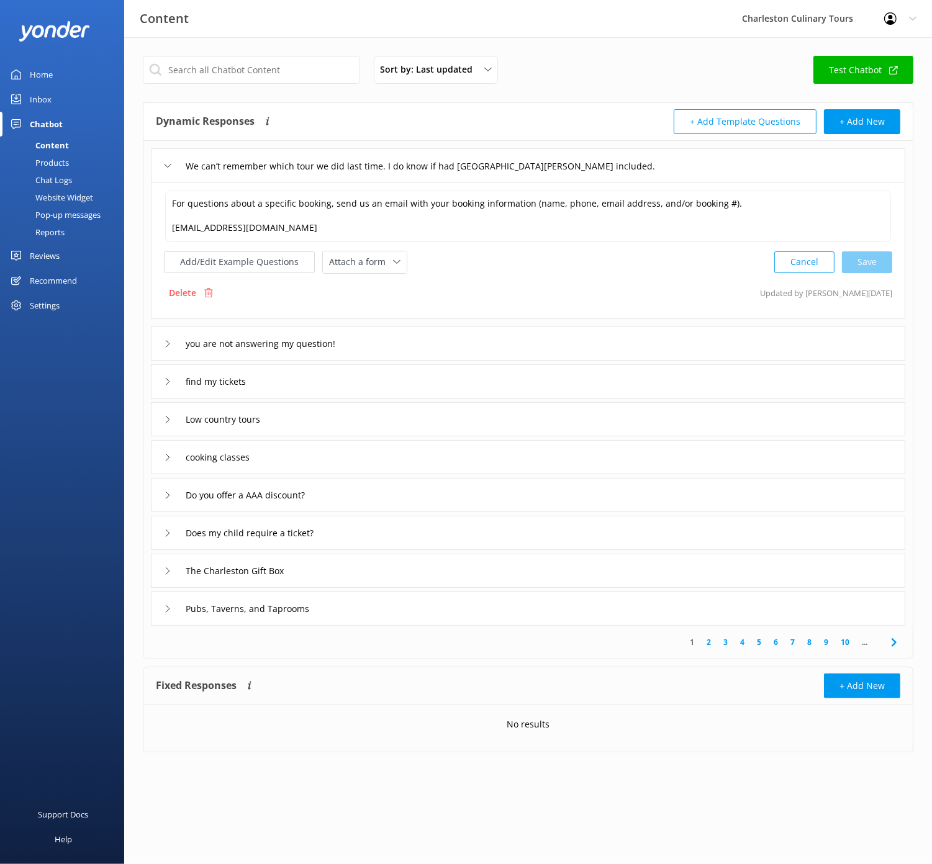
click at [788, 637] on link "7" at bounding box center [792, 642] width 17 height 12
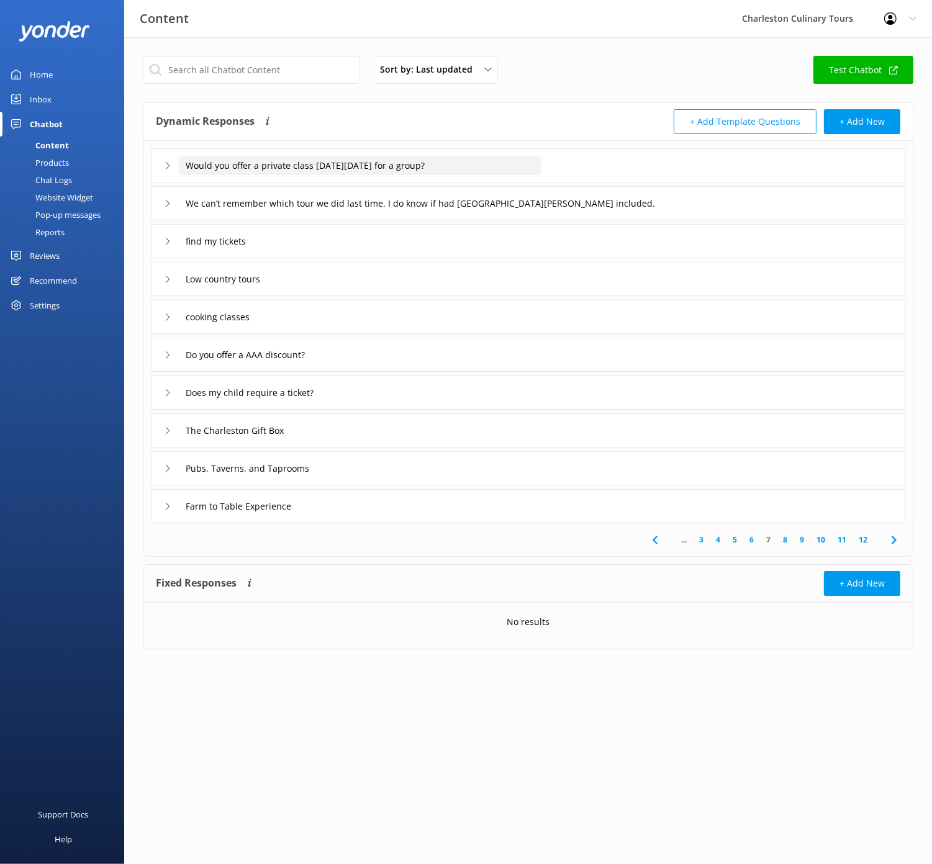
click at [516, 168] on input "Would you offer a private class [DATE][DATE] for a group?" at bounding box center [360, 165] width 362 height 19
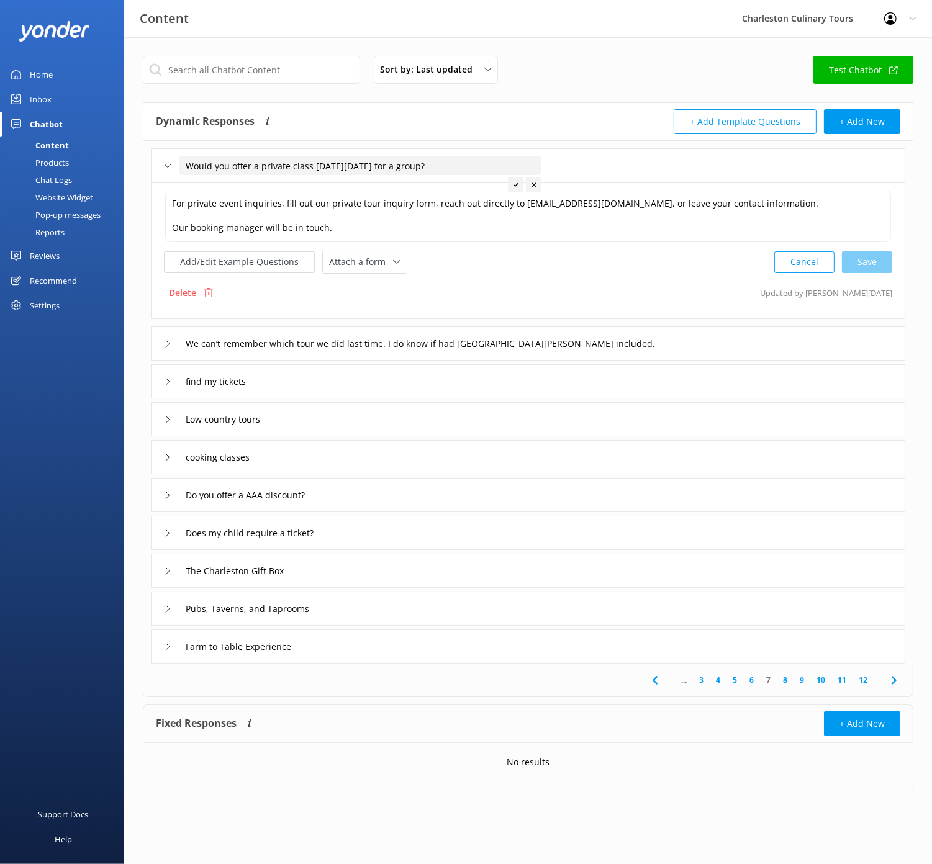
click at [530, 185] on div at bounding box center [534, 185] width 16 height 16
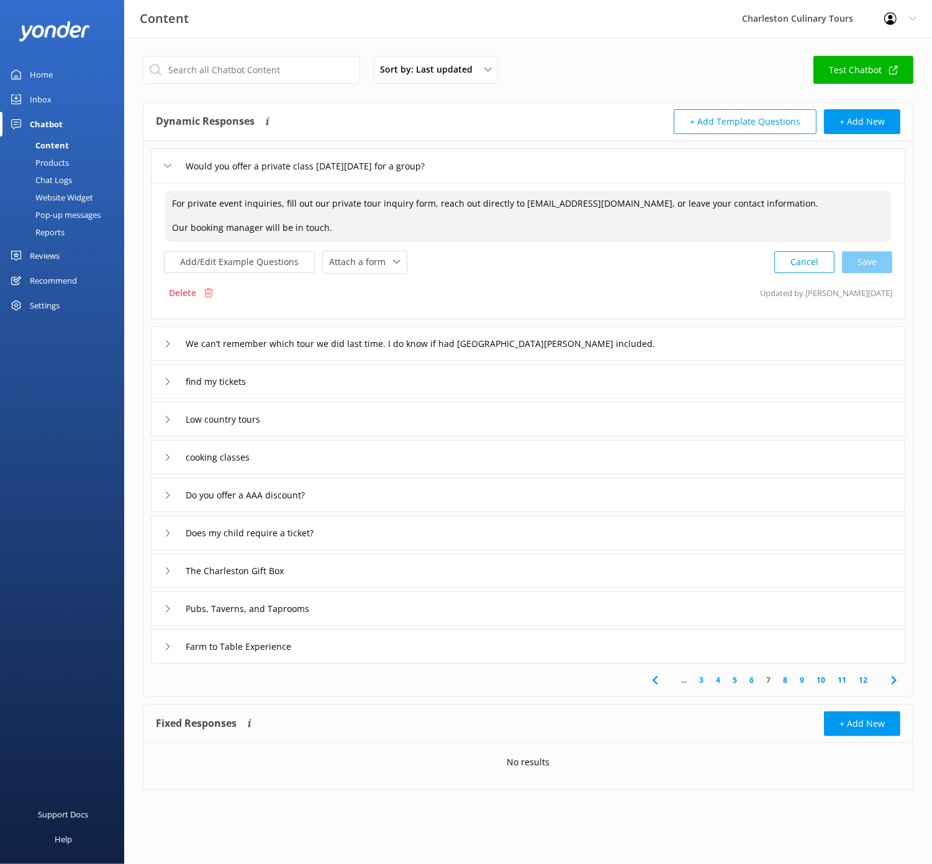
drag, startPoint x: 426, startPoint y: 204, endPoint x: 793, endPoint y: 206, distance: 366.8
click at [793, 206] on textarea "For private event inquiries, fill out our private tour inquiry form, reach out …" at bounding box center [528, 217] width 726 height 52
type textarea "For private event inquiries, fill out our private tour inquiry form. Our bookin…"
click at [750, 678] on link "6" at bounding box center [751, 679] width 17 height 12
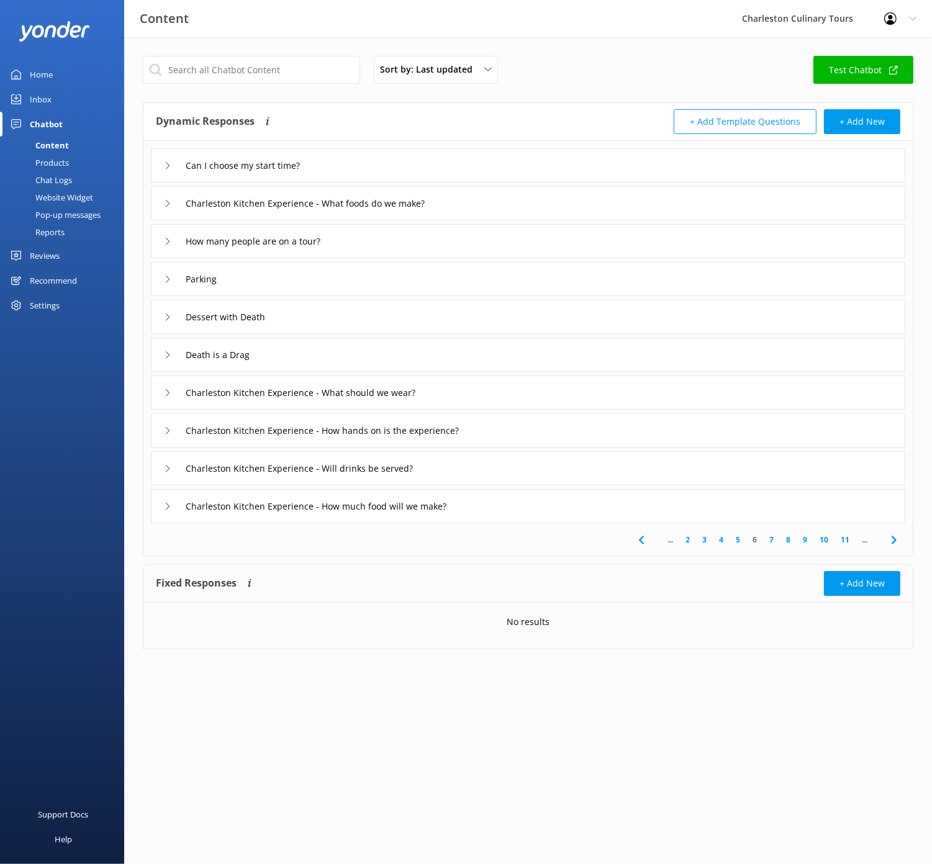
click at [735, 540] on link "5" at bounding box center [737, 540] width 17 height 12
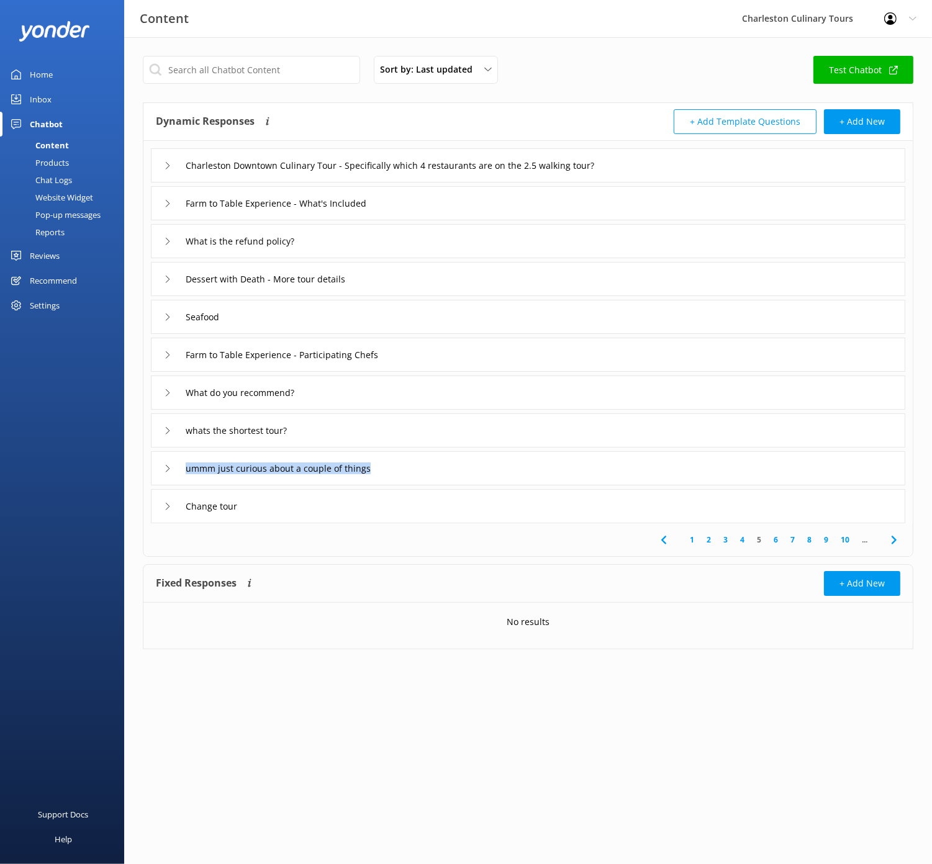
click at [634, 467] on div "ummm just curious about a couple of things" at bounding box center [528, 468] width 754 height 34
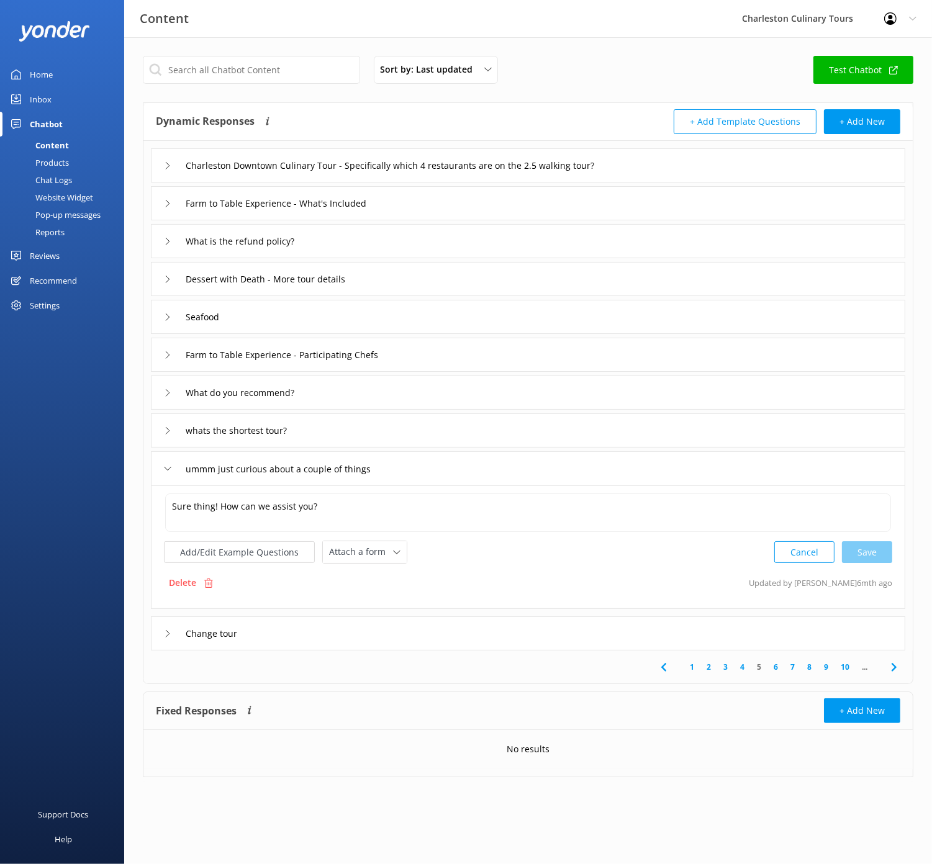
click at [528, 353] on div "Farm to Table Experience - Participating Chefs" at bounding box center [528, 355] width 754 height 34
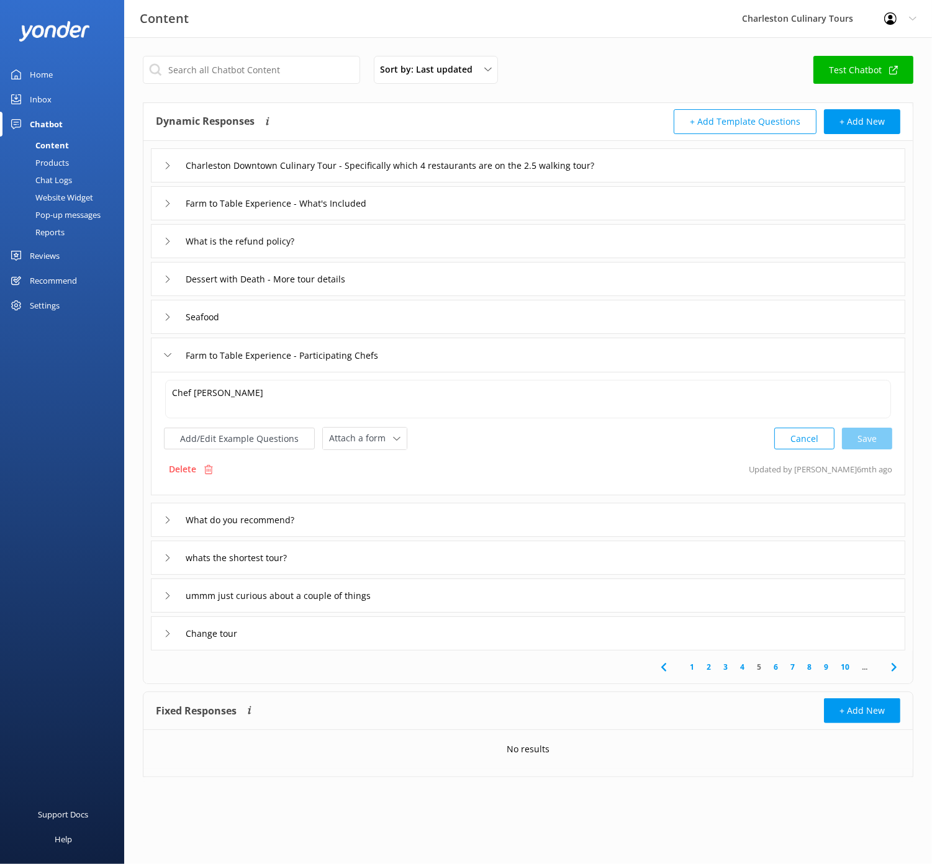
click at [743, 664] on link "4" at bounding box center [742, 667] width 17 height 12
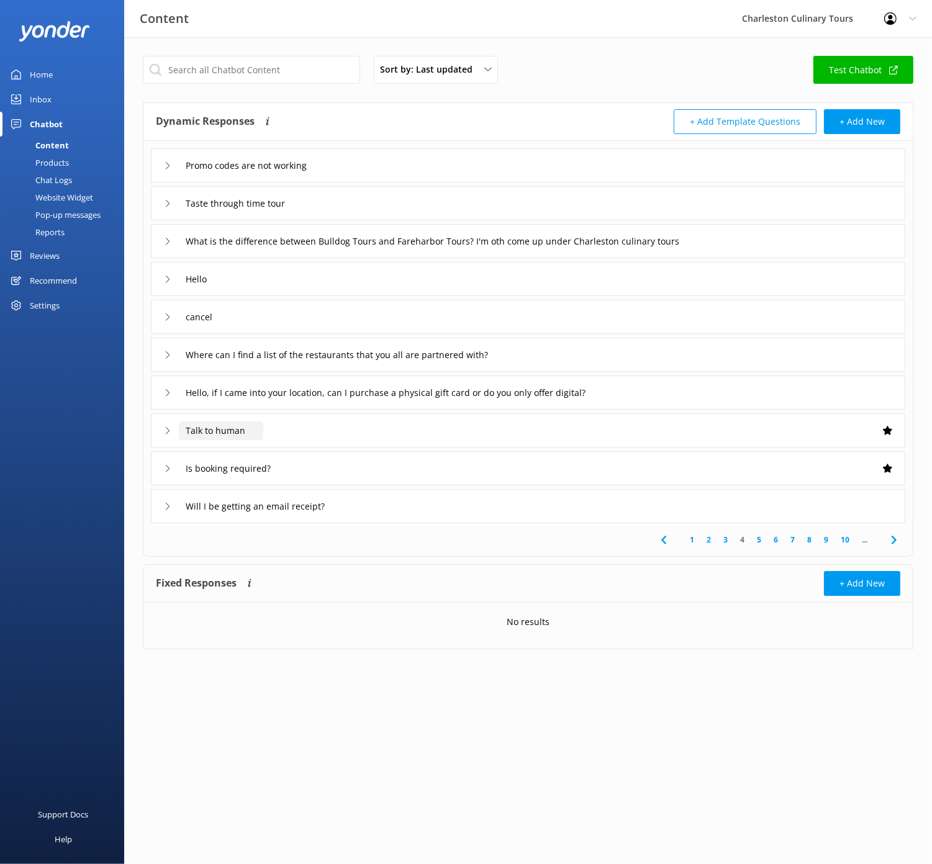
click at [246, 433] on input "Talk to human" at bounding box center [221, 430] width 84 height 19
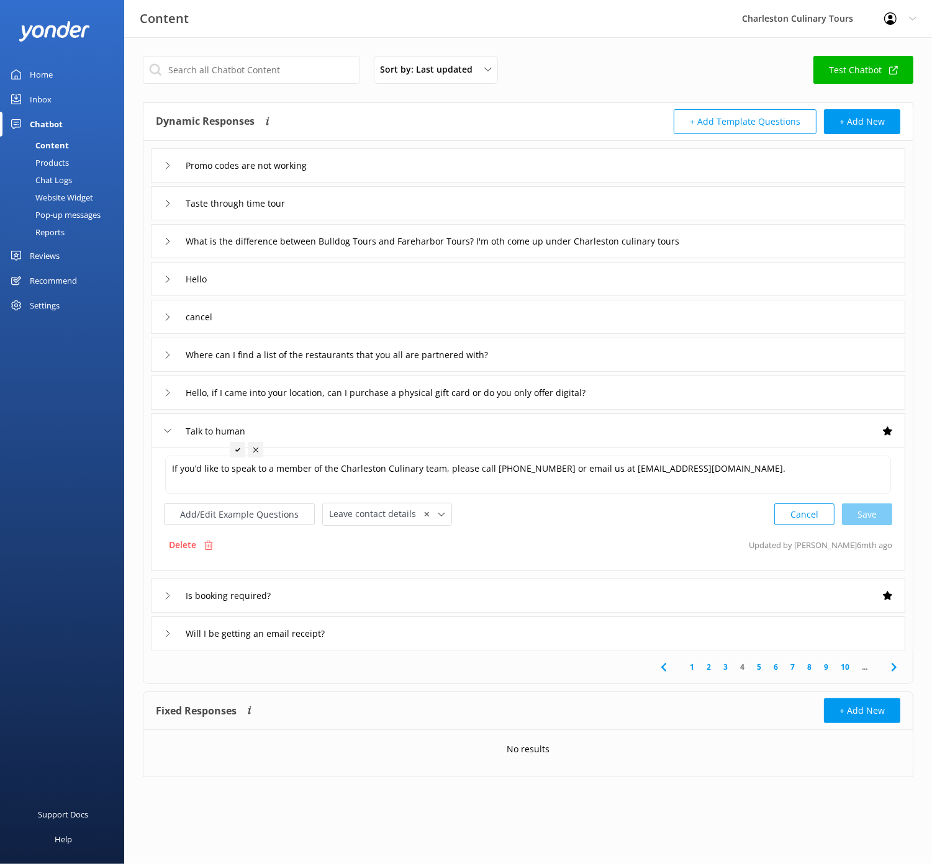
click at [420, 593] on div "Is booking required?" at bounding box center [528, 595] width 754 height 34
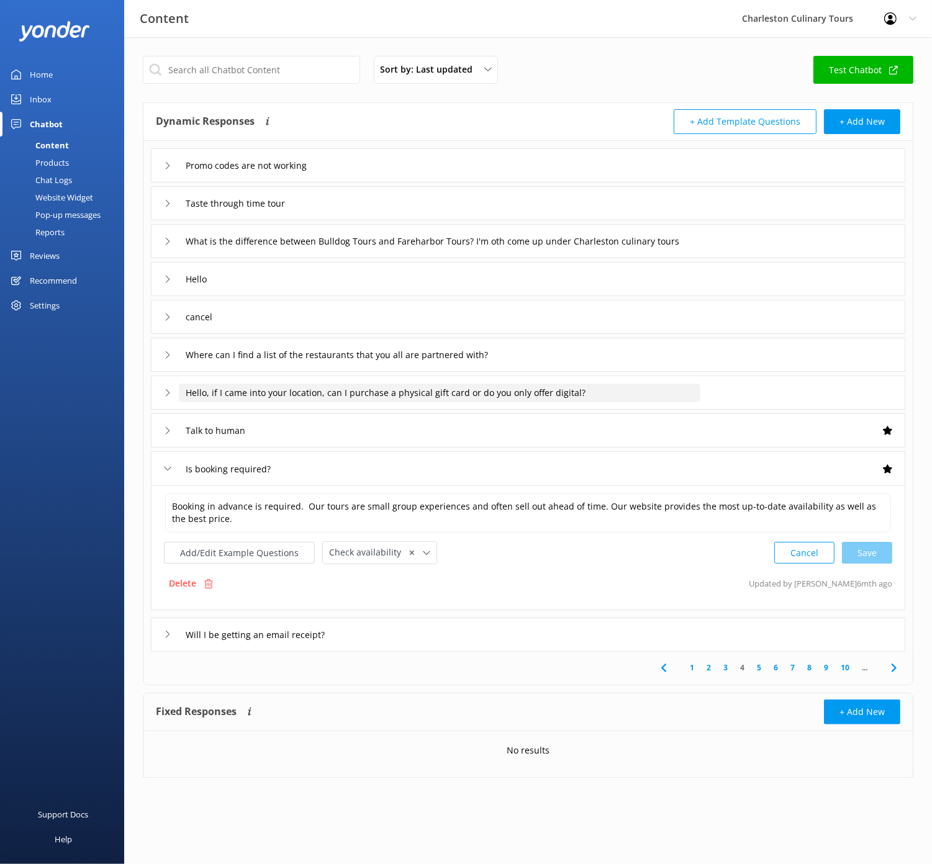
click at [662, 394] on input "Hello, if I came into your location, can I purchase a physical gift card or do …" at bounding box center [439, 393] width 521 height 19
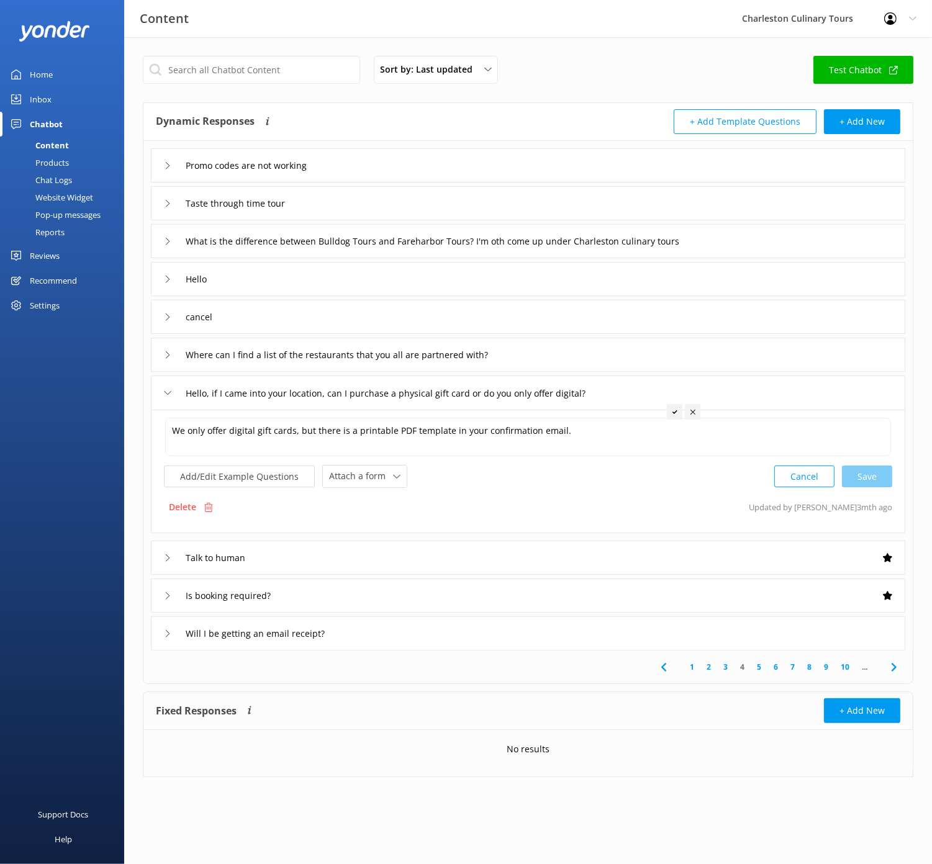
click at [588, 351] on div "Where can I find a list of the restaurants that you all are partnered with?" at bounding box center [528, 355] width 754 height 34
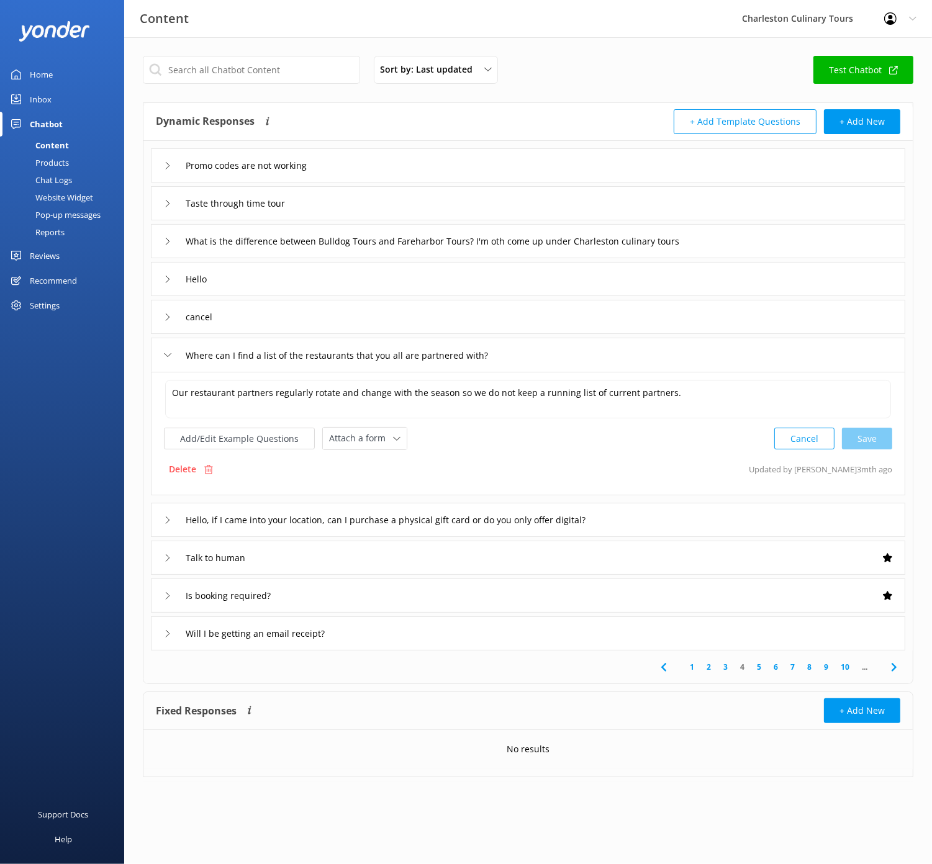
click at [539, 311] on div "cancel" at bounding box center [528, 317] width 754 height 34
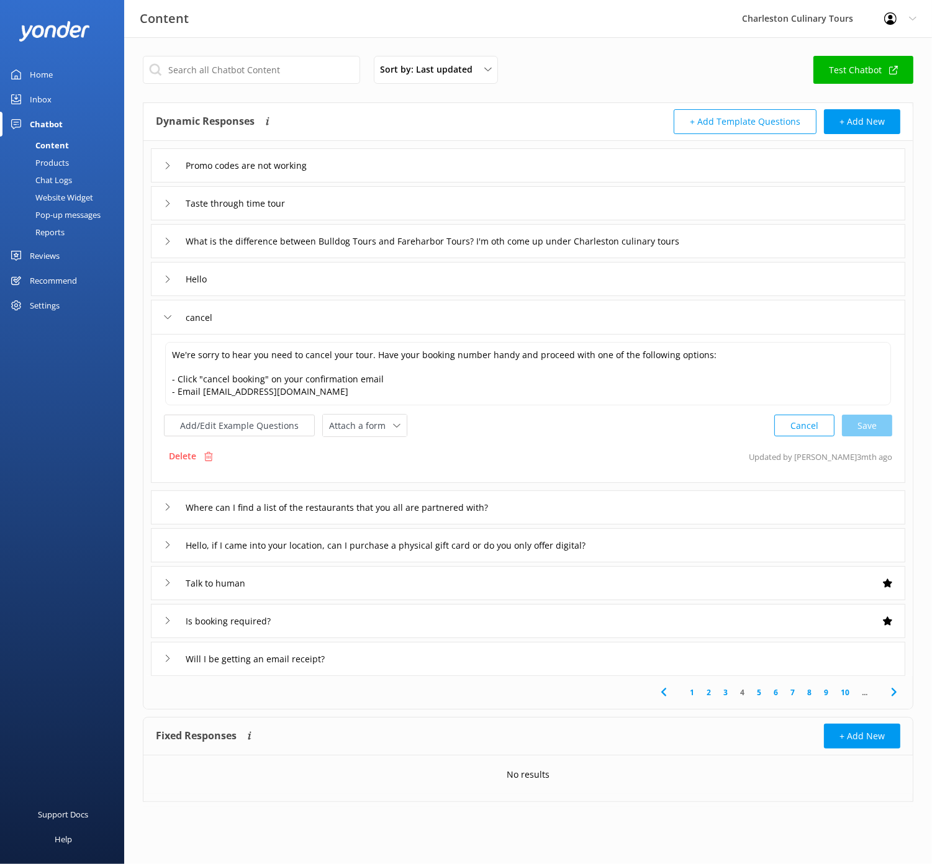
click at [523, 276] on div "Hello" at bounding box center [528, 279] width 754 height 34
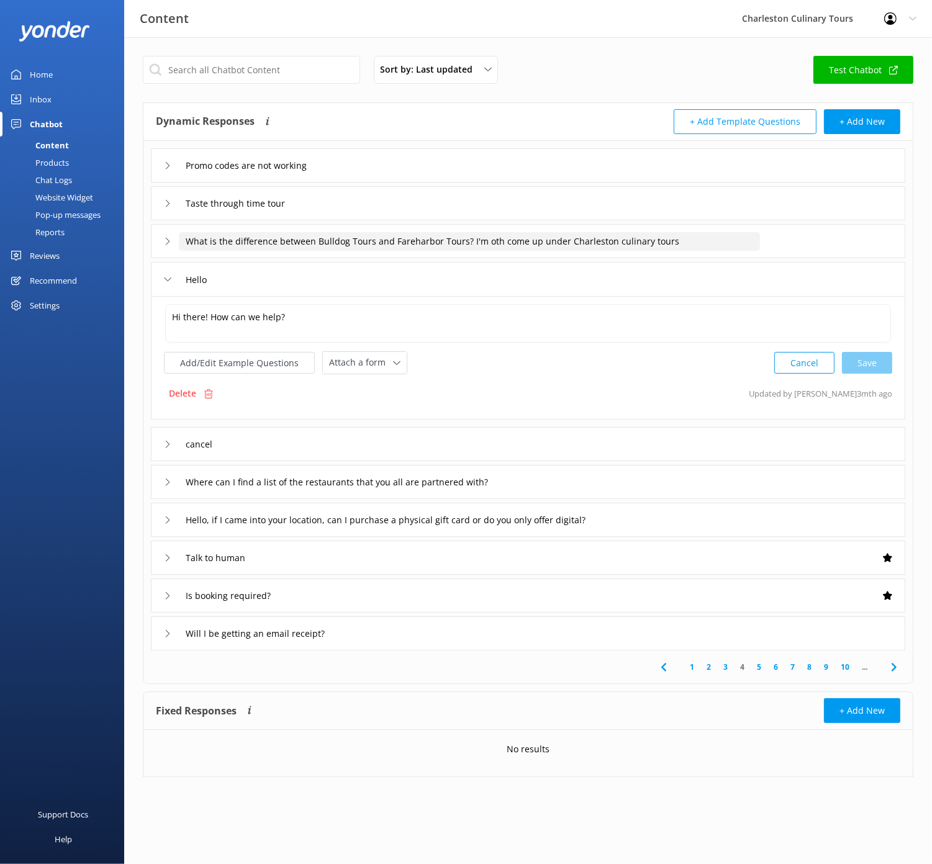
click at [721, 232] on input "What is the difference between Bulldog Tours and Fareharbor Tours? I'm oth come…" at bounding box center [469, 241] width 581 height 19
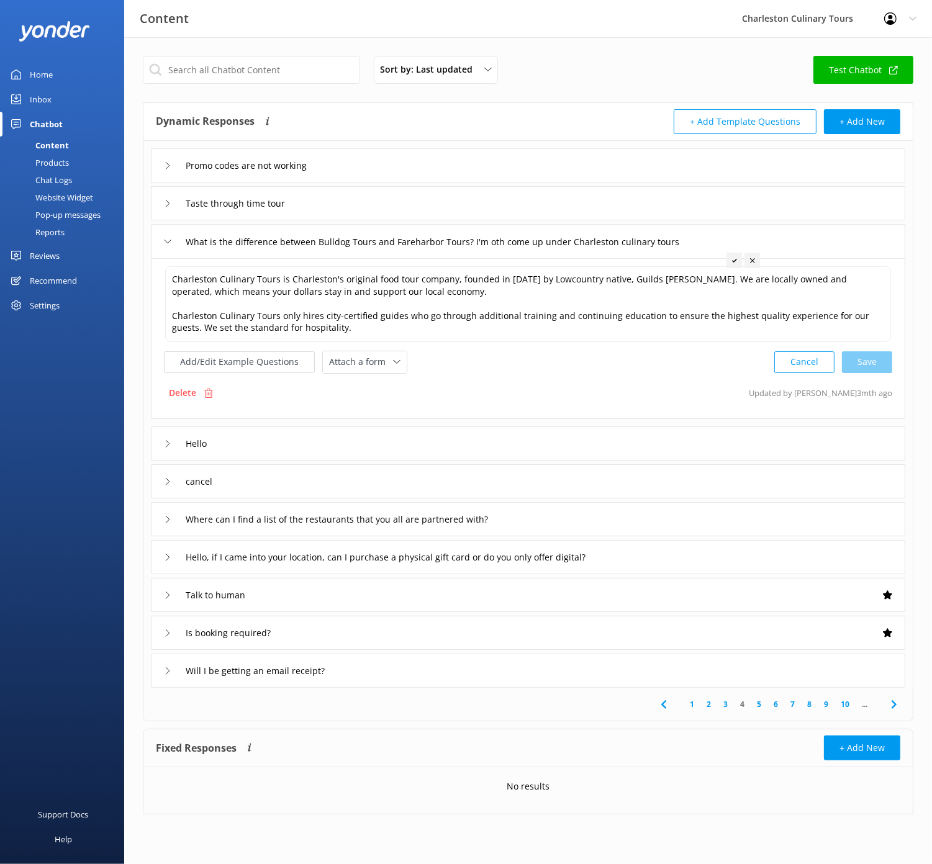
click at [384, 204] on div "Taste through time tour" at bounding box center [528, 203] width 754 height 34
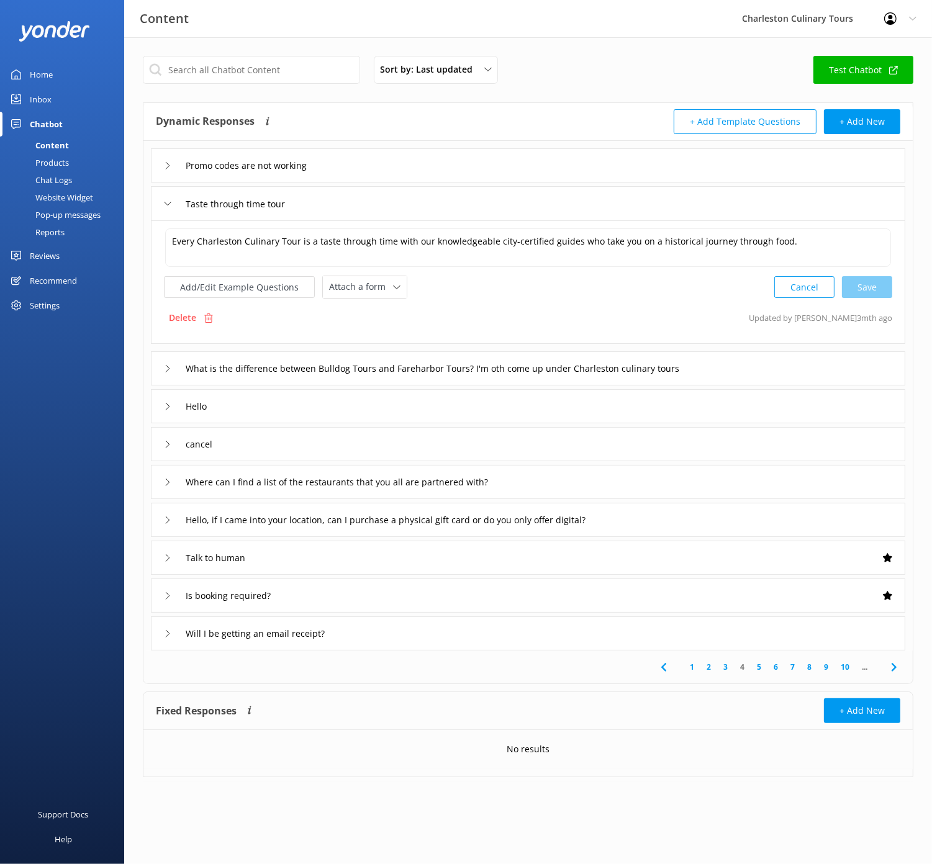
click at [398, 164] on div "Promo codes are not working" at bounding box center [528, 165] width 754 height 34
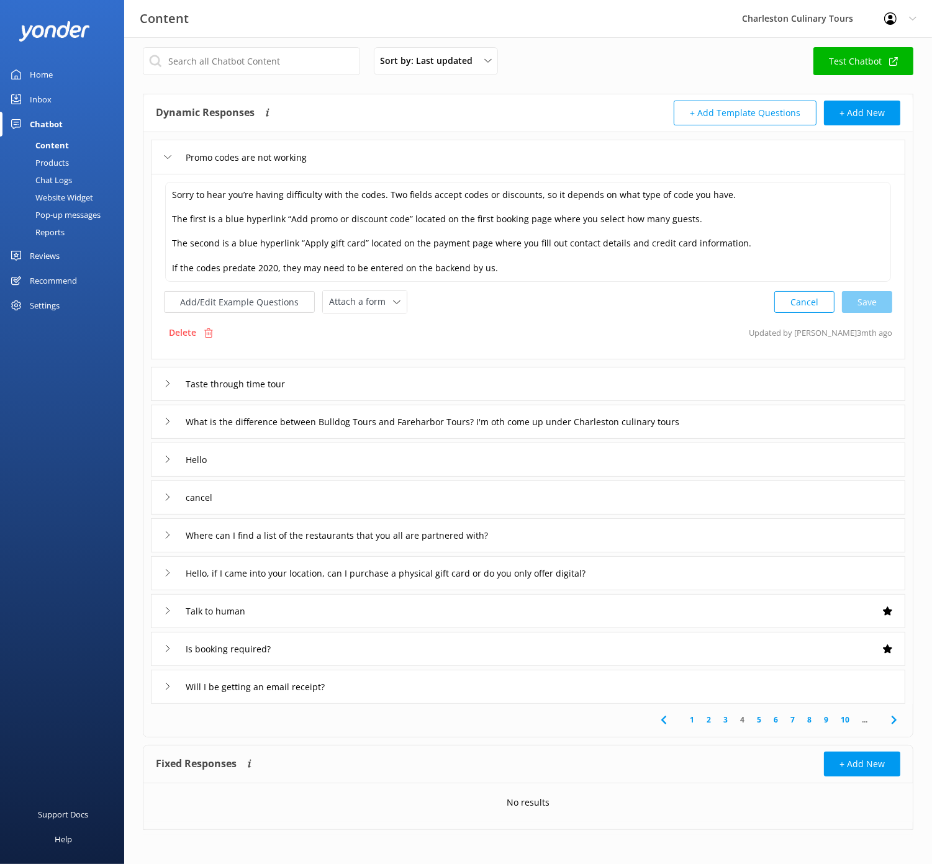
scroll to position [7, 0]
click at [726, 718] on link "3" at bounding box center [725, 721] width 17 height 12
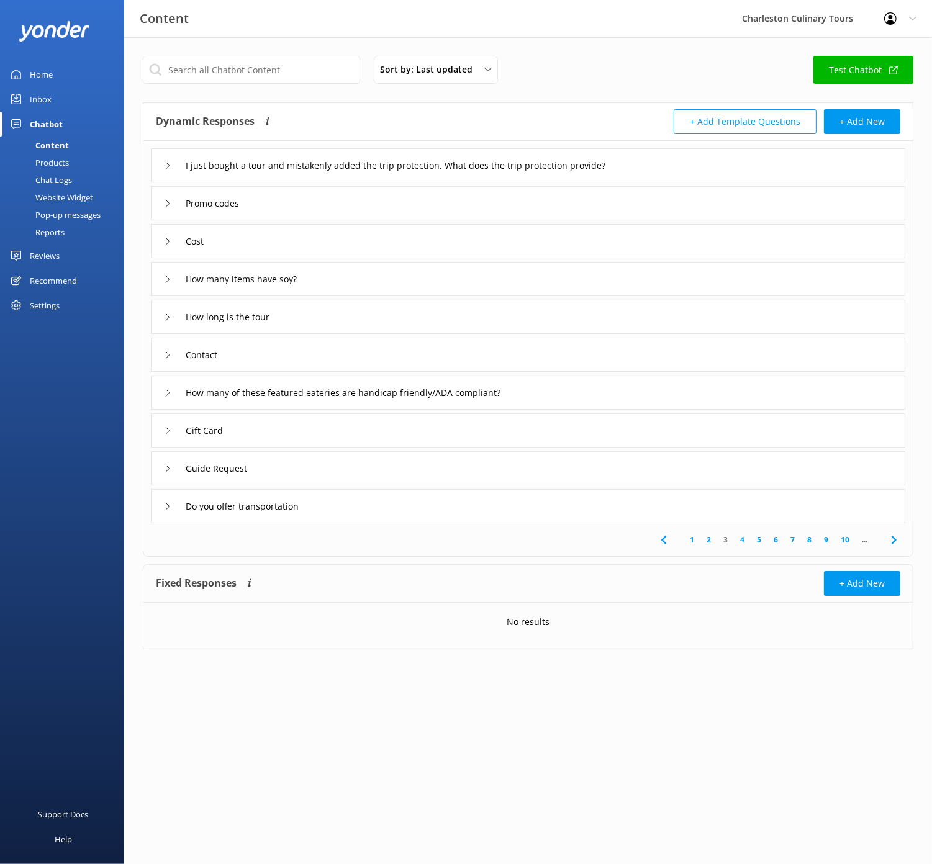
click at [552, 459] on div "Guide Request" at bounding box center [528, 468] width 754 height 34
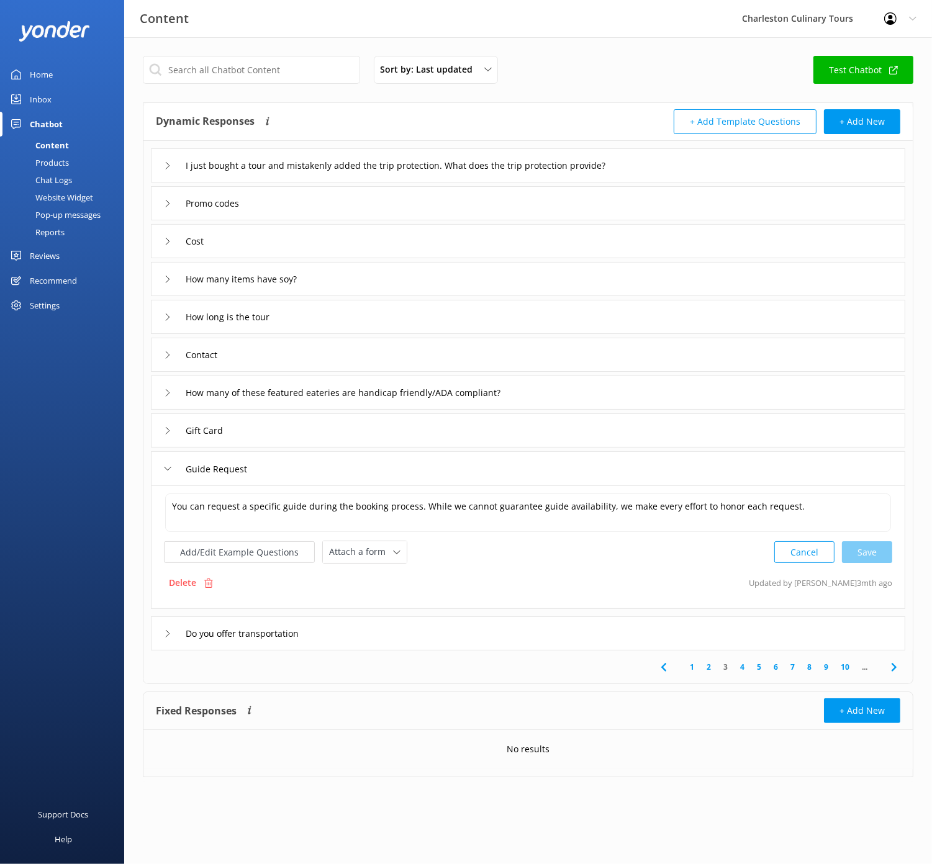
click at [593, 395] on div "How many of these featured eateries are handicap friendly/ADA compliant?" at bounding box center [528, 392] width 754 height 34
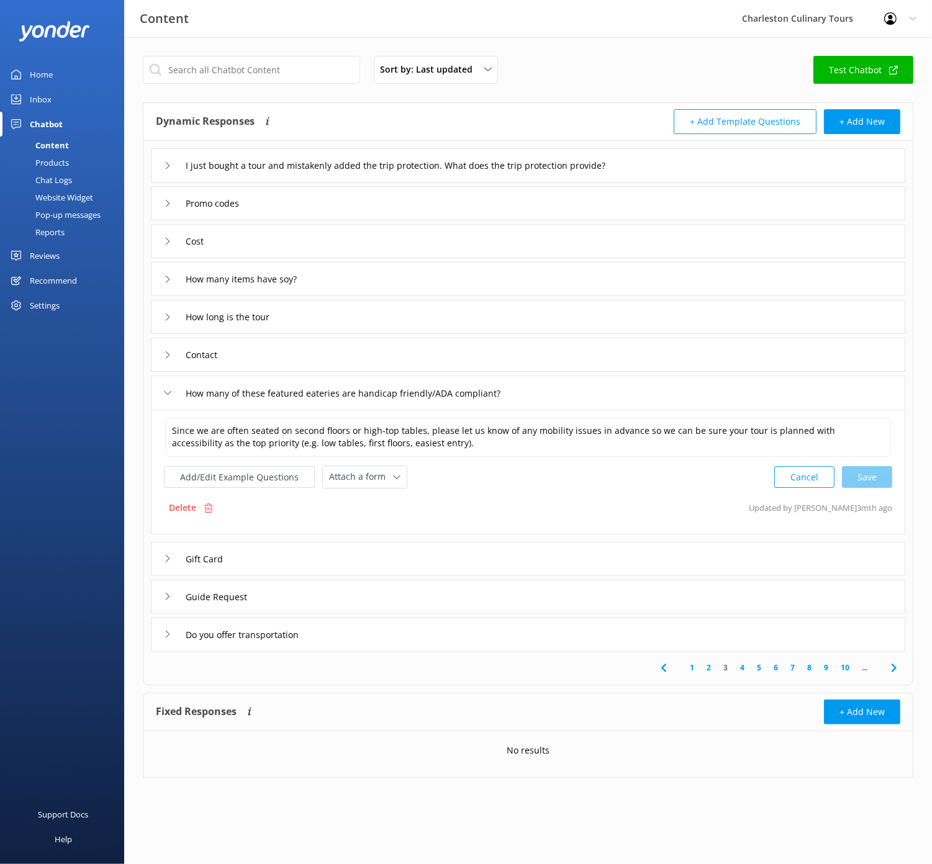
click at [580, 350] on div "Contact" at bounding box center [528, 355] width 754 height 34
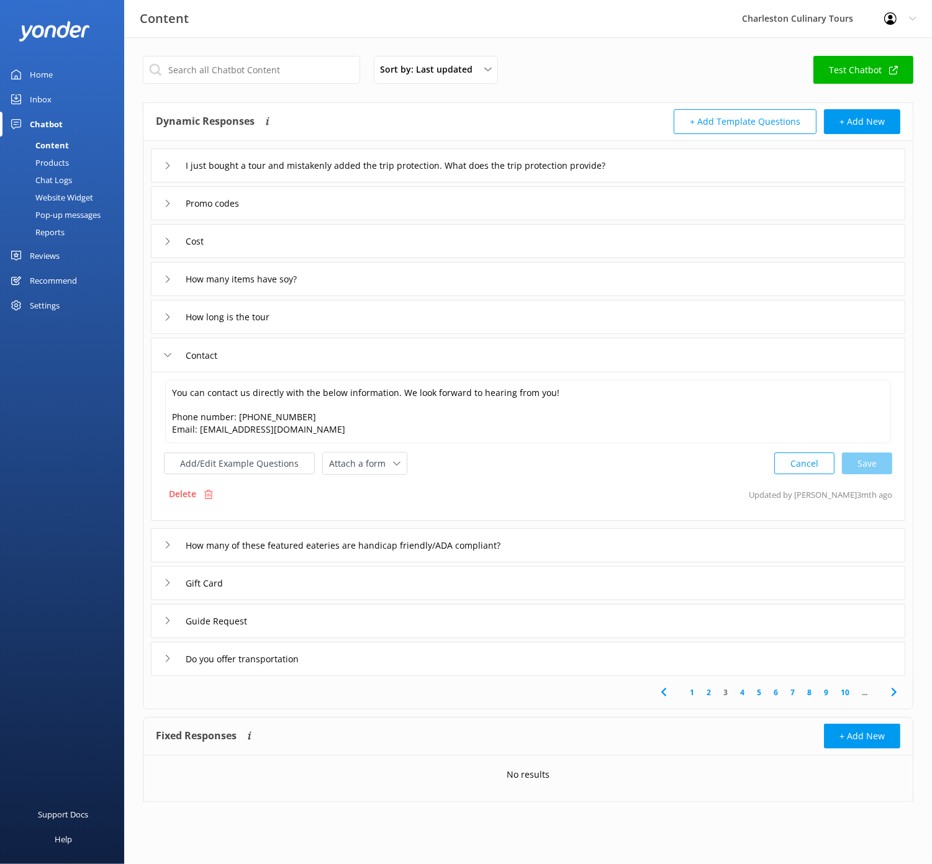
click at [526, 279] on div "How many items have soy?" at bounding box center [528, 279] width 754 height 34
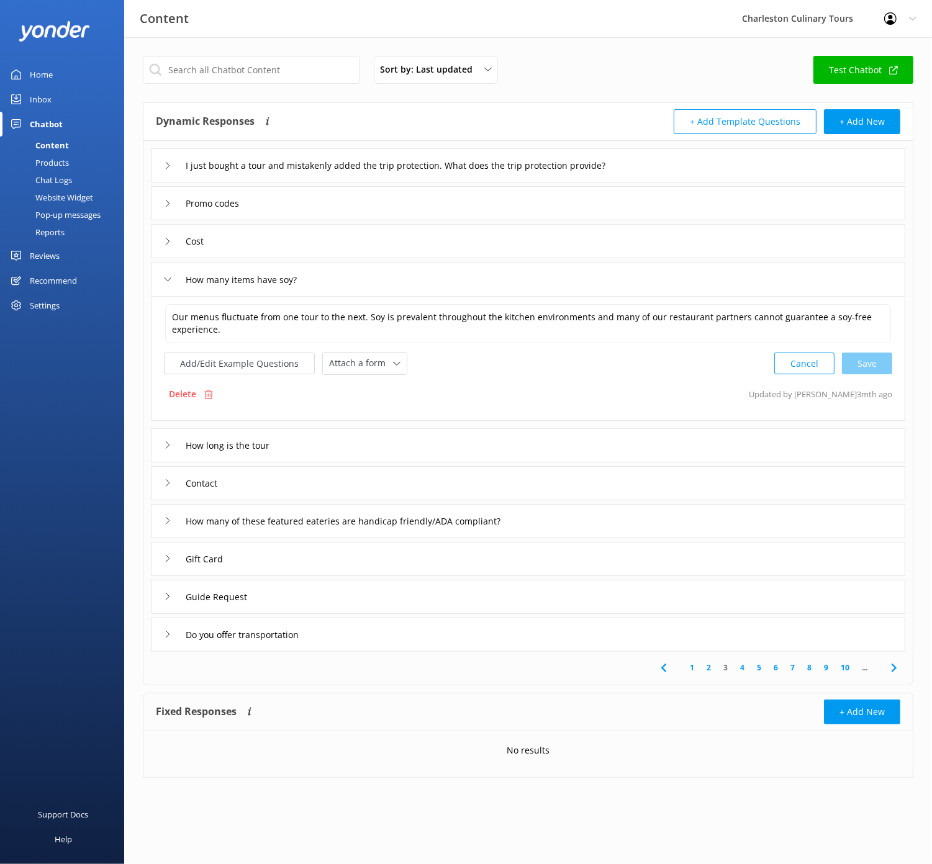
click at [537, 249] on div "Cost" at bounding box center [528, 241] width 754 height 34
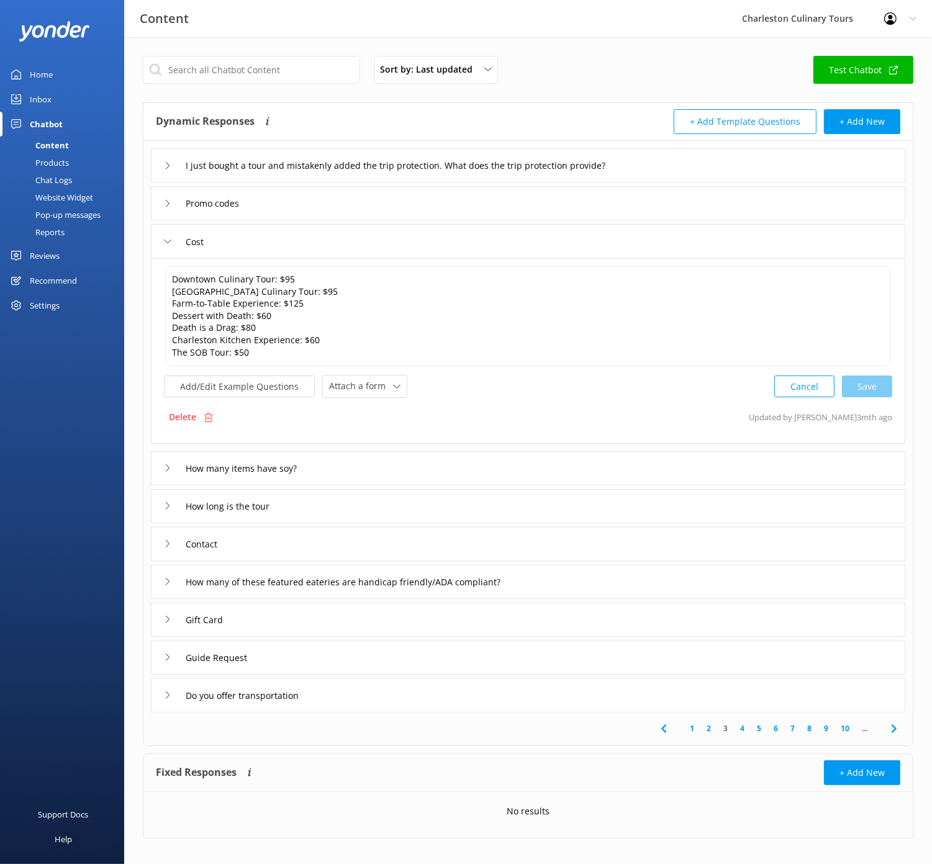
click at [464, 181] on div "I just bought a tour and mistakenly added the trip protection. What does the tr…" at bounding box center [528, 165] width 754 height 34
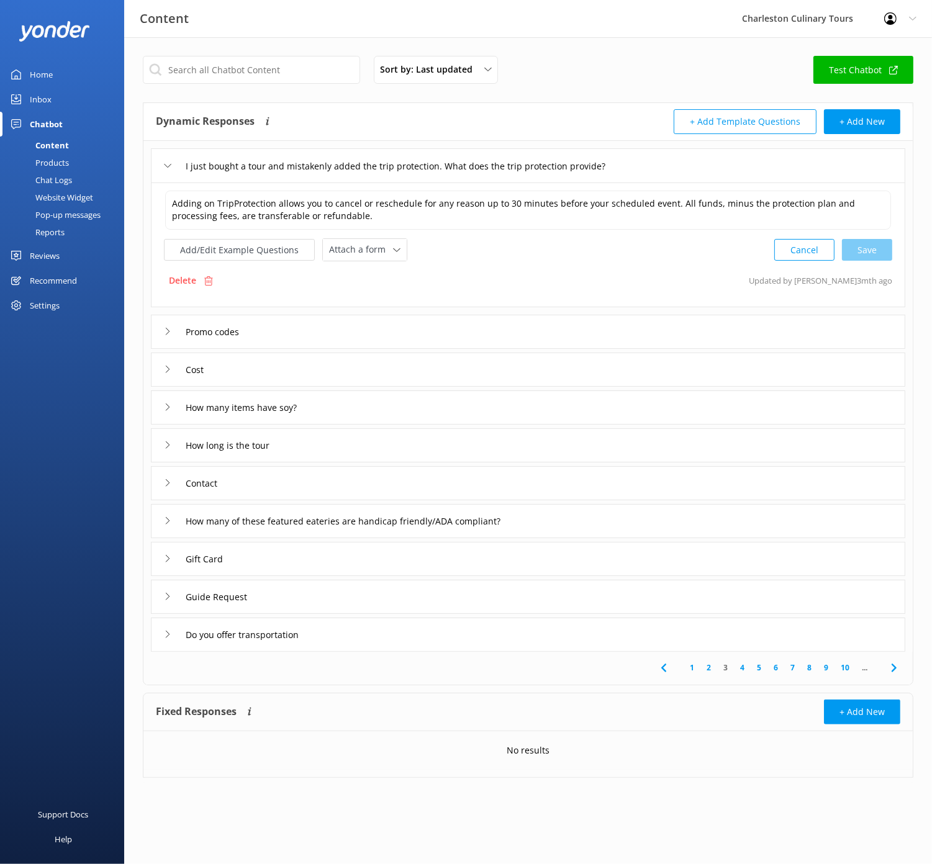
click at [441, 329] on div "Promo codes" at bounding box center [528, 332] width 754 height 34
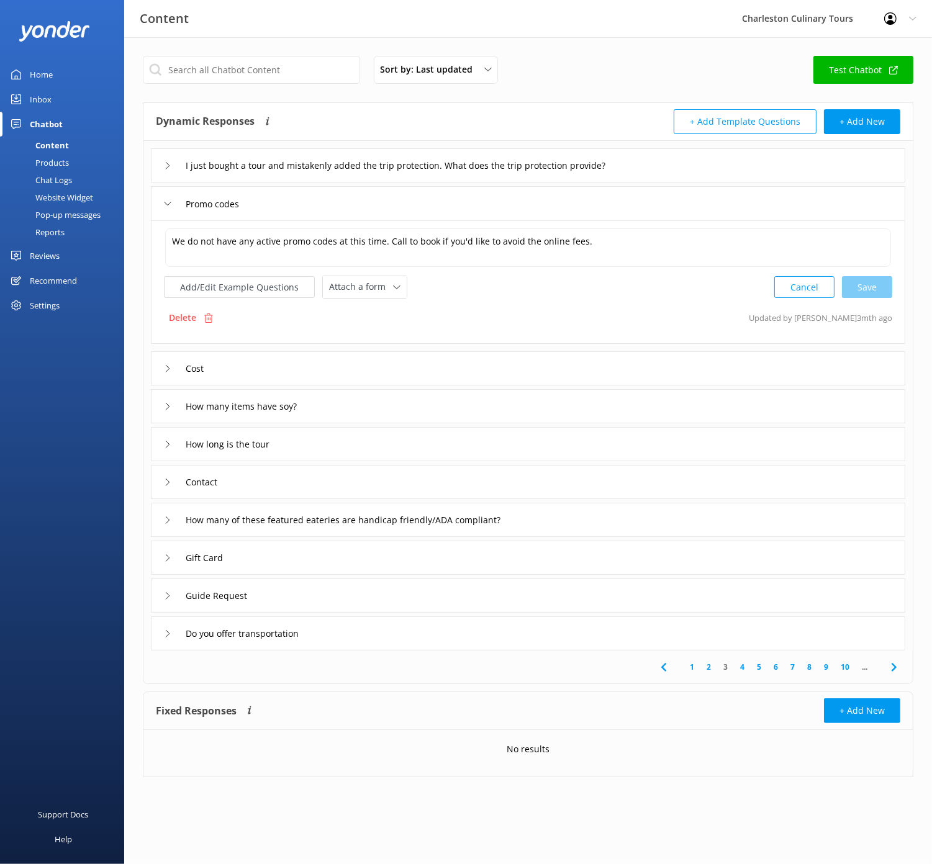
click at [707, 665] on link "2" at bounding box center [708, 667] width 17 height 12
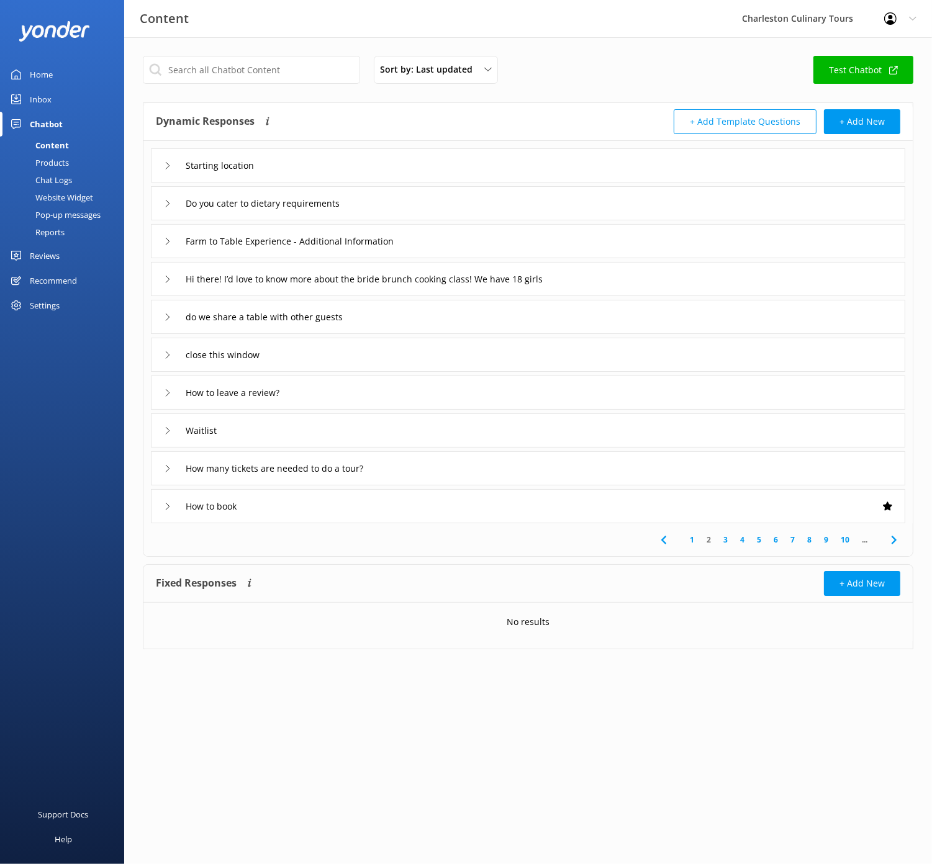
click at [387, 500] on div "How to book" at bounding box center [528, 506] width 754 height 34
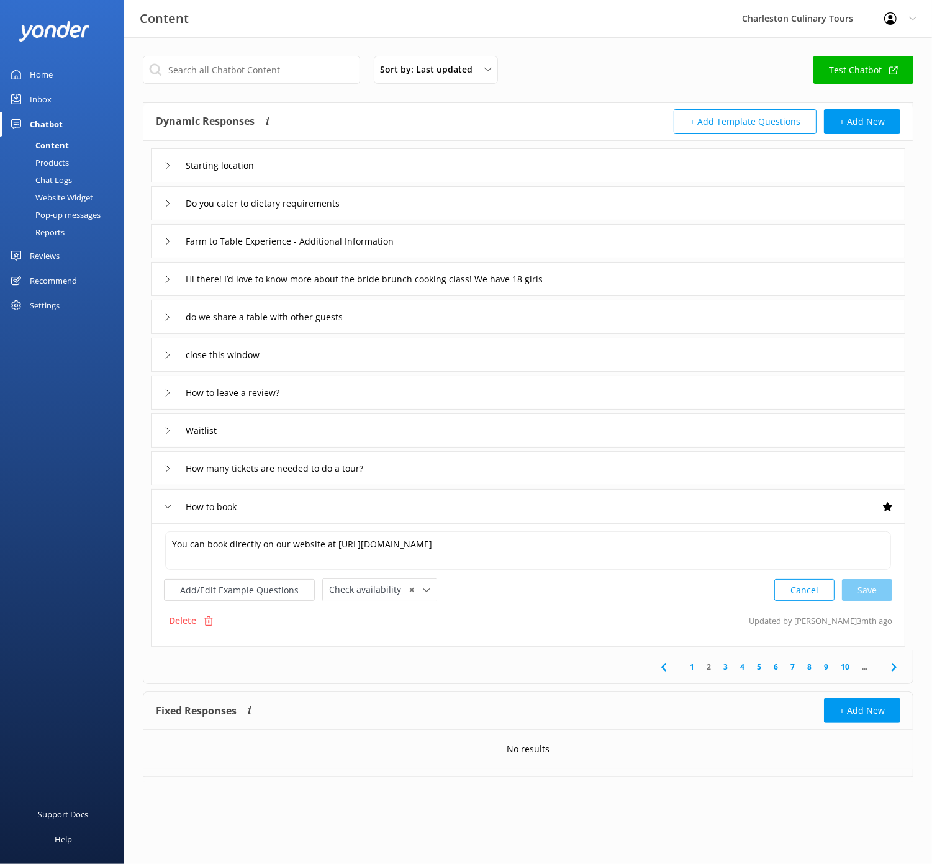
click at [411, 469] on div "How many tickets are needed to do a tour?" at bounding box center [528, 468] width 754 height 34
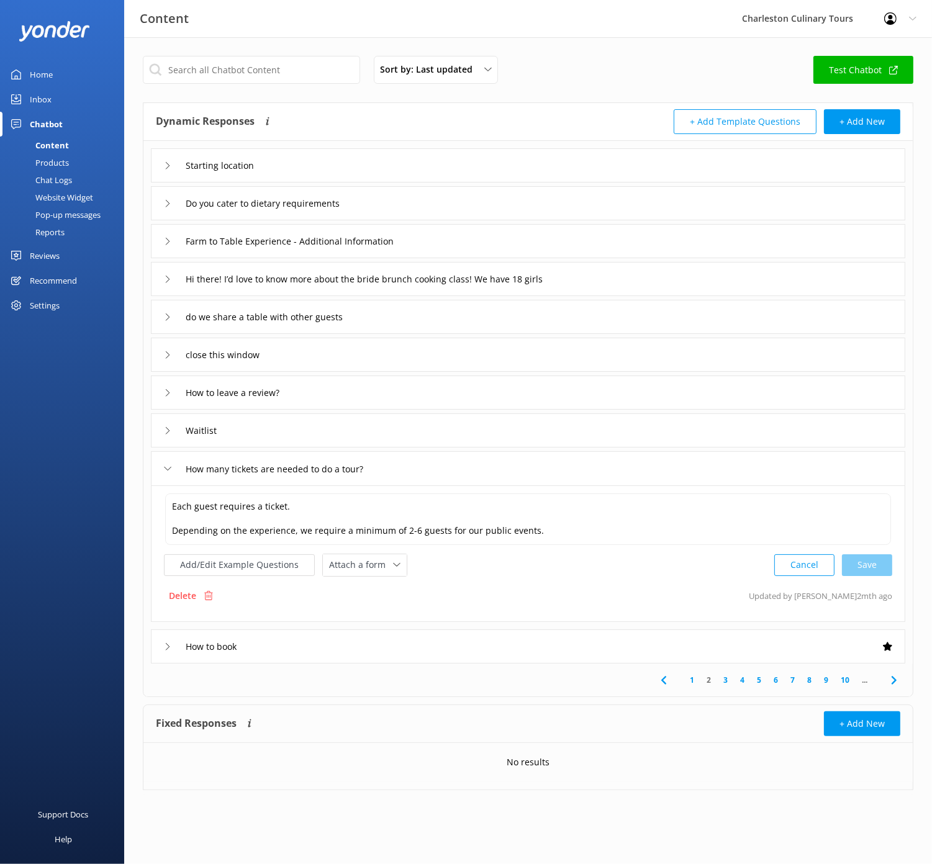
click at [426, 439] on div "Waitlist" at bounding box center [528, 430] width 754 height 34
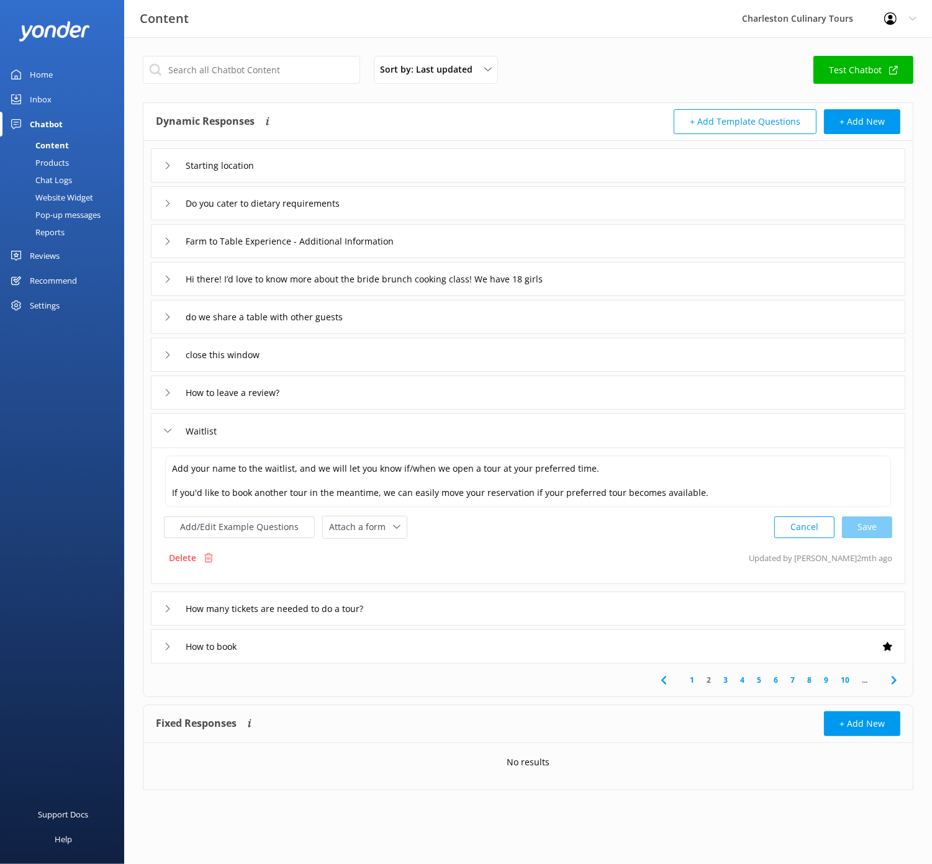
click at [428, 391] on div "How to leave a review?" at bounding box center [528, 392] width 754 height 34
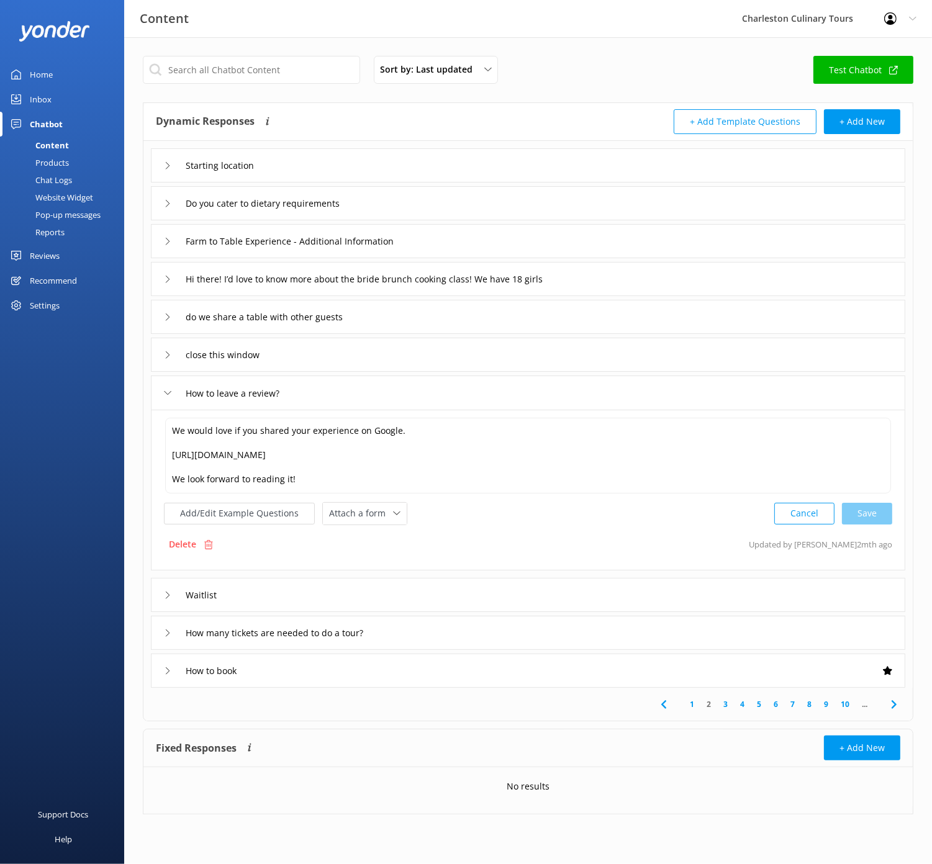
click at [487, 354] on div "close this window" at bounding box center [528, 355] width 754 height 34
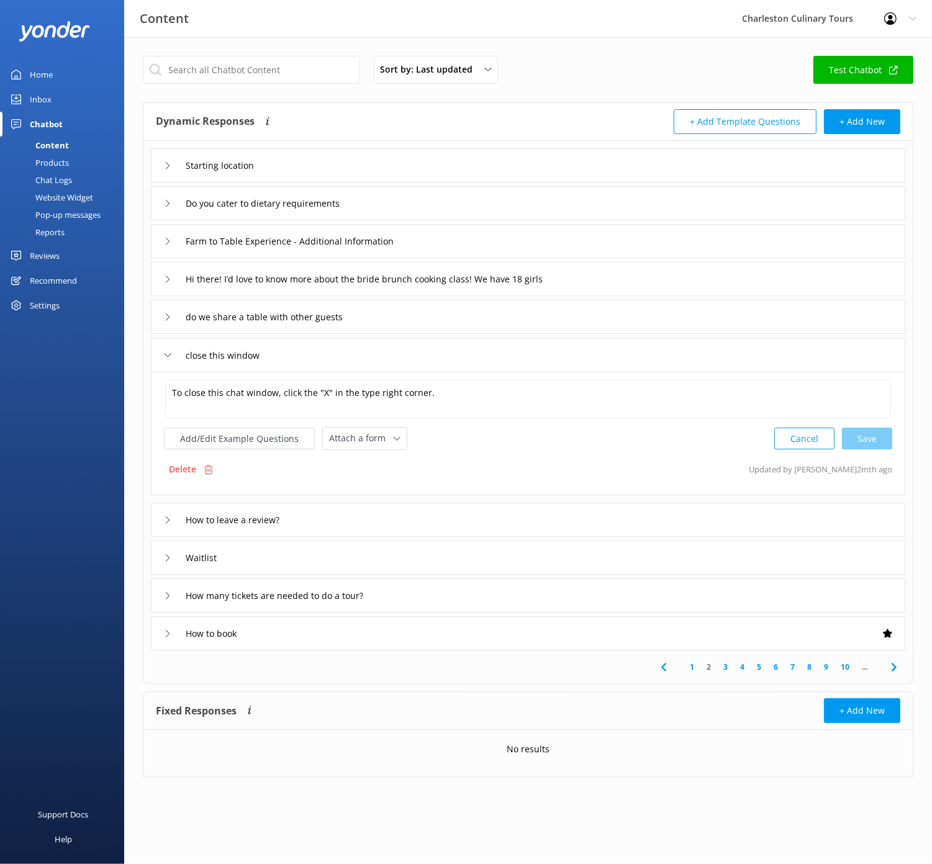
click at [479, 311] on div "do we share a table with other guests" at bounding box center [528, 317] width 754 height 34
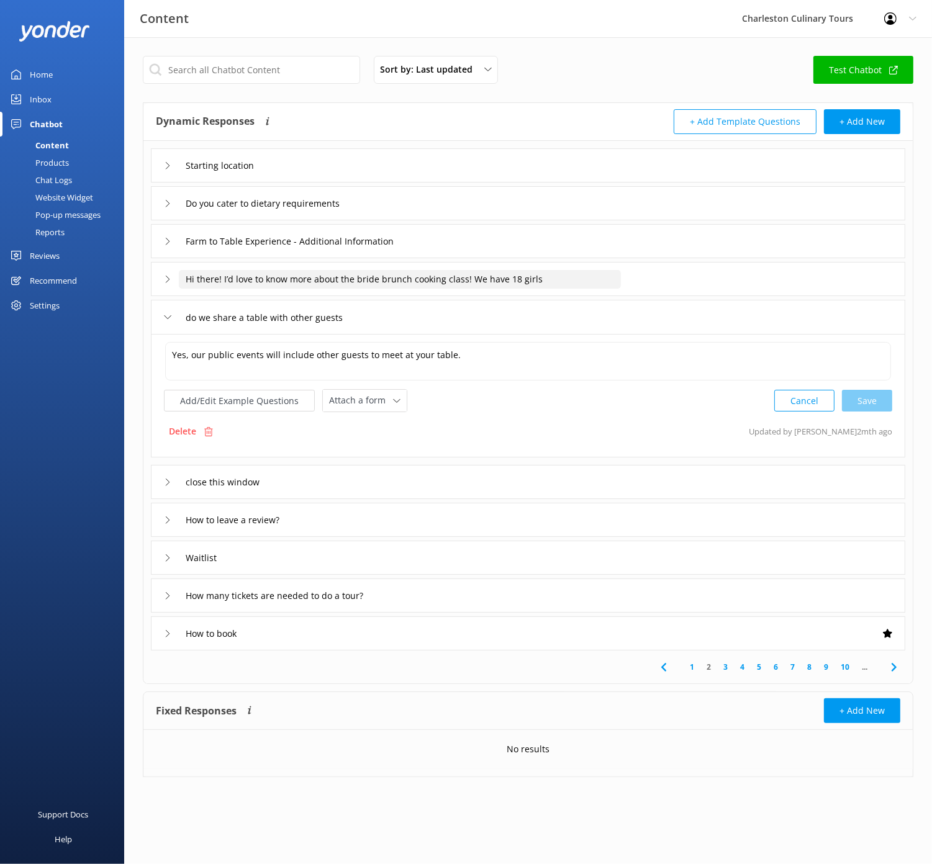
click at [583, 278] on input "Hi there! I’d love to know more about the bride brunch cooking class! We have 1…" at bounding box center [400, 279] width 442 height 19
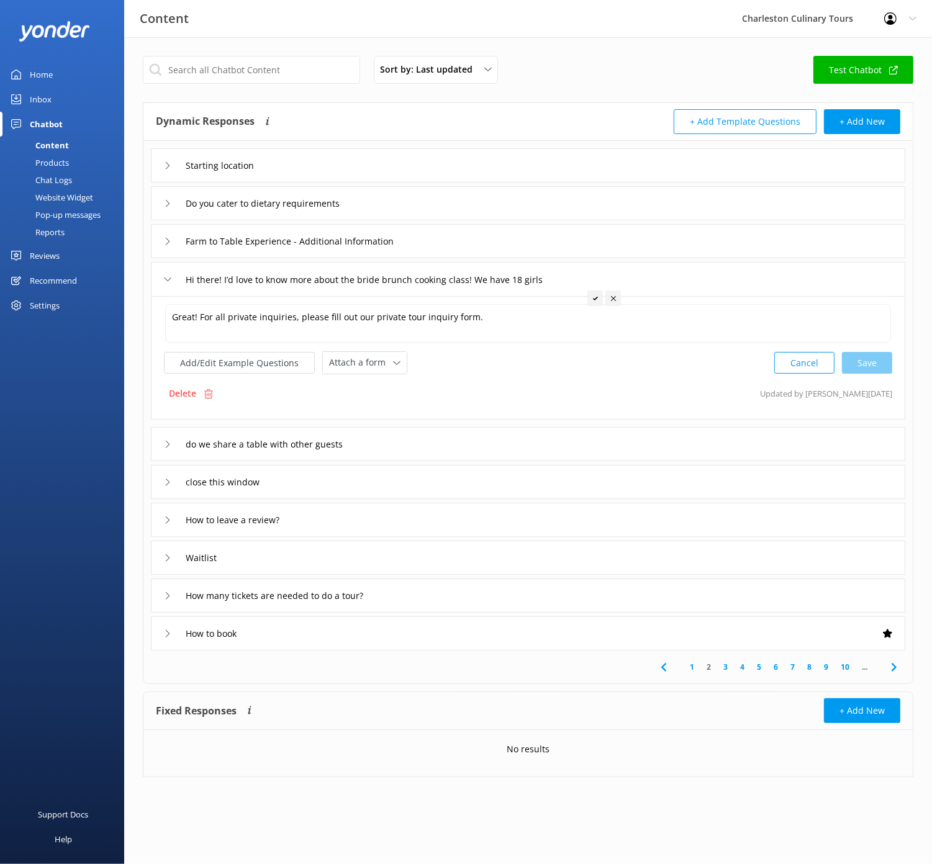
click at [475, 233] on div "Farm to Table Experience - Additional Information" at bounding box center [528, 241] width 754 height 34
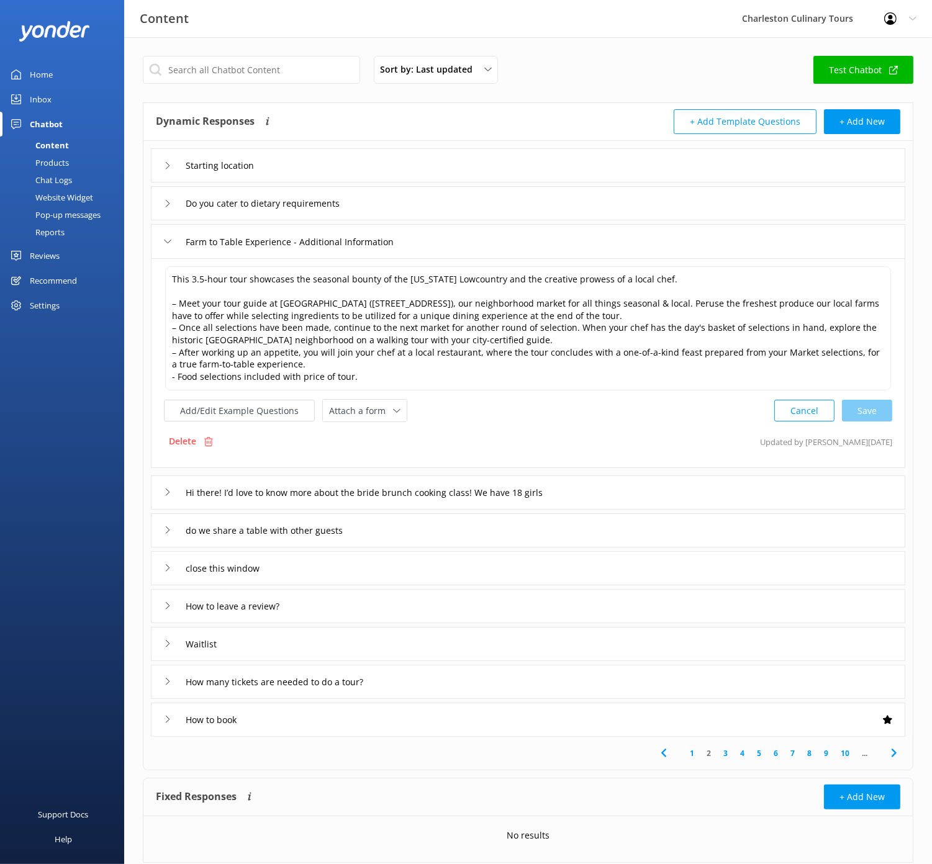
click at [441, 200] on div "Do you cater to dietary requirements" at bounding box center [528, 203] width 754 height 34
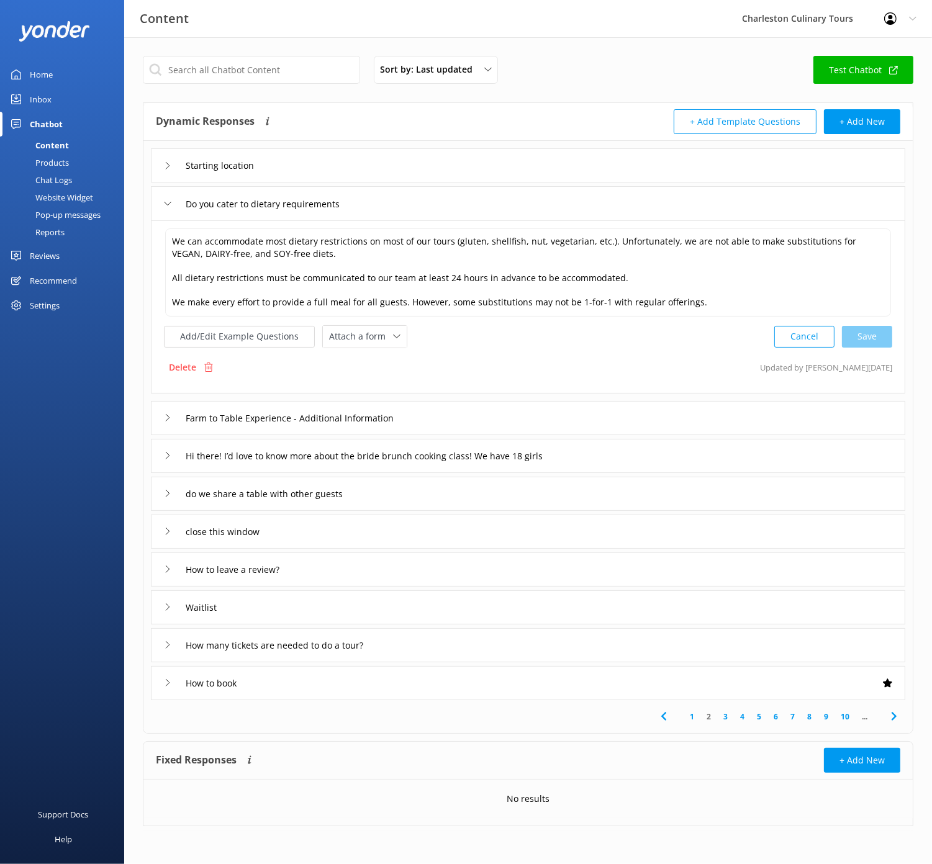
click at [442, 163] on div "Starting location" at bounding box center [528, 165] width 754 height 34
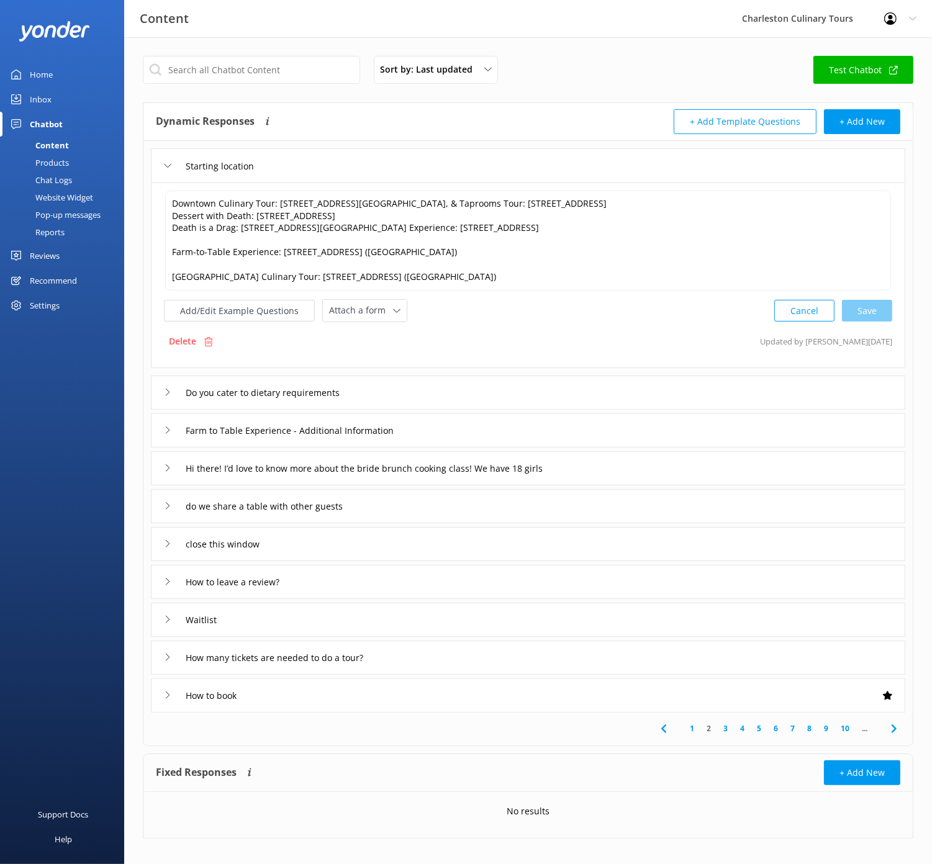
click at [691, 734] on link "1" at bounding box center [691, 728] width 17 height 12
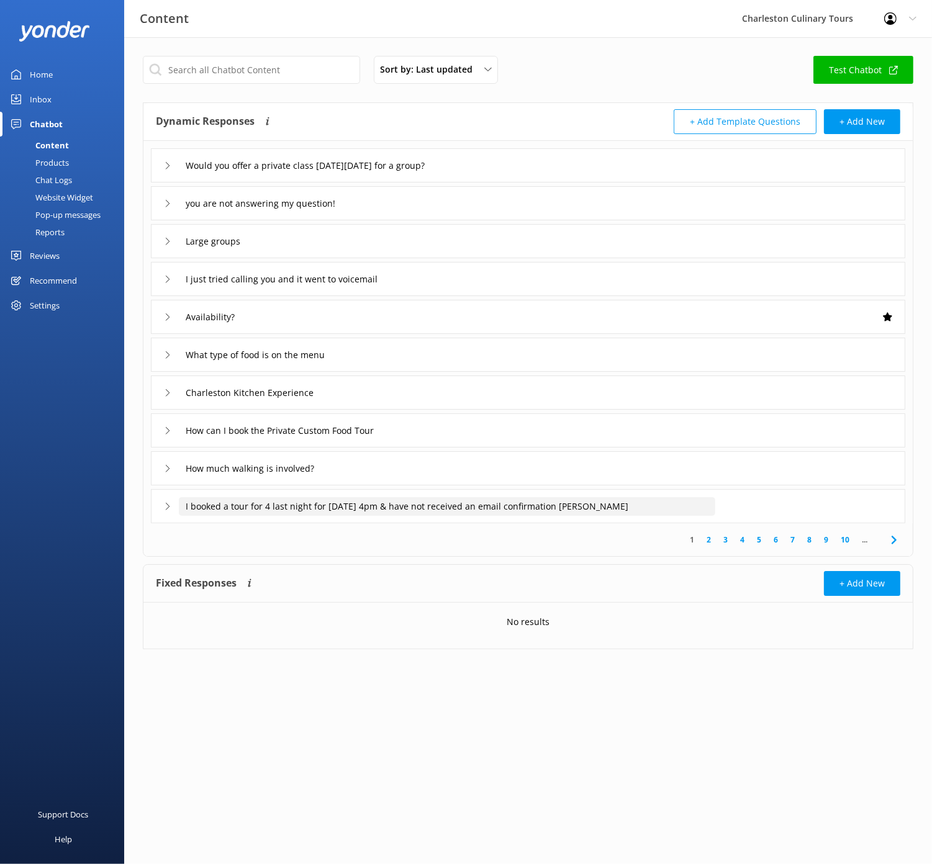
click at [439, 501] on input "I booked a tour for 4 last night for [DATE] 4pm & have not received an email co…" at bounding box center [447, 506] width 536 height 19
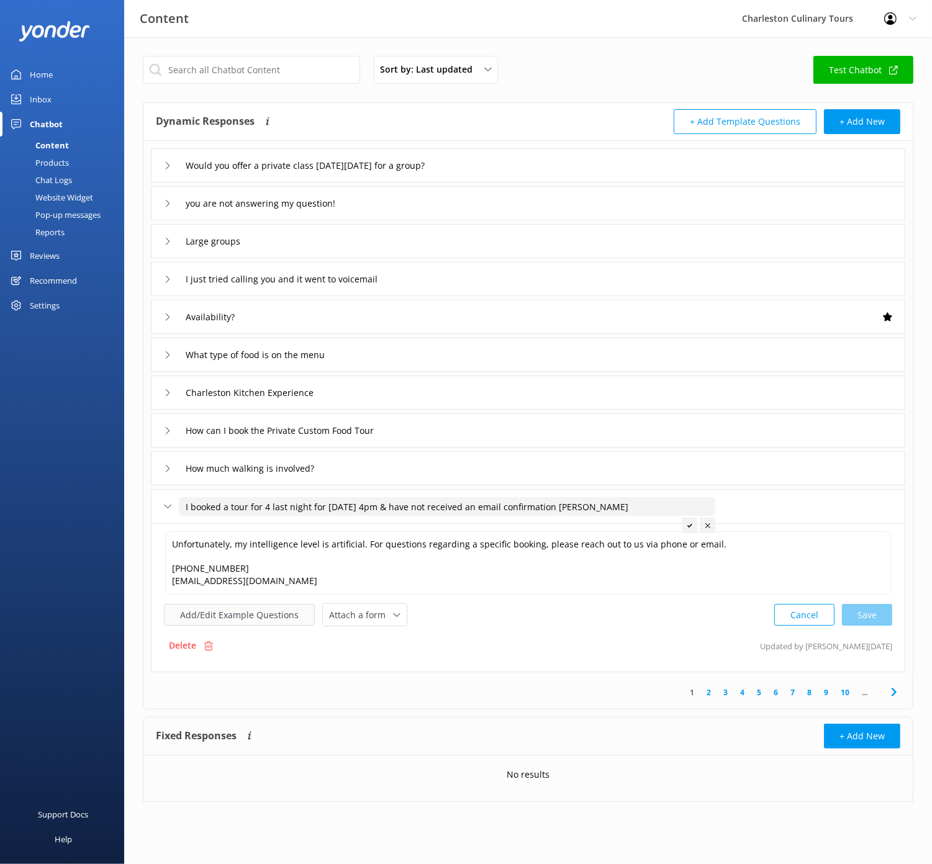
click at [227, 614] on button "Add/Edit Example Questions" at bounding box center [239, 615] width 151 height 22
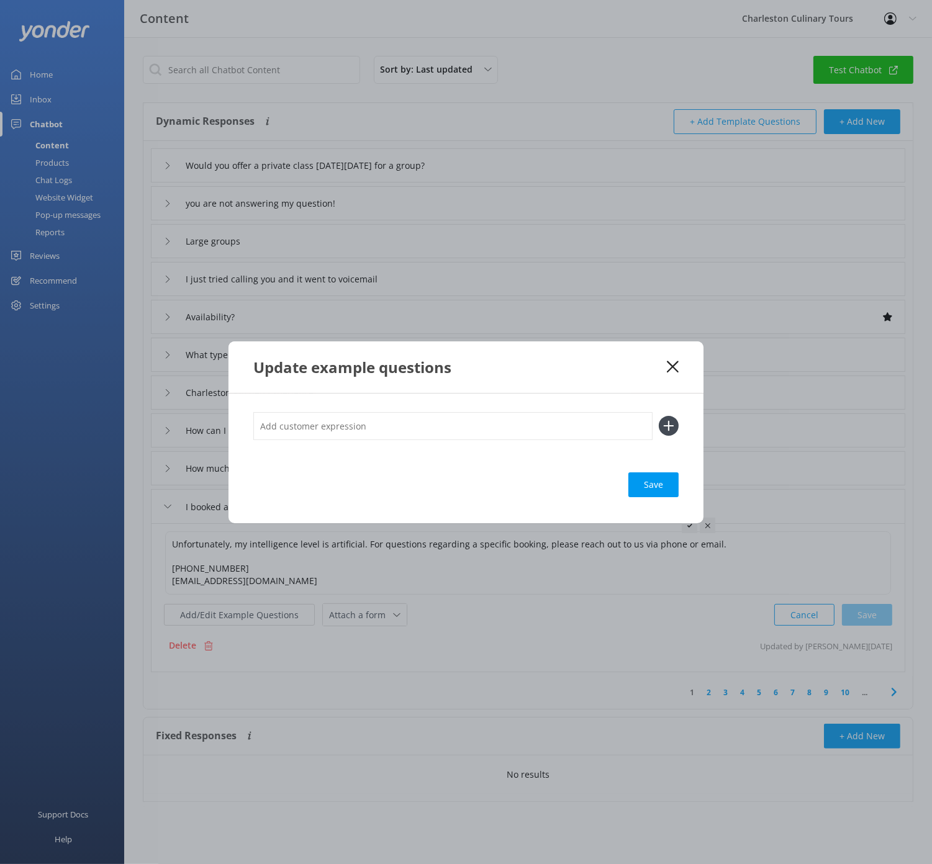
click at [667, 363] on icon at bounding box center [673, 367] width 12 height 12
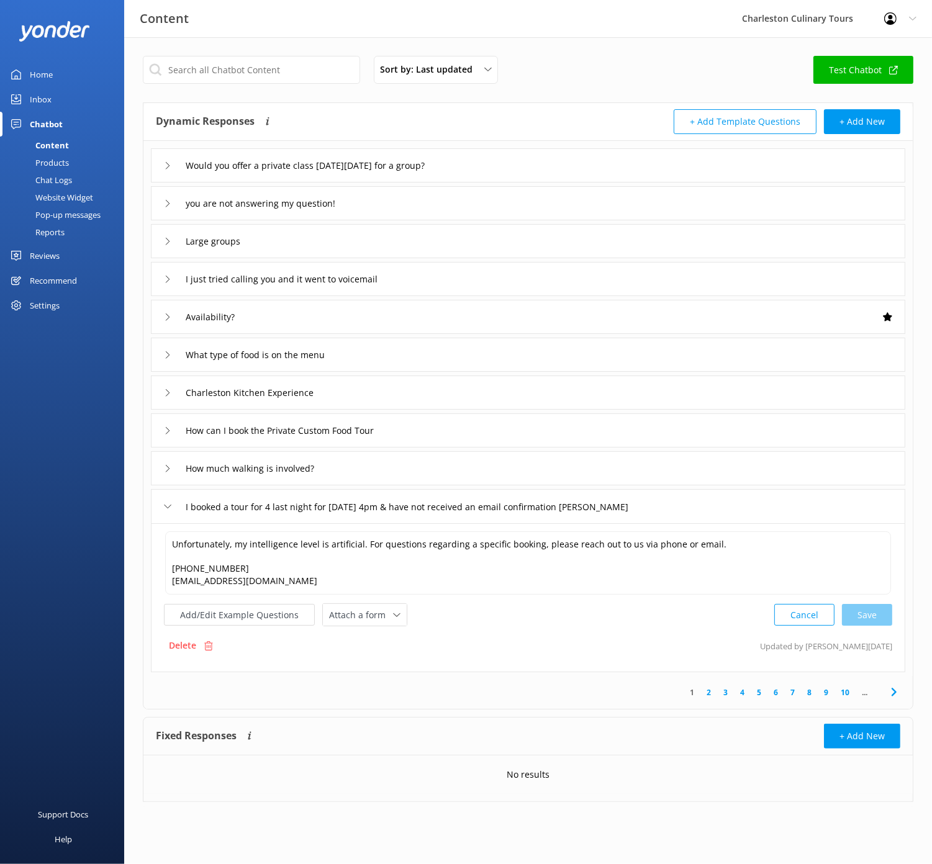
click at [409, 428] on div "How can I book the Private Custom Food Tour" at bounding box center [528, 430] width 754 height 34
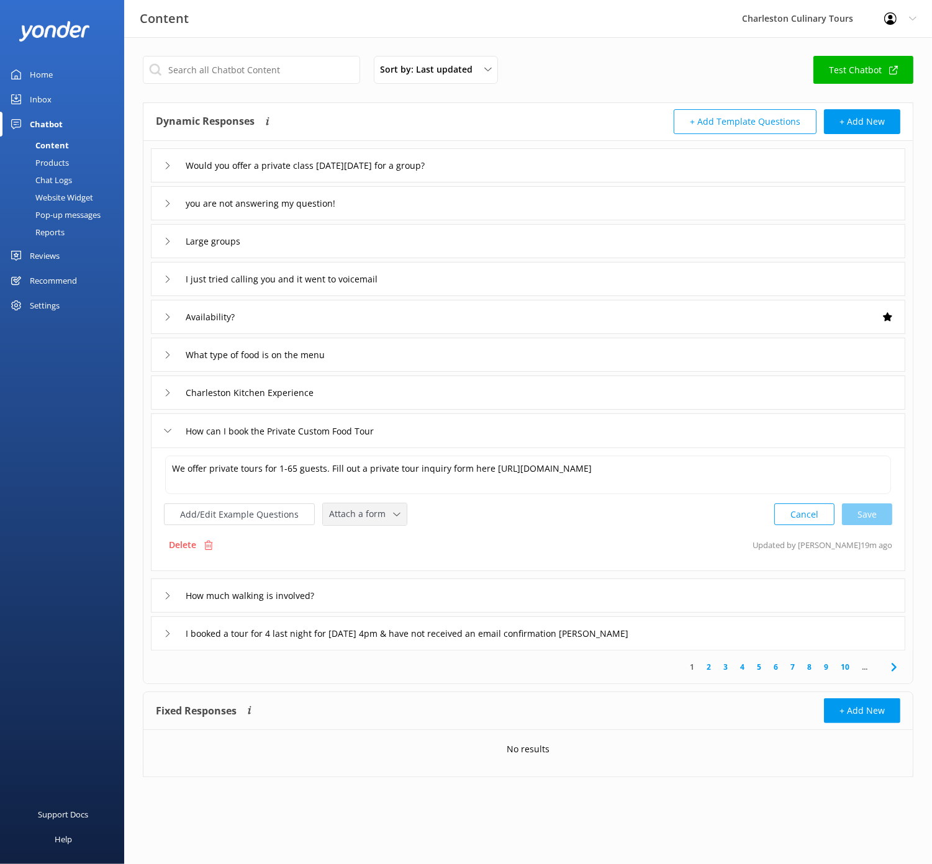
click at [359, 516] on span "Attach a form" at bounding box center [361, 514] width 64 height 14
click at [493, 511] on div "Add/Edit Example Questions Attach a form Leave contact details Check availabili…" at bounding box center [528, 514] width 728 height 23
click at [395, 397] on div "Charleston Kitchen Experience" at bounding box center [528, 392] width 754 height 34
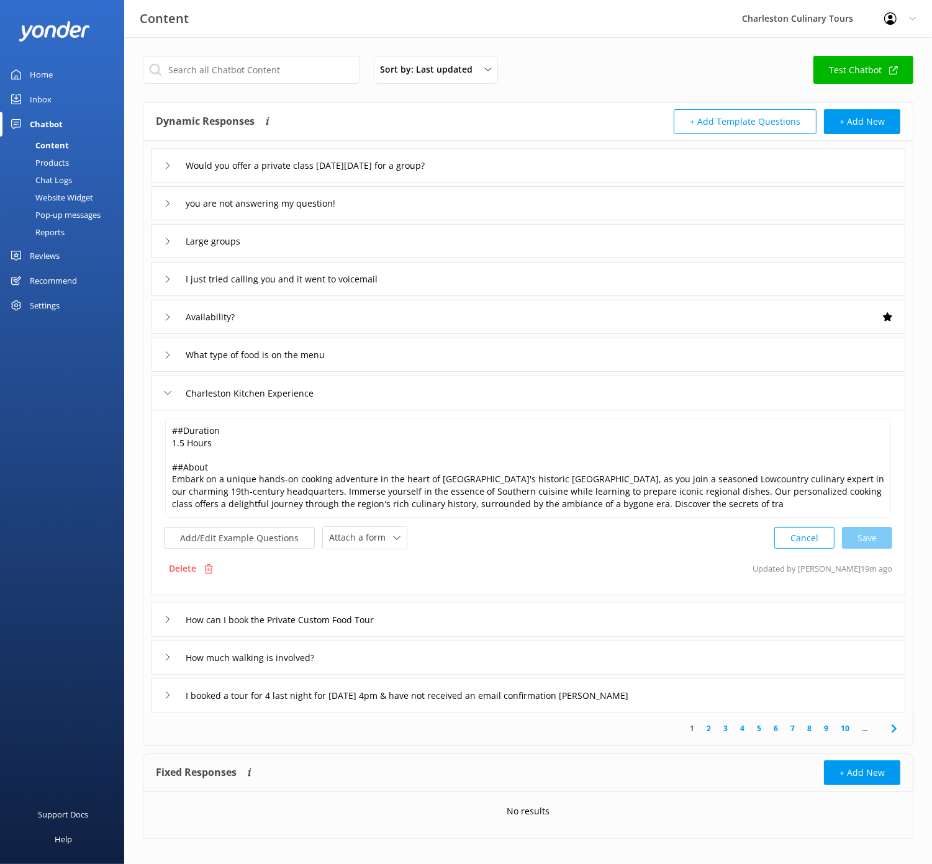
click at [394, 321] on div "Availability?" at bounding box center [528, 317] width 754 height 34
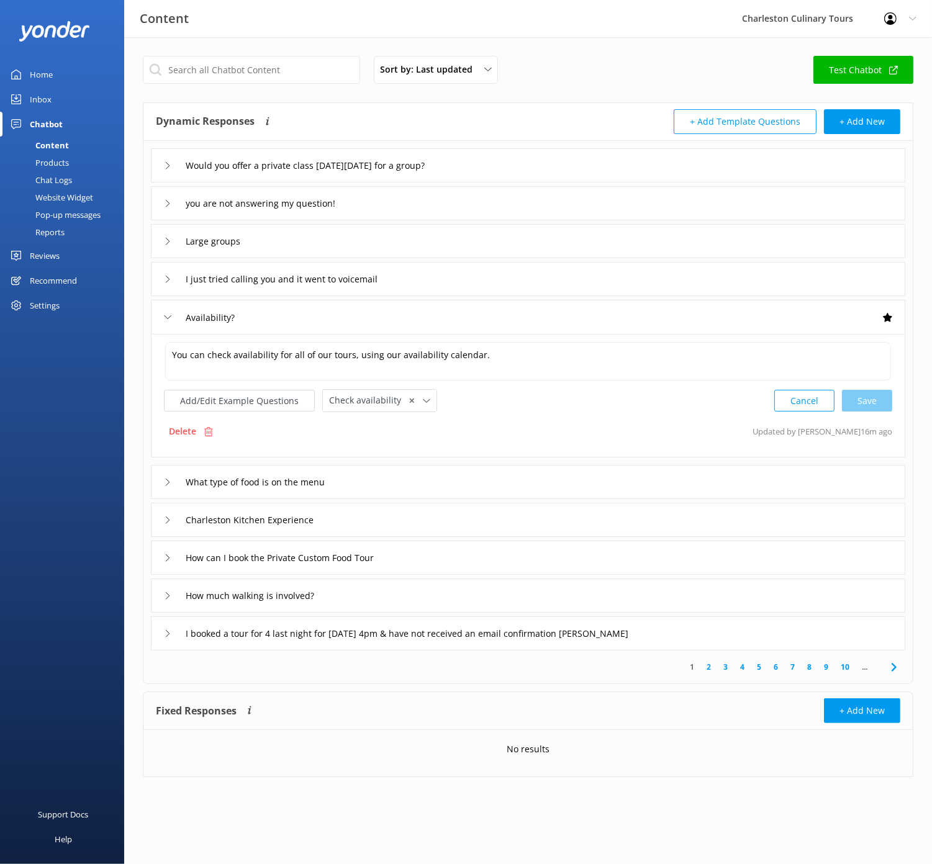
click at [479, 274] on div "I just tried calling you and it went to voicemail" at bounding box center [528, 279] width 754 height 34
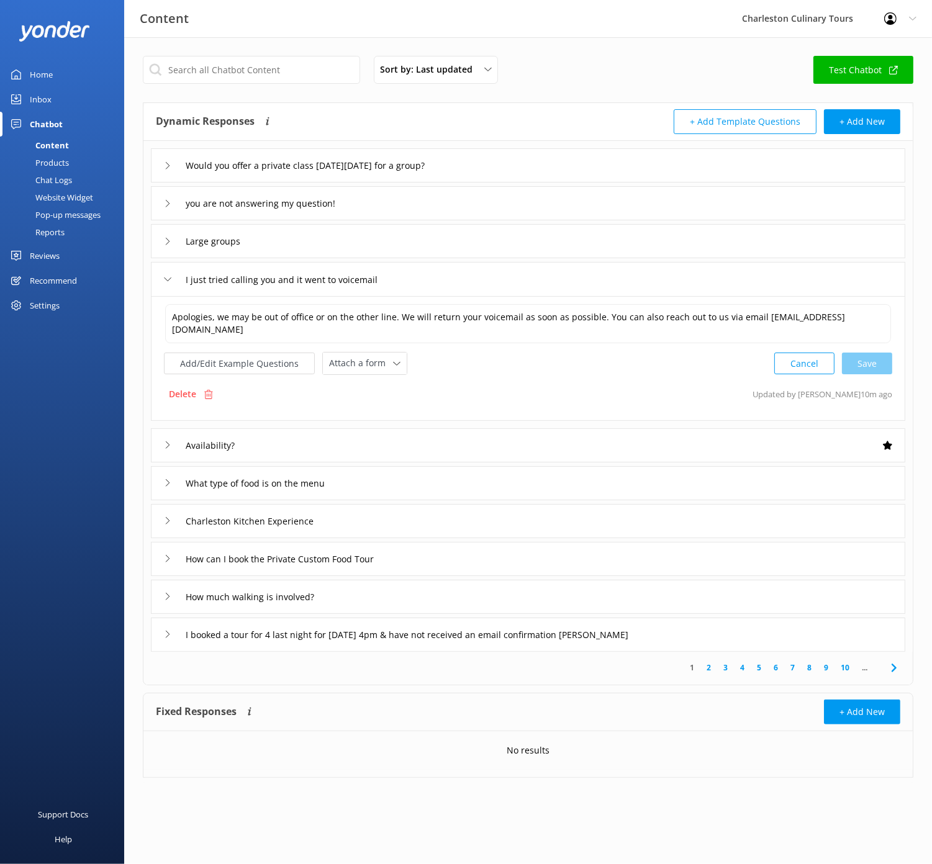
click at [495, 242] on div "Large groups" at bounding box center [528, 241] width 754 height 34
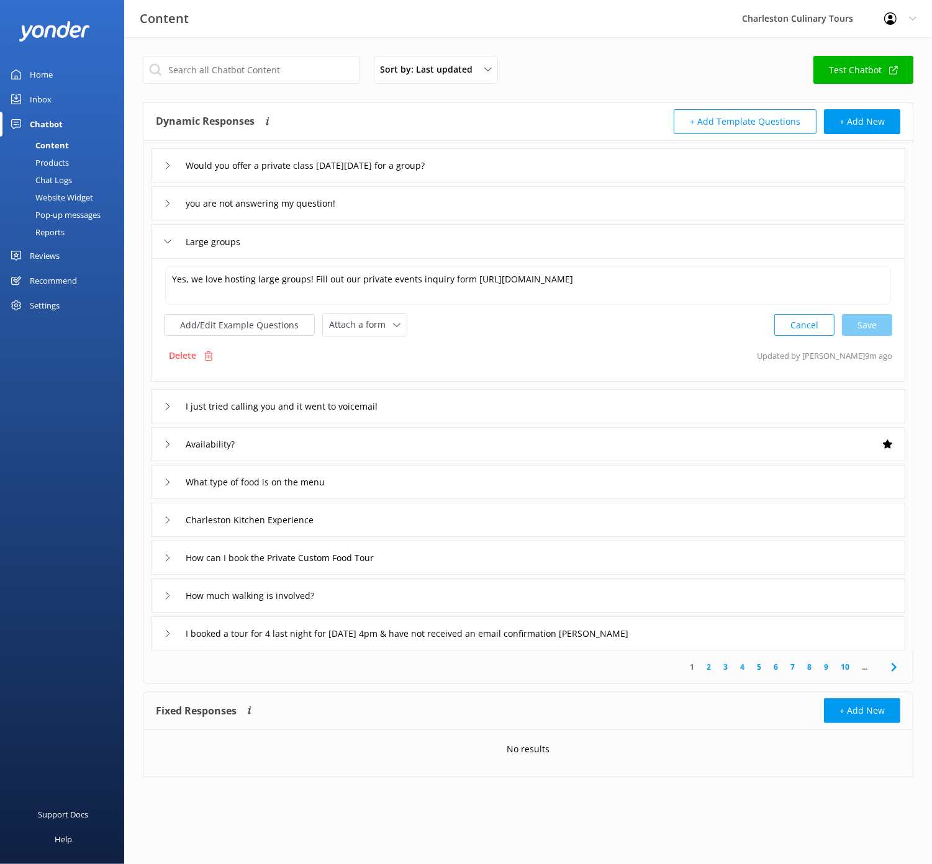
click at [43, 74] on div "Home" at bounding box center [41, 74] width 23 height 25
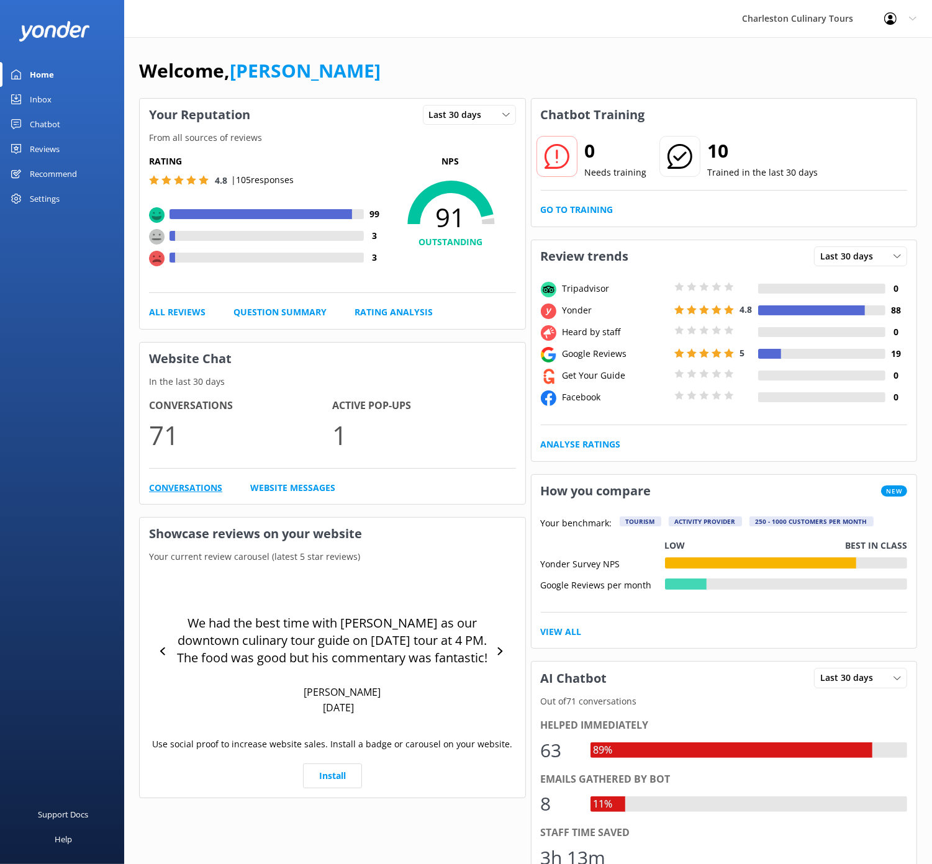
click at [181, 488] on link "Conversations" at bounding box center [185, 488] width 73 height 14
